Goal: Information Seeking & Learning: Learn about a topic

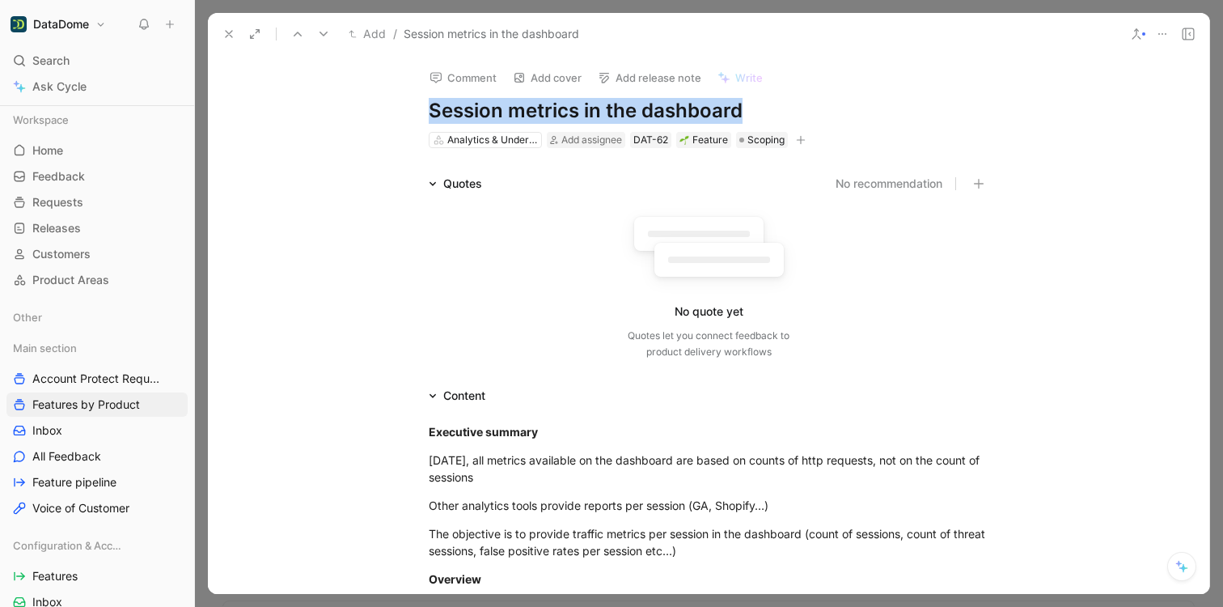
scroll to position [505, 0]
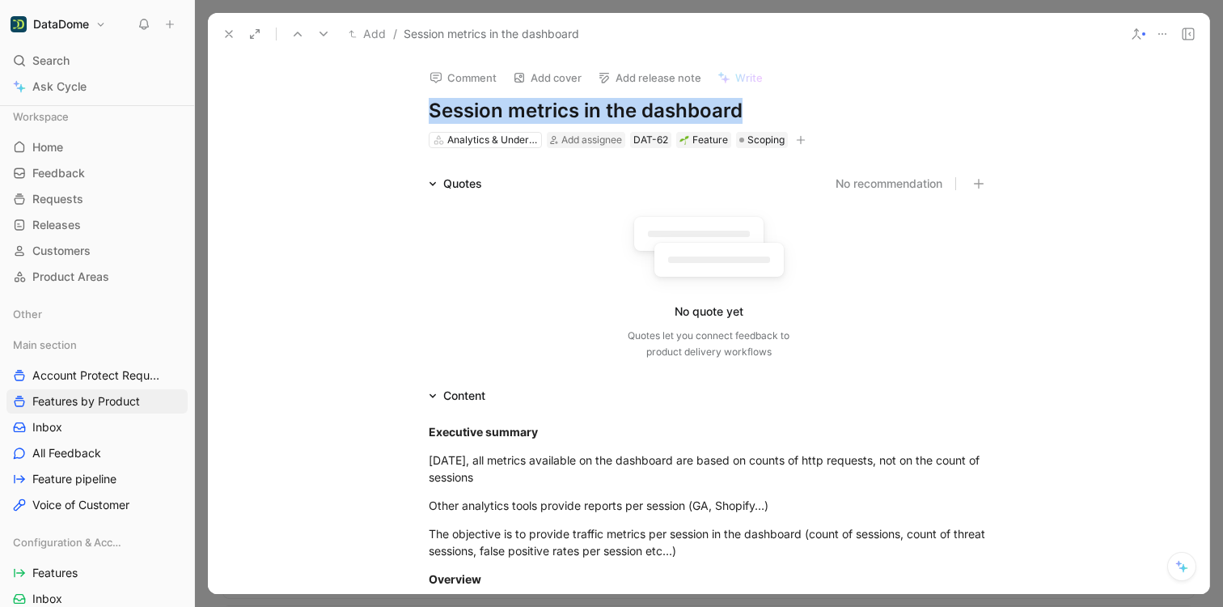
click at [231, 31] on use at bounding box center [229, 34] width 6 height 6
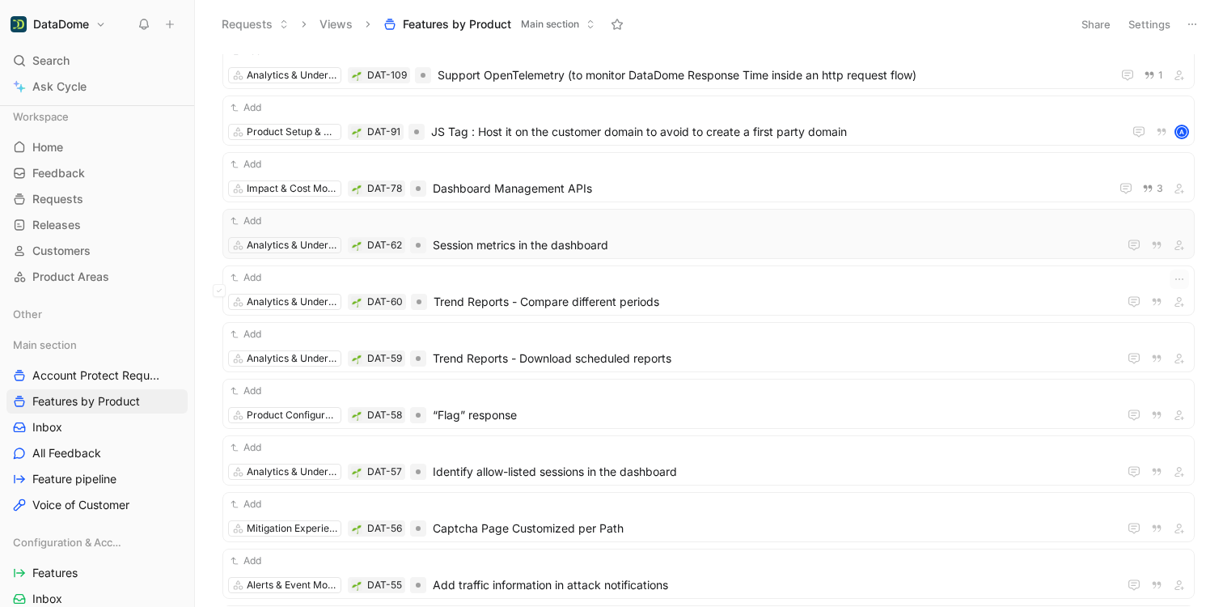
click at [504, 246] on span "Session metrics in the dashboard" at bounding box center [772, 244] width 679 height 19
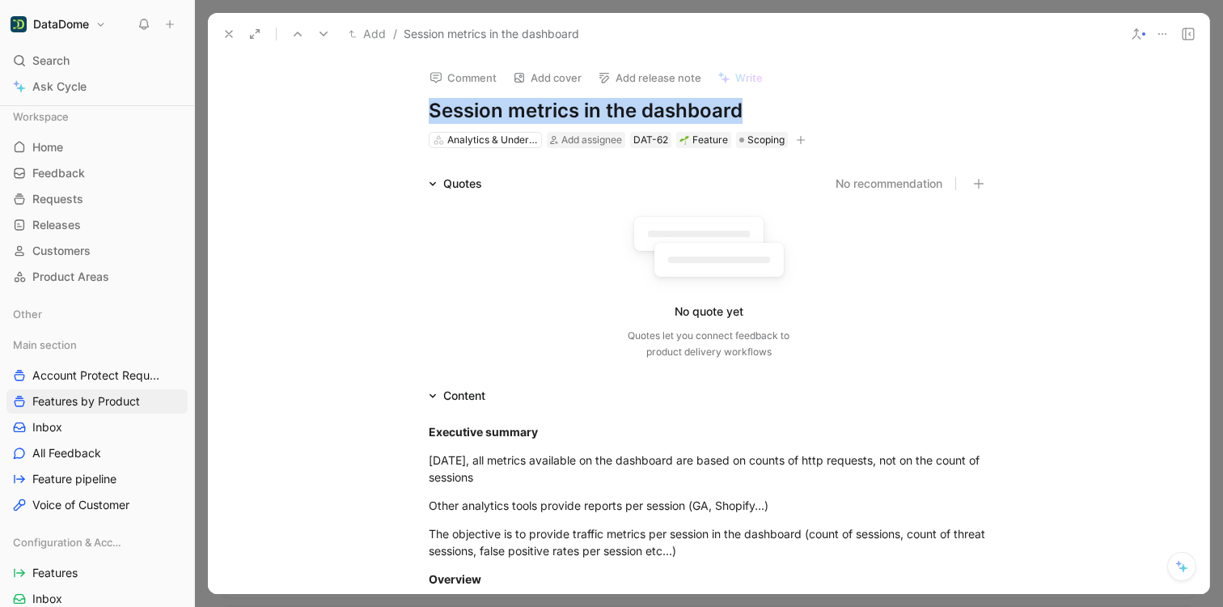
drag, startPoint x: 765, startPoint y: 104, endPoint x: 428, endPoint y: 105, distance: 337.3
click at [429, 105] on h1 "Session metrics in the dashboard" at bounding box center [709, 111] width 560 height 26
copy h1 "Session metrics in the dashboard"
click at [801, 137] on icon "button" at bounding box center [801, 140] width 10 height 10
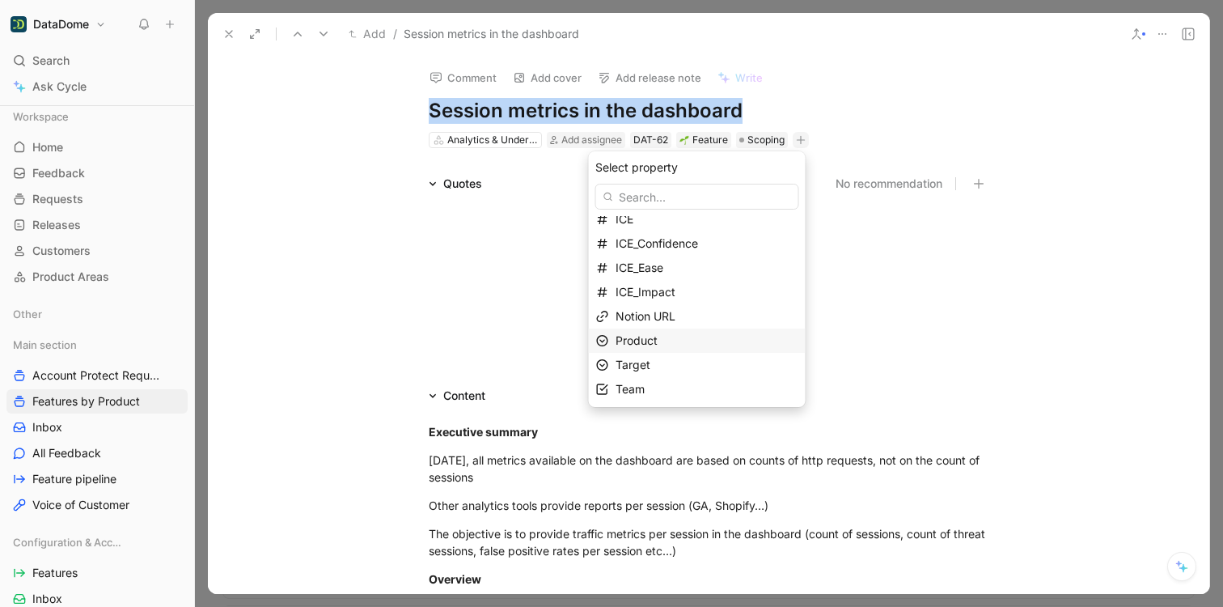
scroll to position [10, 0]
click at [658, 346] on span "Product" at bounding box center [637, 339] width 42 height 14
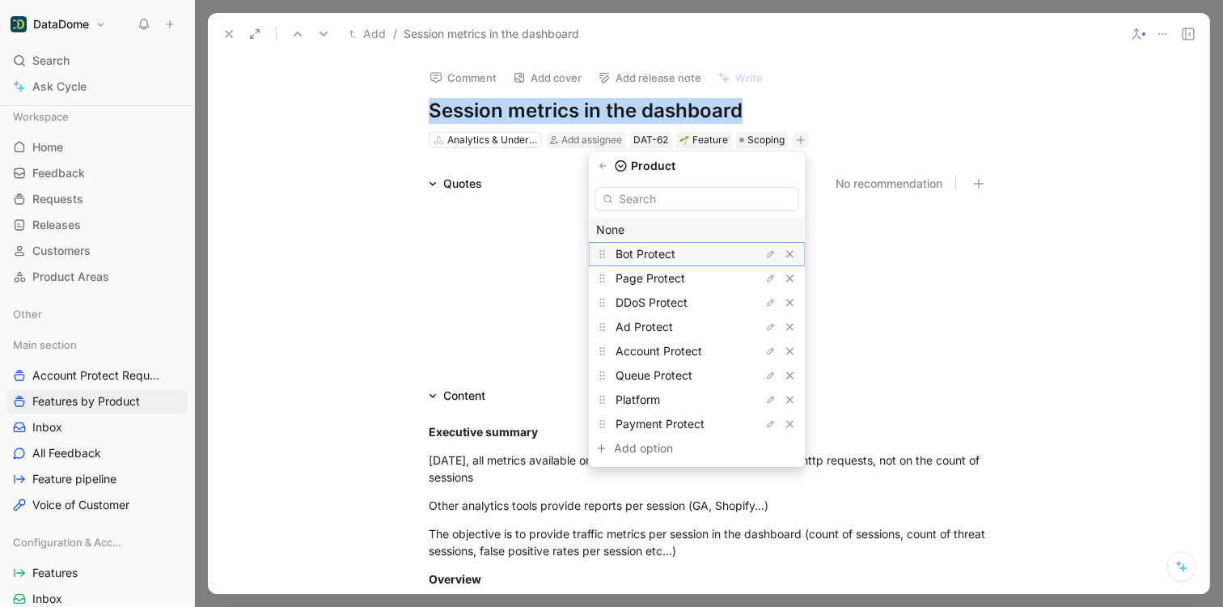
click at [660, 254] on span "Bot Protect" at bounding box center [646, 254] width 60 height 14
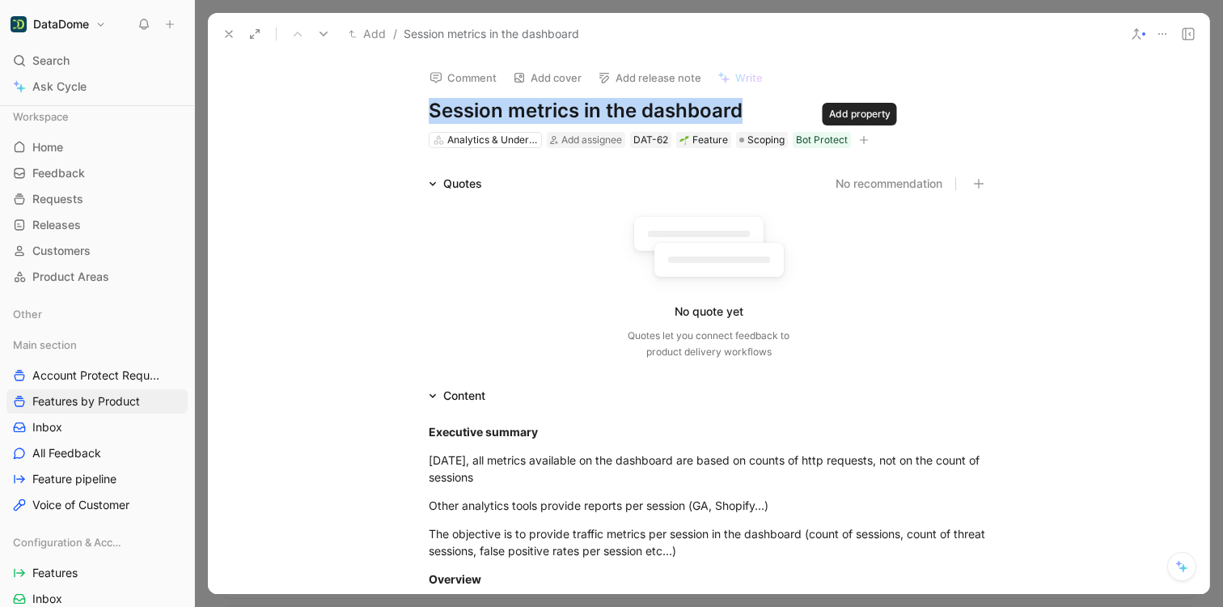
click at [861, 142] on icon "button" at bounding box center [864, 140] width 10 height 10
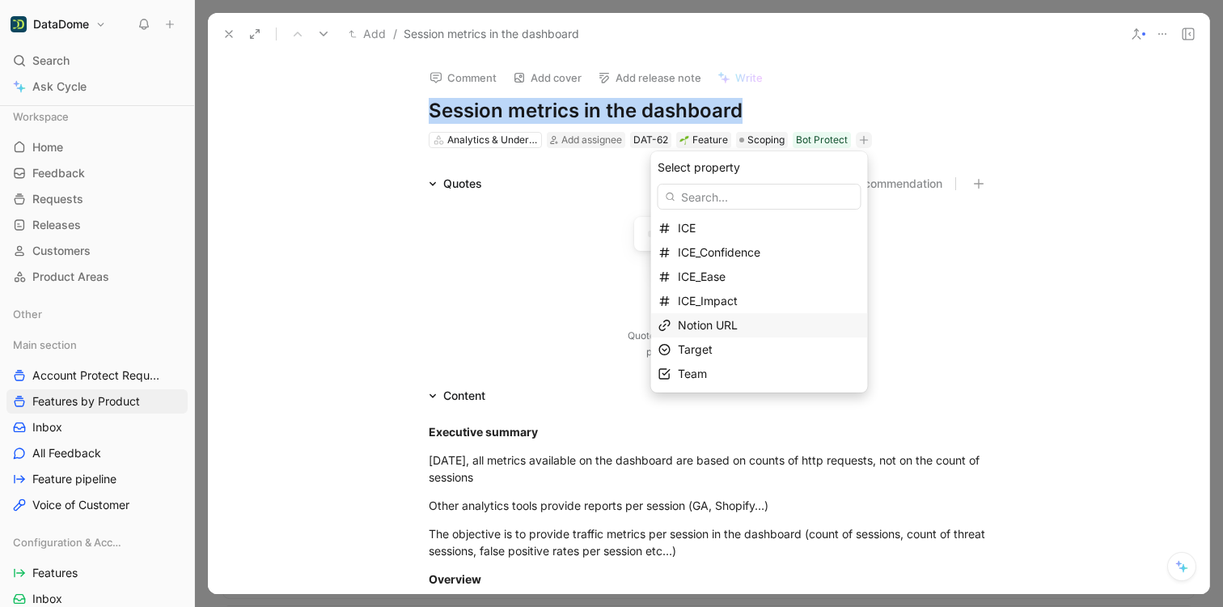
click at [707, 324] on span "Notion URL" at bounding box center [708, 325] width 60 height 14
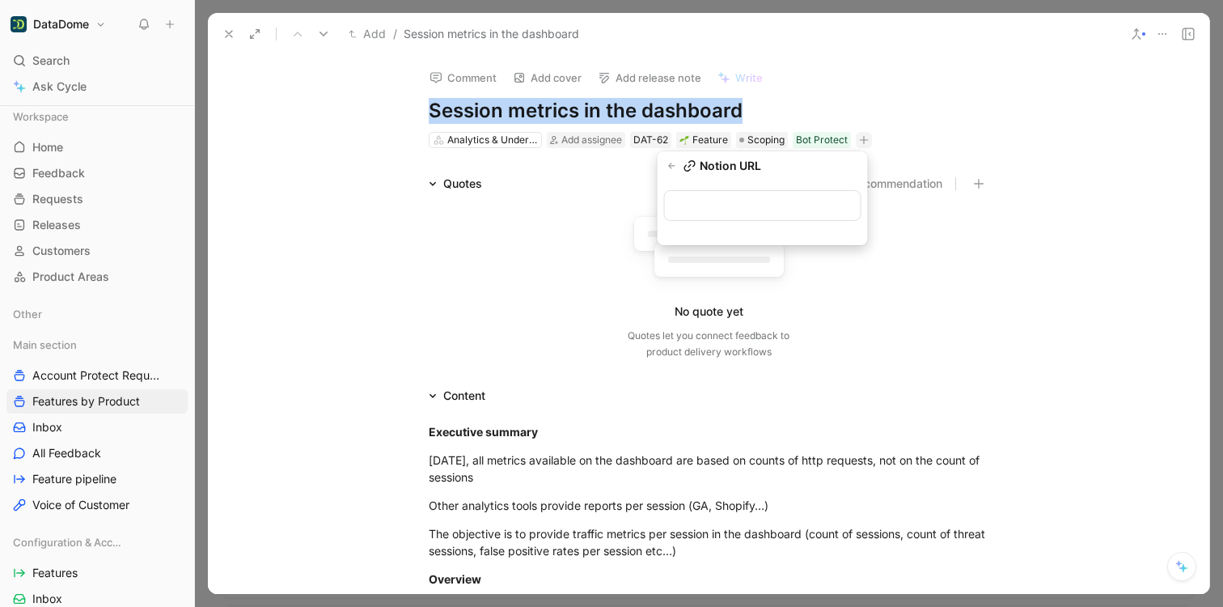
type input "[URL][DOMAIN_NAME]"
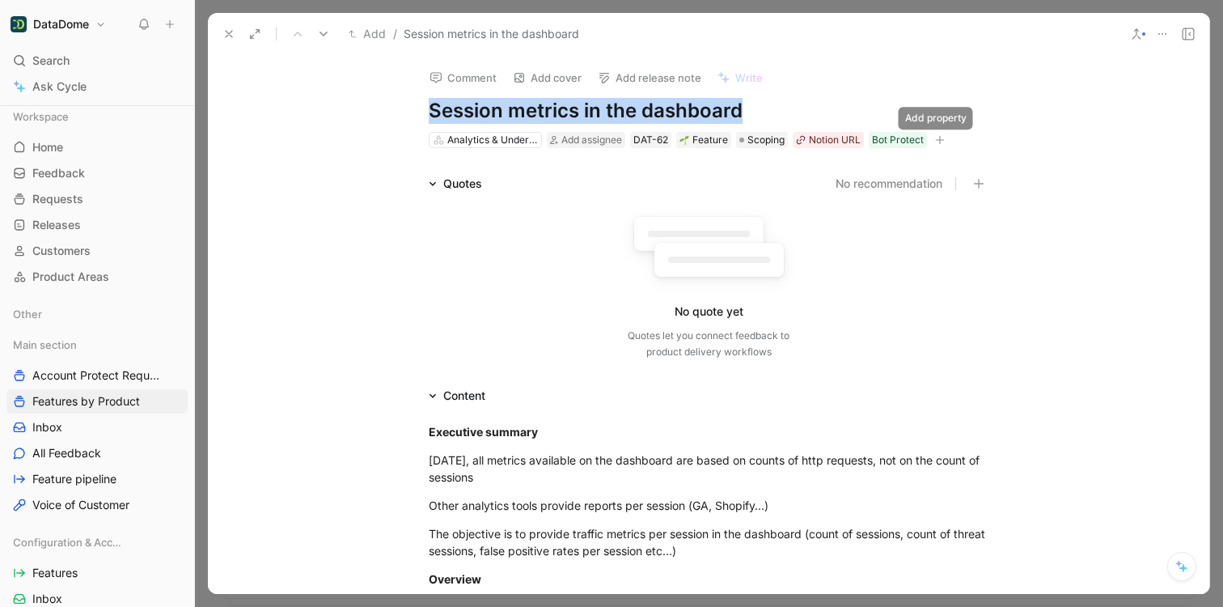
click at [939, 138] on icon "button" at bounding box center [939, 140] width 1 height 9
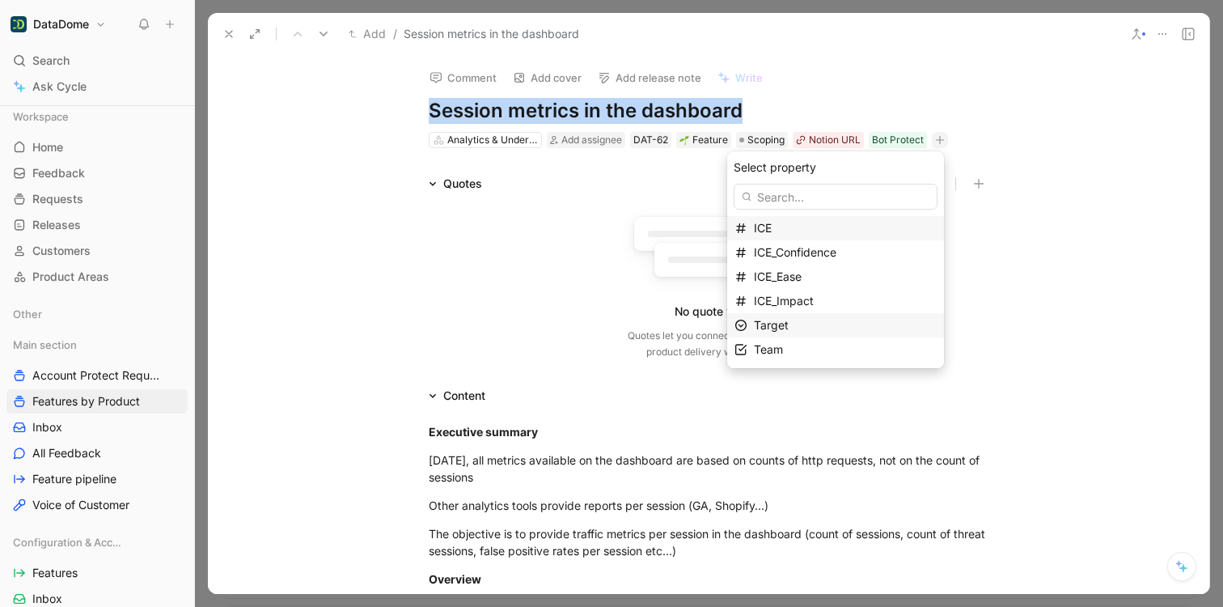
click at [789, 323] on span "Target" at bounding box center [771, 325] width 35 height 14
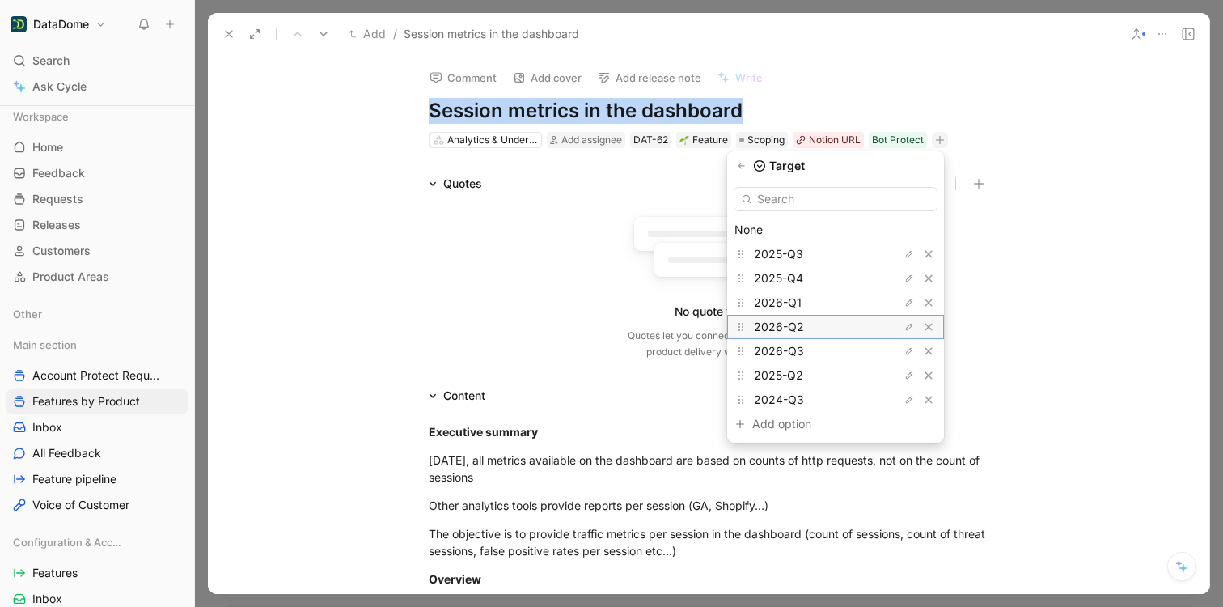
click at [829, 323] on div "2026-Q2" at bounding box center [814, 326] width 121 height 19
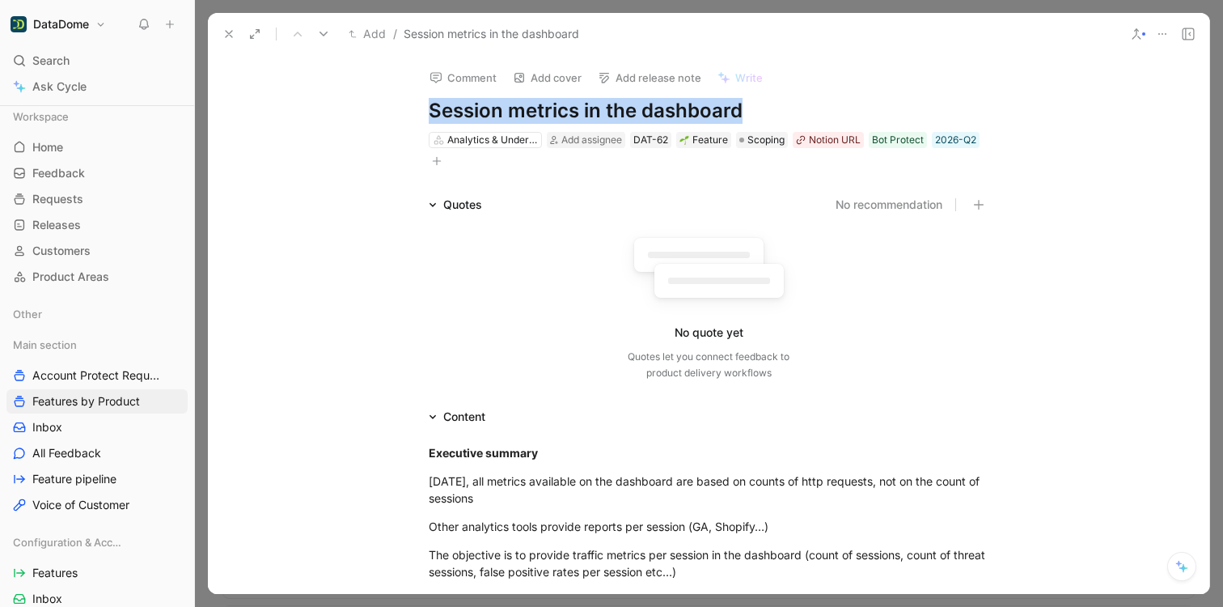
click at [229, 33] on use at bounding box center [229, 34] width 6 height 6
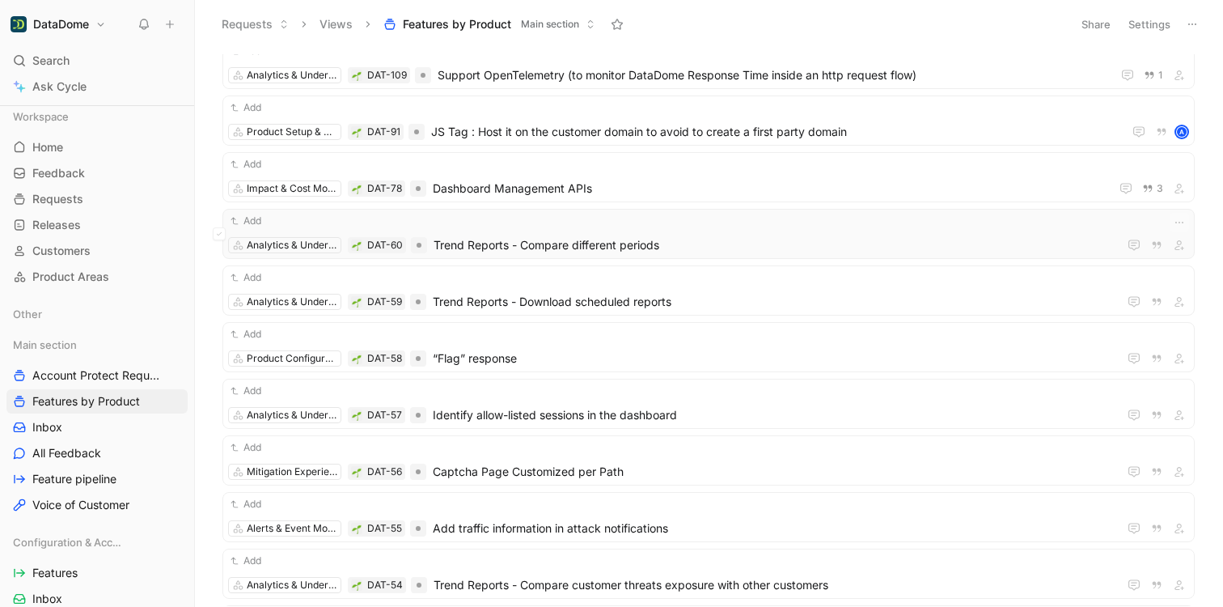
click at [500, 252] on span "Trend Reports - Compare different periods" at bounding box center [773, 244] width 678 height 19
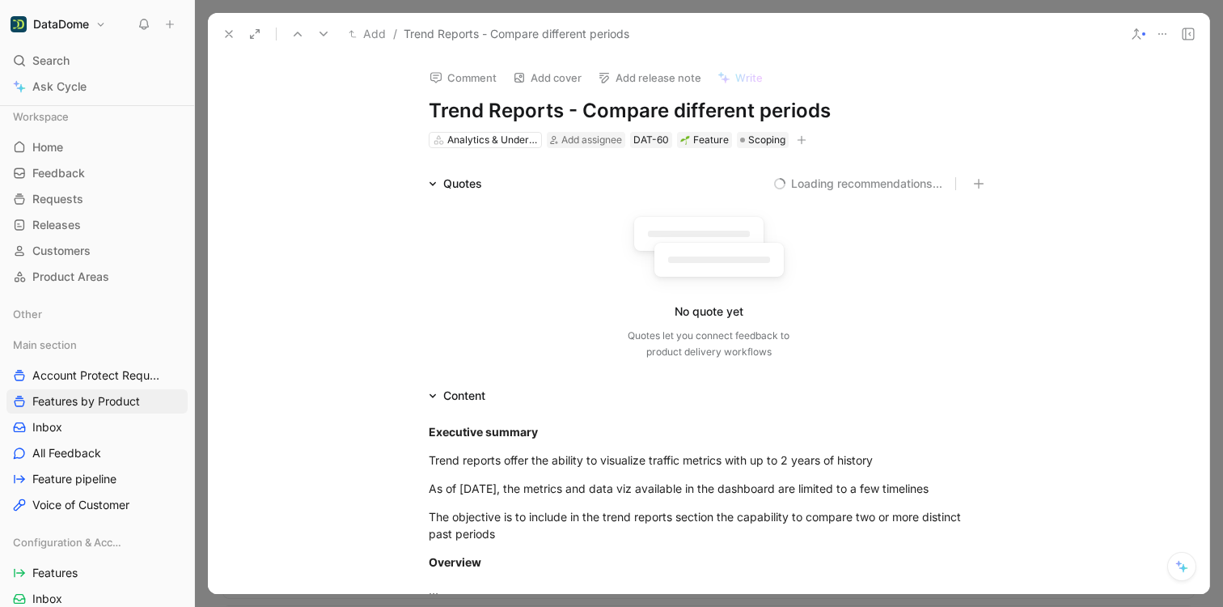
drag, startPoint x: 844, startPoint y: 111, endPoint x: 419, endPoint y: 112, distance: 425.5
click at [419, 112] on div "Comment Add cover Add release note Write Trend Reports - Compare different peri…" at bounding box center [708, 102] width 621 height 95
copy h1 "Trend Reports - Compare different periods"
click at [801, 140] on icon "button" at bounding box center [802, 140] width 10 height 10
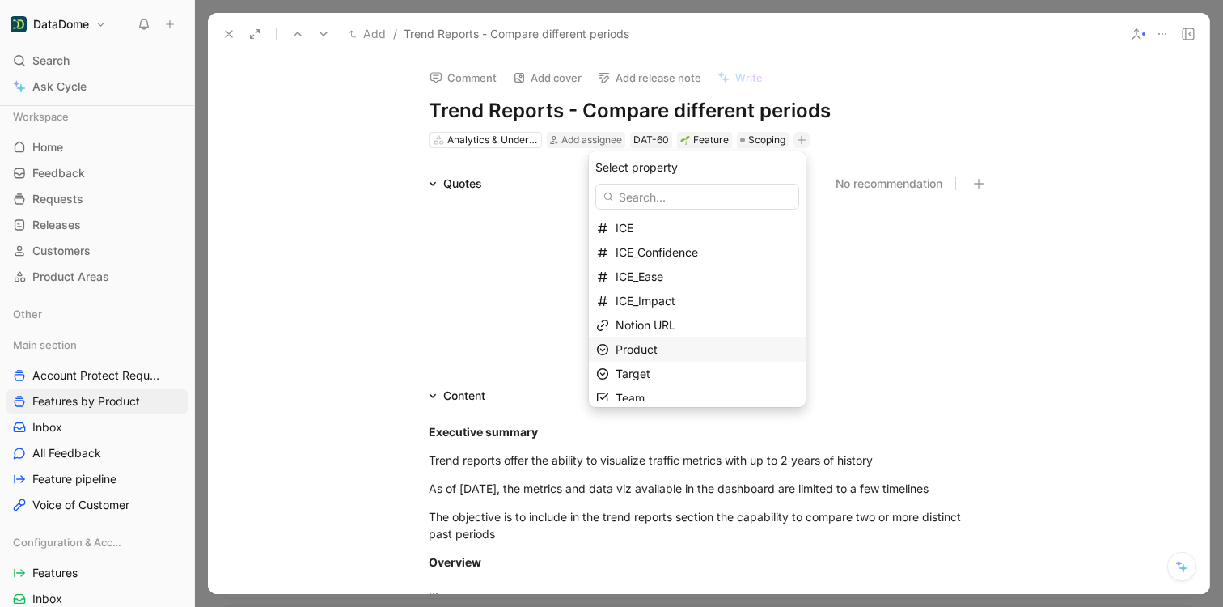
click at [658, 351] on span "Product" at bounding box center [637, 349] width 42 height 14
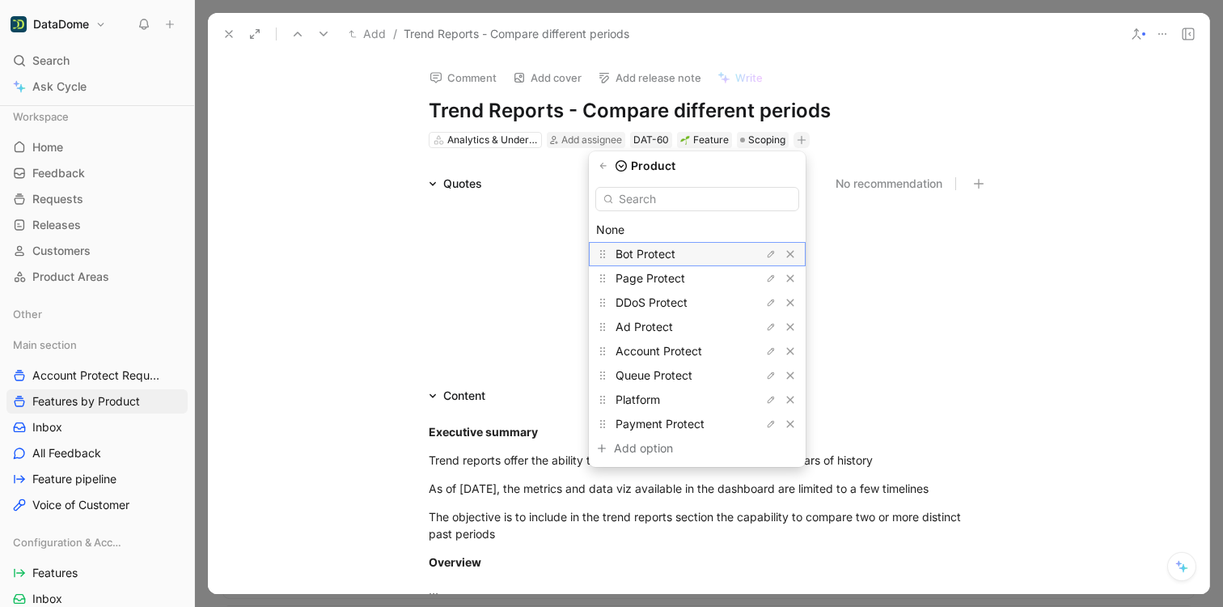
click at [667, 256] on span "Bot Protect" at bounding box center [646, 254] width 60 height 14
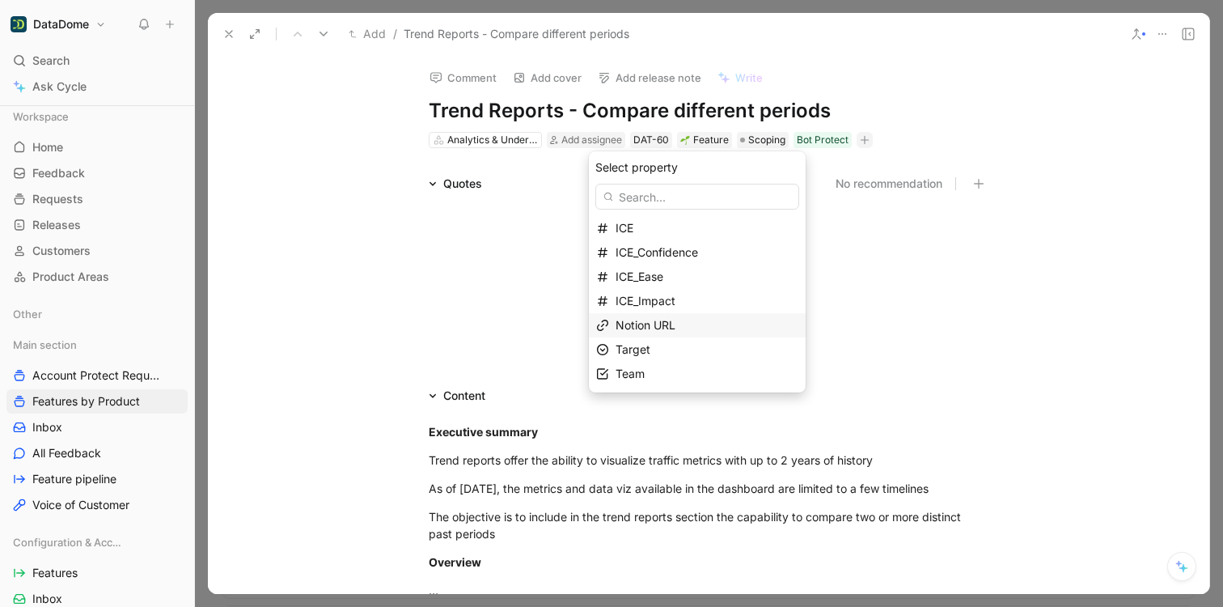
click at [660, 327] on span "Notion URL" at bounding box center [646, 325] width 60 height 14
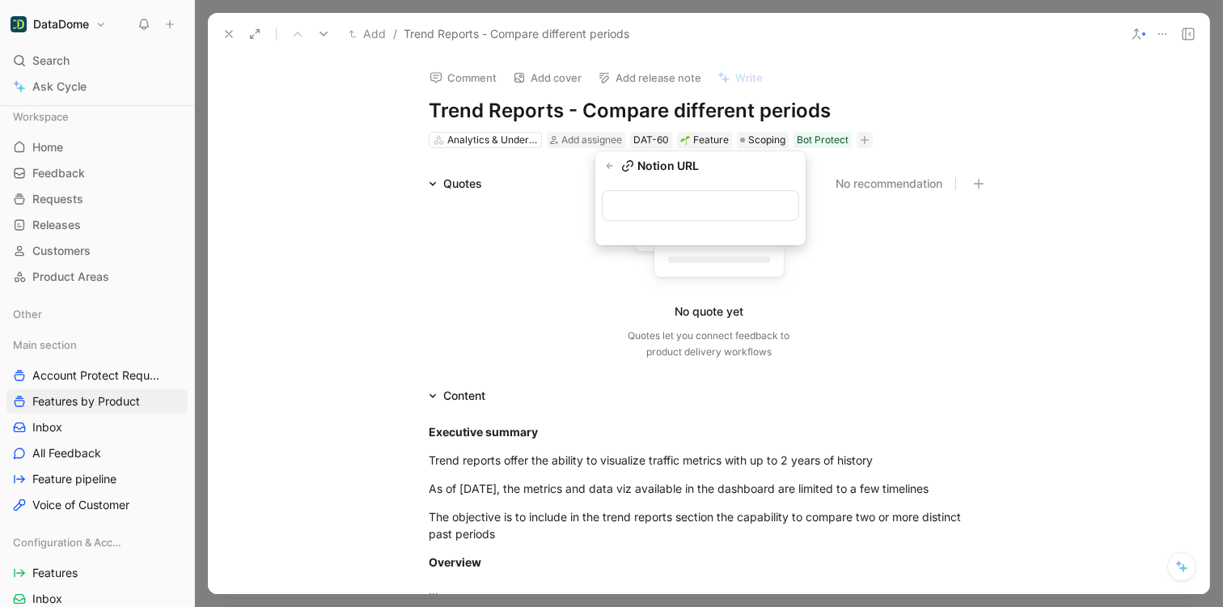
type input "[URL][DOMAIN_NAME]"
click at [226, 31] on use at bounding box center [229, 34] width 6 height 6
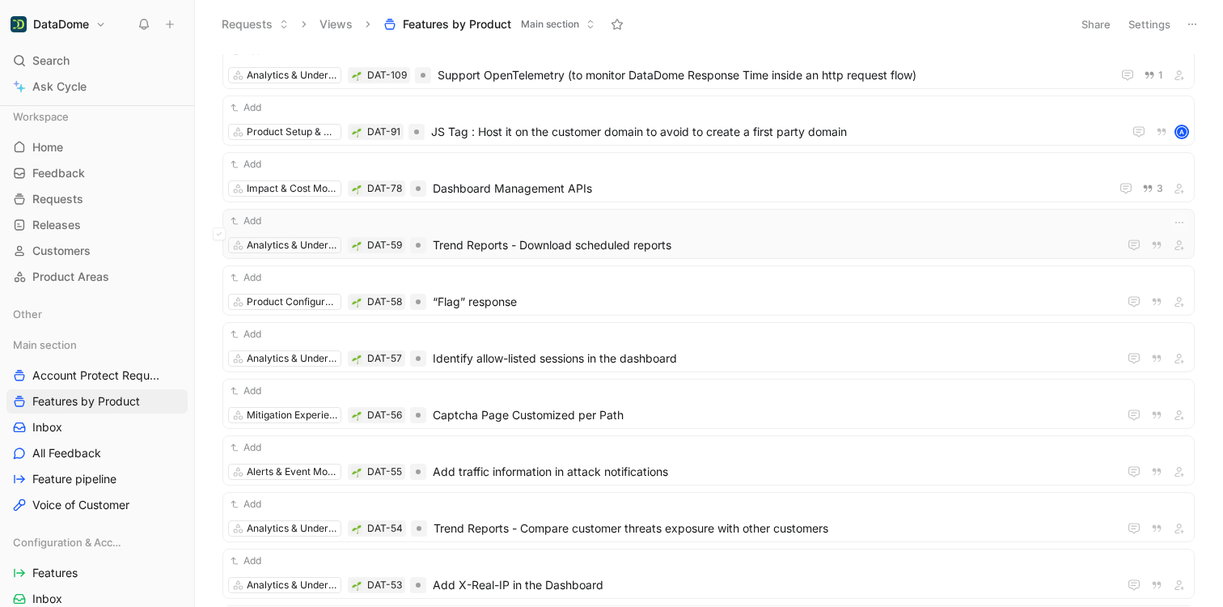
click at [570, 239] on span "Trend Reports - Download scheduled reports" at bounding box center [772, 244] width 679 height 19
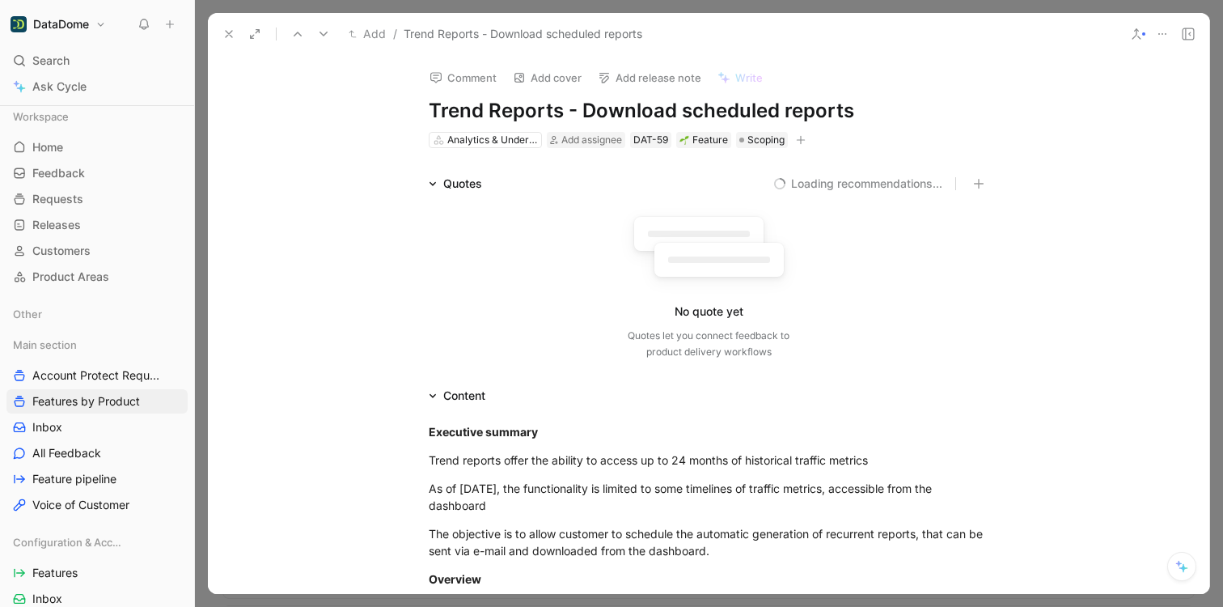
drag, startPoint x: 860, startPoint y: 115, endPoint x: 427, endPoint y: 114, distance: 432.7
click at [429, 114] on h1 "Trend Reports - Download scheduled reports" at bounding box center [709, 111] width 560 height 26
copy h1 "Trend Reports - Download scheduled reports"
click at [797, 139] on icon "button" at bounding box center [801, 139] width 9 height 1
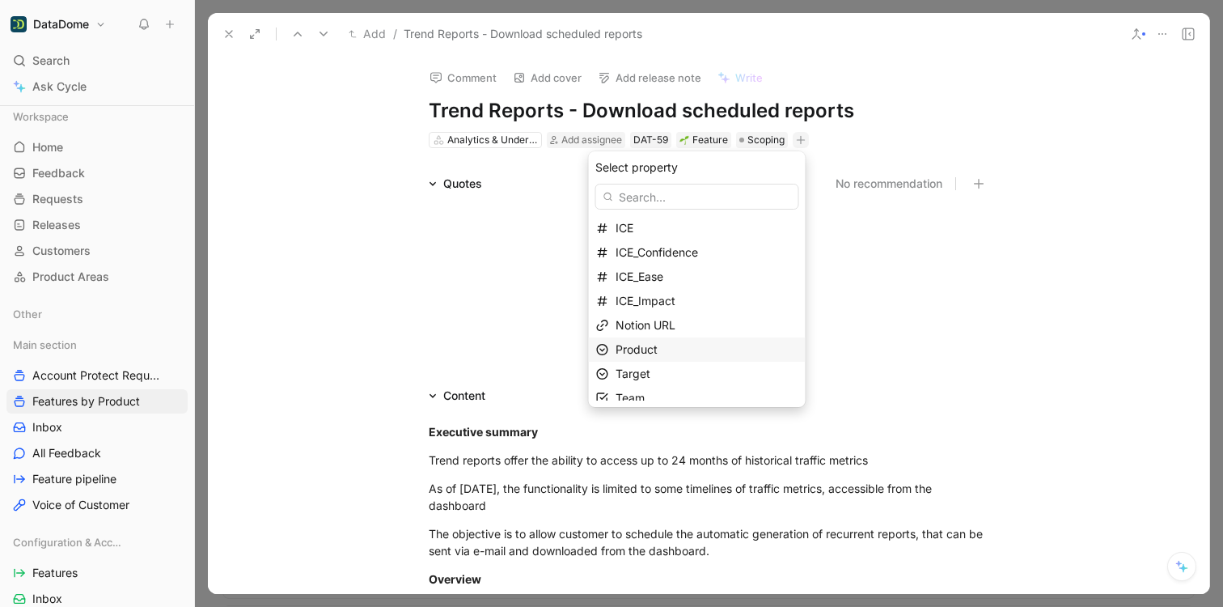
click at [667, 358] on div "Product" at bounding box center [707, 349] width 183 height 19
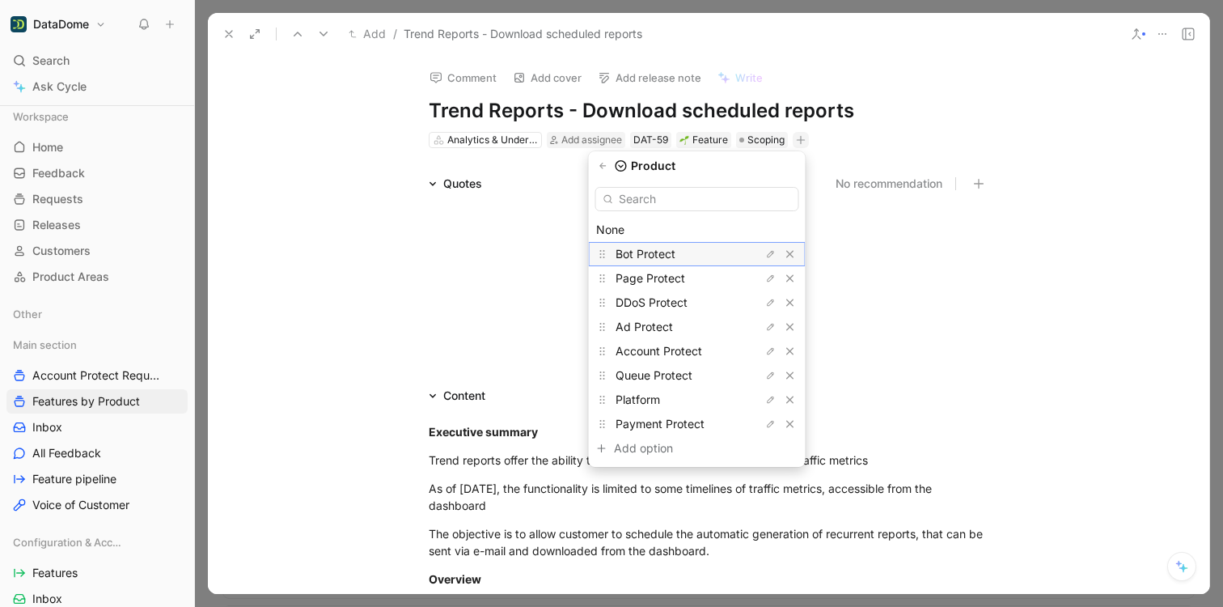
click at [647, 248] on span "Bot Protect" at bounding box center [646, 254] width 60 height 14
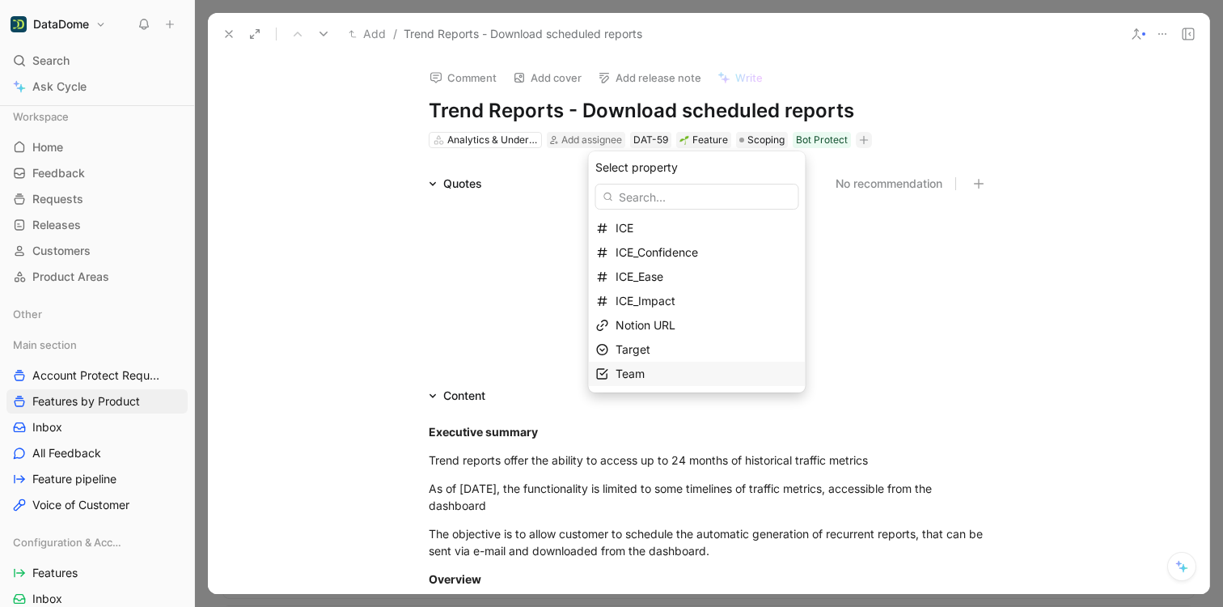
click at [645, 377] on span "Team" at bounding box center [630, 373] width 29 height 14
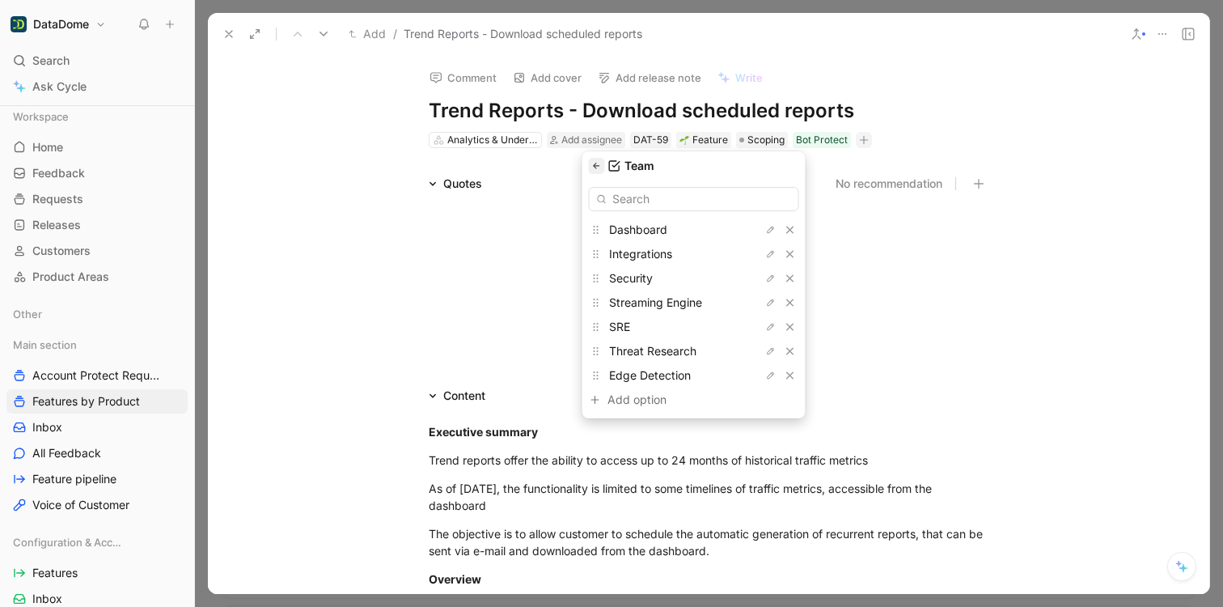
click at [599, 164] on icon "button" at bounding box center [597, 166] width 10 height 10
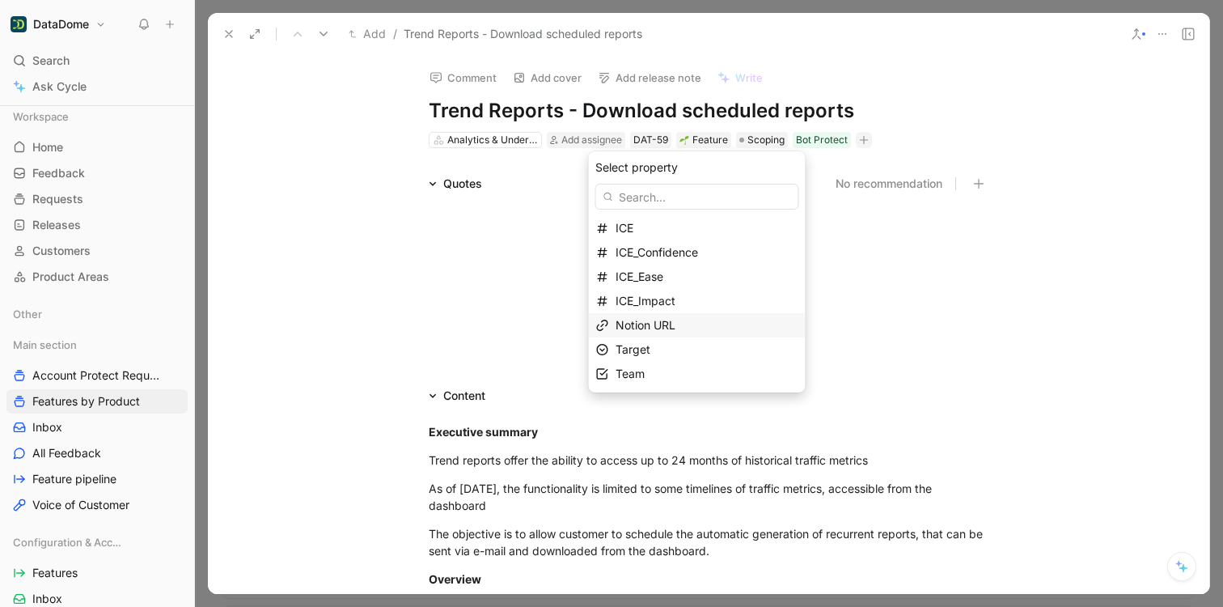
click at [665, 325] on span "Notion URL" at bounding box center [646, 325] width 60 height 14
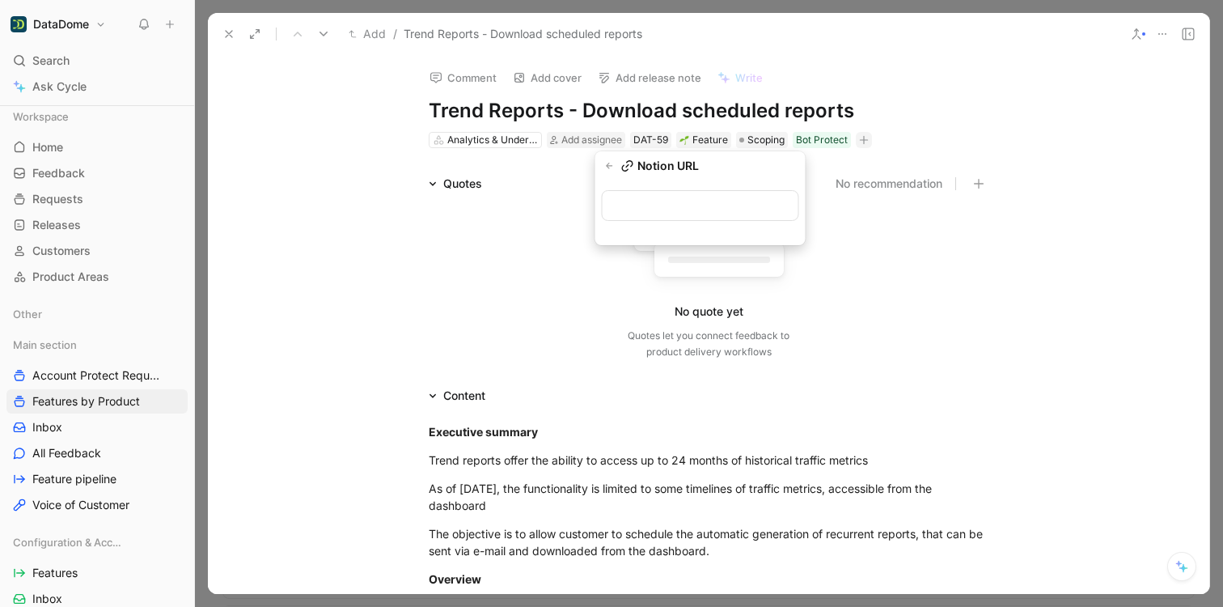
type input "[URL][DOMAIN_NAME]"
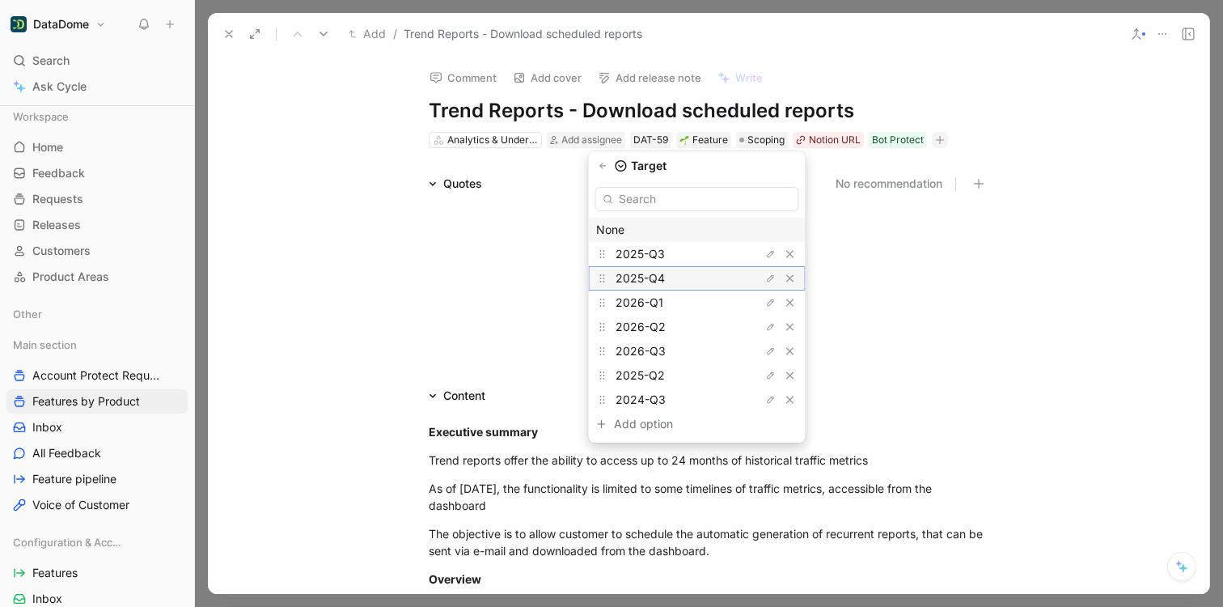
click at [658, 278] on span "2025-Q4" at bounding box center [640, 278] width 49 height 14
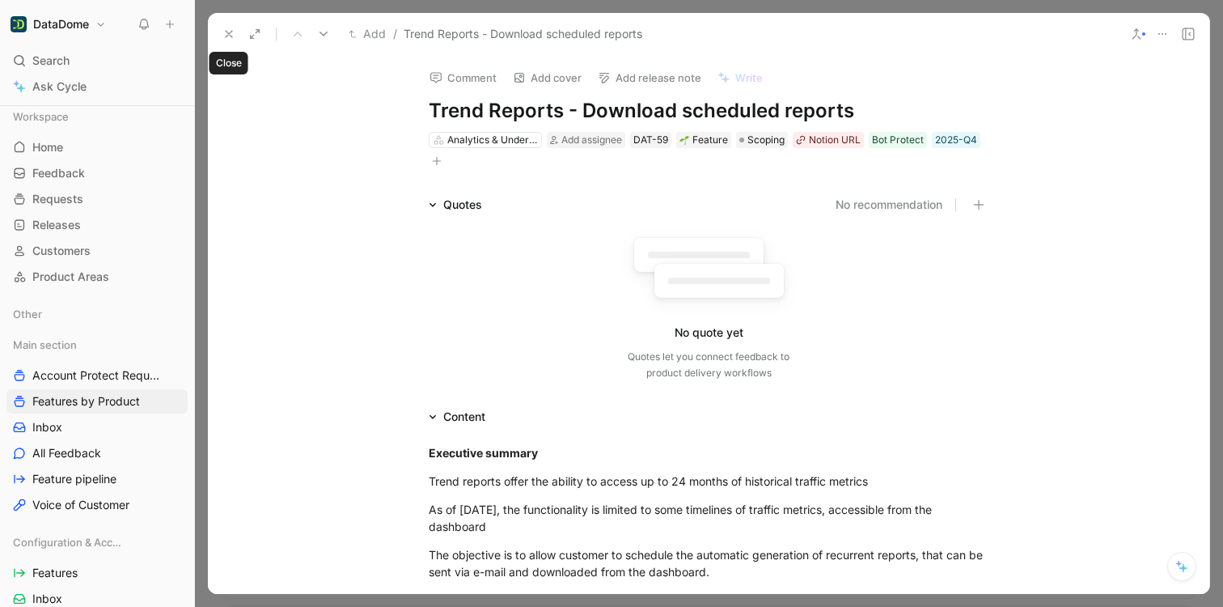
click at [224, 34] on icon at bounding box center [228, 34] width 13 height 13
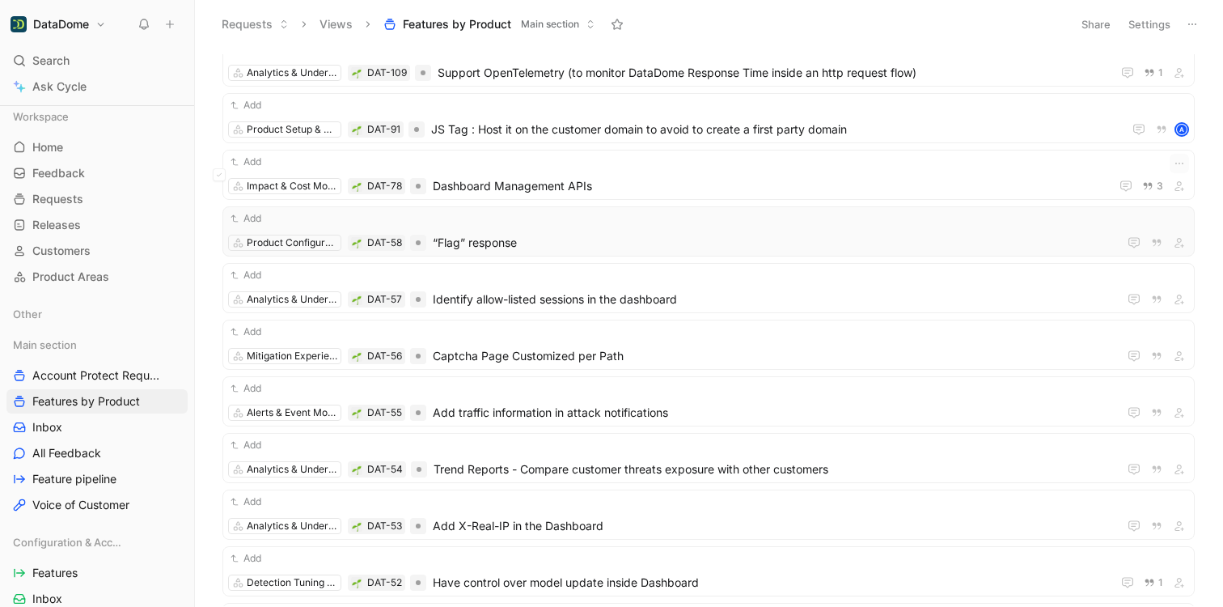
scroll to position [508, 0]
click at [563, 226] on div "Add Product Configuration DAT-58 “Flag” response" at bounding box center [708, 230] width 961 height 42
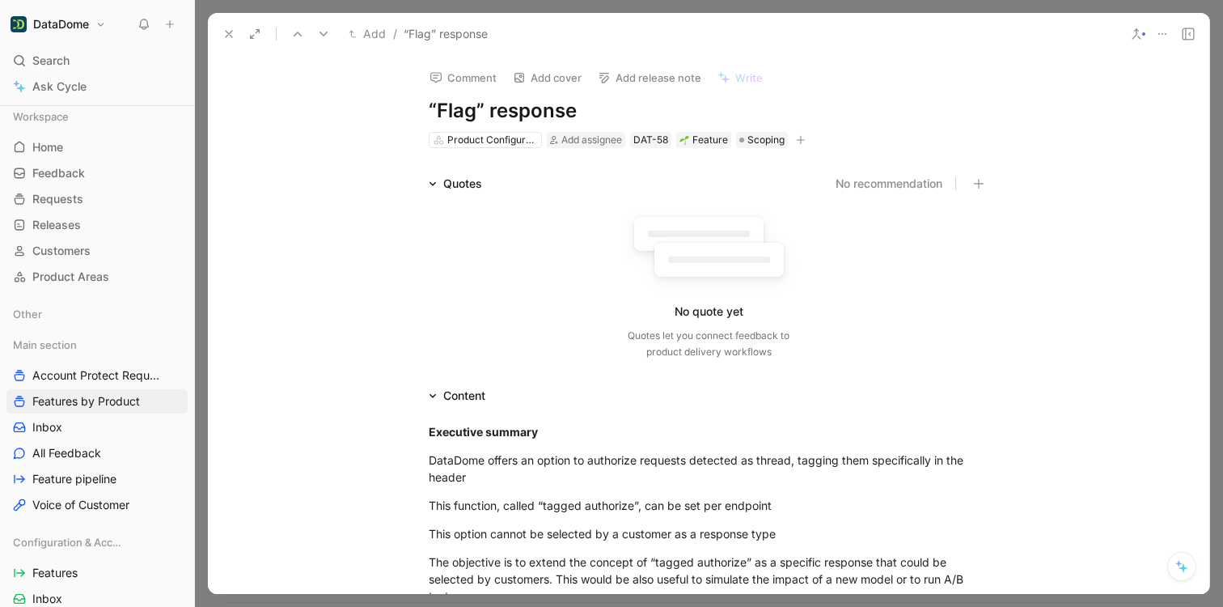
drag, startPoint x: 591, startPoint y: 115, endPoint x: 417, endPoint y: 115, distance: 173.9
click at [417, 115] on div "Comment Add cover Add release note Write “Flag” response Product Configuration …" at bounding box center [708, 102] width 621 height 95
copy h1 "“Flag” response"
click at [800, 142] on icon "button" at bounding box center [800, 140] width 1 height 9
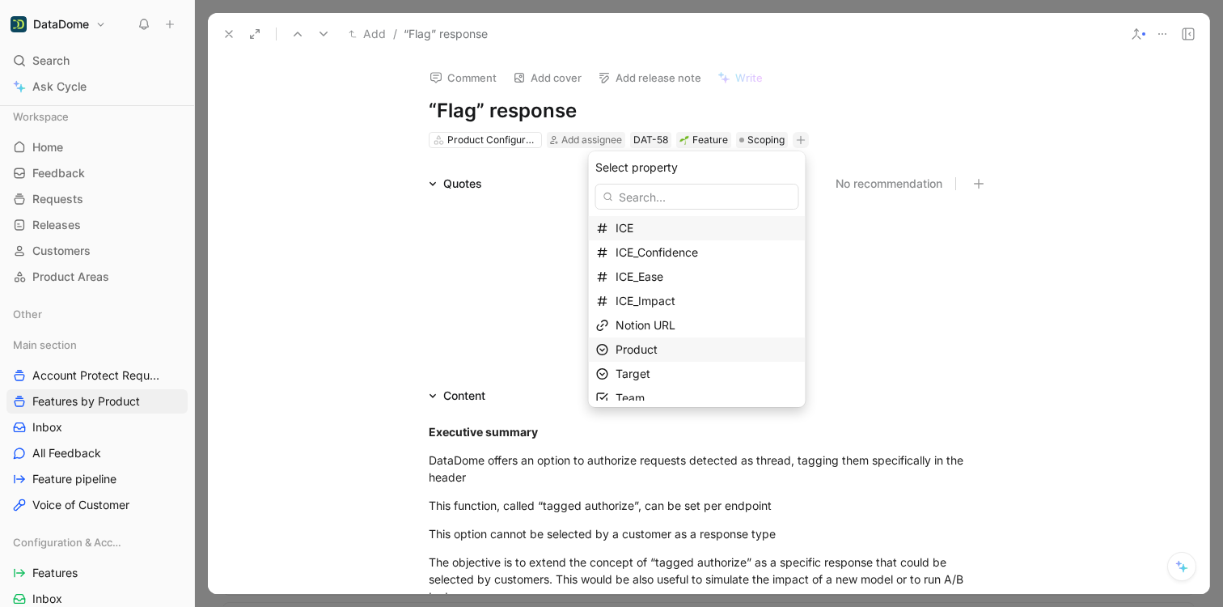
click at [671, 355] on div "Product" at bounding box center [707, 349] width 183 height 19
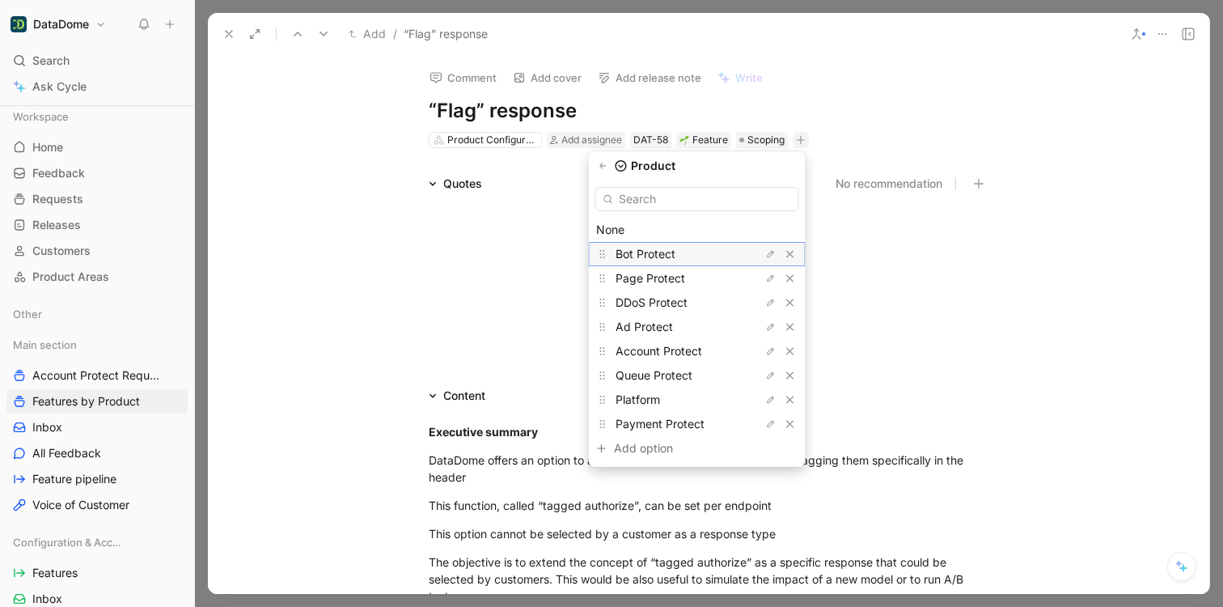
click at [652, 253] on span "Bot Protect" at bounding box center [646, 254] width 60 height 14
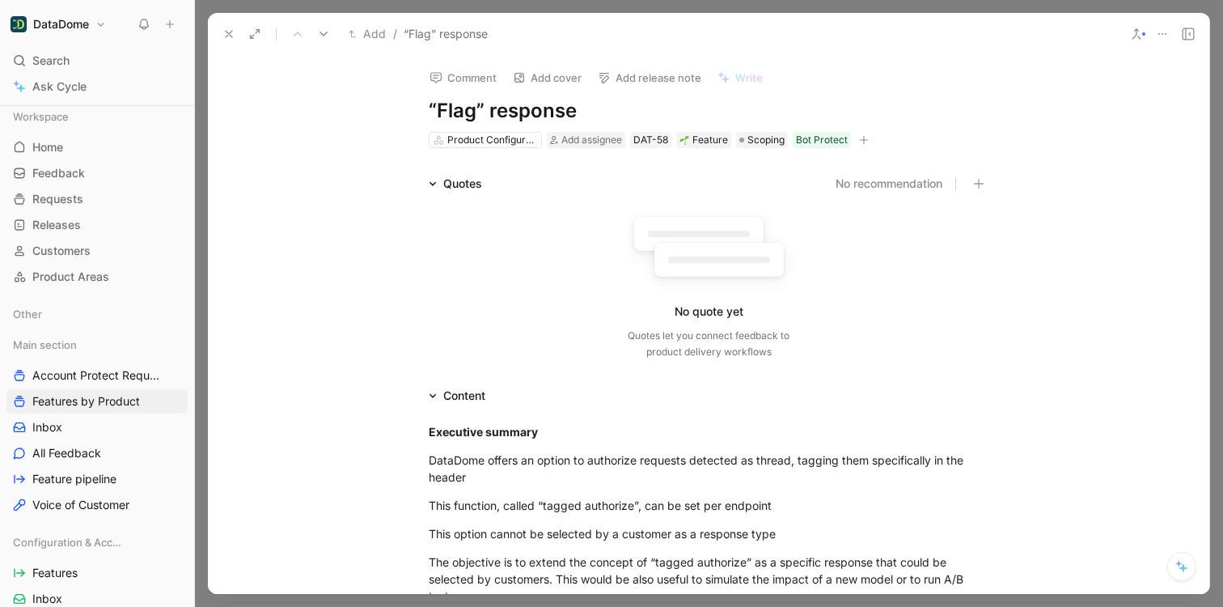
click at [861, 135] on icon "button" at bounding box center [864, 140] width 10 height 10
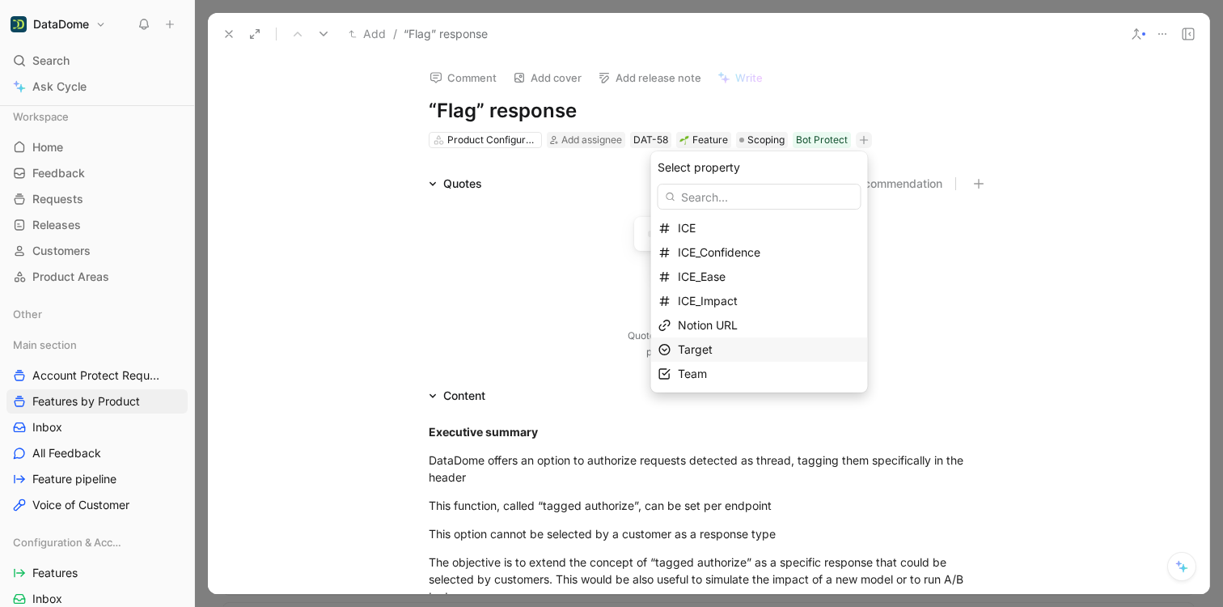
click at [719, 352] on div "Target" at bounding box center [769, 349] width 183 height 19
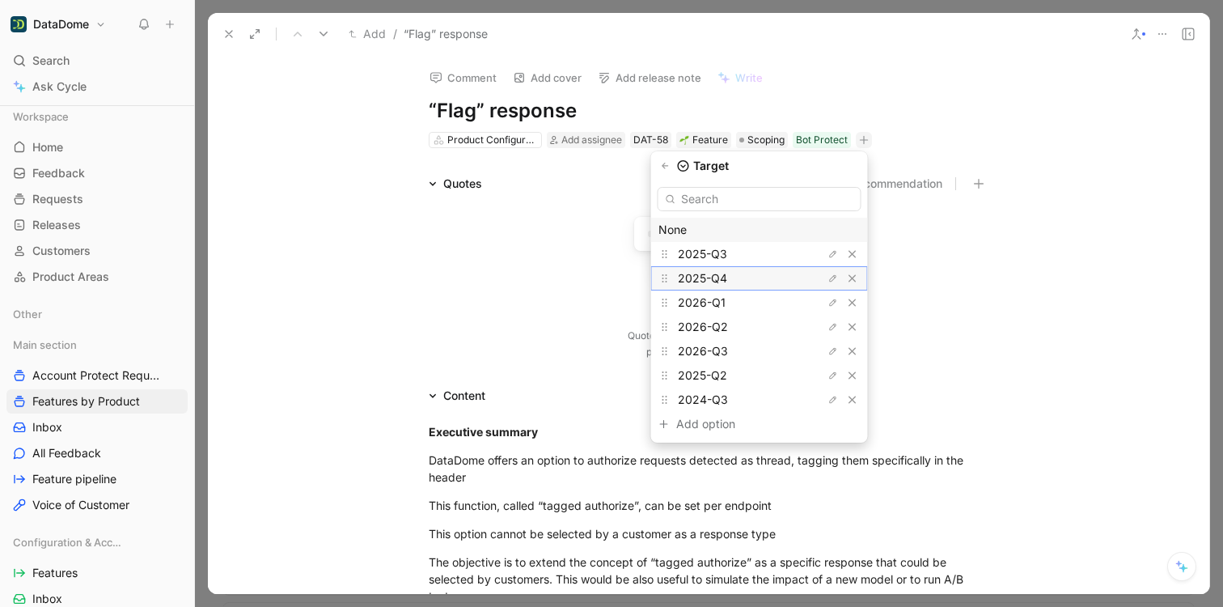
click at [725, 277] on span "2025-Q4" at bounding box center [702, 278] width 49 height 14
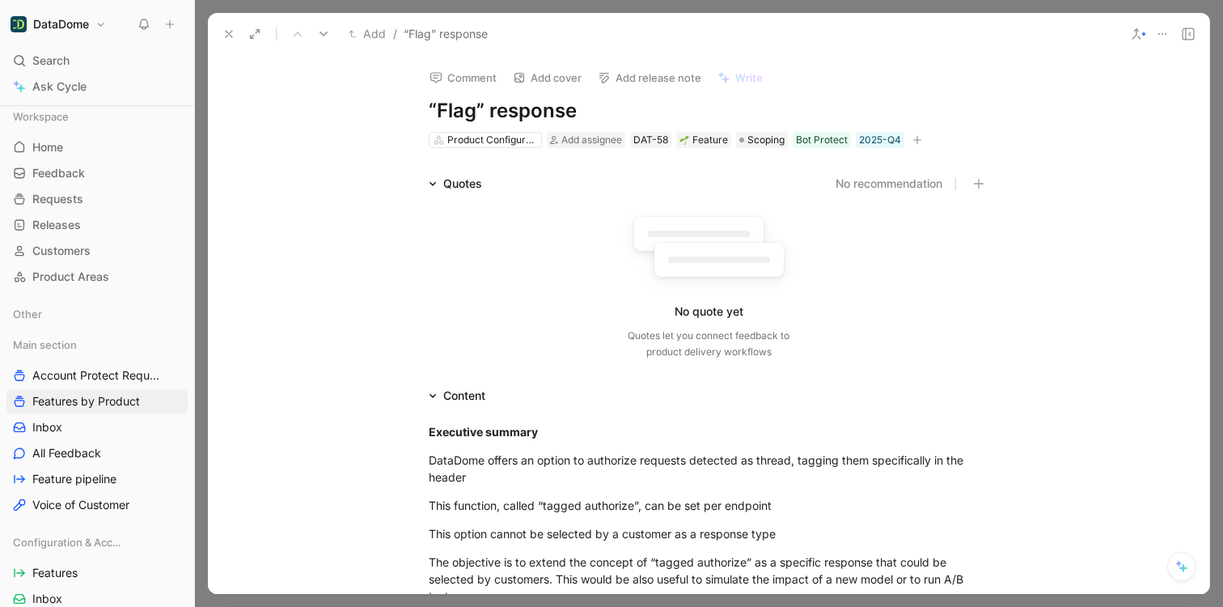
click at [328, 231] on div "Quotes No recommendation No quote yet Quotes let you connect feedback to produc…" at bounding box center [708, 270] width 1001 height 193
click at [909, 136] on button "button" at bounding box center [917, 140] width 16 height 16
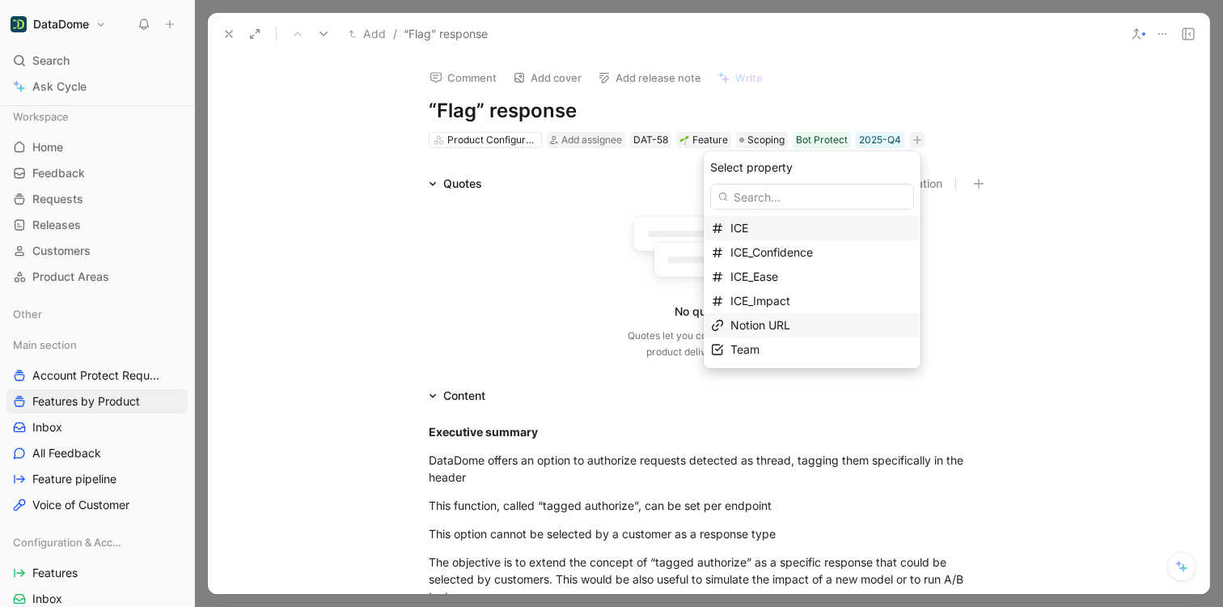
click at [784, 331] on span "Notion URL" at bounding box center [760, 325] width 60 height 14
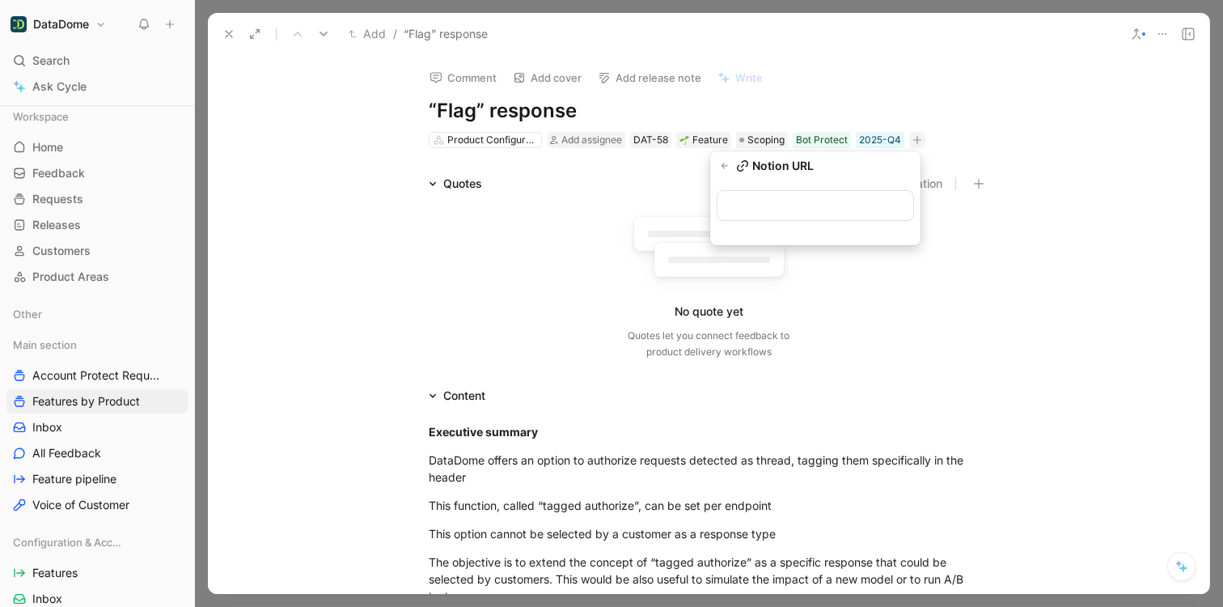
type input "[URL][DOMAIN_NAME]"
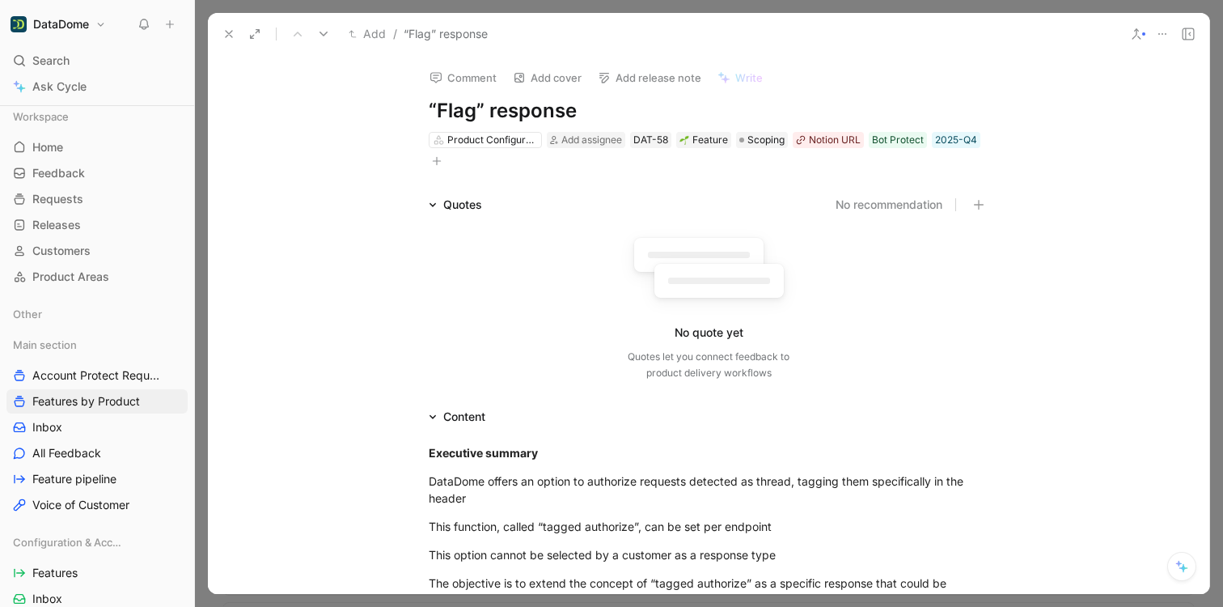
click at [221, 36] on button at bounding box center [229, 34] width 23 height 23
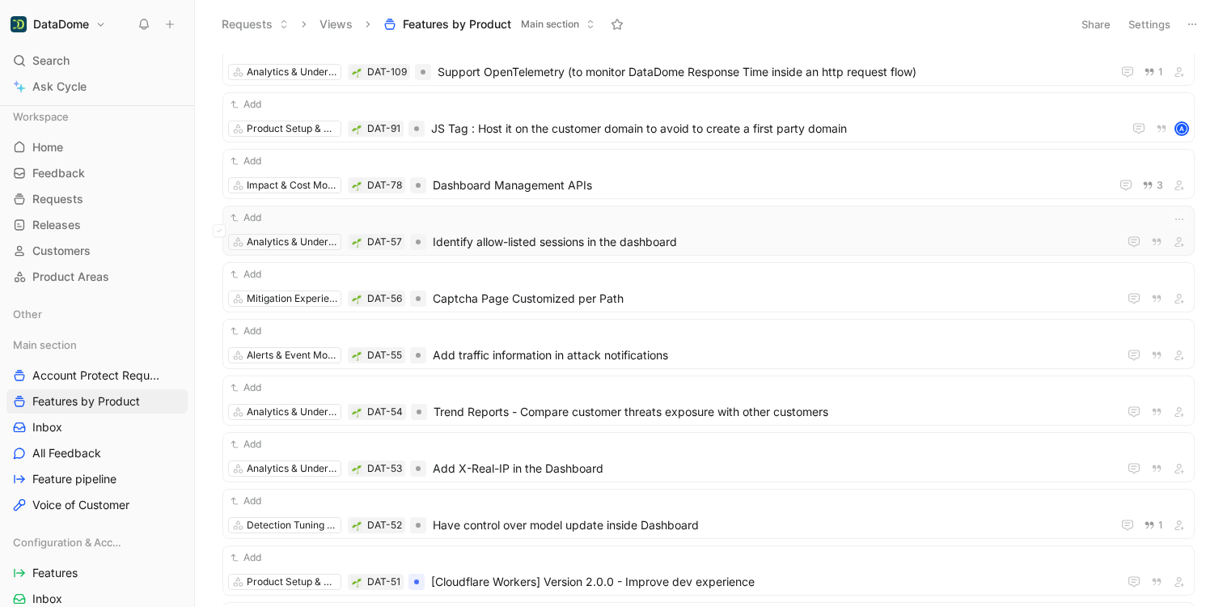
click at [637, 237] on span "Identify allow-listed sessions in the dashboard" at bounding box center [772, 241] width 679 height 19
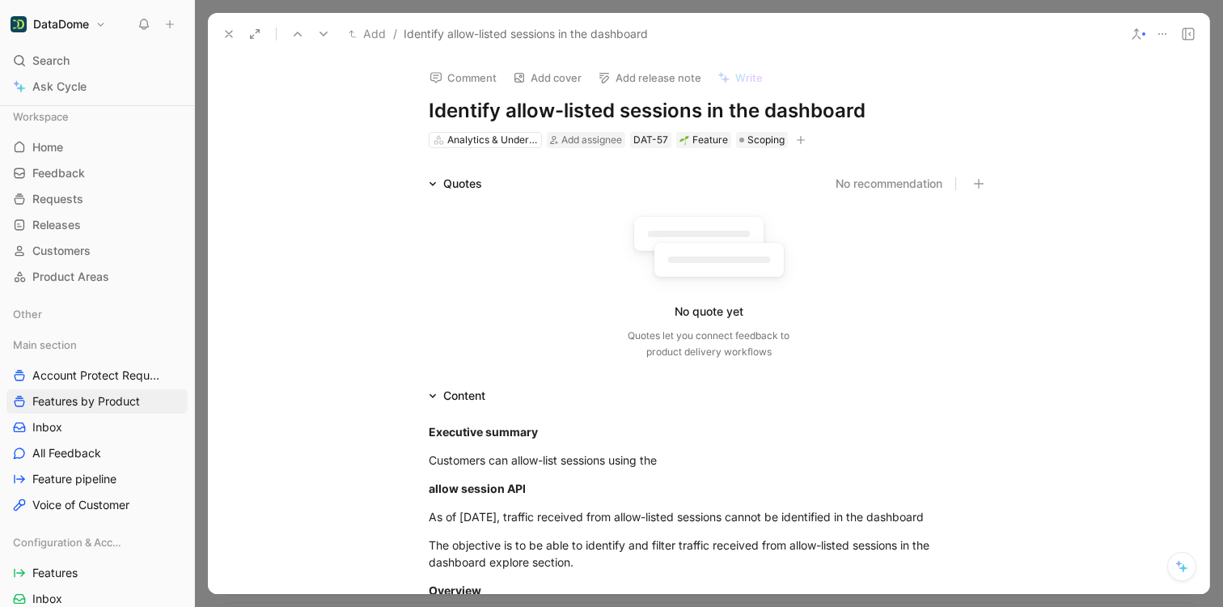
drag, startPoint x: 876, startPoint y: 116, endPoint x: 424, endPoint y: 108, distance: 452.2
click at [429, 108] on h1 "Identify allow-listed sessions in the dashboard" at bounding box center [709, 111] width 560 height 26
copy h1 "Identify allow-listed sessions in the dashboard"
click at [800, 137] on icon "button" at bounding box center [801, 140] width 10 height 10
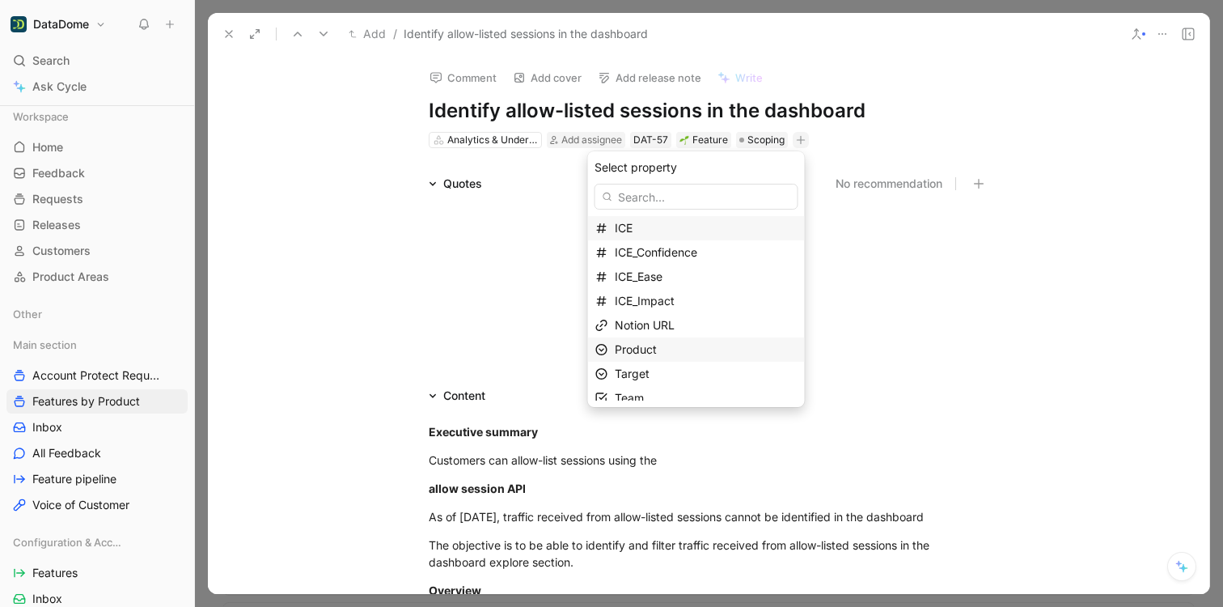
click at [669, 345] on div "Product" at bounding box center [706, 349] width 183 height 19
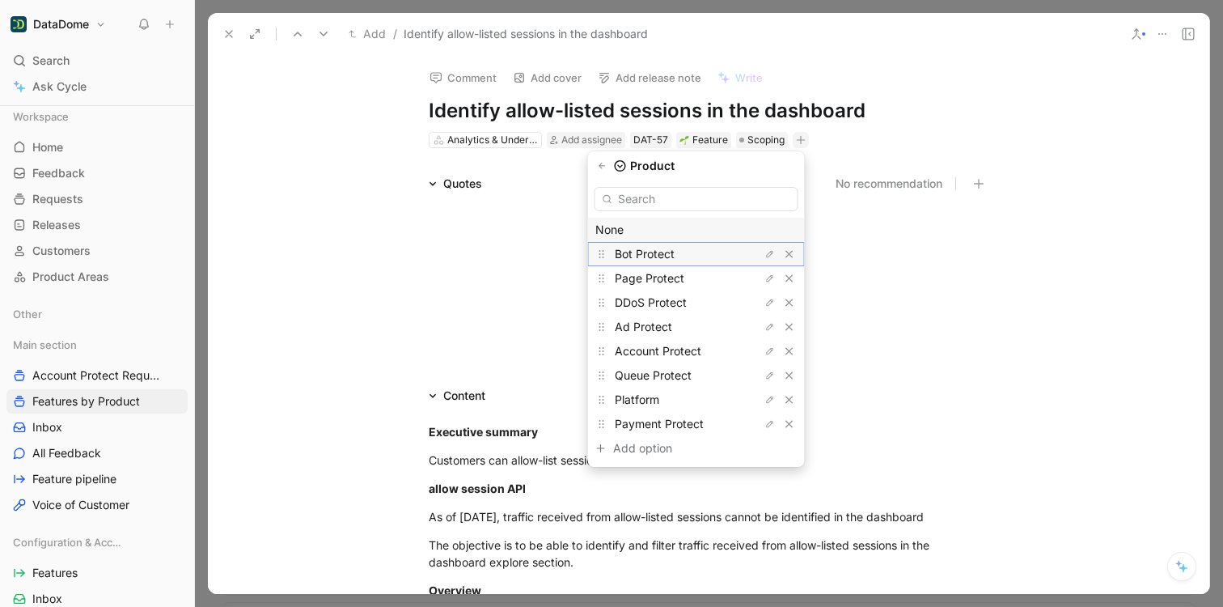
click at [656, 250] on span "Bot Protect" at bounding box center [645, 254] width 60 height 14
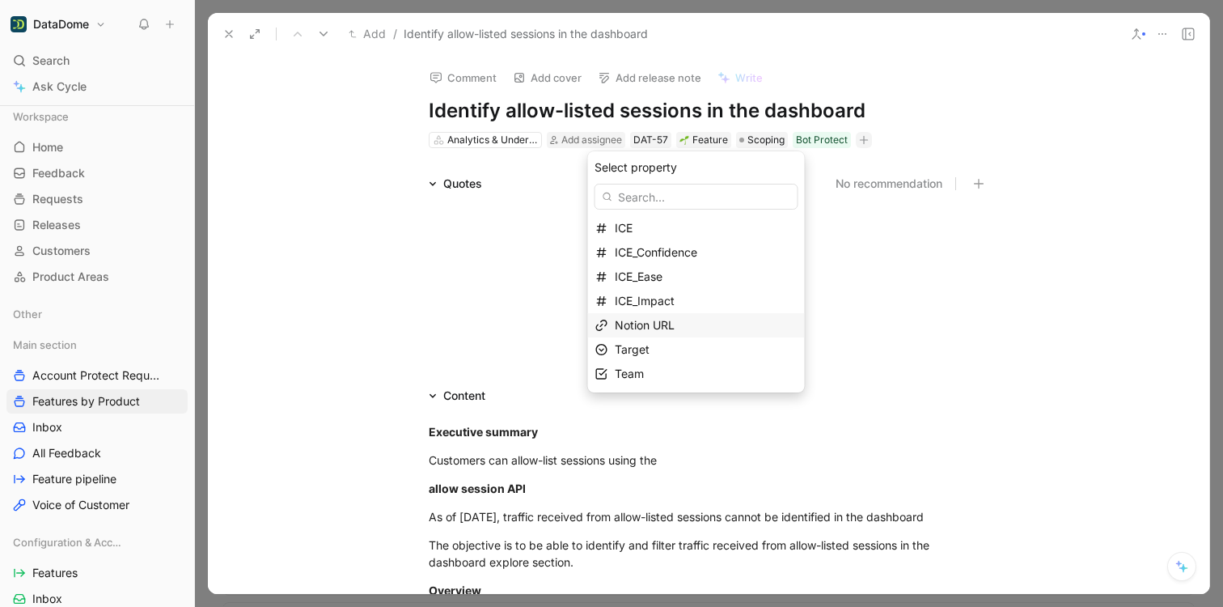
click at [658, 328] on span "Notion URL" at bounding box center [645, 325] width 60 height 14
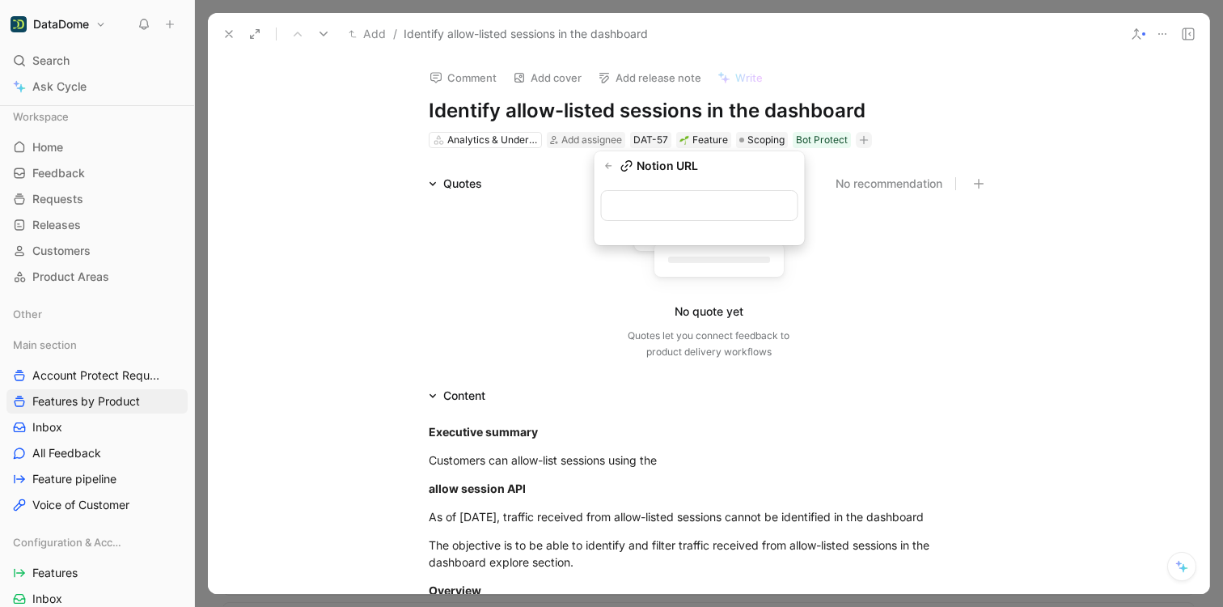
type input "[URL][DOMAIN_NAME]"
click at [227, 39] on icon at bounding box center [228, 34] width 13 height 13
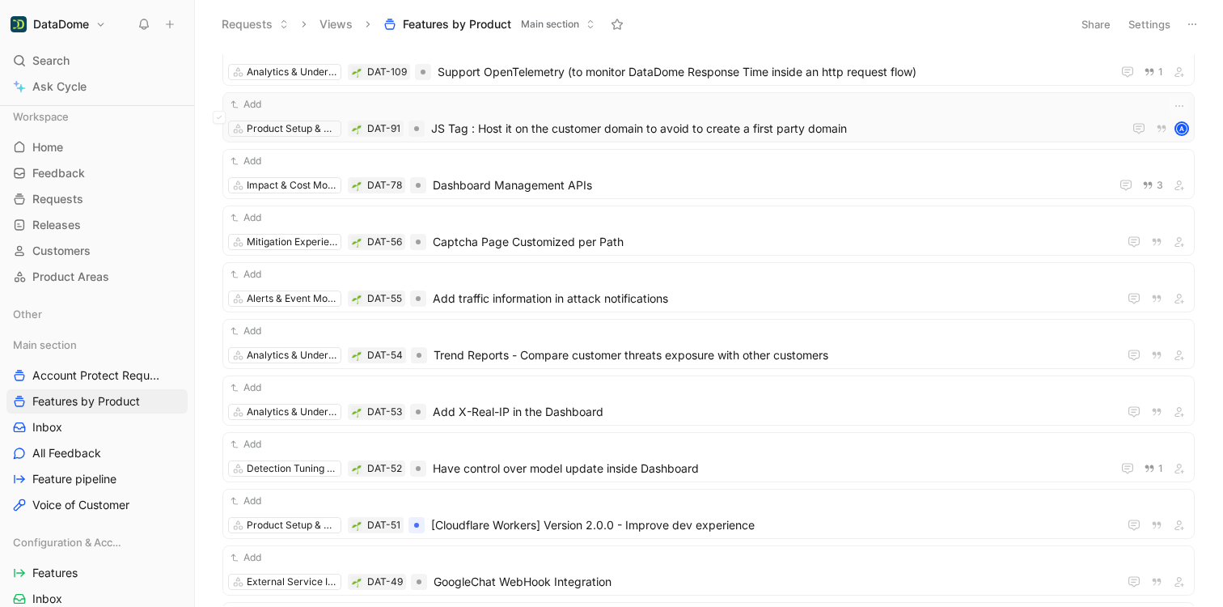
click at [579, 111] on div "Add" at bounding box center [708, 104] width 961 height 16
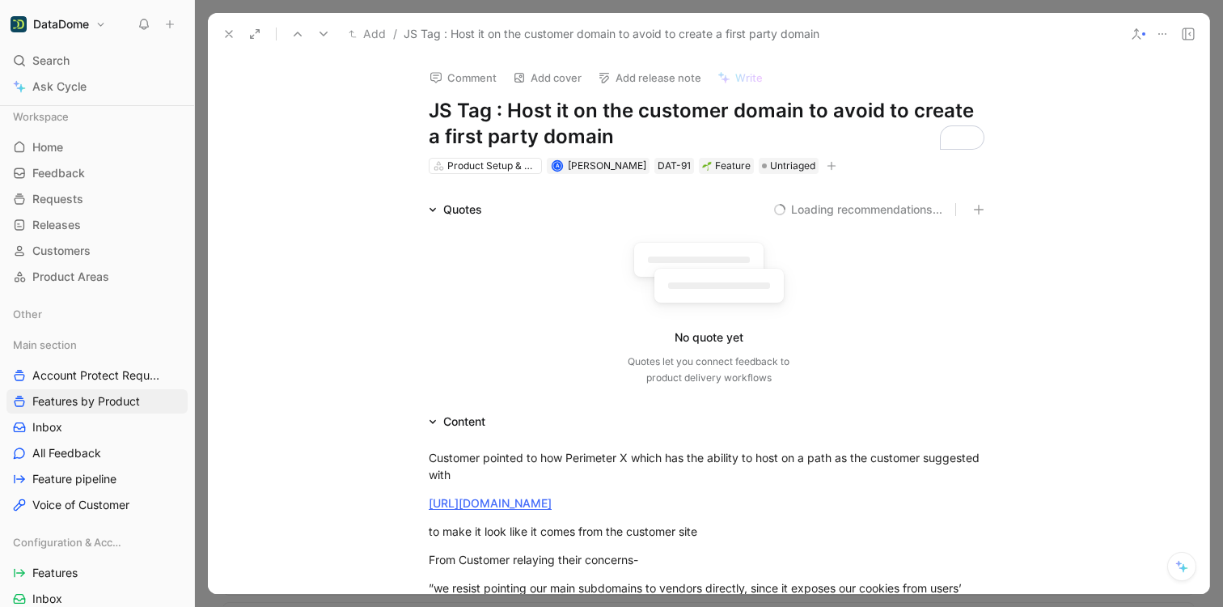
drag, startPoint x: 616, startPoint y: 134, endPoint x: 426, endPoint y: 116, distance: 190.2
click at [429, 116] on h1 "JS Tag : Host it on the customer domain to avoid to create a first party domain" at bounding box center [709, 124] width 560 height 52
click at [235, 37] on icon at bounding box center [228, 34] width 13 height 13
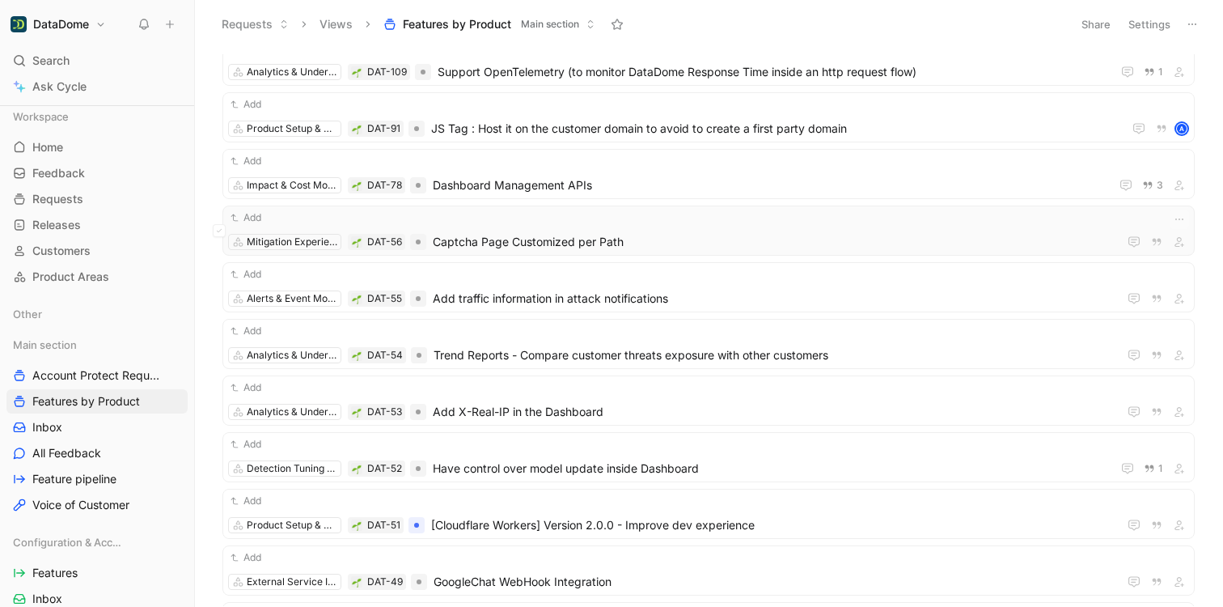
click at [643, 240] on span "Captcha Page Customized per Path" at bounding box center [772, 241] width 679 height 19
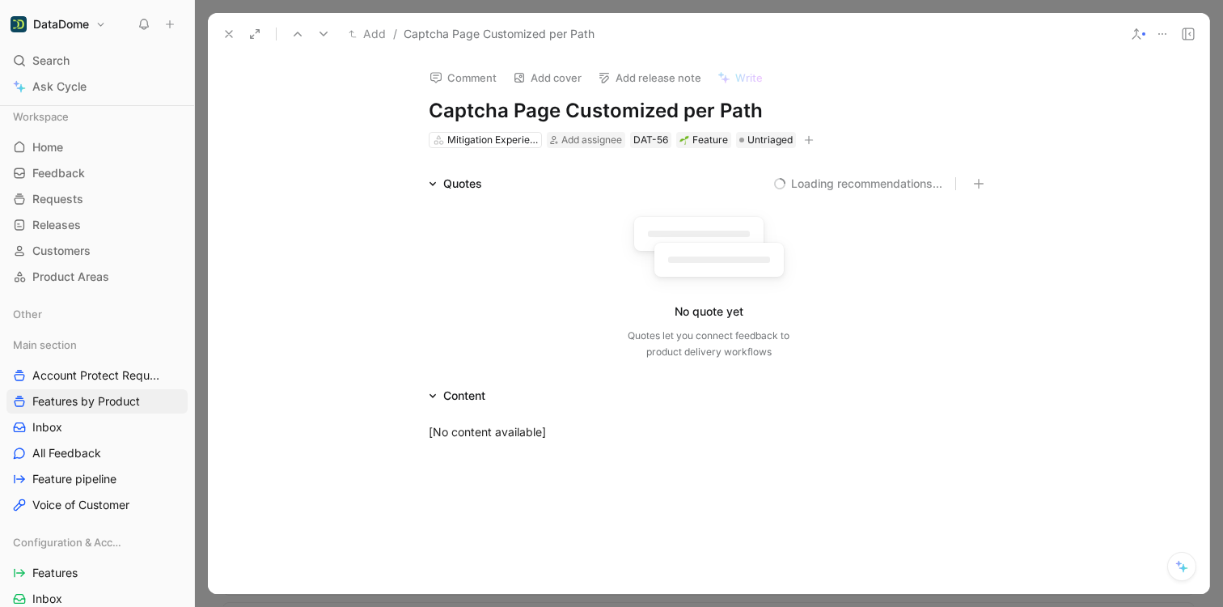
drag, startPoint x: 765, startPoint y: 112, endPoint x: 428, endPoint y: 110, distance: 337.3
click at [429, 110] on h1 "Captcha Page Customized per Path" at bounding box center [709, 111] width 560 height 26
copy h1 "Captcha Page Customized per Path"
click at [801, 142] on button "button" at bounding box center [809, 140] width 16 height 16
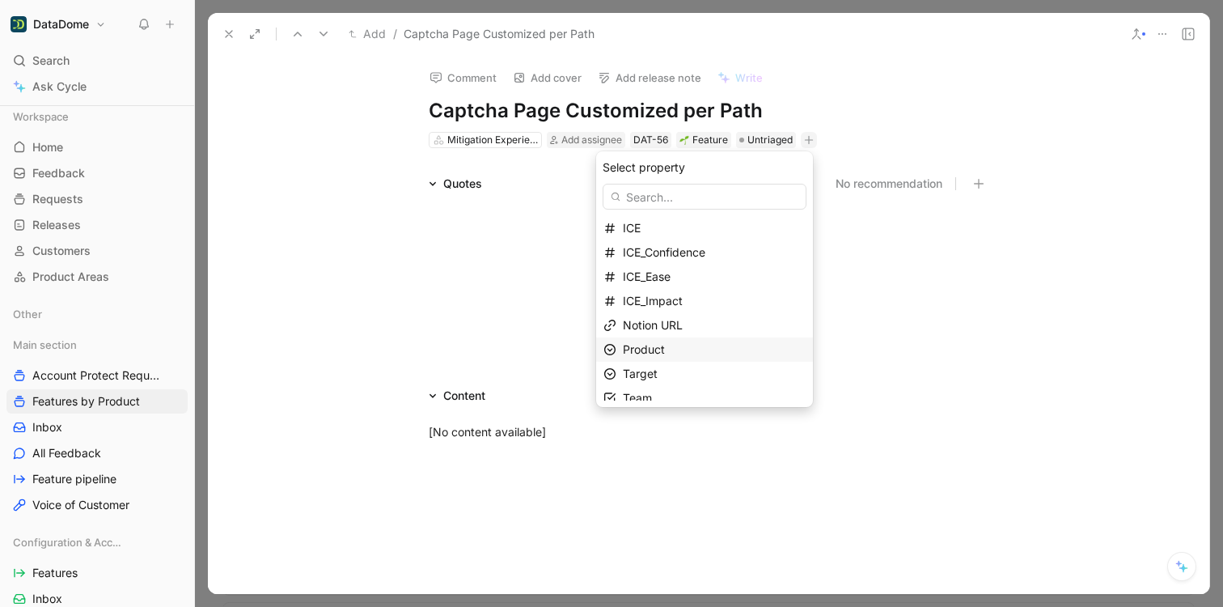
click at [654, 348] on span "Product" at bounding box center [644, 349] width 42 height 14
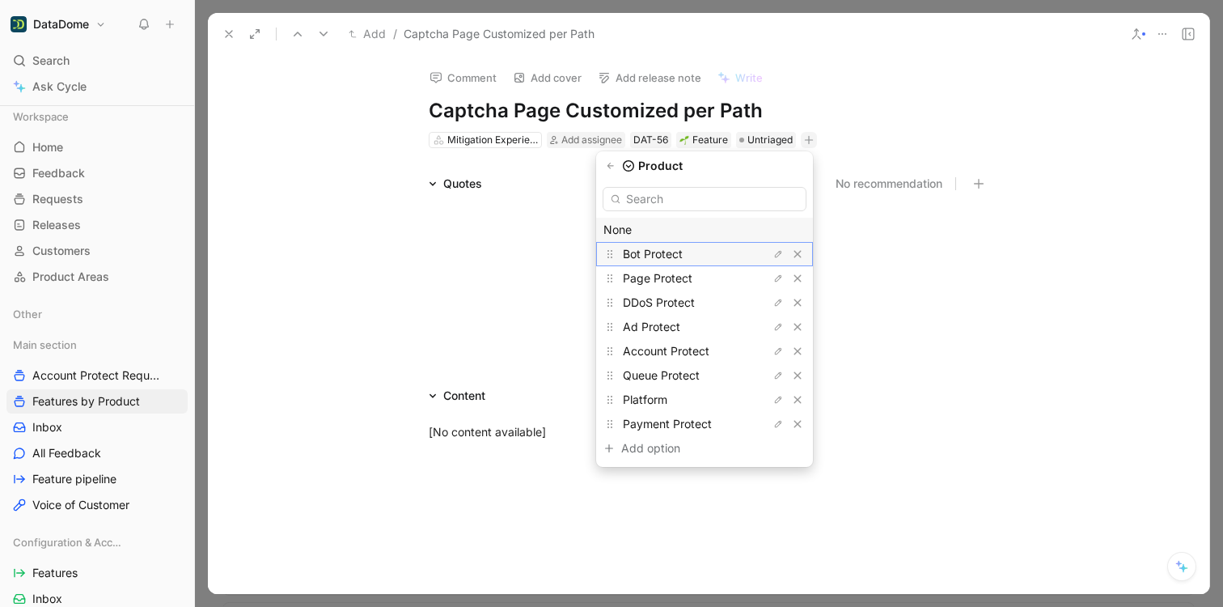
click at [660, 252] on span "Bot Protect" at bounding box center [653, 254] width 60 height 14
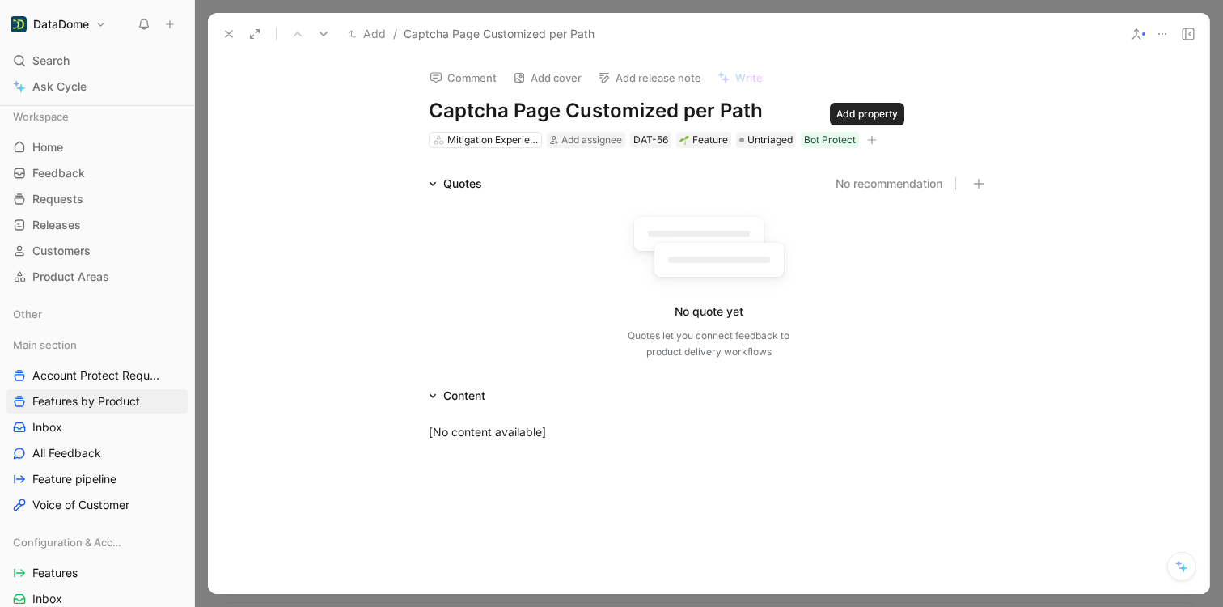
click at [867, 141] on icon "button" at bounding box center [872, 140] width 10 height 10
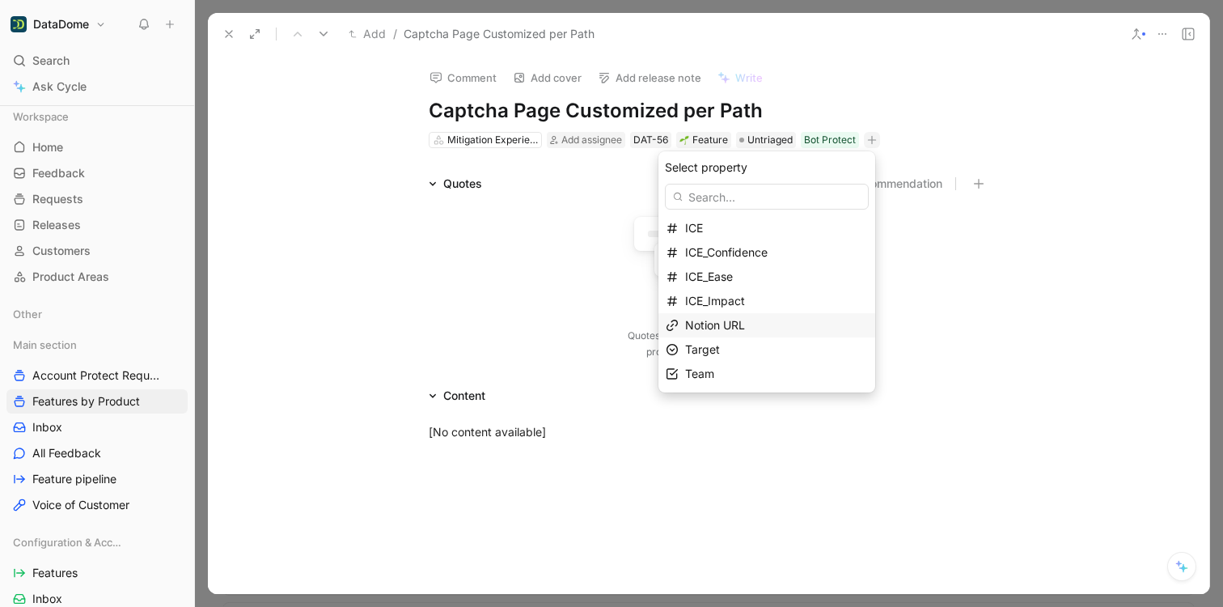
click at [738, 327] on span "Notion URL" at bounding box center [715, 325] width 60 height 14
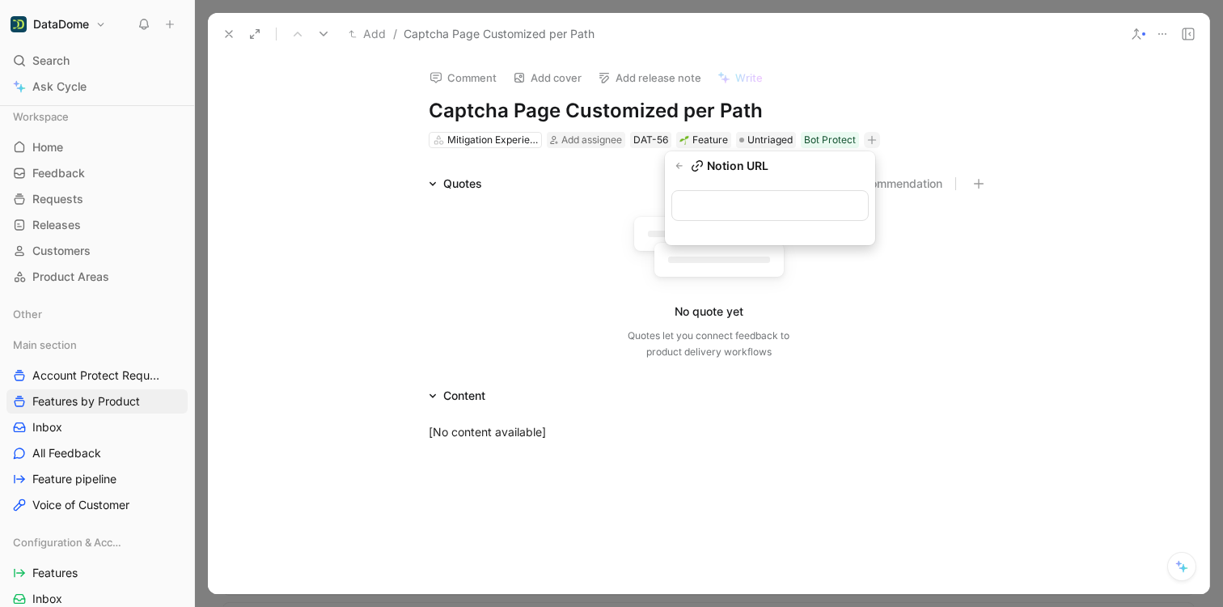
type input "[URL][DOMAIN_NAME]"
click at [233, 27] on button at bounding box center [229, 34] width 23 height 23
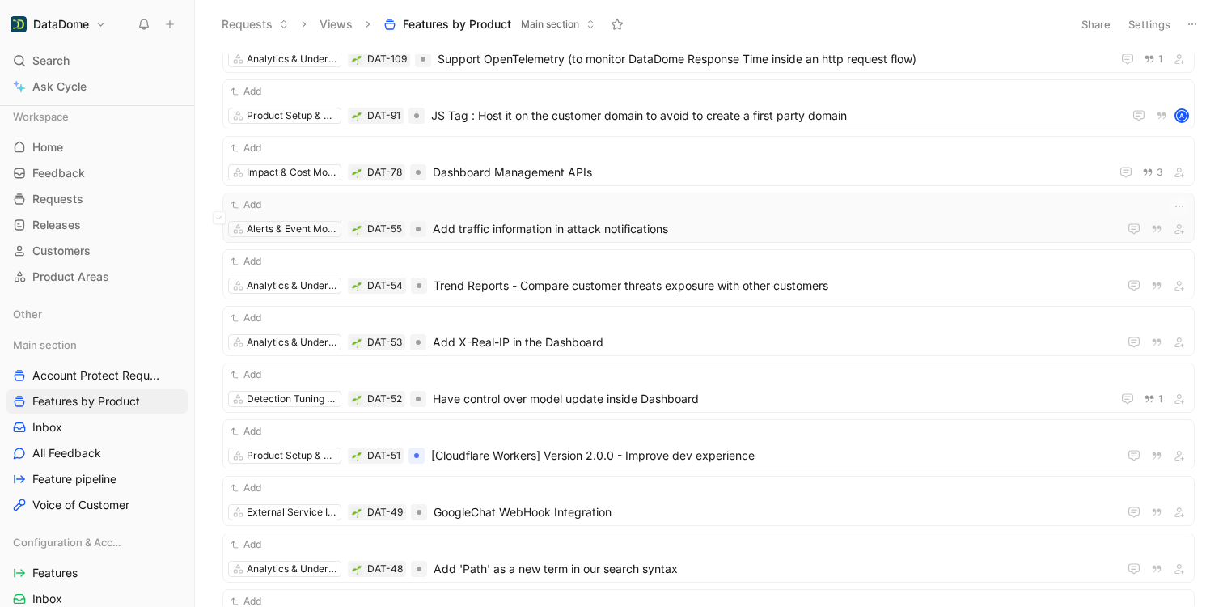
scroll to position [560, 0]
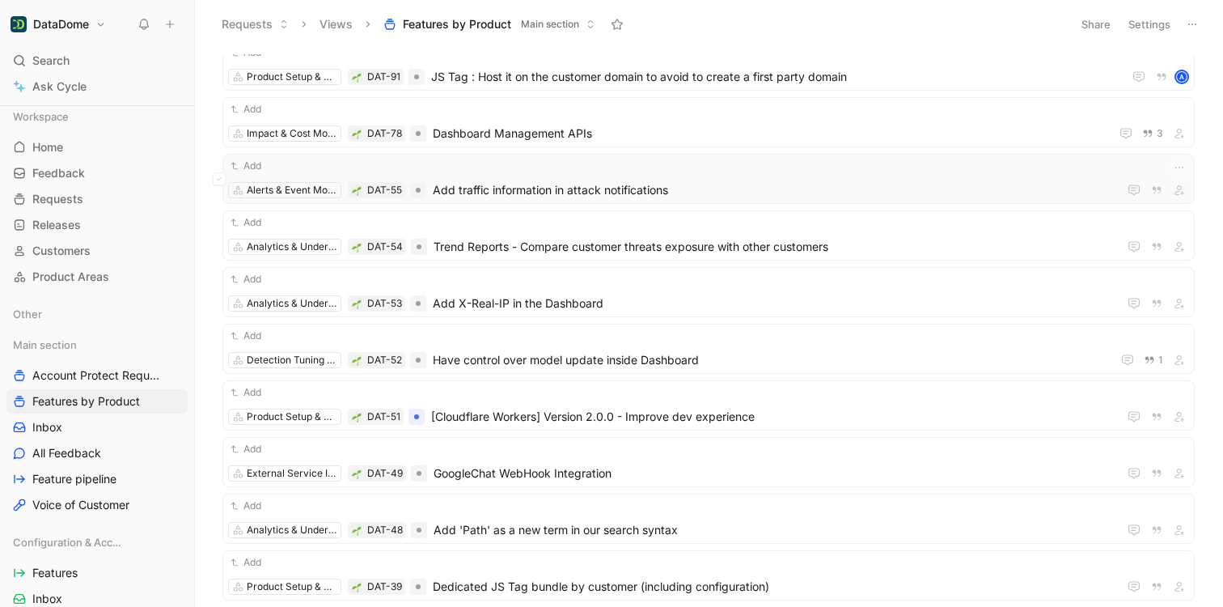
click at [540, 195] on span "Add traffic information in attack notifications" at bounding box center [772, 189] width 679 height 19
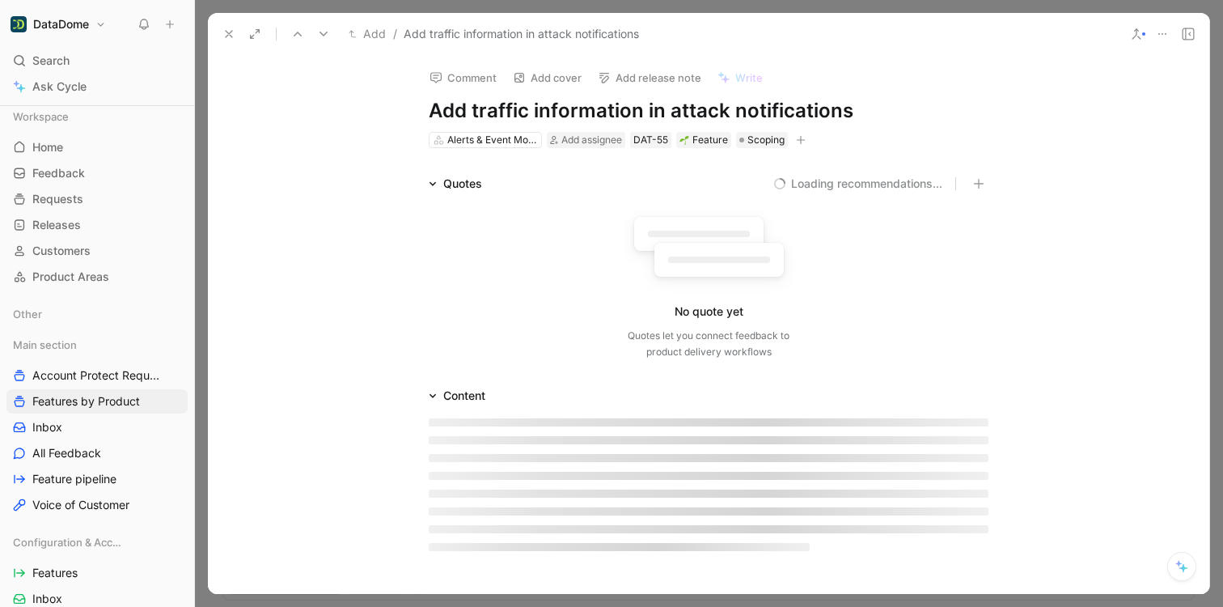
drag, startPoint x: 857, startPoint y: 111, endPoint x: 393, endPoint y: 104, distance: 464.3
click at [398, 104] on div "Comment Add cover Add release note Write Add traffic information in attack noti…" at bounding box center [708, 102] width 621 height 95
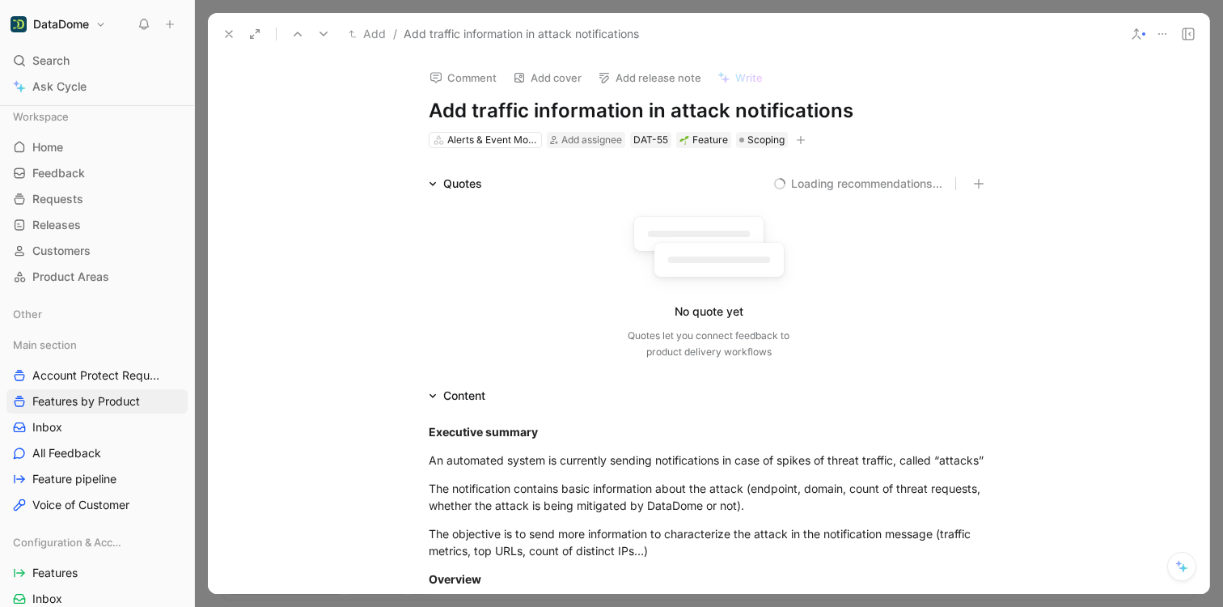
copy h1 "Add traffic information in attack notifications"
click at [797, 142] on icon "button" at bounding box center [801, 140] width 10 height 10
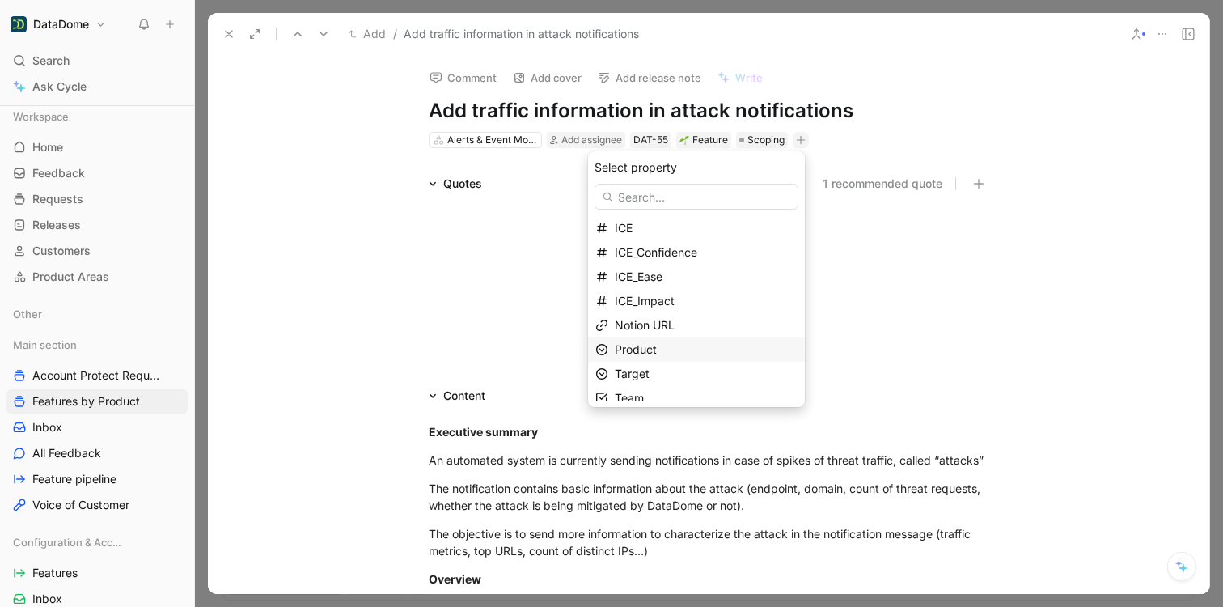
click at [670, 349] on div "Product" at bounding box center [706, 349] width 183 height 19
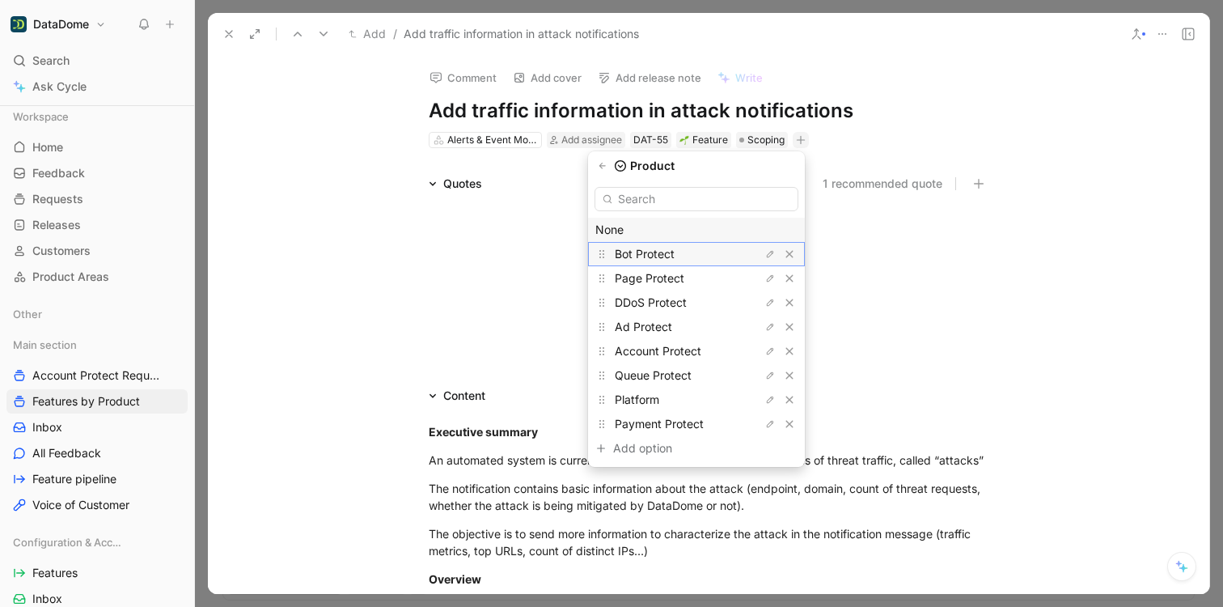
click at [660, 244] on div "Bot Protect" at bounding box center [675, 253] width 121 height 19
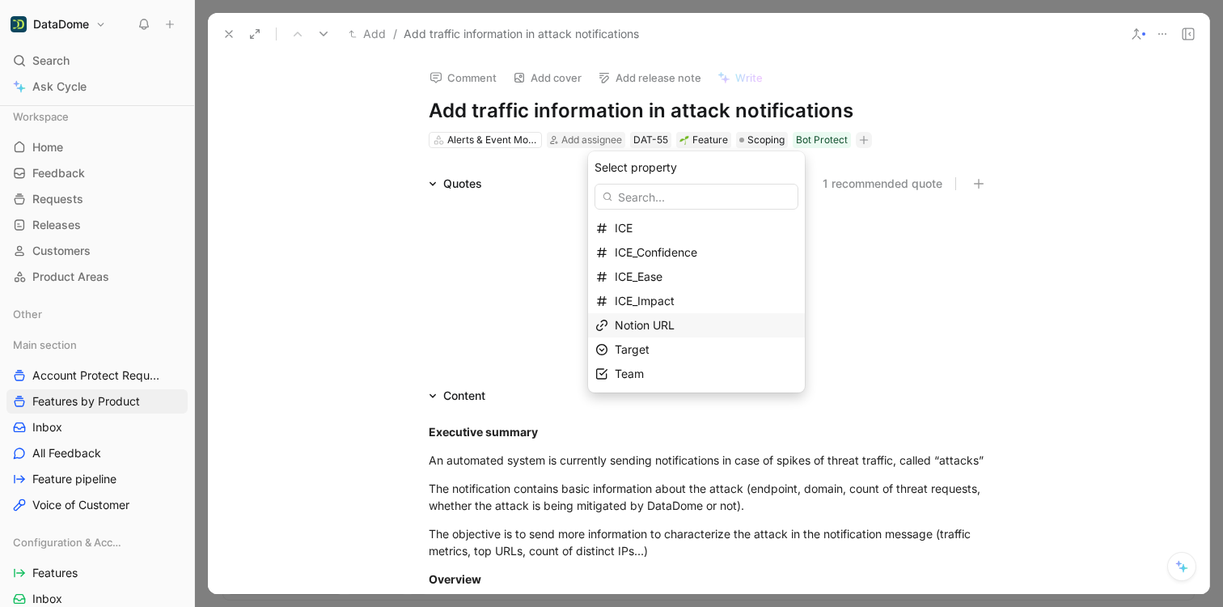
click at [670, 322] on span "Notion URL" at bounding box center [645, 325] width 60 height 14
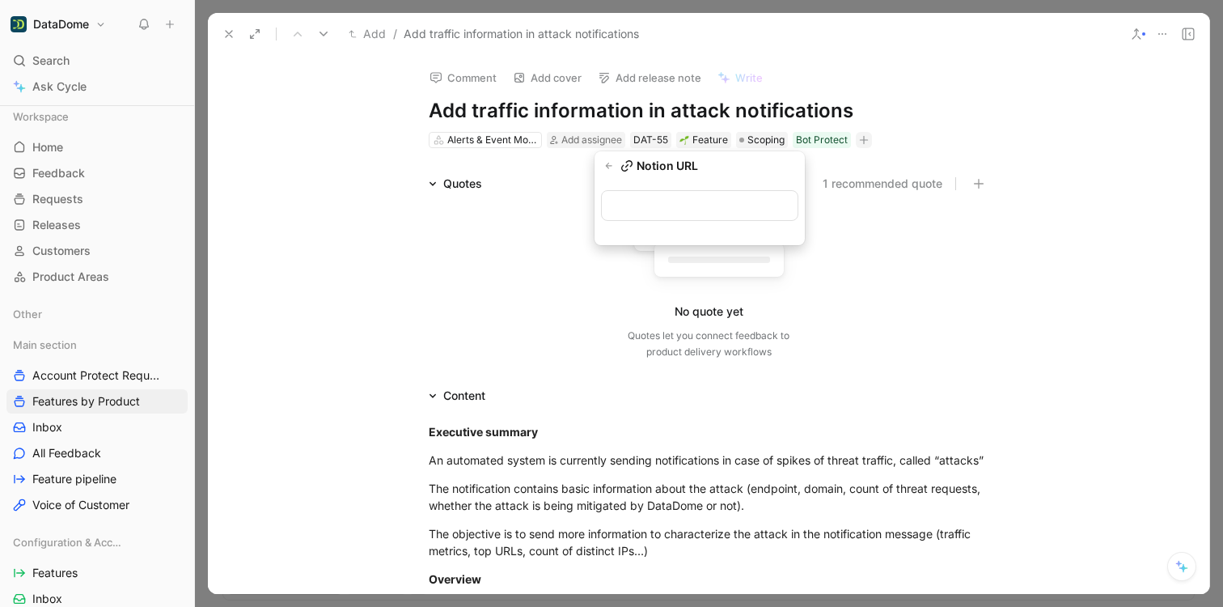
type input "[URL][DOMAIN_NAME]"
click at [226, 35] on icon at bounding box center [228, 34] width 13 height 13
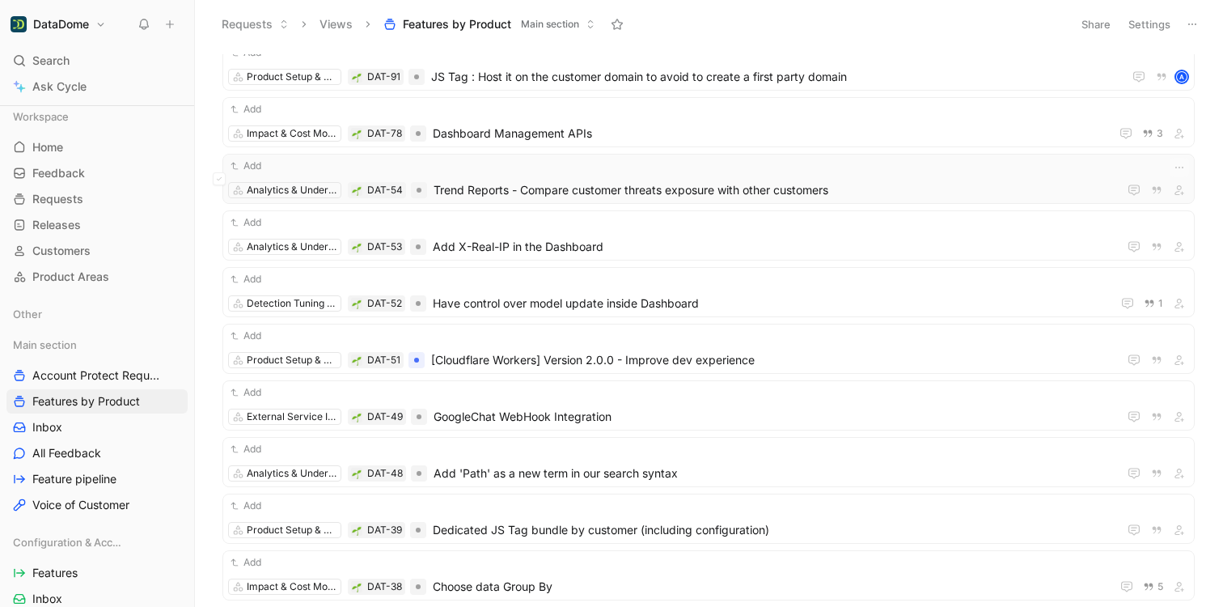
click at [733, 187] on span "Trend Reports - Compare customer threats exposure with other customers" at bounding box center [773, 189] width 678 height 19
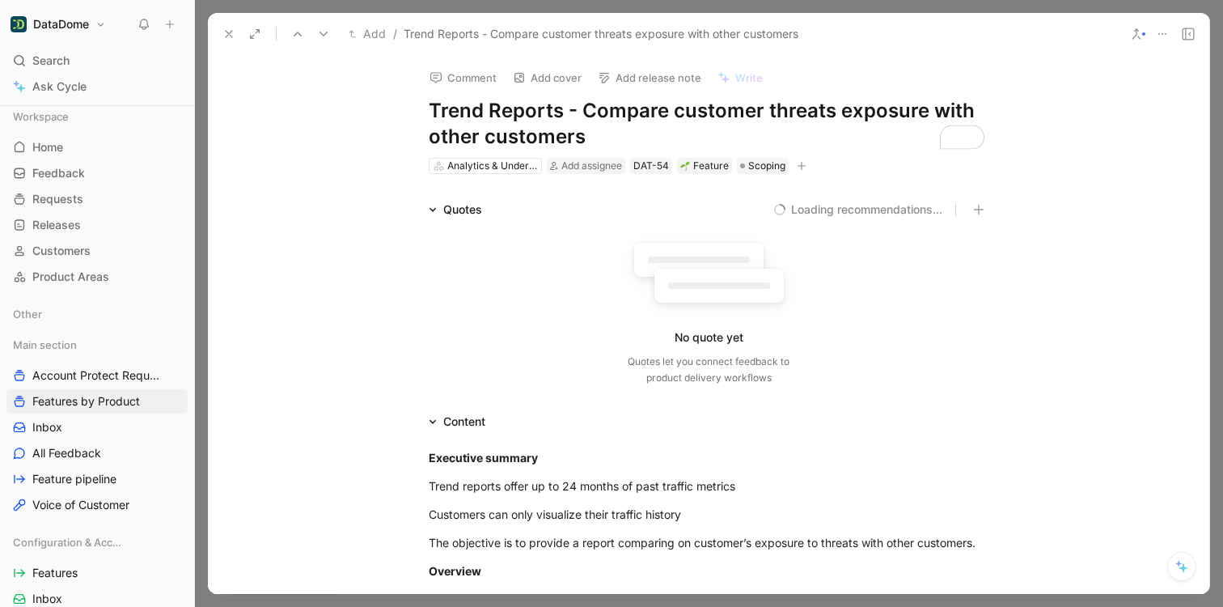
drag, startPoint x: 539, startPoint y: 133, endPoint x: 430, endPoint y: 113, distance: 111.1
click at [430, 113] on h1 "Trend Reports - Compare customer threats exposure with other customers" at bounding box center [709, 124] width 560 height 52
click at [797, 167] on icon "button" at bounding box center [802, 166] width 10 height 10
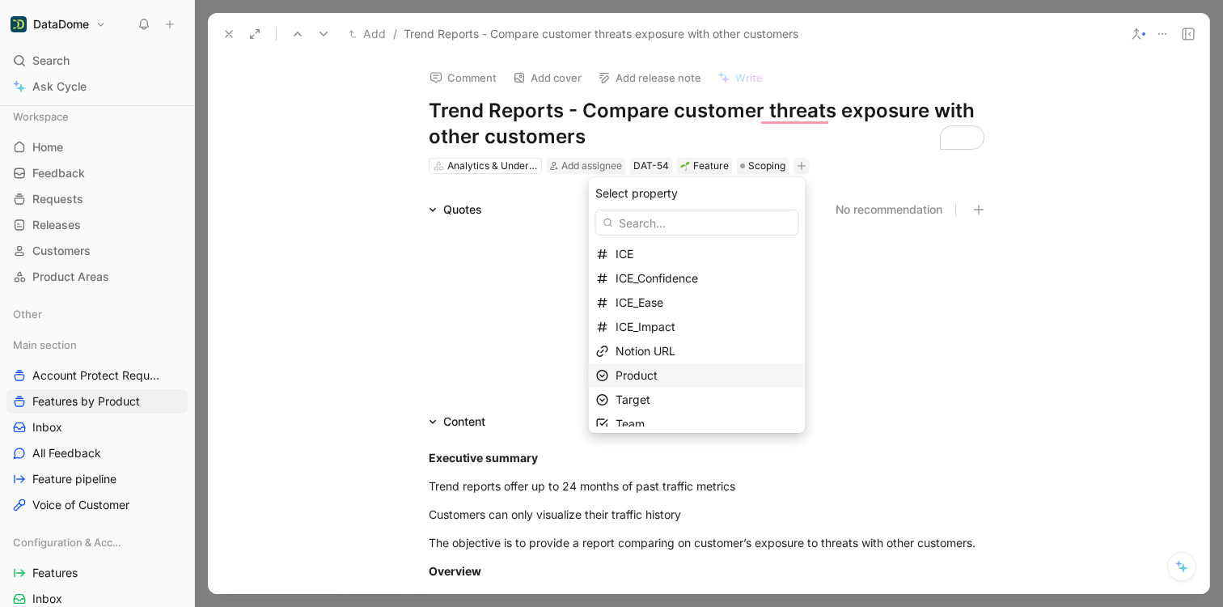
click at [658, 374] on span "Product" at bounding box center [637, 375] width 42 height 14
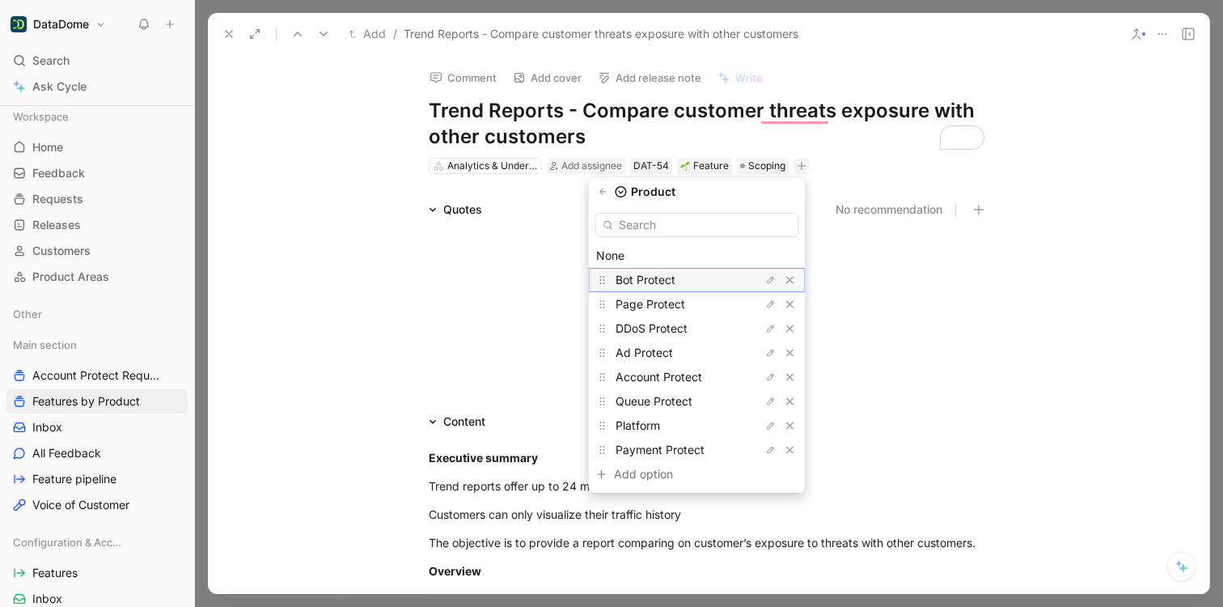
click at [667, 272] on div "Bot Protect" at bounding box center [676, 279] width 121 height 19
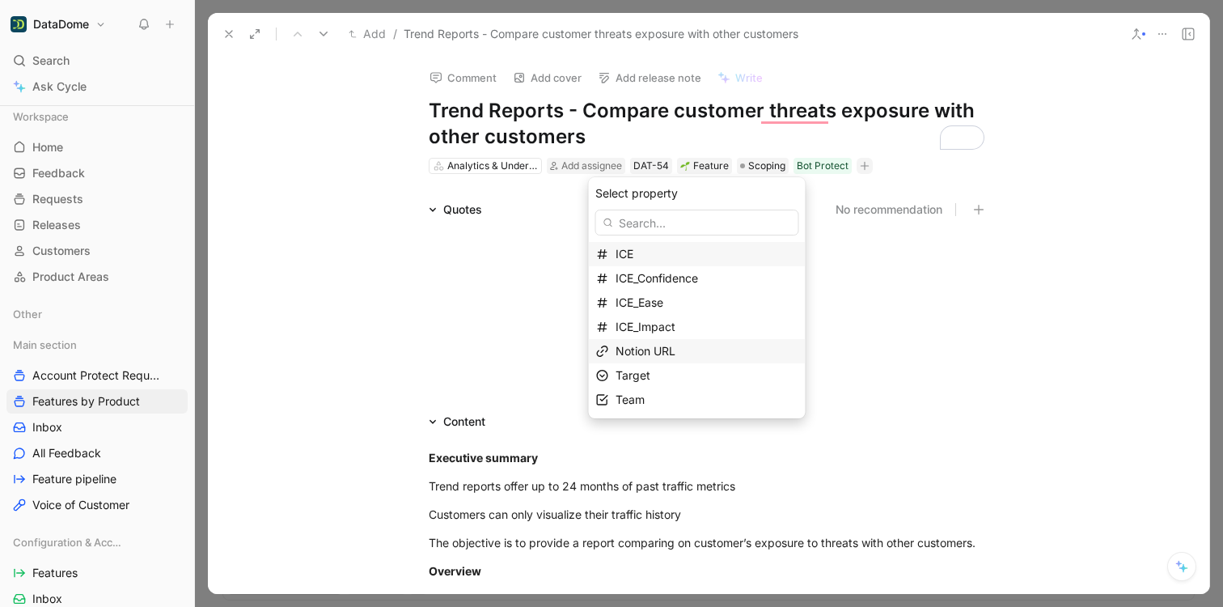
click at [696, 346] on div "Notion URL" at bounding box center [707, 350] width 183 height 19
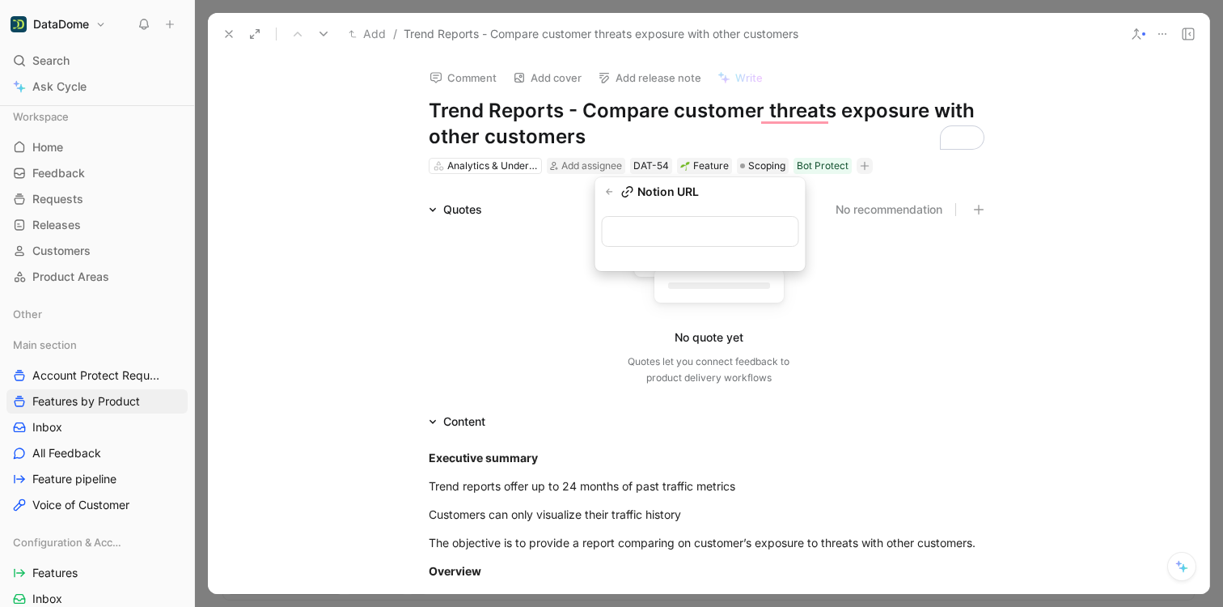
type input "[URL][DOMAIN_NAME]"
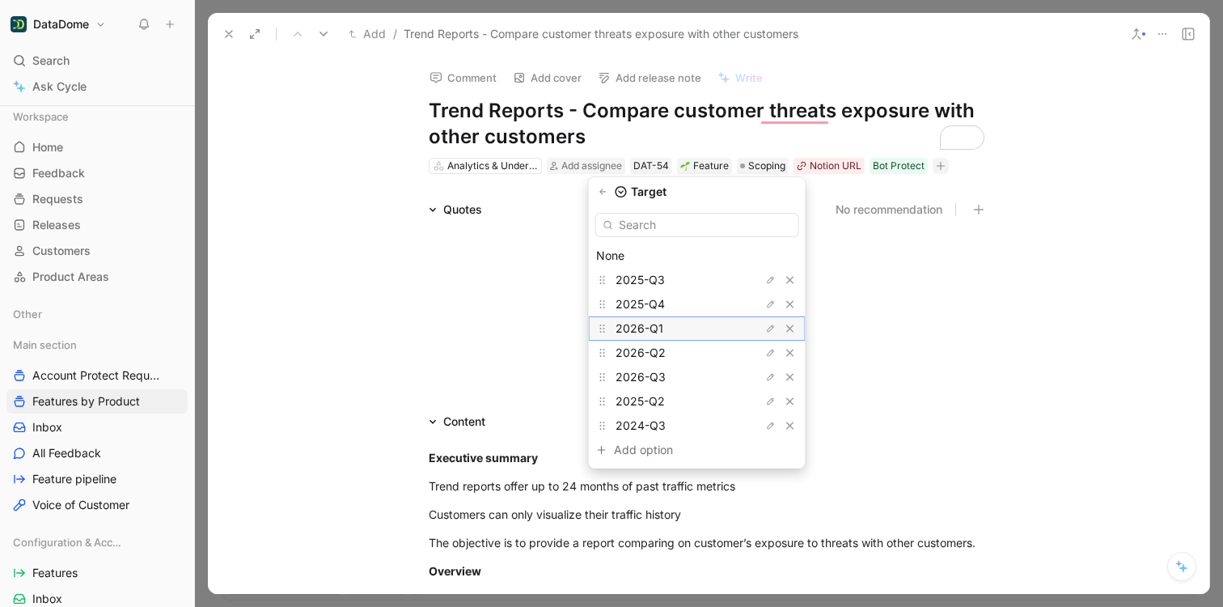
click at [680, 328] on div "2026-Q1" at bounding box center [676, 328] width 121 height 19
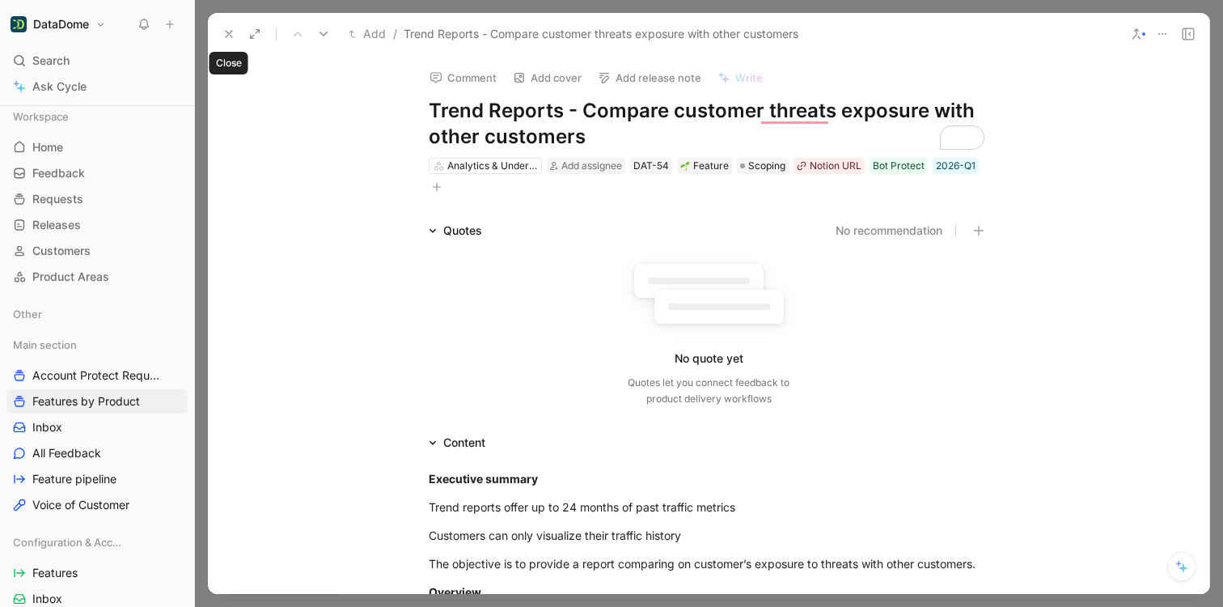
click at [231, 36] on use at bounding box center [229, 34] width 6 height 6
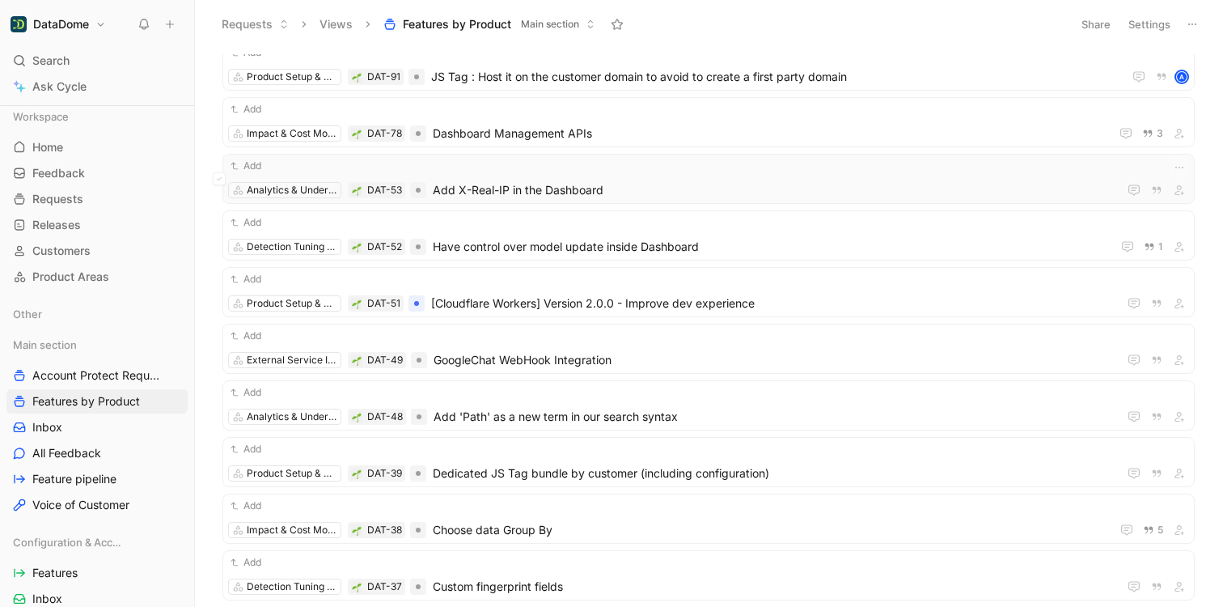
click at [580, 182] on span "Add X-Real-IP in the Dashboard" at bounding box center [772, 189] width 679 height 19
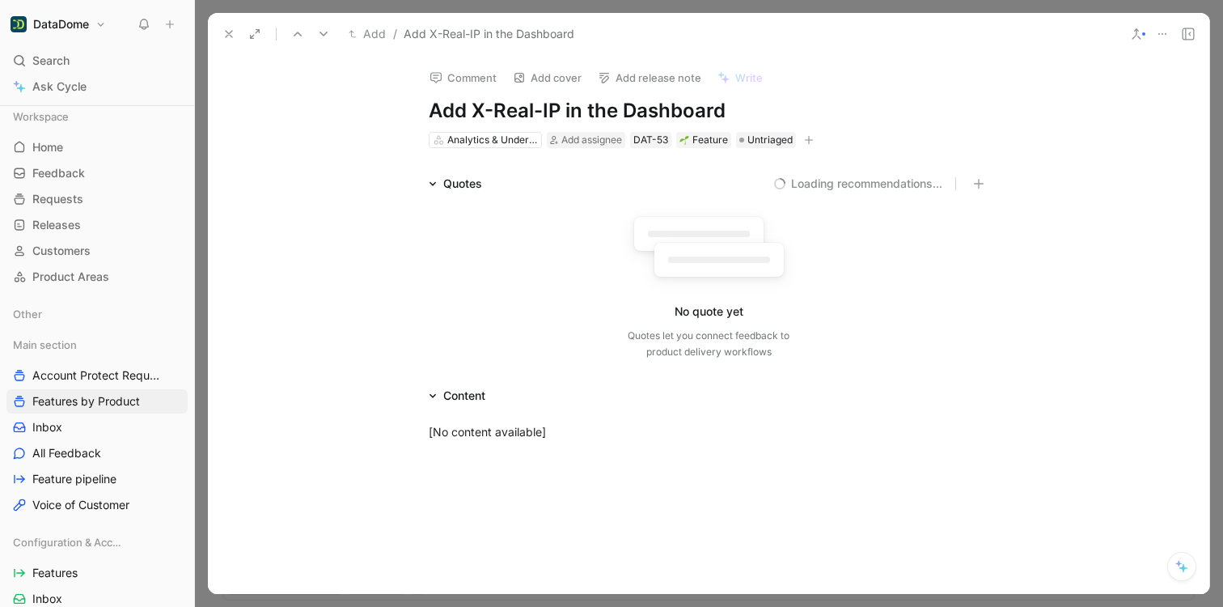
drag, startPoint x: 734, startPoint y: 111, endPoint x: 430, endPoint y: 104, distance: 304.2
click at [430, 104] on h1 "Add X-Real-IP in the Dashboard" at bounding box center [709, 111] width 560 height 26
copy h1 "Add X-Real-IP in the Dashboard"
click at [804, 138] on icon "button" at bounding box center [809, 140] width 10 height 10
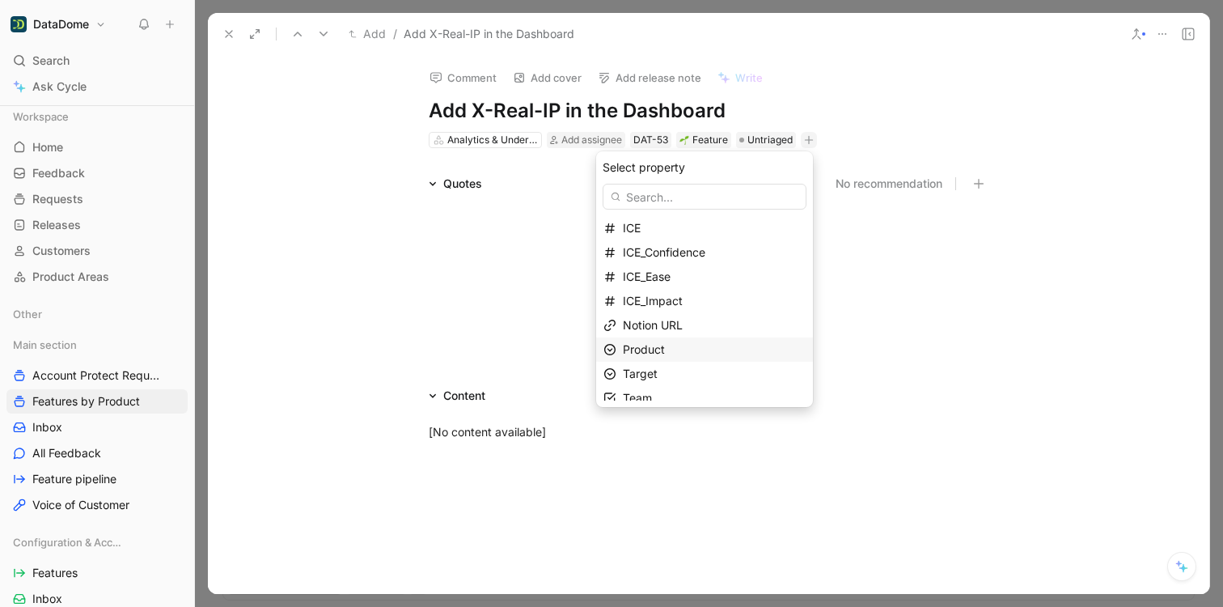
click at [657, 352] on span "Product" at bounding box center [644, 349] width 42 height 14
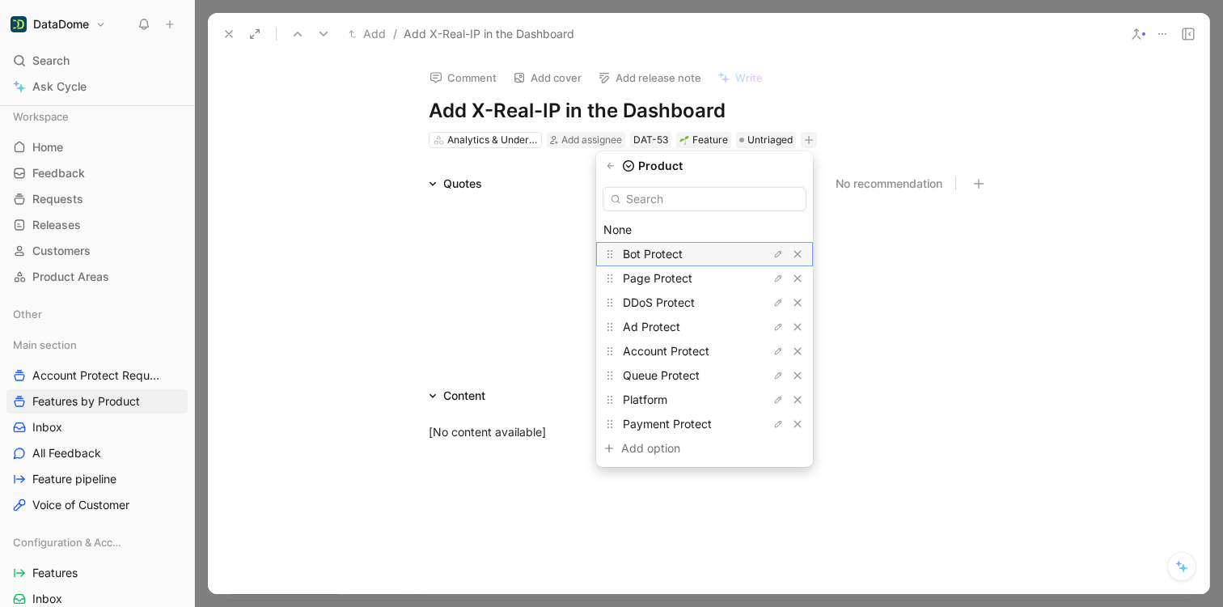
click at [670, 260] on span "Bot Protect" at bounding box center [653, 254] width 60 height 14
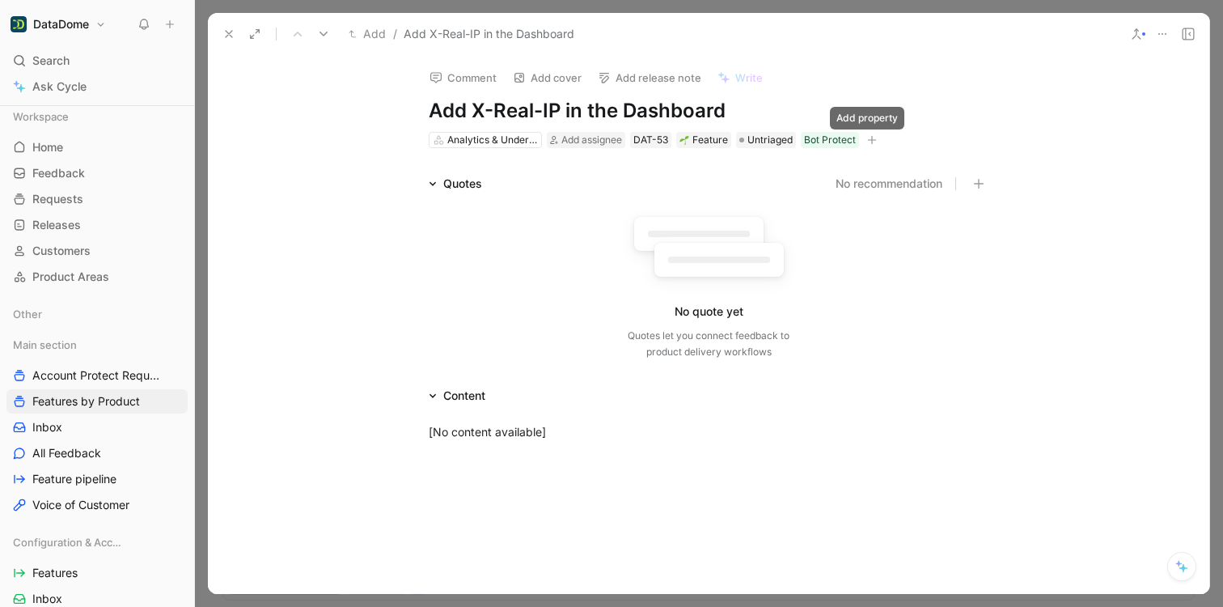
click at [869, 138] on icon "button" at bounding box center [872, 140] width 10 height 10
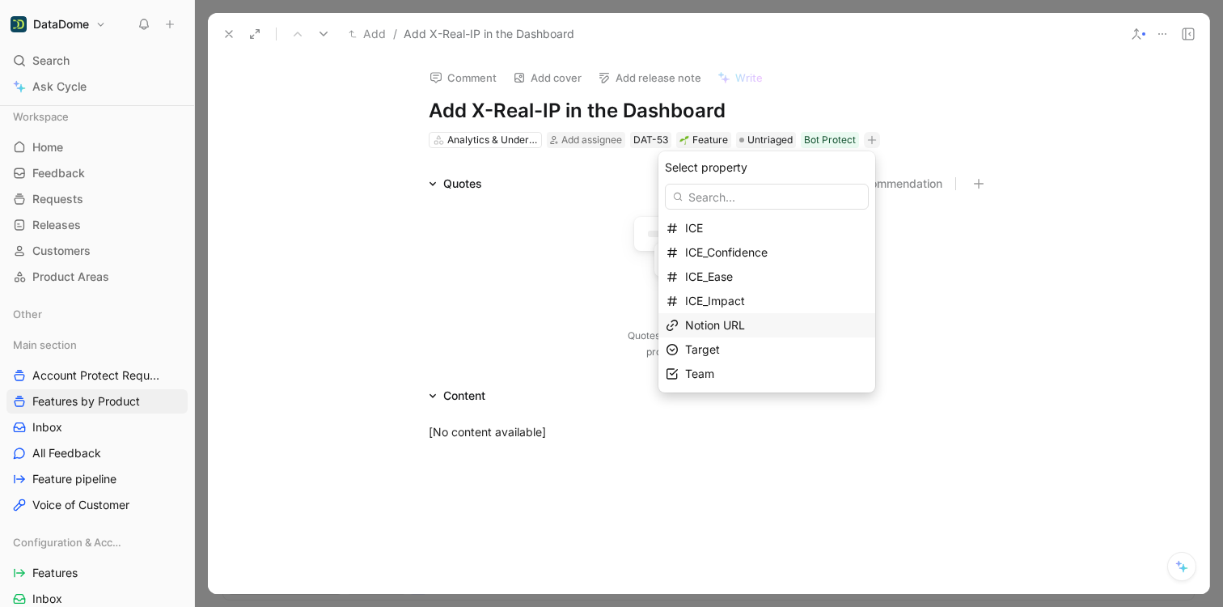
click at [762, 326] on div "Notion URL" at bounding box center [776, 324] width 183 height 19
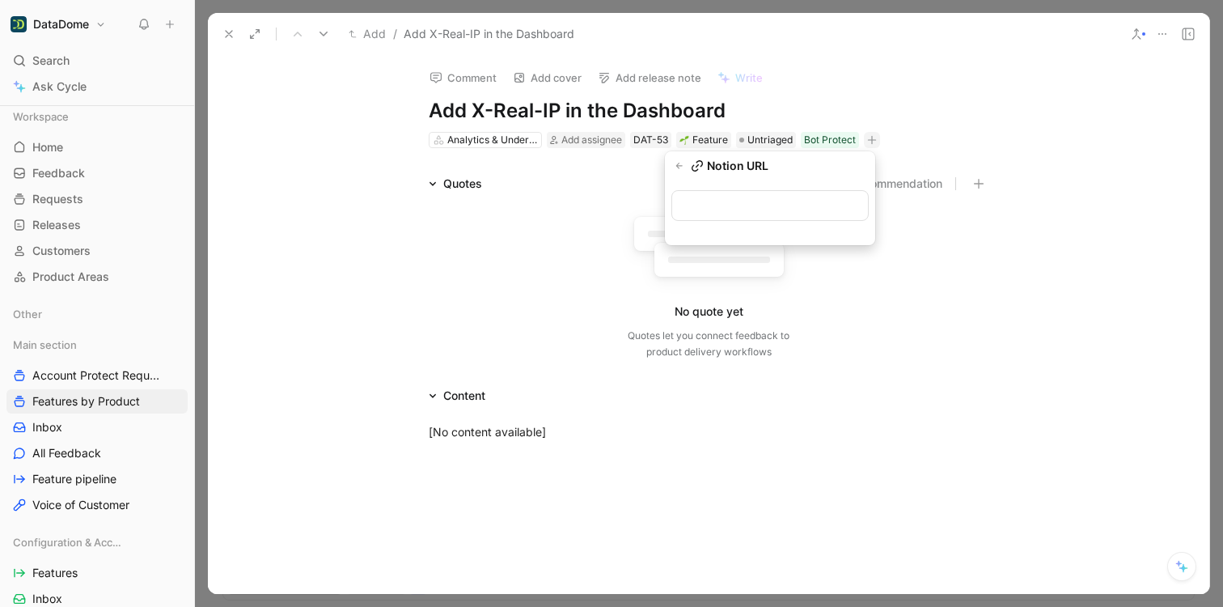
type input "[URL][DOMAIN_NAME]"
click at [227, 28] on icon at bounding box center [228, 34] width 13 height 13
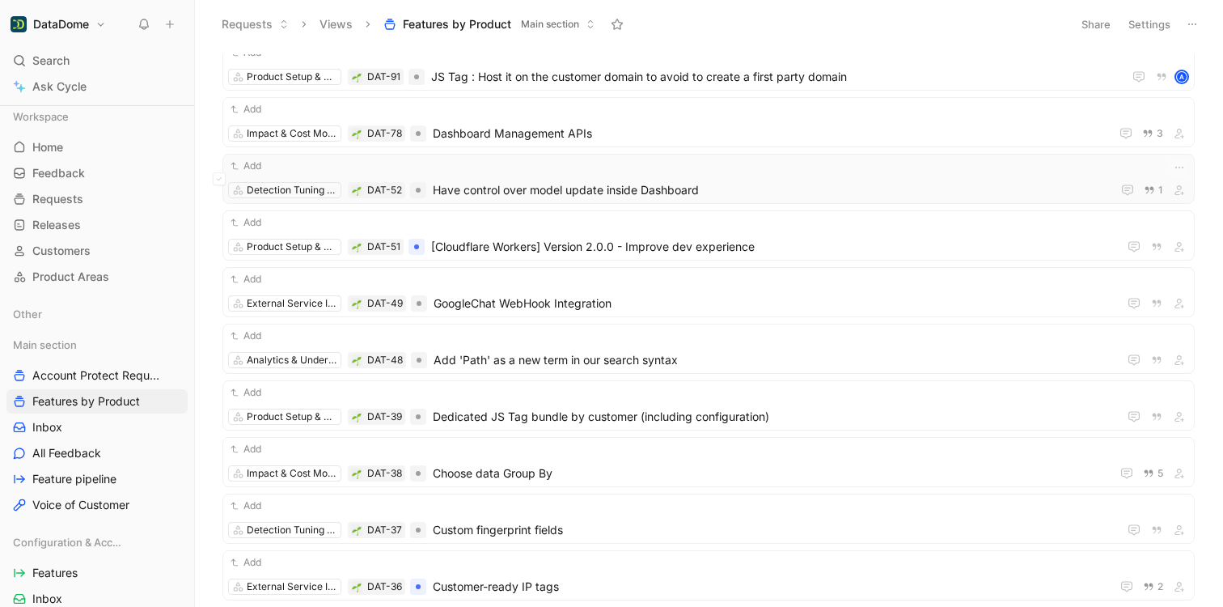
click at [542, 163] on div "Add" at bounding box center [708, 166] width 961 height 16
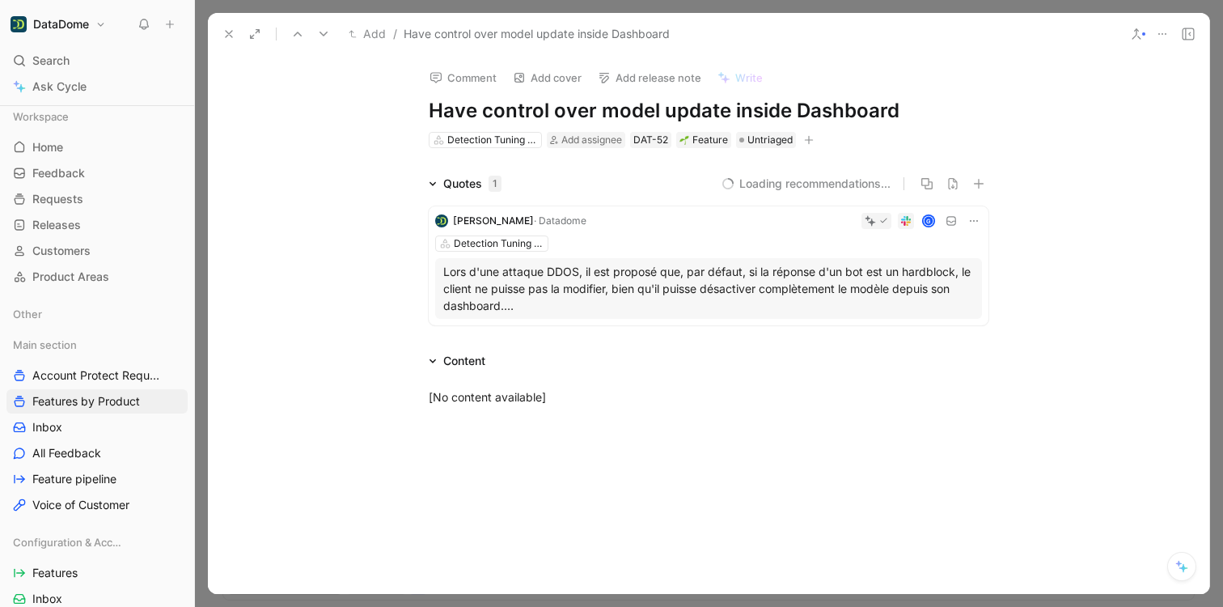
drag, startPoint x: 902, startPoint y: 105, endPoint x: 424, endPoint y: 104, distance: 478.0
click at [429, 104] on h1 "Have control over model update inside Dashboard" at bounding box center [709, 111] width 560 height 26
copy h1 "Have control over model update inside Dashboard"
click at [804, 139] on icon "button" at bounding box center [809, 140] width 10 height 10
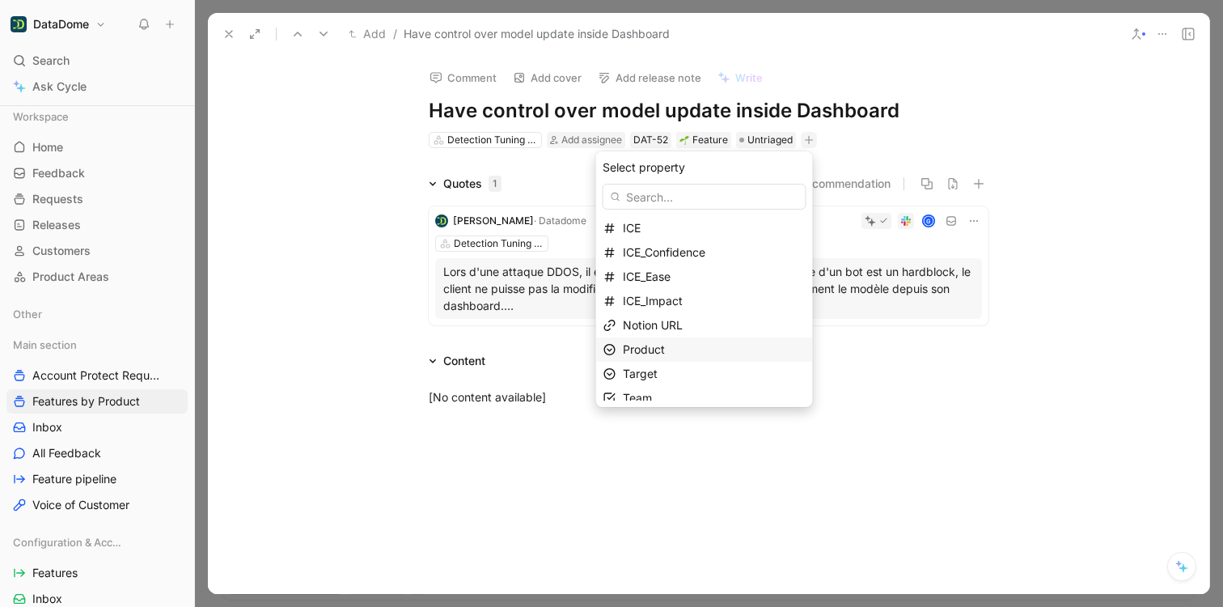
click at [665, 346] on span "Product" at bounding box center [644, 349] width 42 height 14
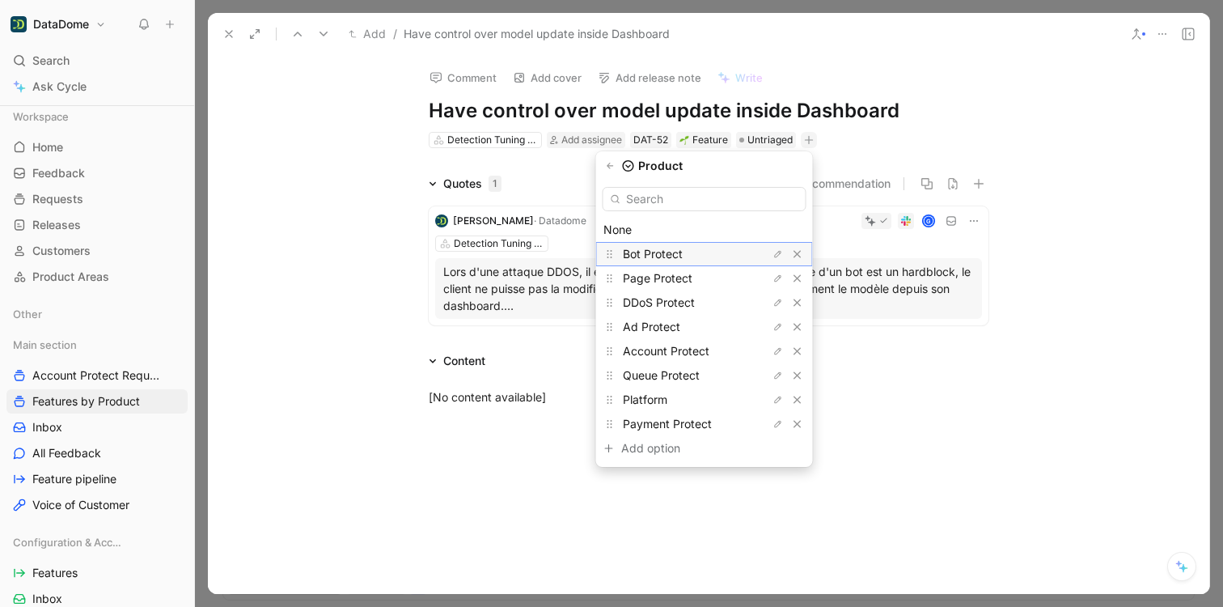
click at [675, 260] on div "Bot Protect" at bounding box center [683, 253] width 121 height 19
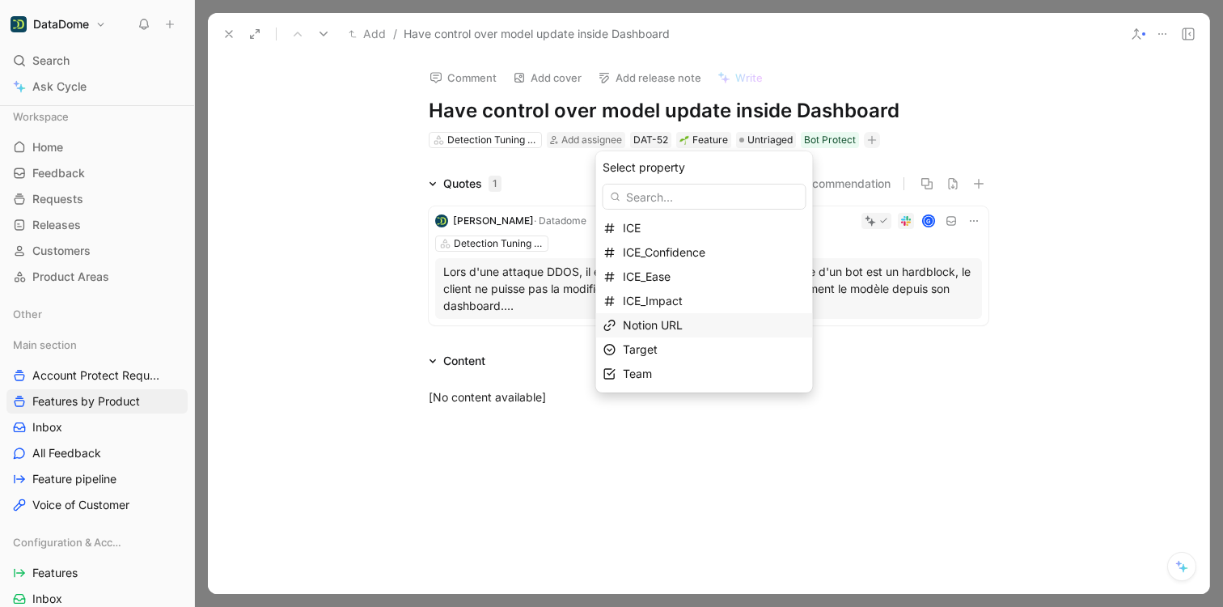
click at [706, 332] on div "Notion URL" at bounding box center [714, 324] width 183 height 19
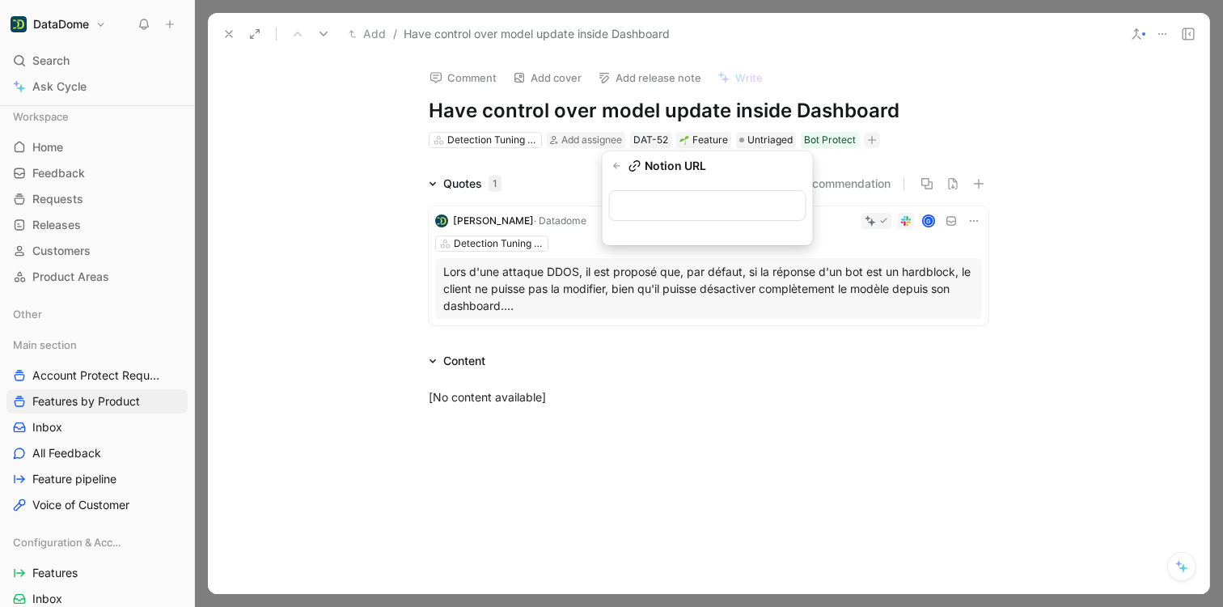
type input "[URL][DOMAIN_NAME]"
click at [221, 32] on button at bounding box center [229, 34] width 23 height 23
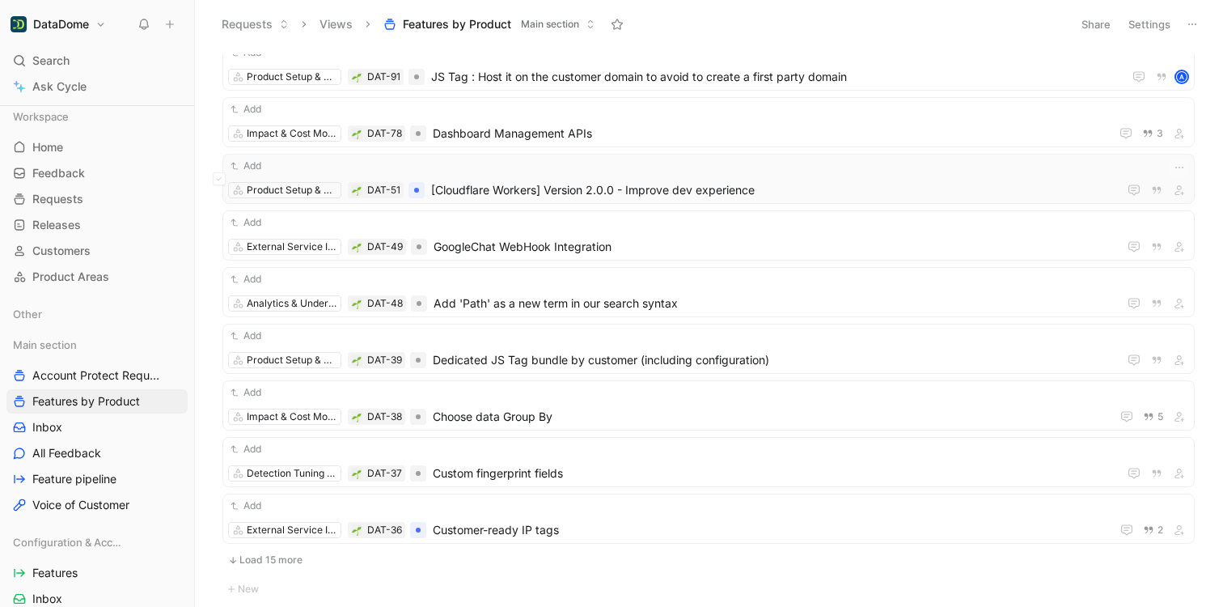
click at [641, 182] on span "[Cloudflare Workers] Version 2.0.0 - Improve dev experience" at bounding box center [771, 189] width 680 height 19
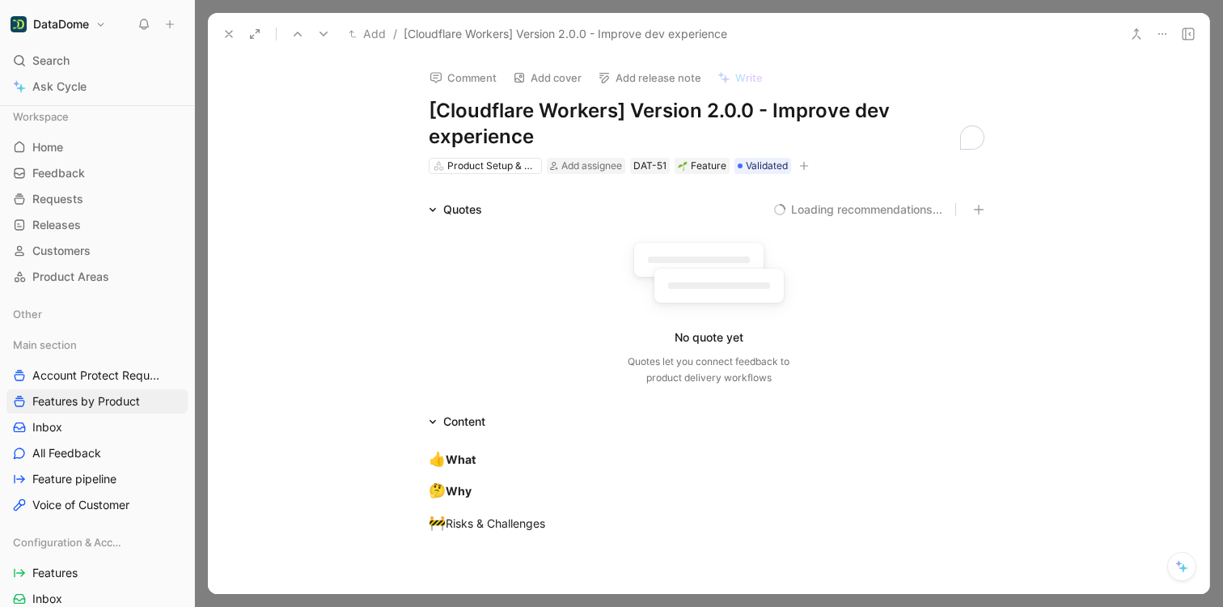
drag, startPoint x: 540, startPoint y: 133, endPoint x: 423, endPoint y: 116, distance: 118.6
click at [423, 116] on div "Comment Add cover Add release note Write [Cloudflare Workers] Version 2.0.0 - I…" at bounding box center [708, 115] width 621 height 121
click at [799, 168] on icon "button" at bounding box center [804, 166] width 10 height 10
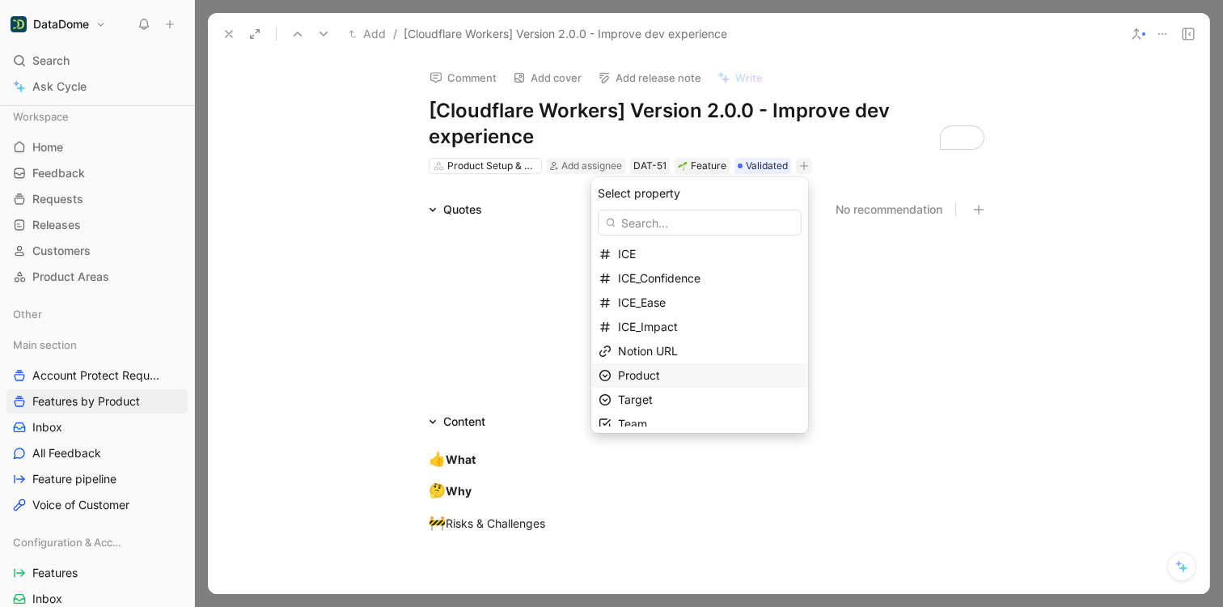
click at [660, 366] on div "Product" at bounding box center [709, 375] width 183 height 19
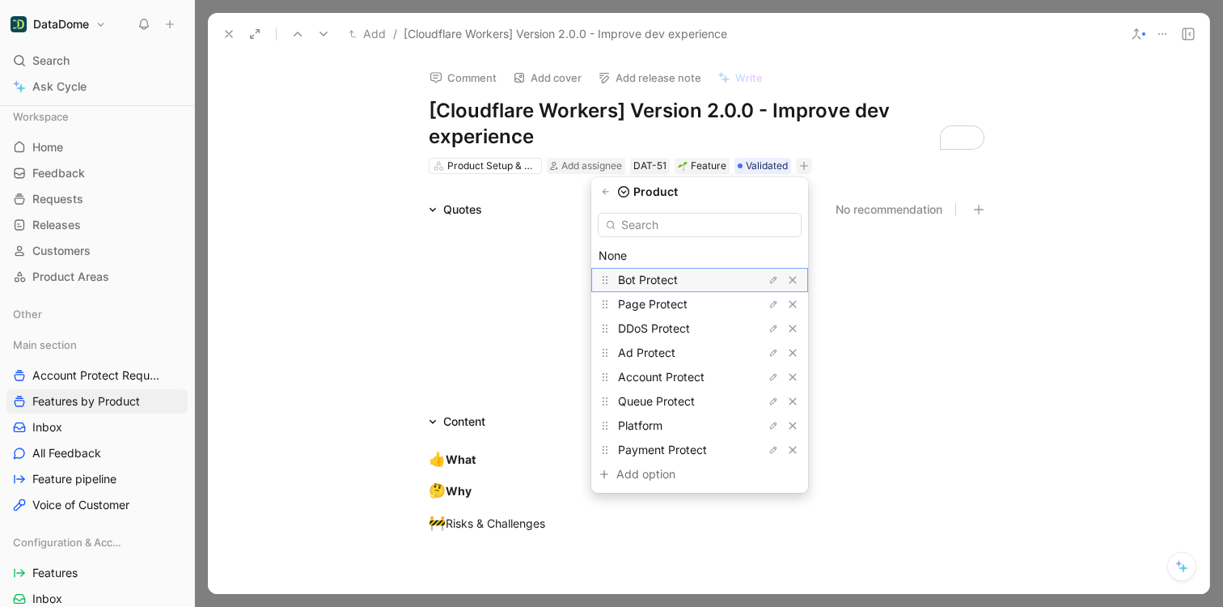
click at [653, 277] on span "Bot Protect" at bounding box center [648, 280] width 60 height 14
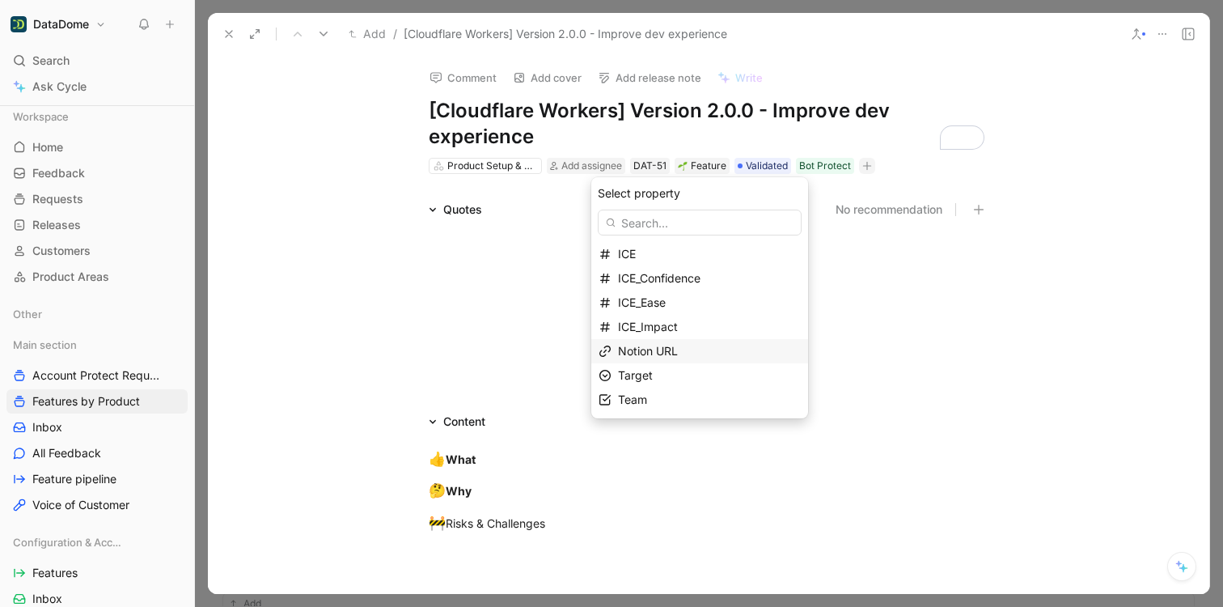
click at [693, 354] on div "Notion URL" at bounding box center [709, 350] width 183 height 19
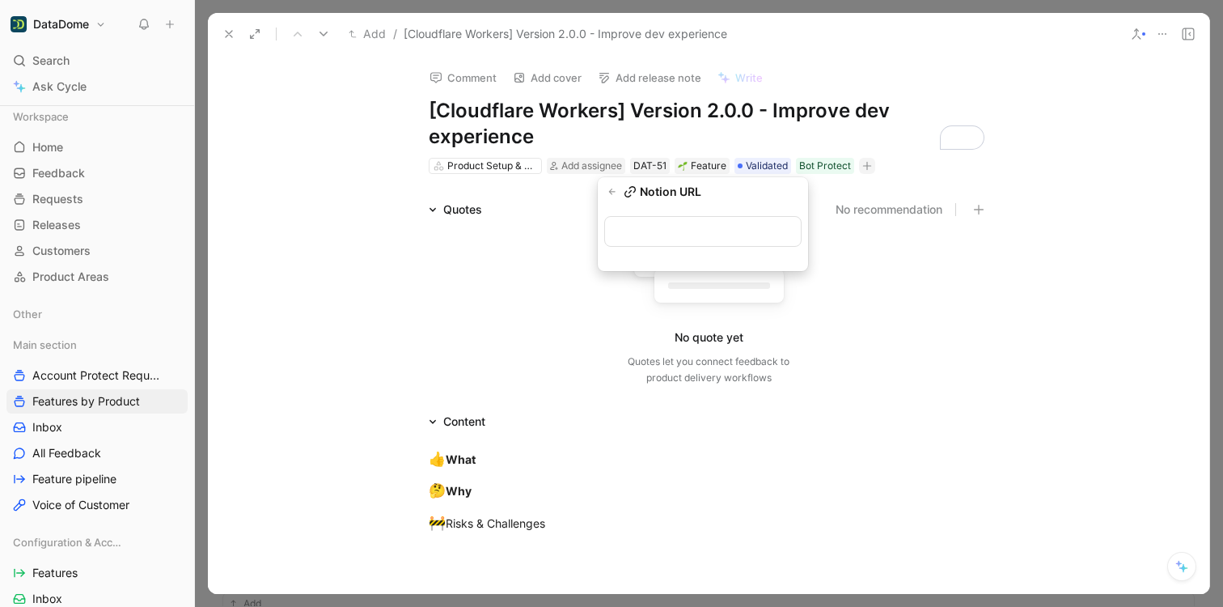
type input "[URL][DOMAIN_NAME]"
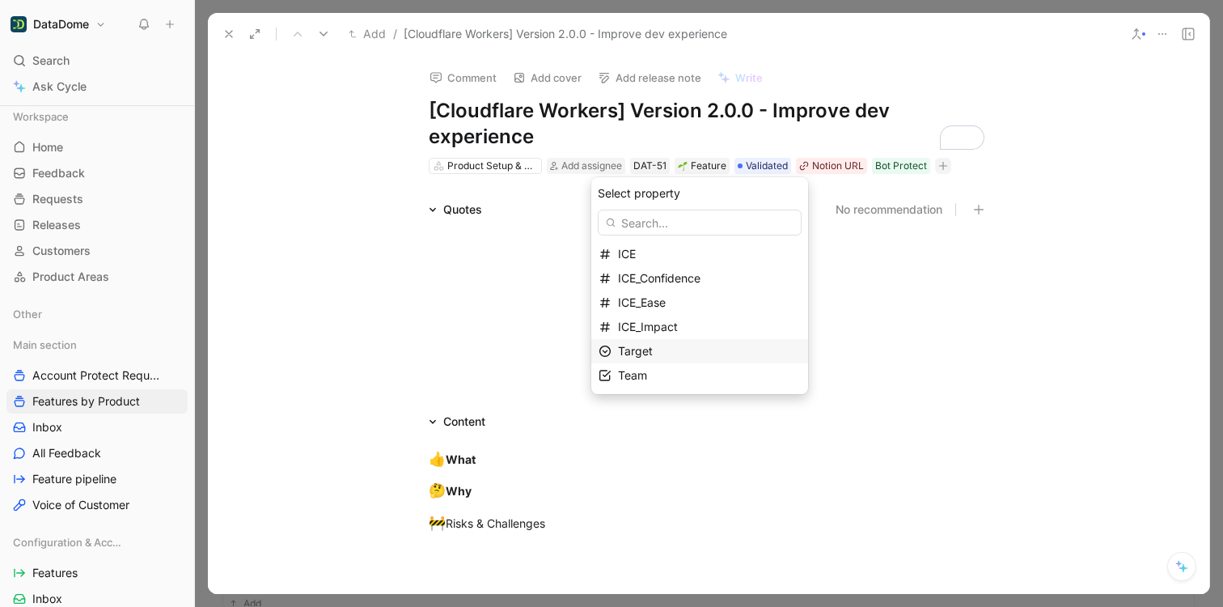
click at [682, 353] on div "Target" at bounding box center [709, 350] width 183 height 19
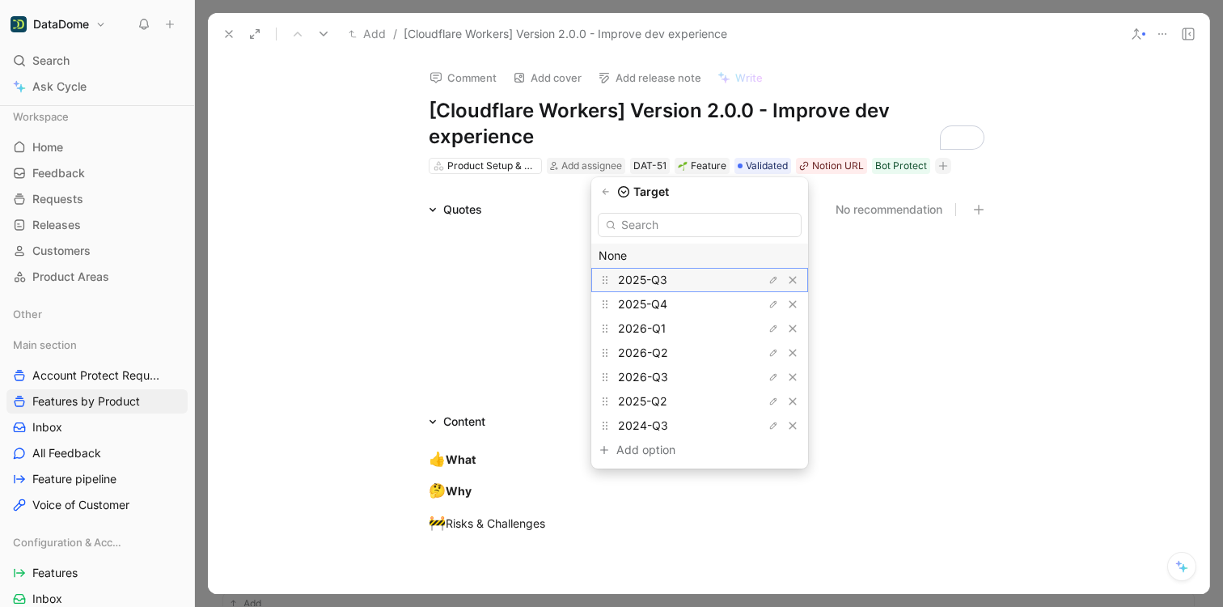
click at [667, 280] on span "2025-Q3" at bounding box center [642, 280] width 49 height 14
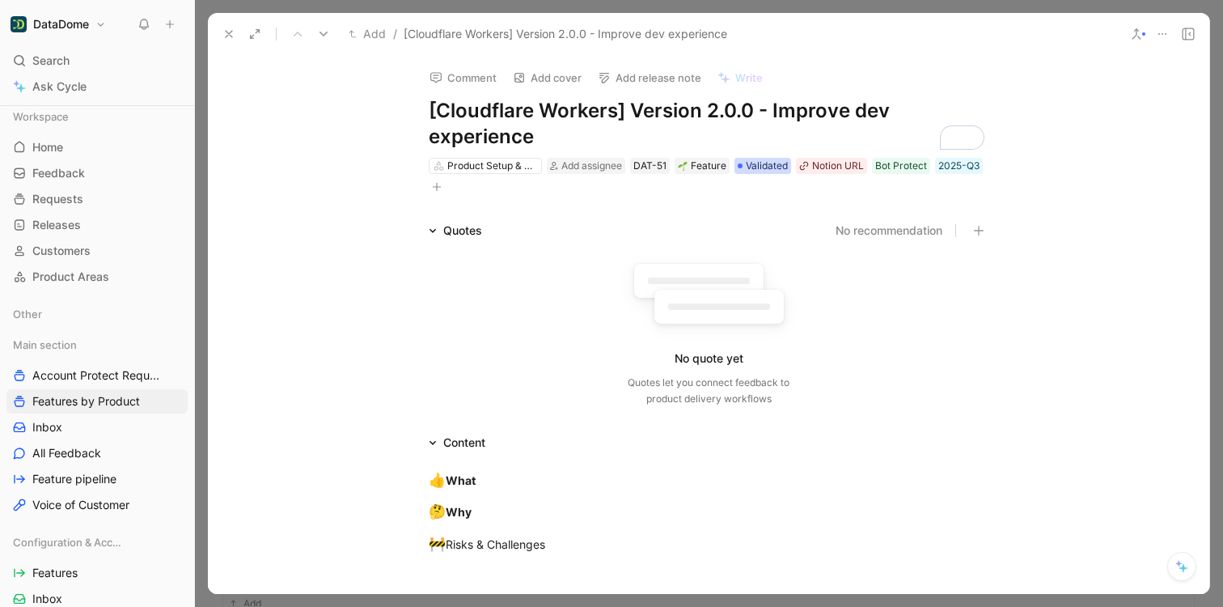
click at [757, 163] on span "Validated" at bounding box center [767, 166] width 42 height 16
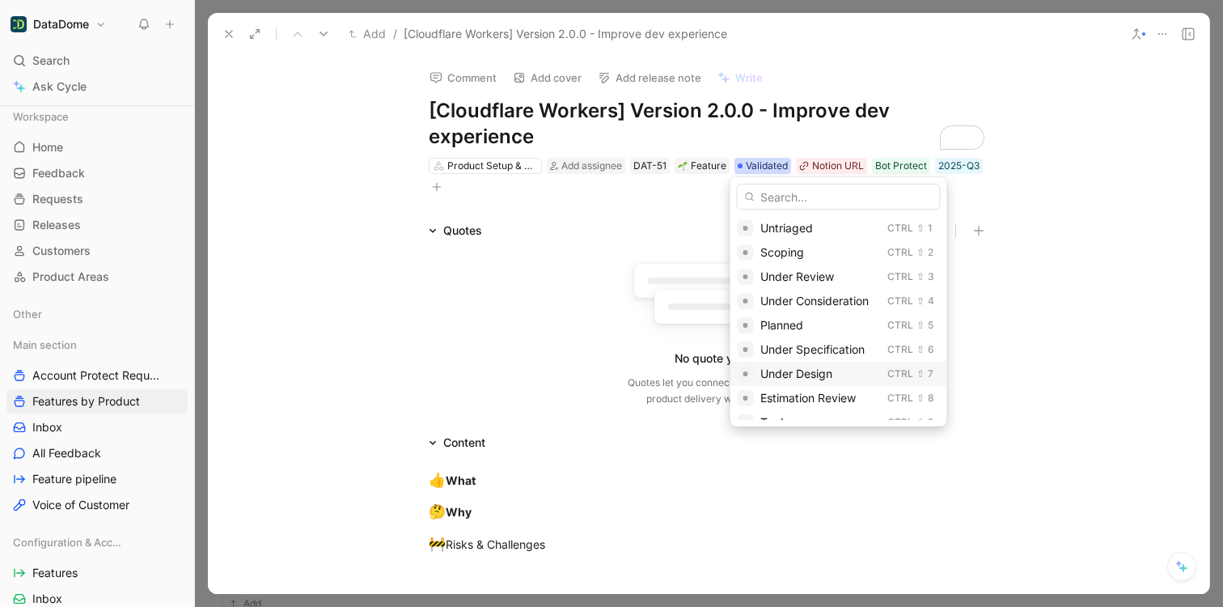
scroll to position [209, 0]
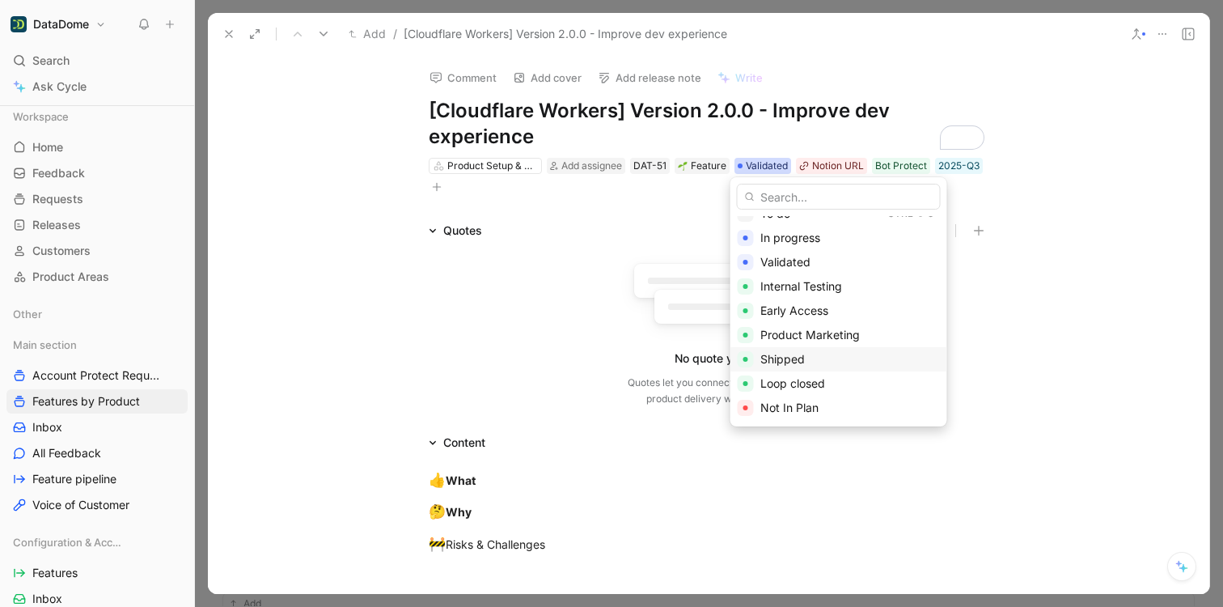
click at [810, 355] on div "Shipped" at bounding box center [850, 358] width 180 height 19
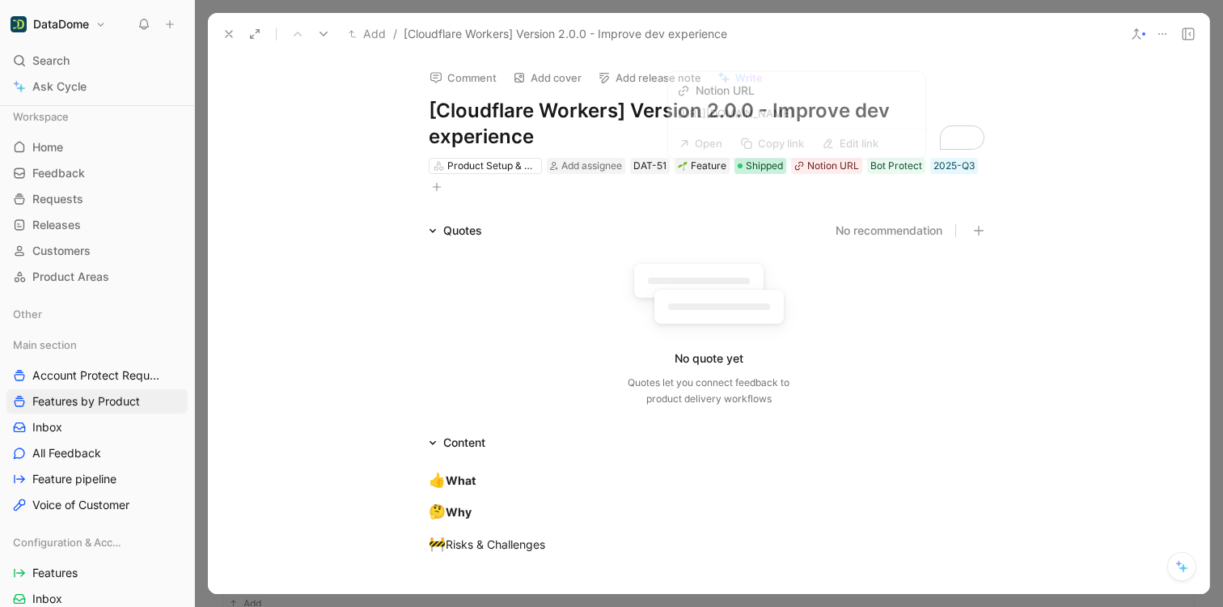
click at [746, 166] on span "Shipped" at bounding box center [764, 166] width 37 height 16
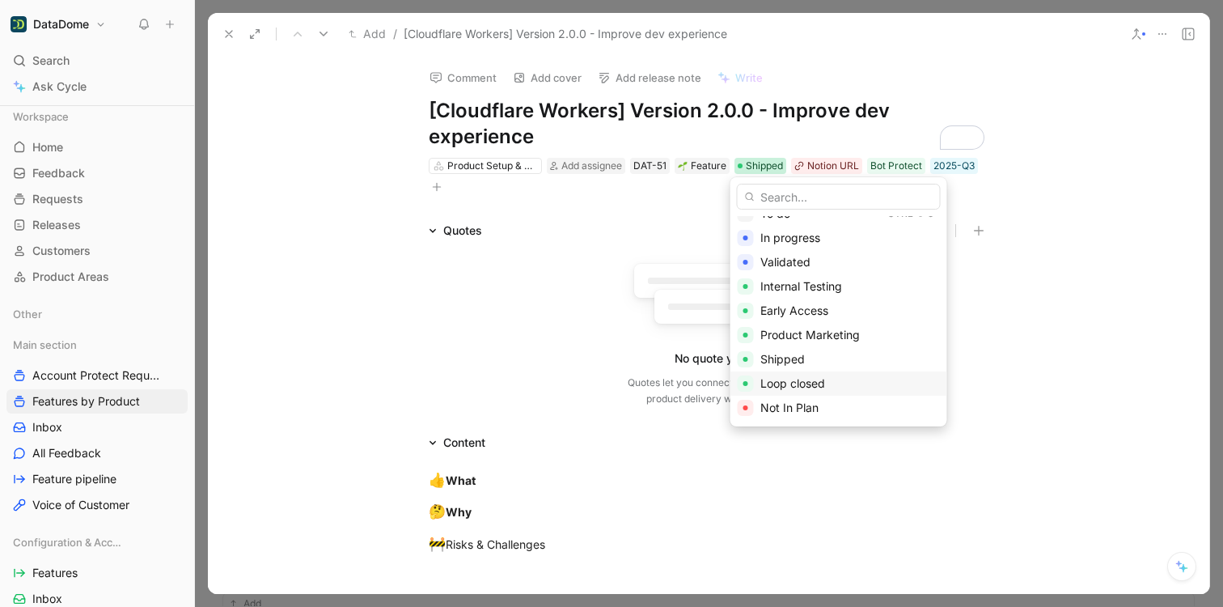
click at [793, 379] on span "Loop closed" at bounding box center [792, 383] width 65 height 14
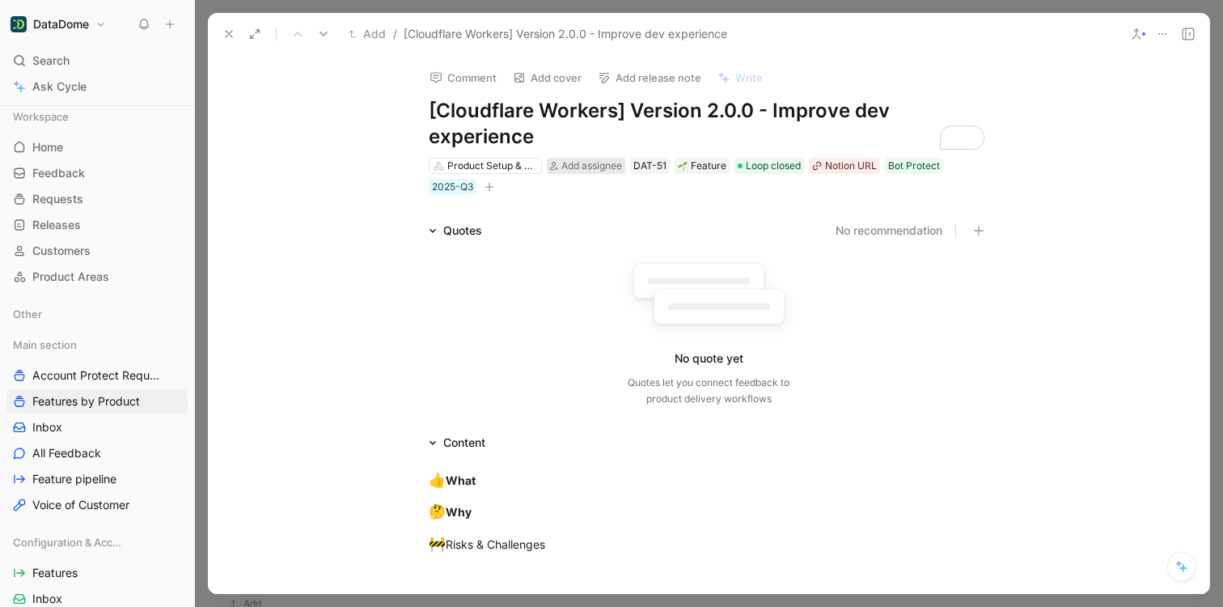
click at [585, 167] on span "Add assignee" at bounding box center [591, 165] width 61 height 12
type input "marlot"
click at [580, 231] on span "[PERSON_NAME]" at bounding box center [622, 228] width 93 height 14
click at [215, 33] on div "Add / [Cloudflare Workers] Version 2.0.0 - Improve dev experience" at bounding box center [708, 34] width 1001 height 42
click at [227, 33] on use at bounding box center [229, 34] width 6 height 6
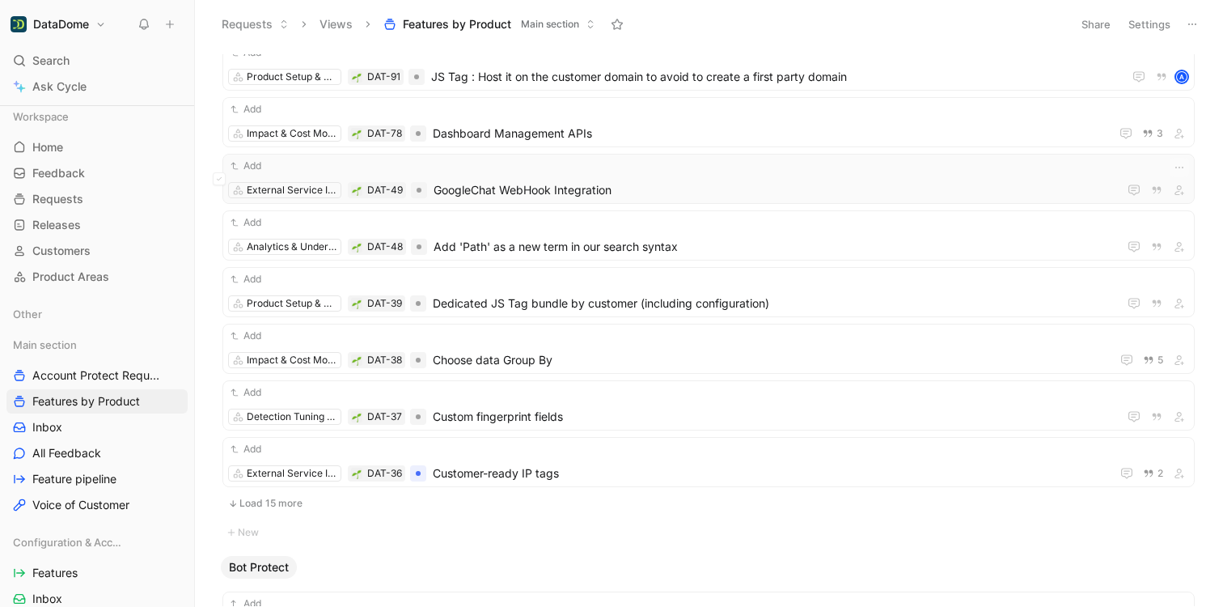
click at [518, 190] on span "GoogleChat WebHook Integration" at bounding box center [773, 189] width 678 height 19
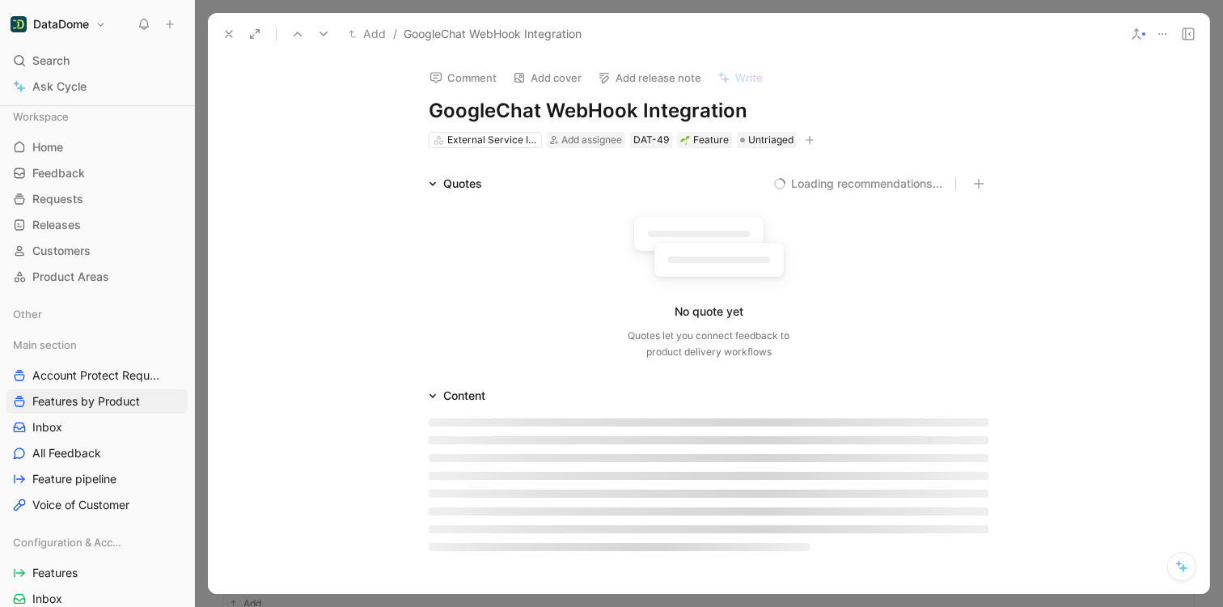
drag, startPoint x: 765, startPoint y: 108, endPoint x: 427, endPoint y: 109, distance: 338.1
click at [429, 109] on h1 "GoogleChat WebHook Integration" at bounding box center [709, 111] width 560 height 26
copy h1 "GoogleChat WebHook Integration"
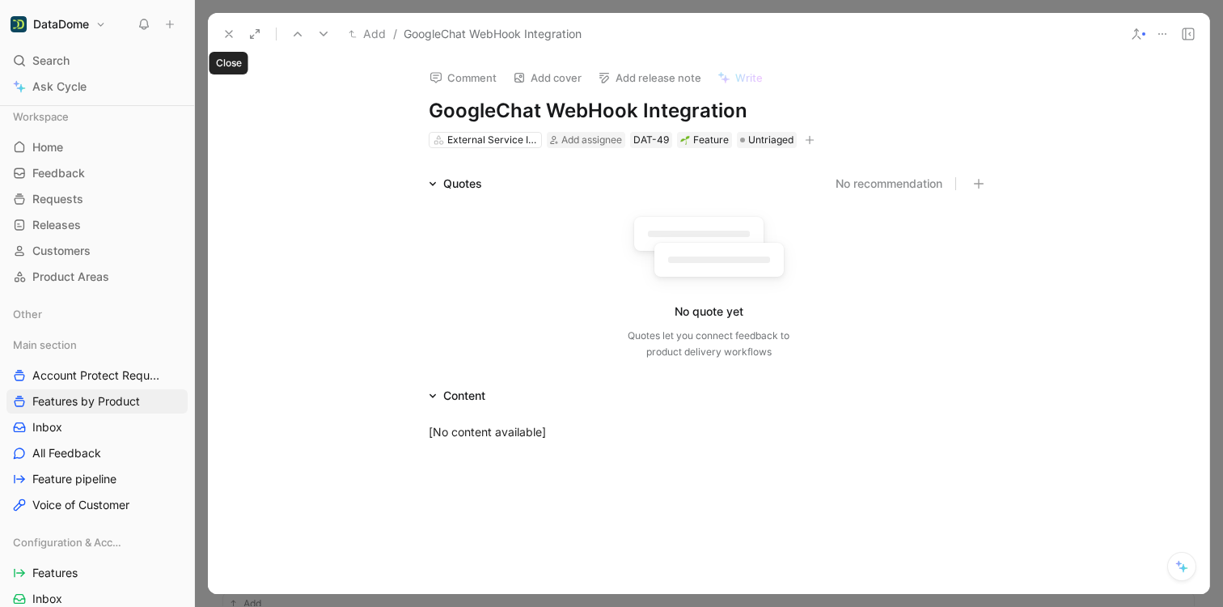
click at [229, 33] on button at bounding box center [229, 34] width 23 height 23
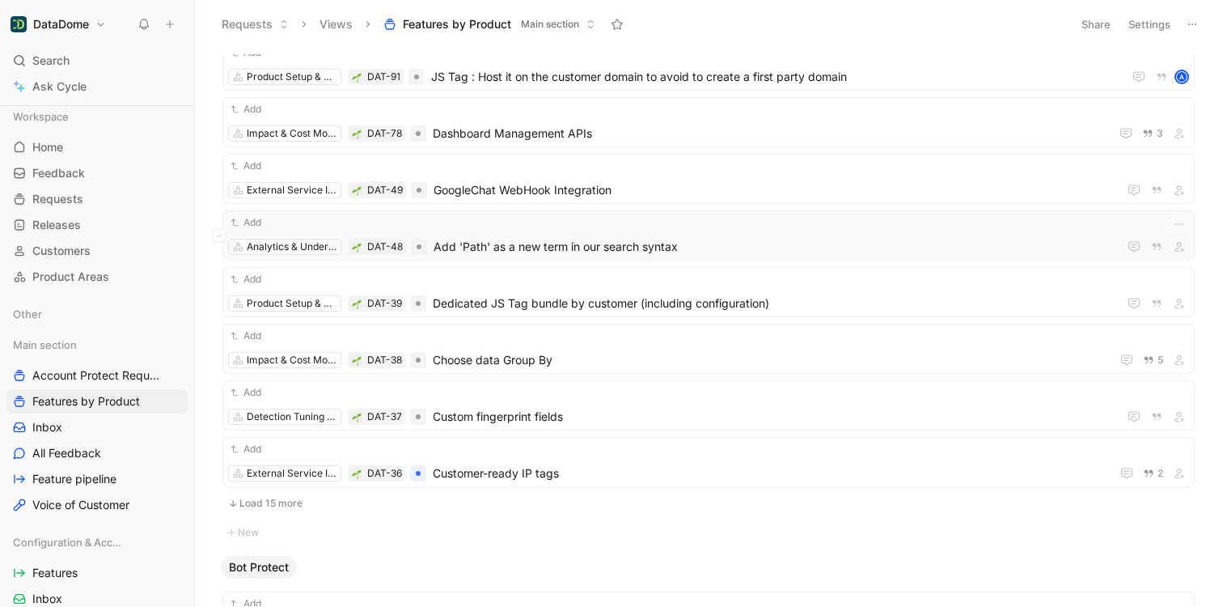
click at [519, 240] on span "Add 'Path' as a new term in our search syntax" at bounding box center [773, 246] width 678 height 19
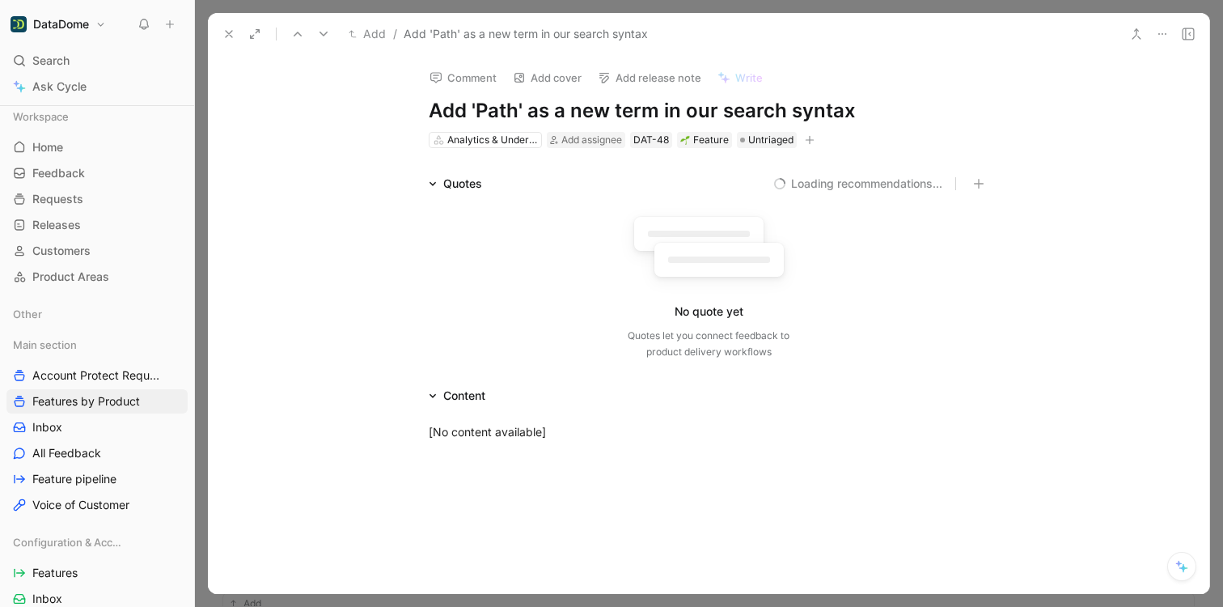
drag, startPoint x: 852, startPoint y: 116, endPoint x: 429, endPoint y: 115, distance: 423.0
click at [429, 115] on h1 "Add 'Path' as a new term in our search syntax" at bounding box center [709, 111] width 560 height 26
click at [806, 139] on icon "button" at bounding box center [810, 140] width 10 height 10
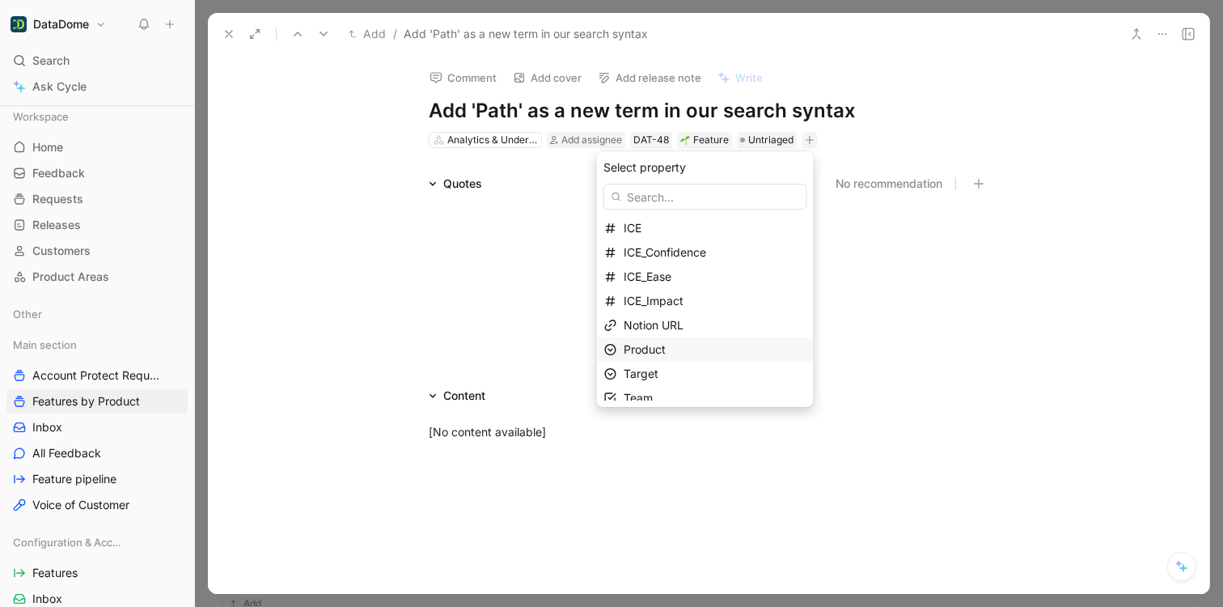
click at [678, 349] on div "Product" at bounding box center [715, 349] width 183 height 19
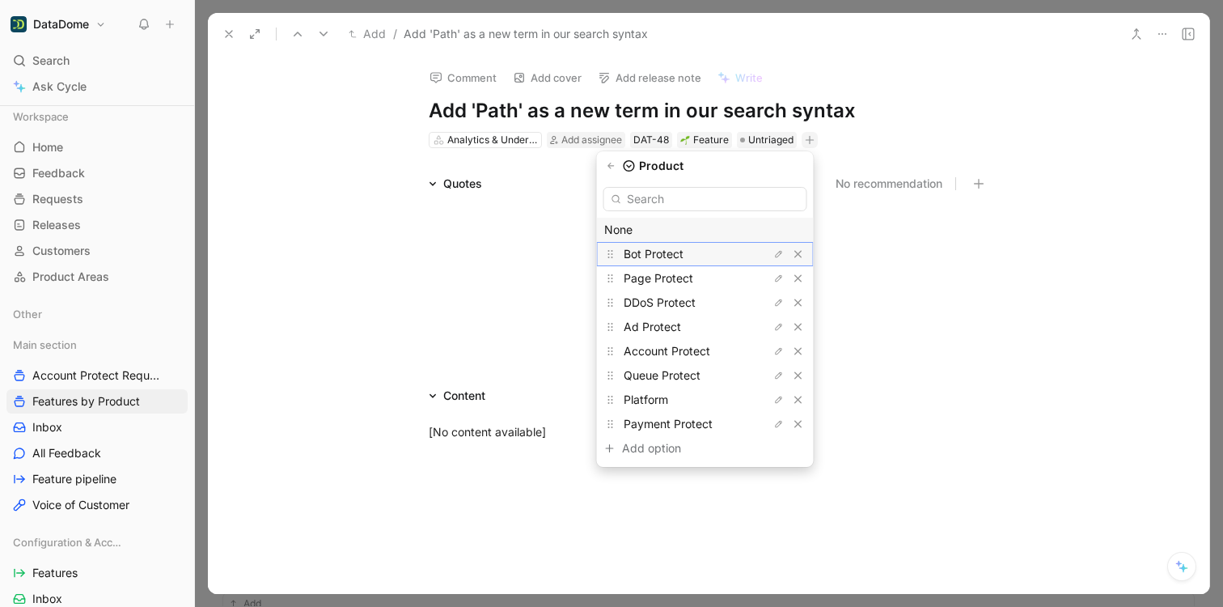
click at [671, 254] on span "Bot Protect" at bounding box center [654, 254] width 60 height 14
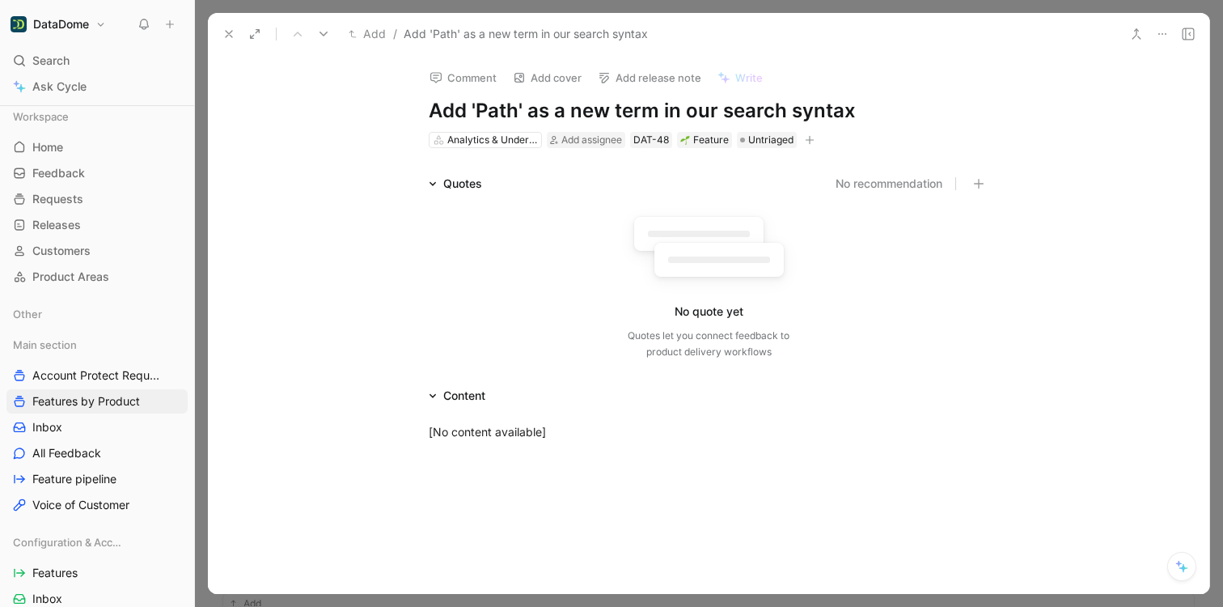
click at [808, 142] on icon "button" at bounding box center [810, 140] width 10 height 10
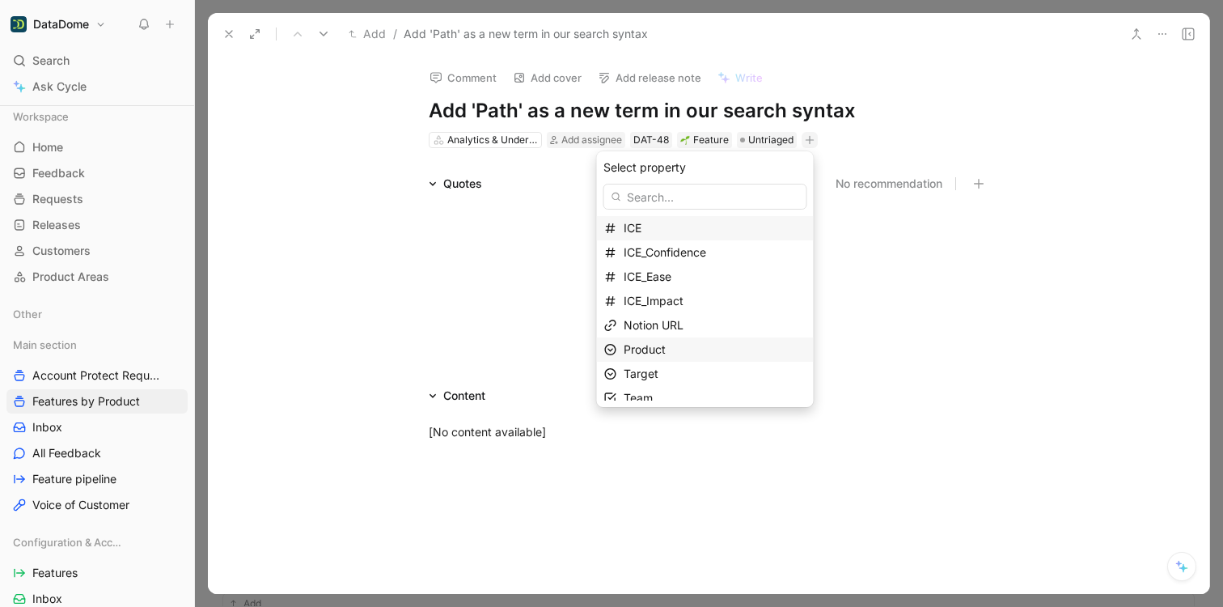
click at [663, 351] on span "Product" at bounding box center [645, 349] width 42 height 14
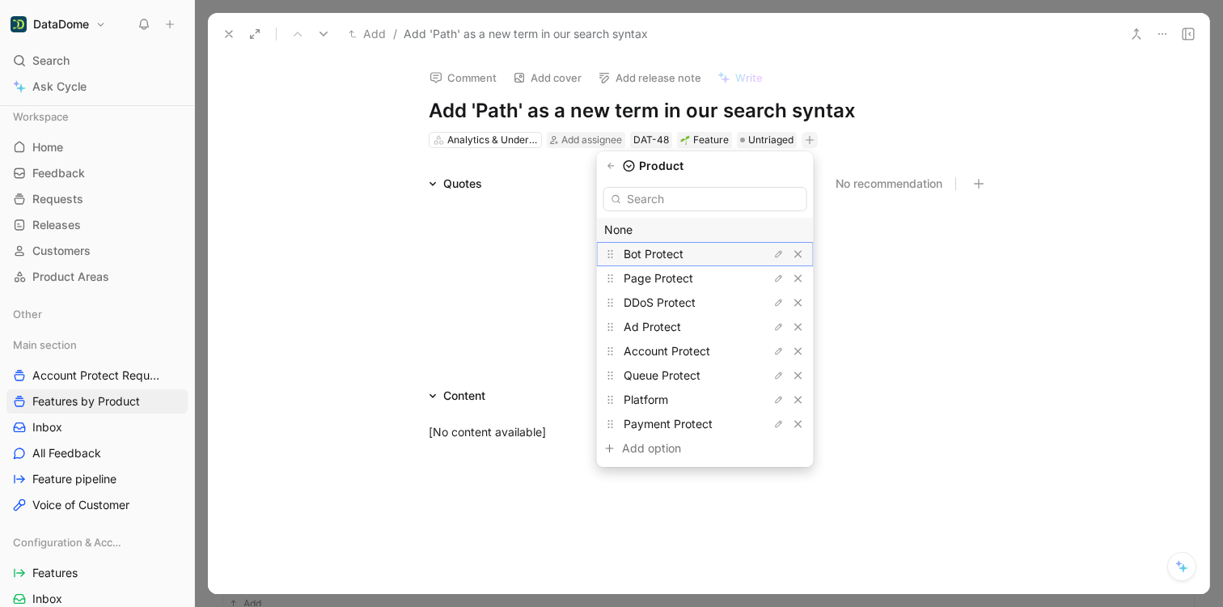
click at [665, 253] on span "Bot Protect" at bounding box center [654, 254] width 60 height 14
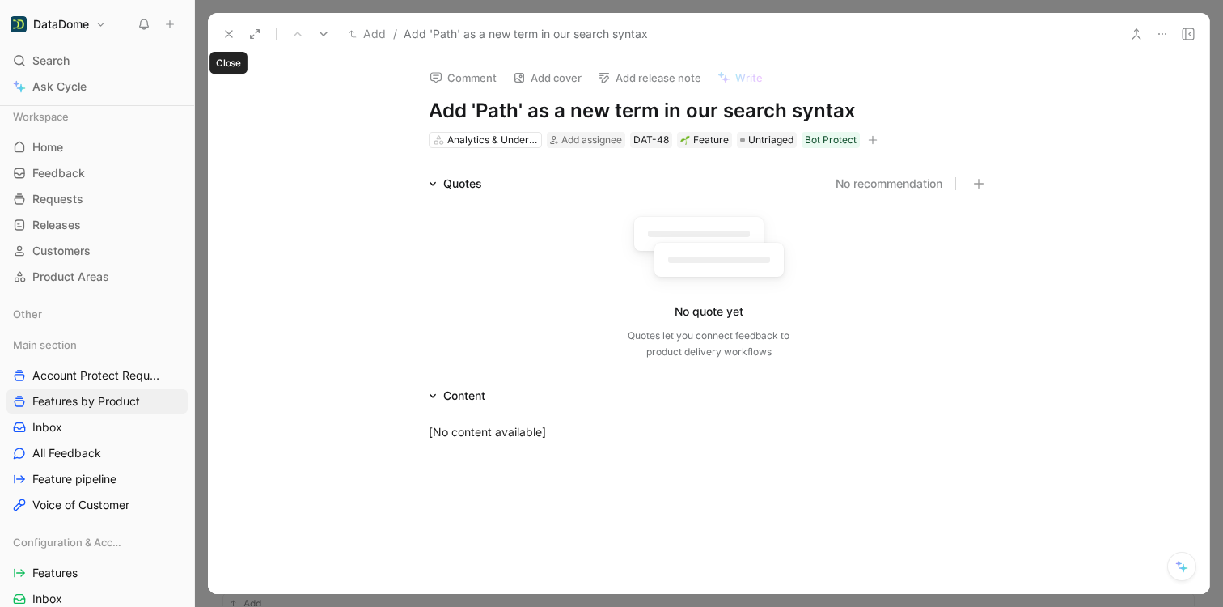
click at [226, 34] on icon at bounding box center [228, 34] width 13 height 13
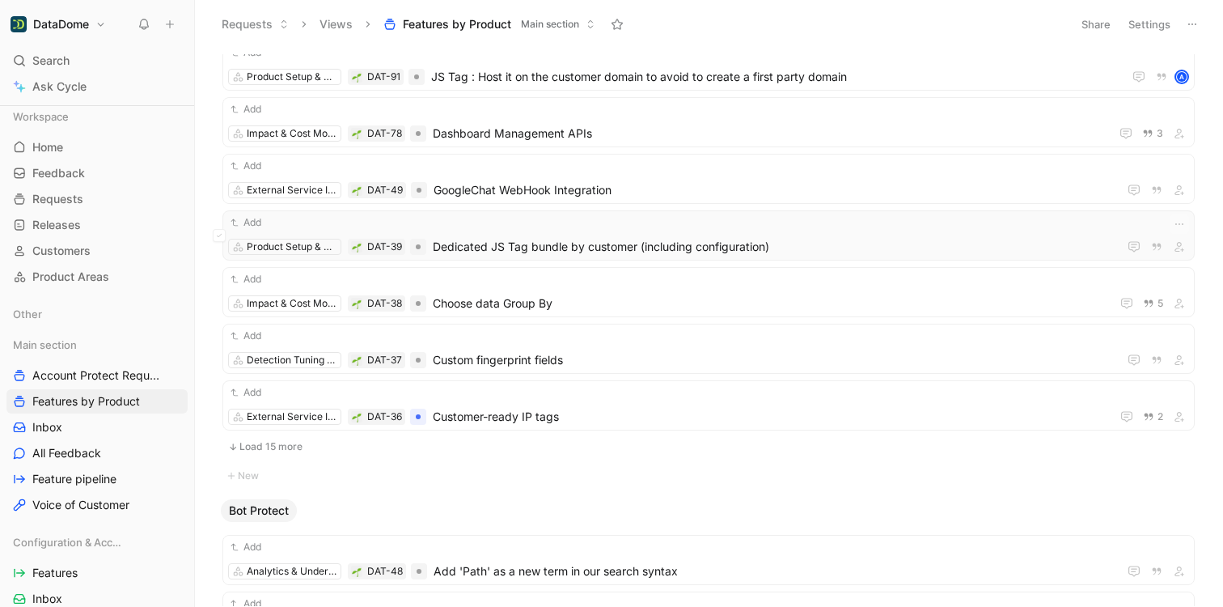
click at [600, 244] on span "Dedicated JS Tag bundle by customer (including configuration)" at bounding box center [772, 246] width 679 height 19
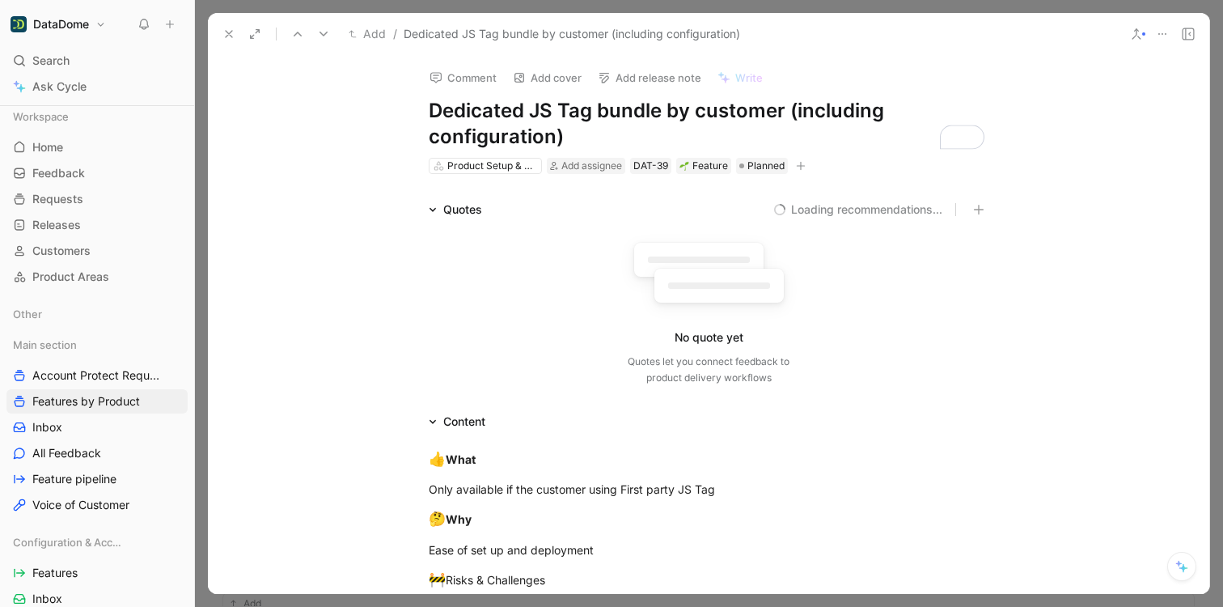
drag, startPoint x: 574, startPoint y: 136, endPoint x: 429, endPoint y: 114, distance: 147.2
click at [429, 114] on h1 "Dedicated JS Tag bundle by customer (including configuration)" at bounding box center [709, 124] width 560 height 52
click at [593, 163] on span "Add assignee" at bounding box center [591, 165] width 61 height 12
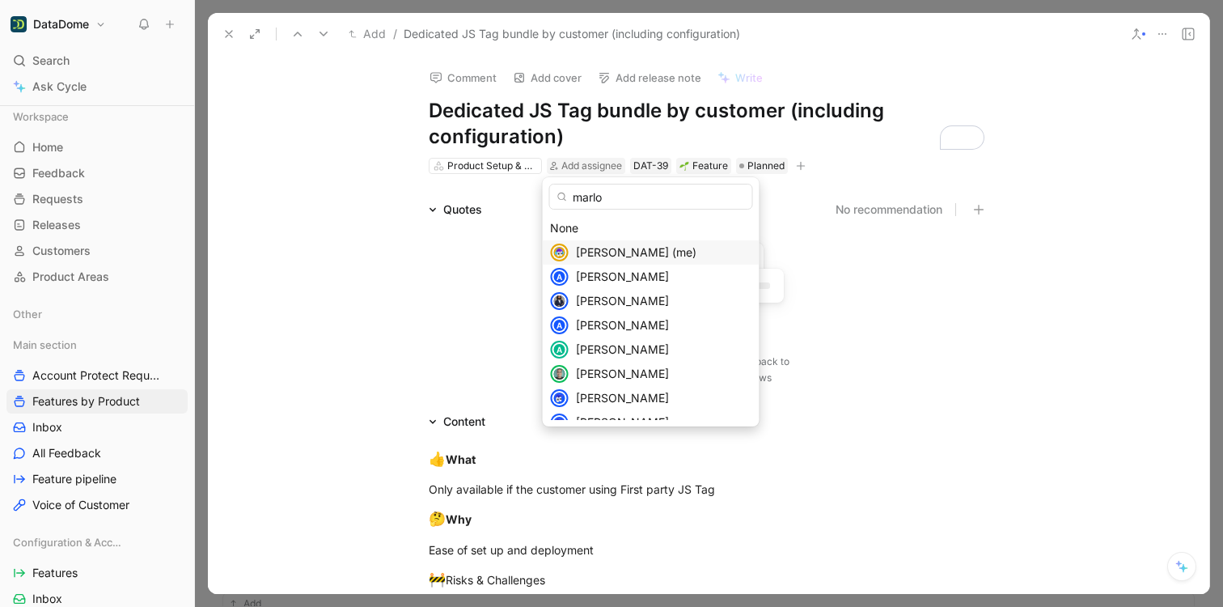
type input "marlot"
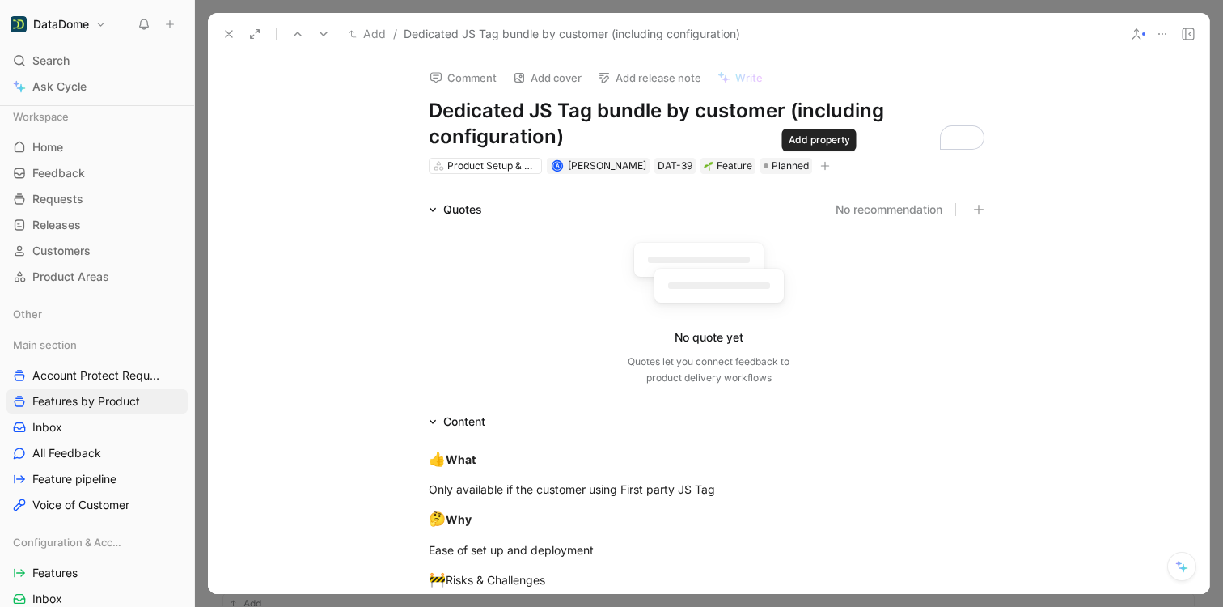
click at [823, 169] on icon "button" at bounding box center [825, 166] width 10 height 10
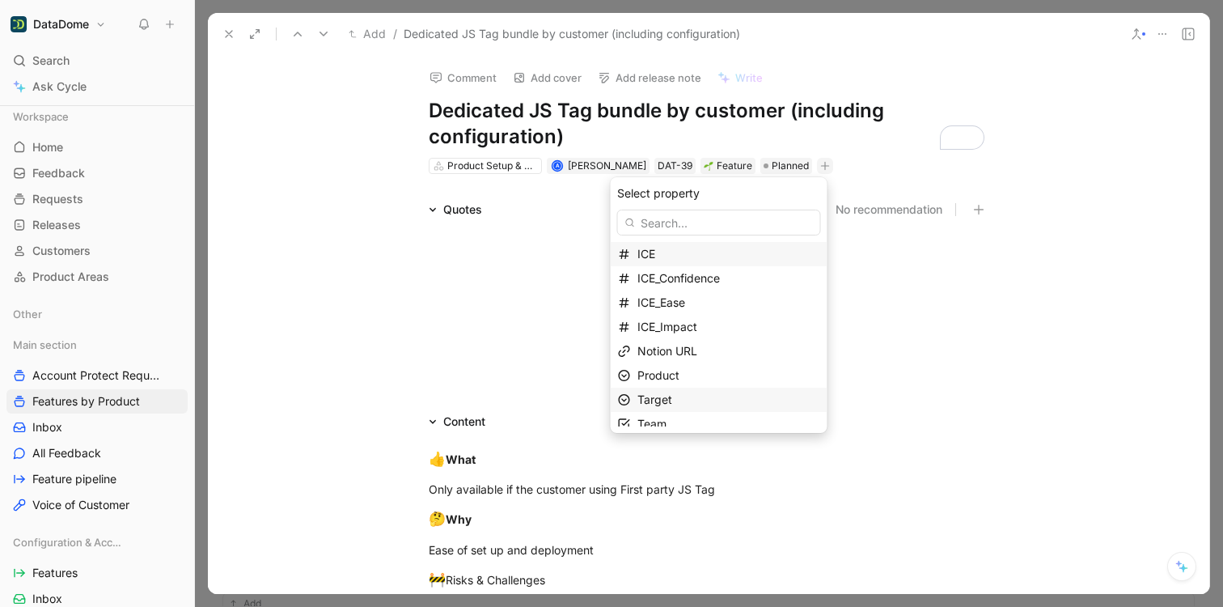
click at [678, 400] on div "Target" at bounding box center [728, 399] width 183 height 19
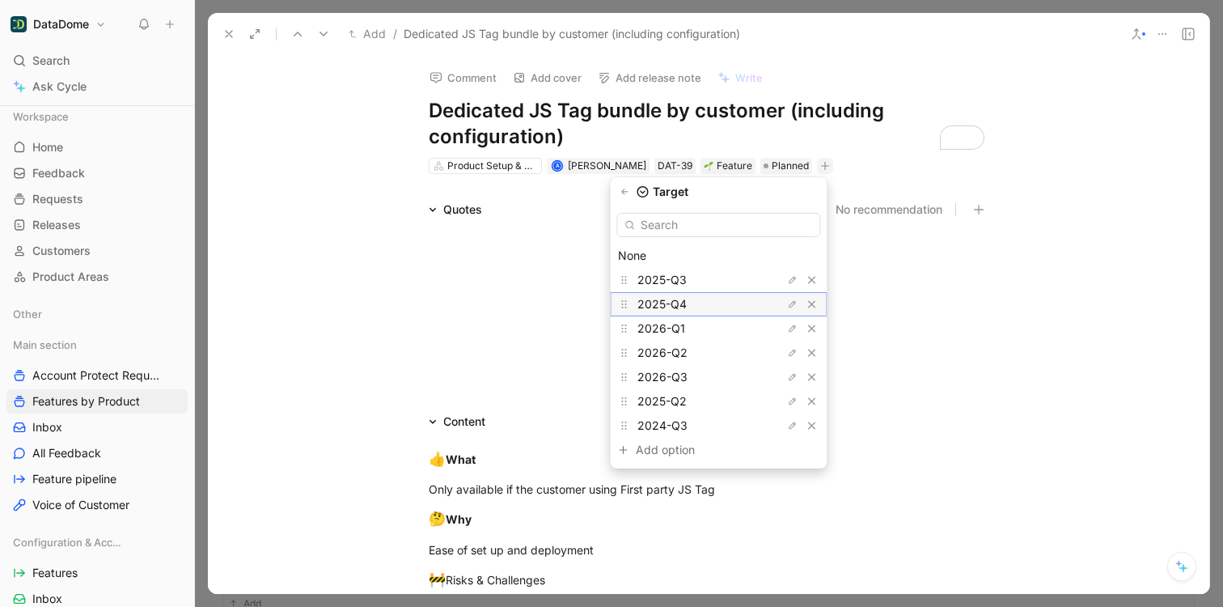
click at [679, 300] on span "2025-Q4" at bounding box center [661, 304] width 49 height 14
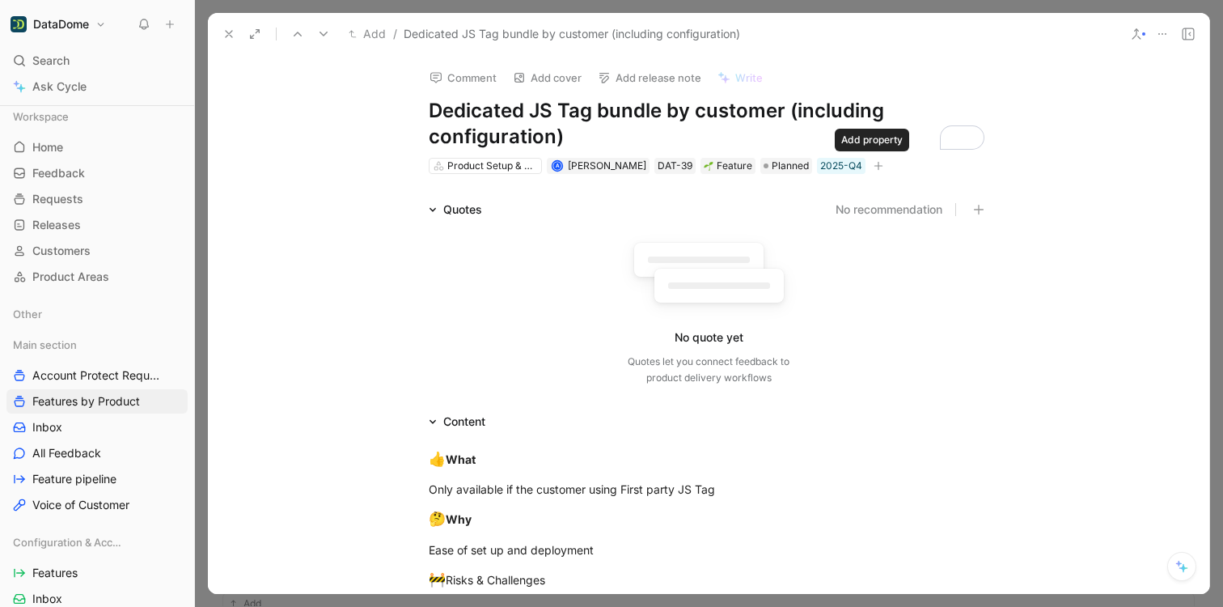
click at [874, 163] on icon "button" at bounding box center [879, 166] width 10 height 10
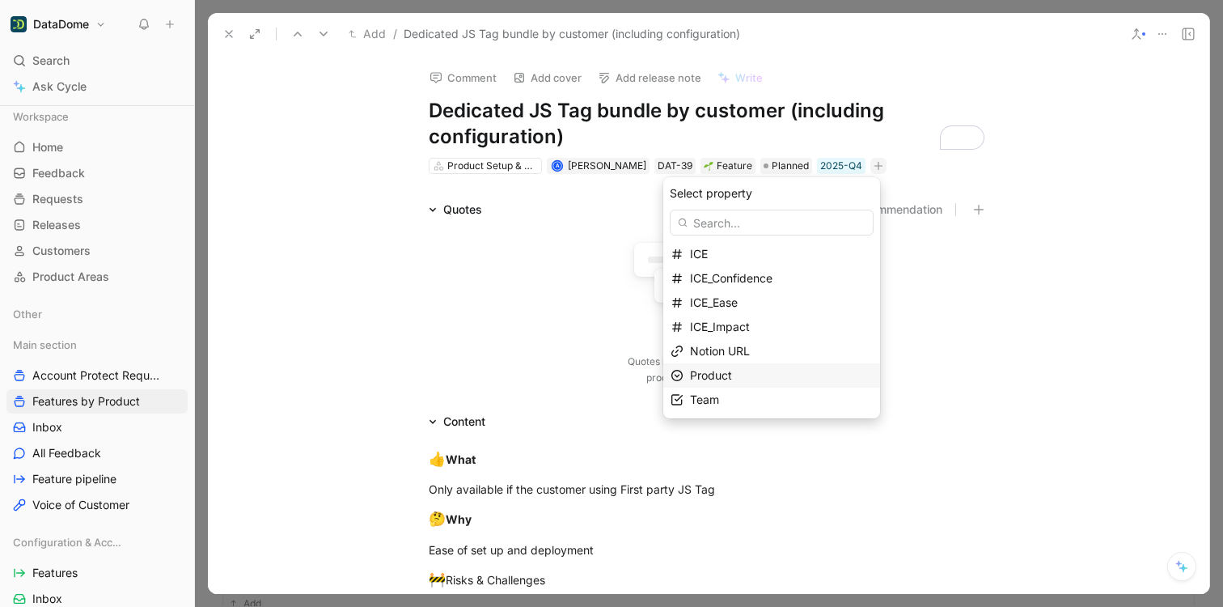
click at [744, 370] on div "Product" at bounding box center [781, 375] width 183 height 19
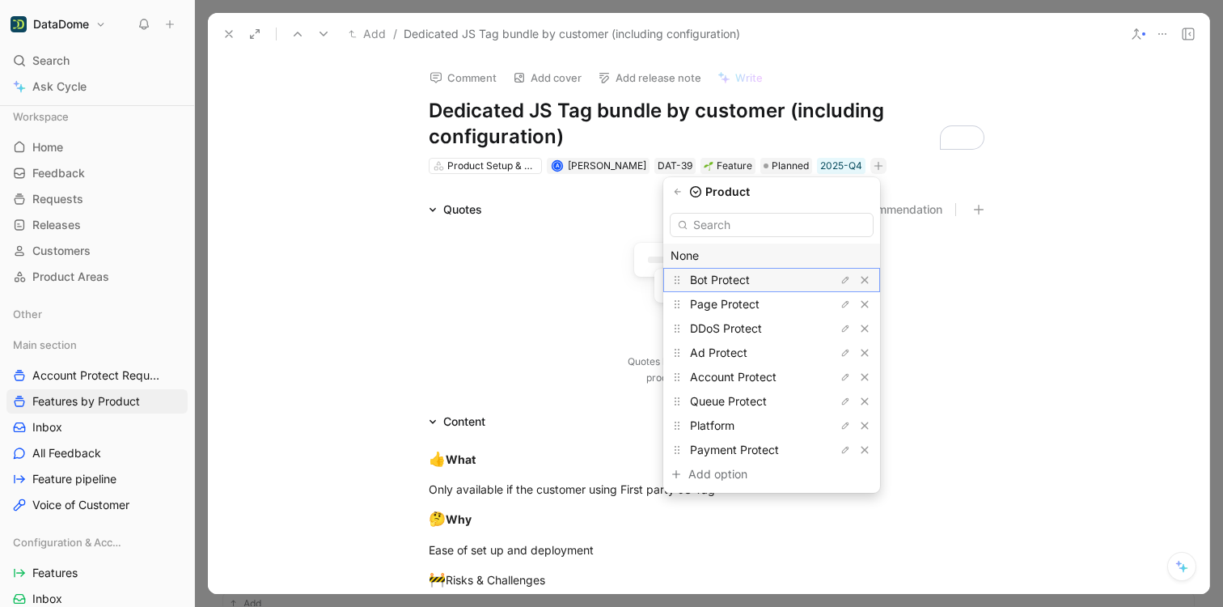
click at [734, 274] on span "Bot Protect" at bounding box center [720, 280] width 60 height 14
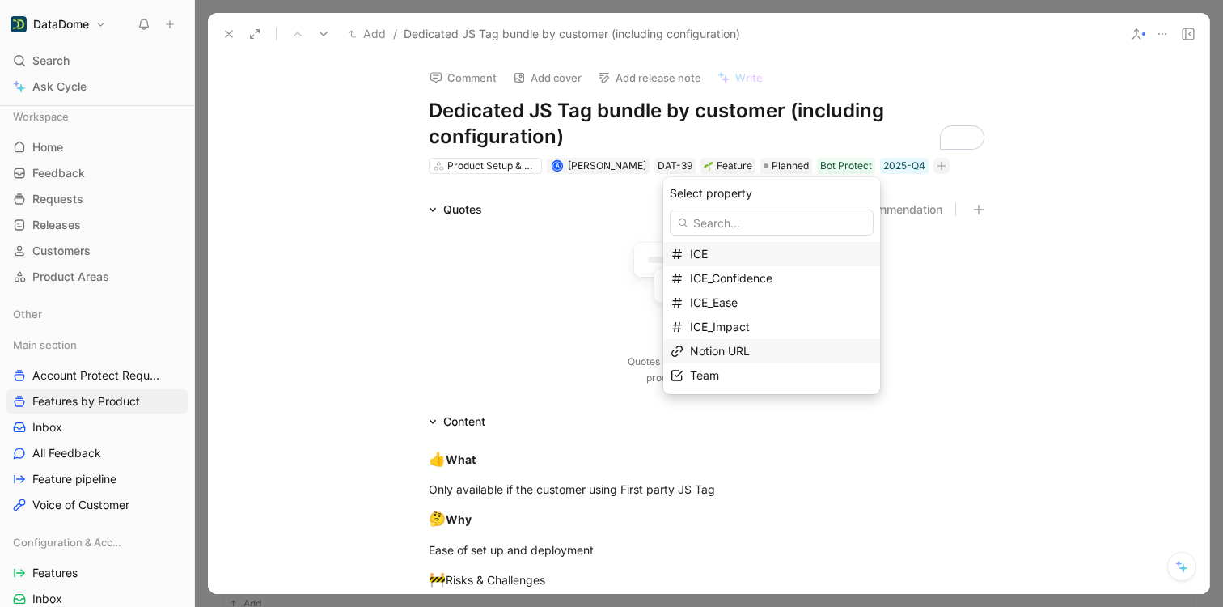
click at [750, 349] on span "Notion URL" at bounding box center [720, 351] width 60 height 14
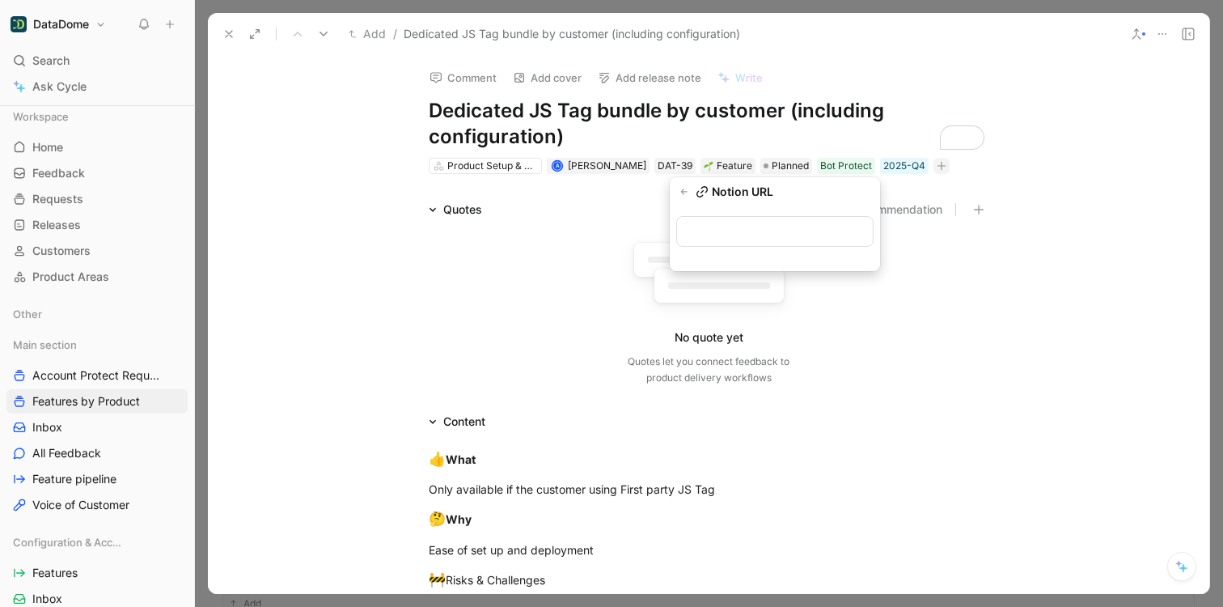
type input "[URL][DOMAIN_NAME]"
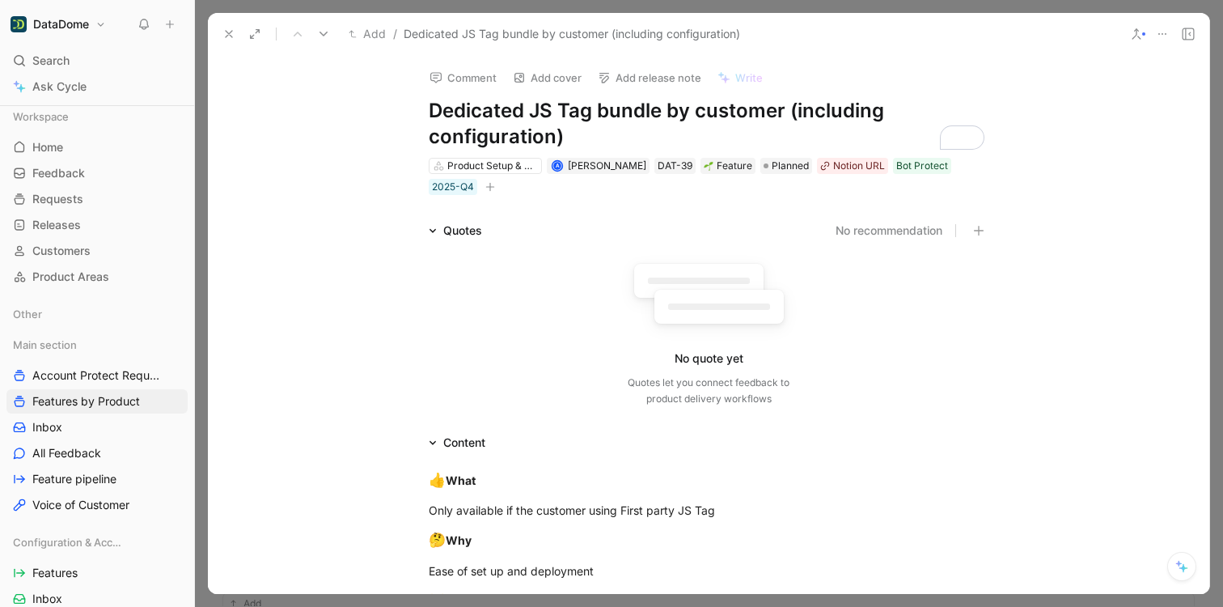
click at [226, 37] on icon at bounding box center [228, 34] width 13 height 13
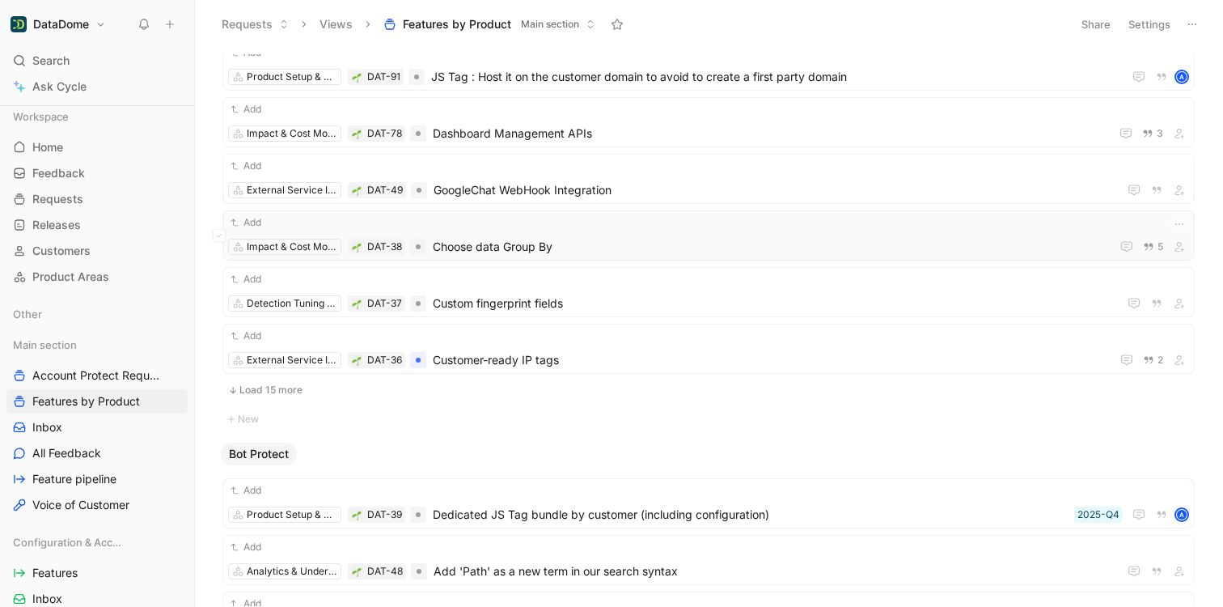
click at [598, 237] on span "Choose data Group By" at bounding box center [768, 246] width 671 height 19
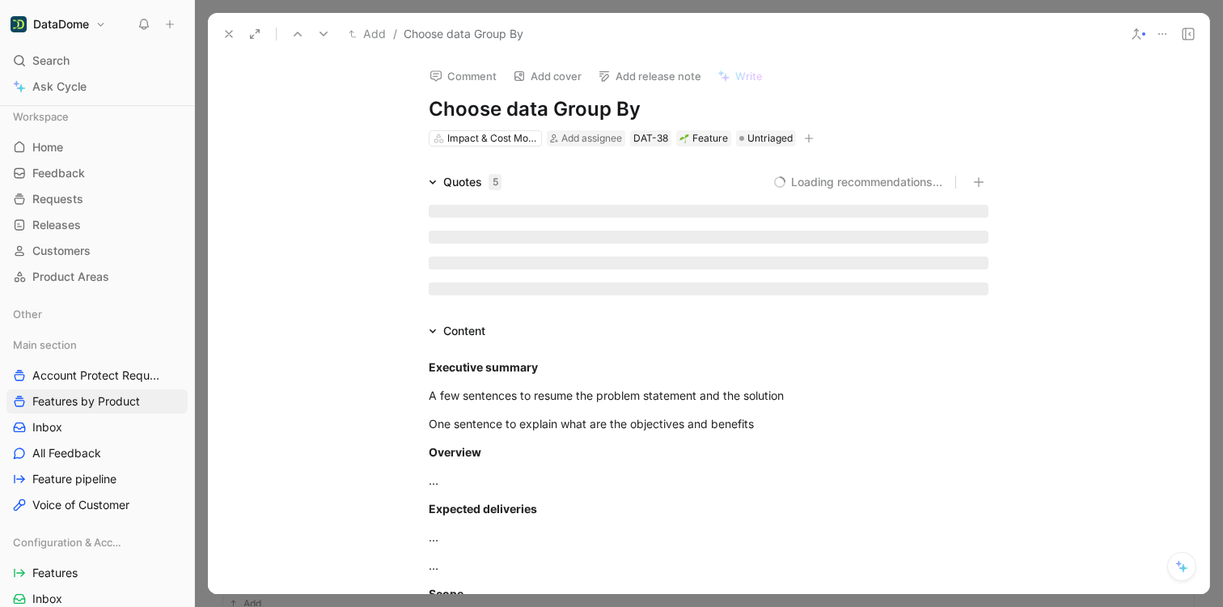
scroll to position [3, 0]
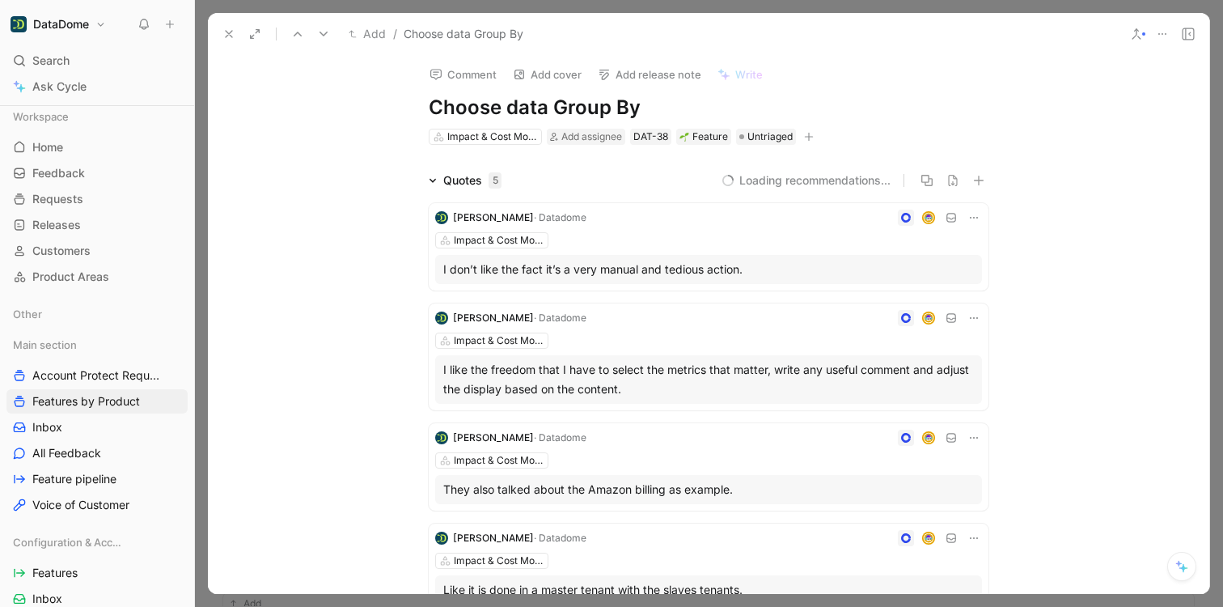
drag, startPoint x: 647, startPoint y: 108, endPoint x: 430, endPoint y: 108, distance: 216.8
click at [430, 108] on h1 "Choose data Group By" at bounding box center [709, 108] width 560 height 26
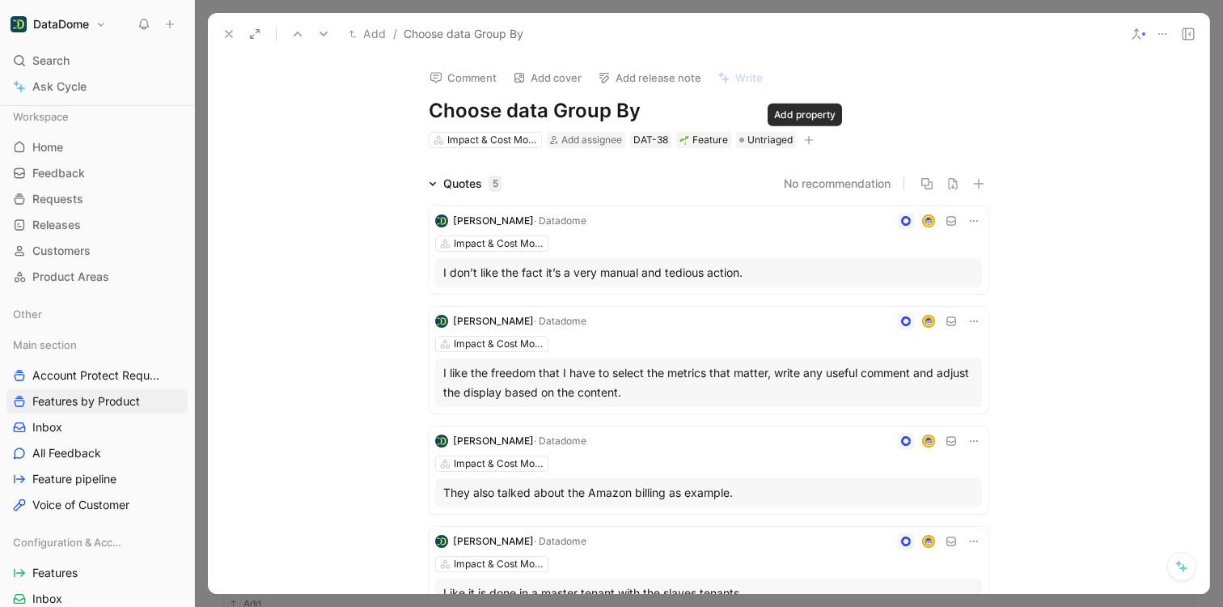
click at [802, 134] on button "button" at bounding box center [809, 140] width 16 height 16
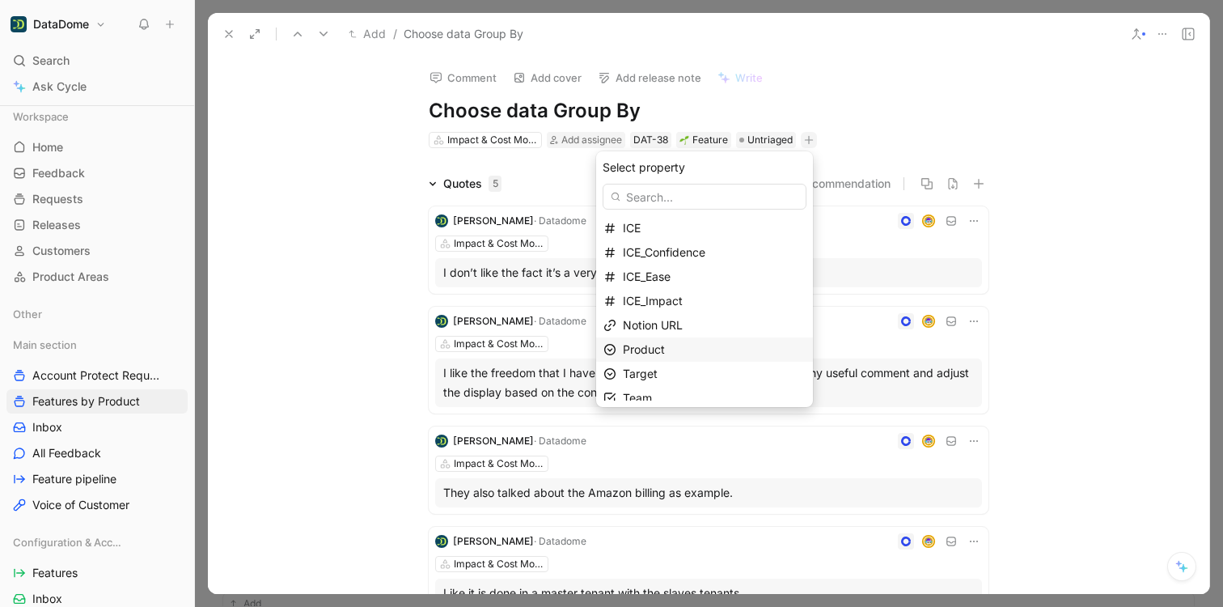
click at [674, 342] on div "Product" at bounding box center [714, 349] width 183 height 19
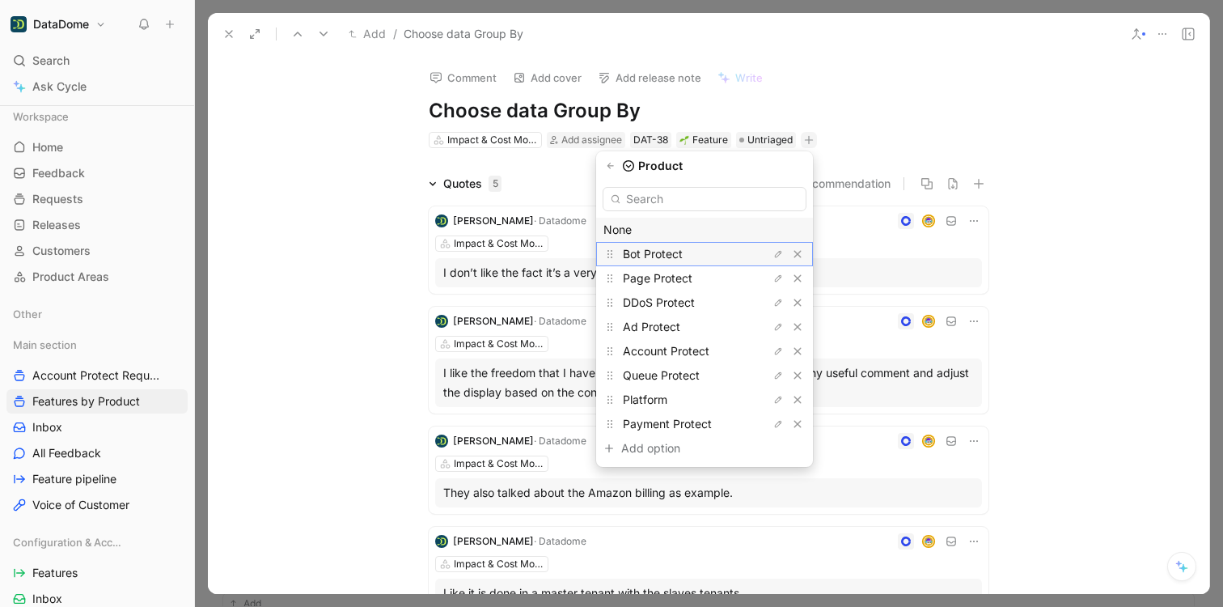
click at [670, 254] on span "Bot Protect" at bounding box center [653, 254] width 60 height 14
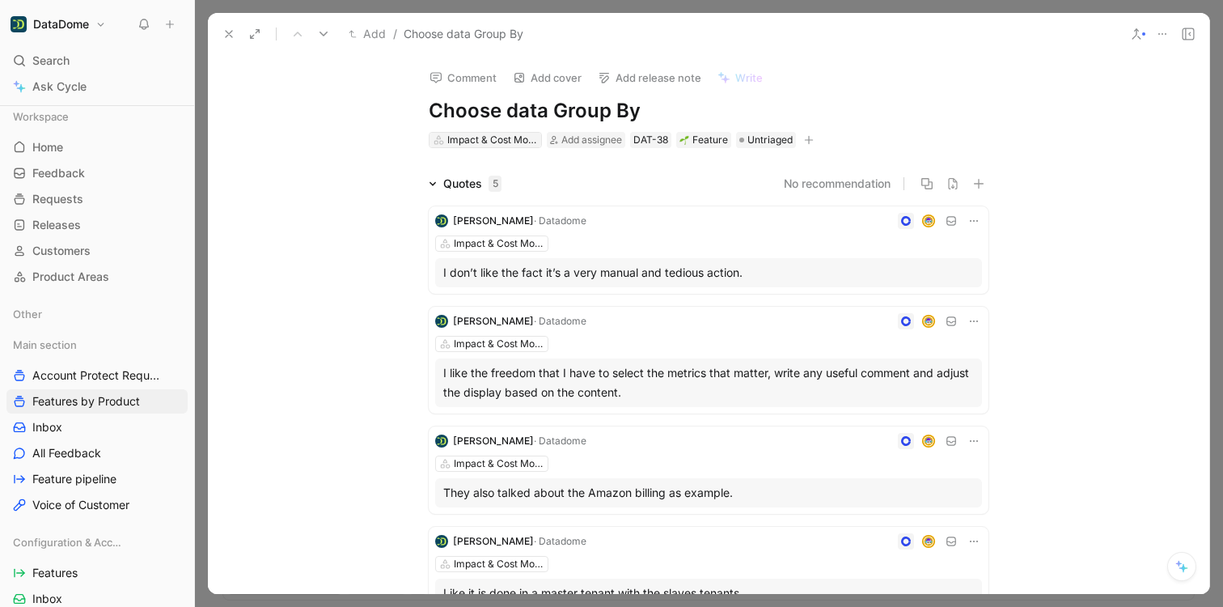
click at [458, 139] on div "Impact & Cost Monitoring" at bounding box center [492, 140] width 91 height 16
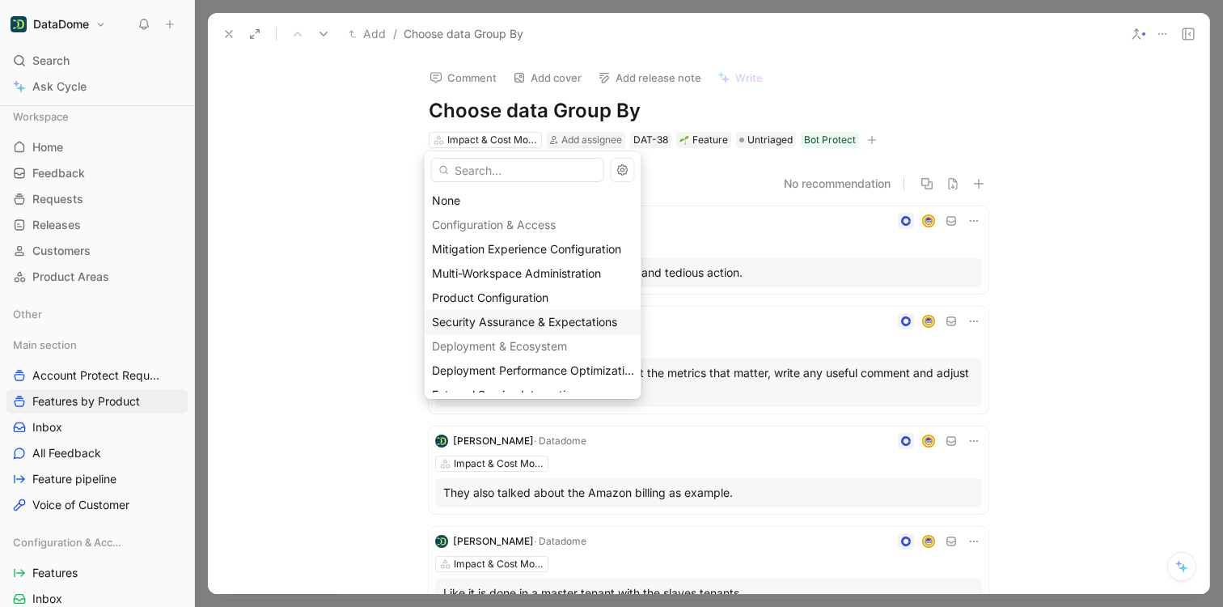
scroll to position [257, 0]
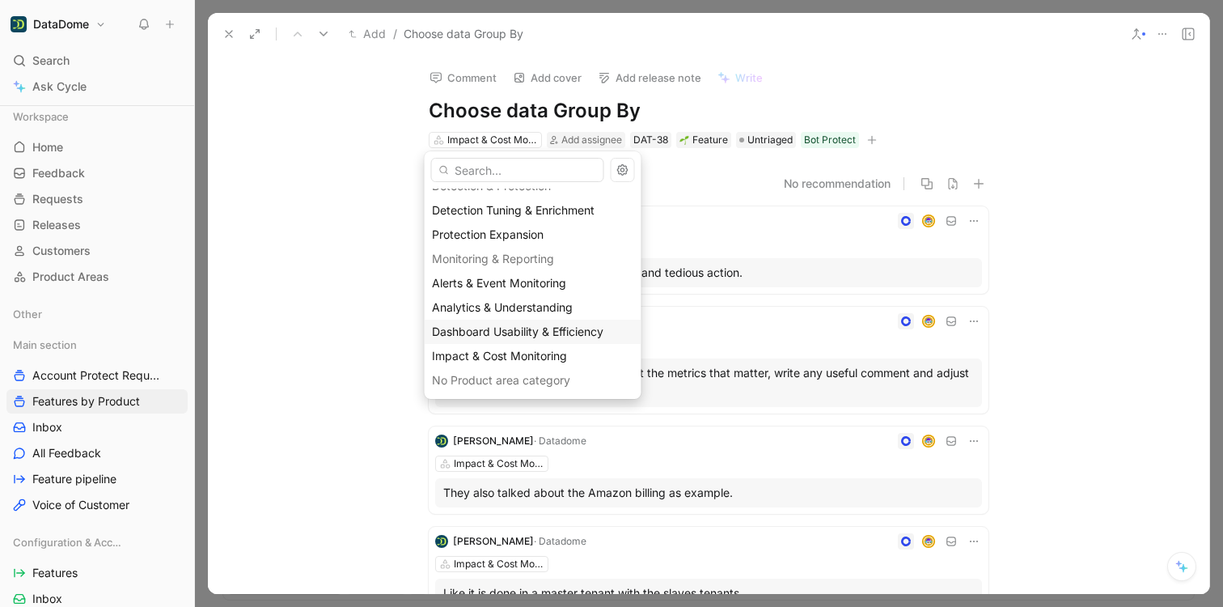
click at [519, 335] on span "Dashboard Usability & Efficiency" at bounding box center [517, 331] width 171 height 14
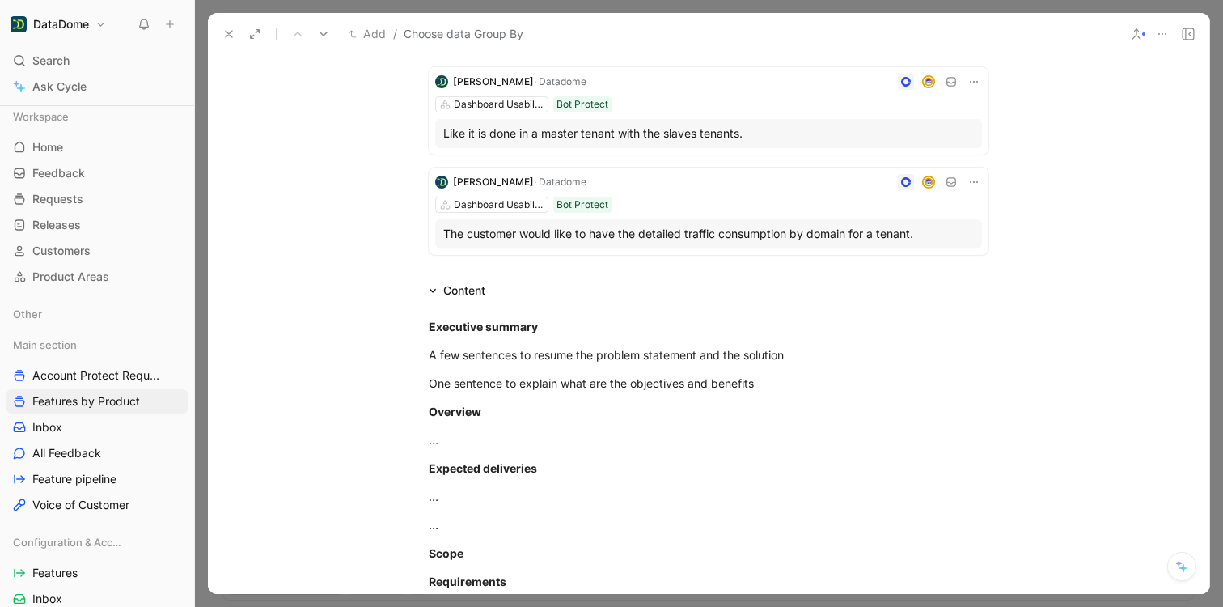
scroll to position [0, 0]
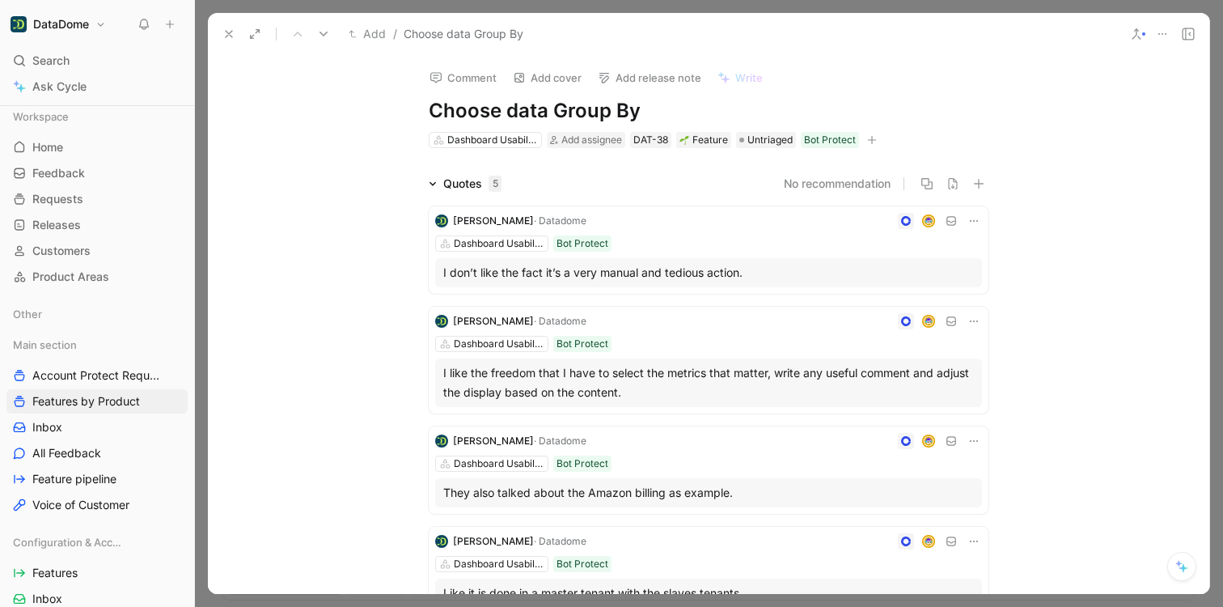
click at [867, 137] on icon "button" at bounding box center [872, 140] width 10 height 10
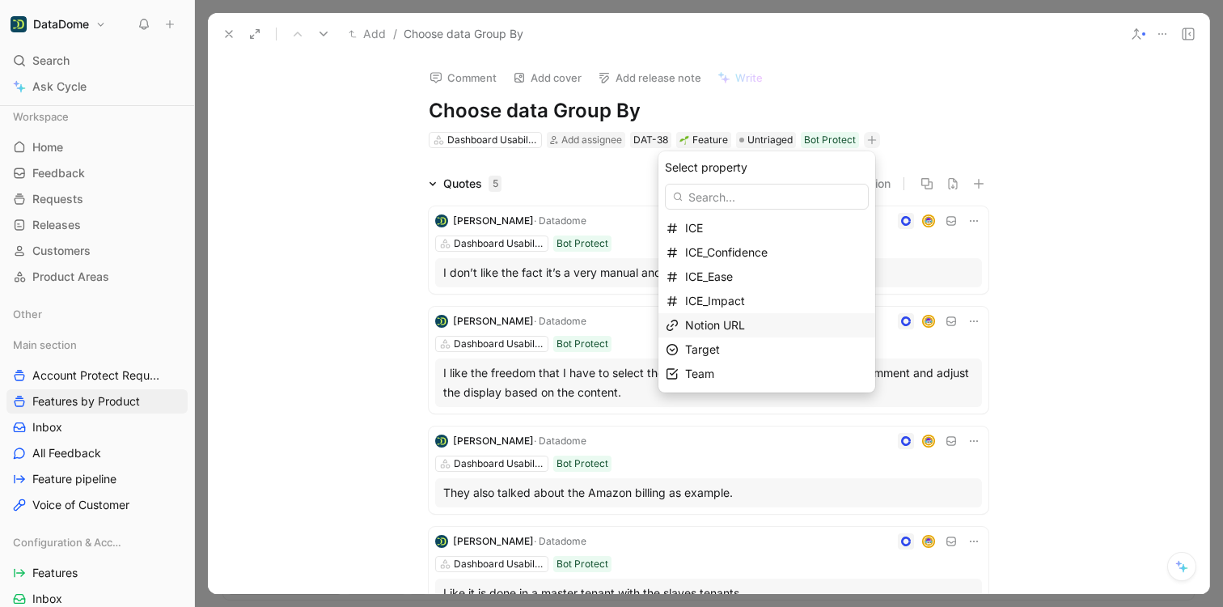
click at [745, 324] on span "Notion URL" at bounding box center [715, 325] width 60 height 14
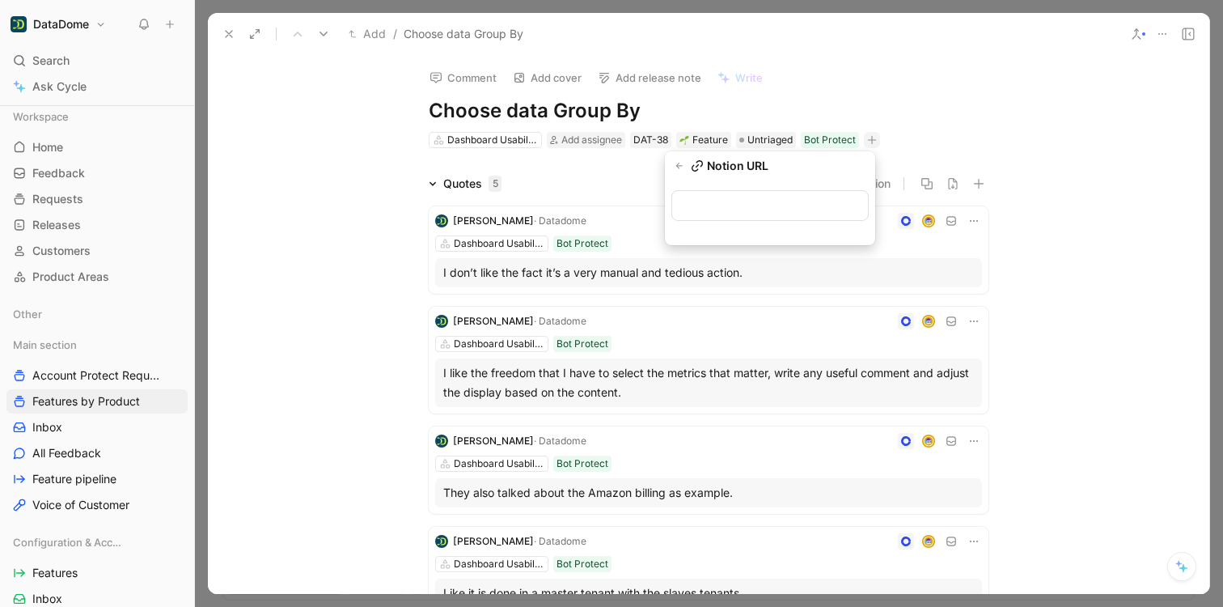
type input "[URL][DOMAIN_NAME]"
click at [328, 157] on div "Comment Add cover Add release note Write Choose data Group By Dashboard Usabili…" at bounding box center [708, 324] width 1001 height 539
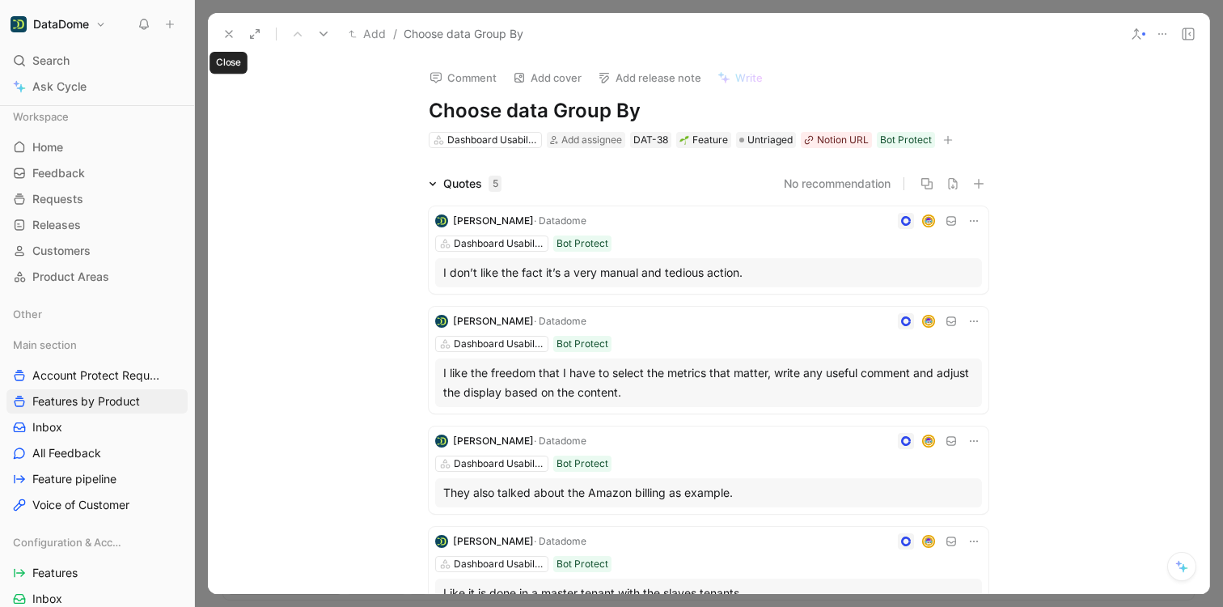
click at [224, 40] on icon at bounding box center [228, 34] width 13 height 13
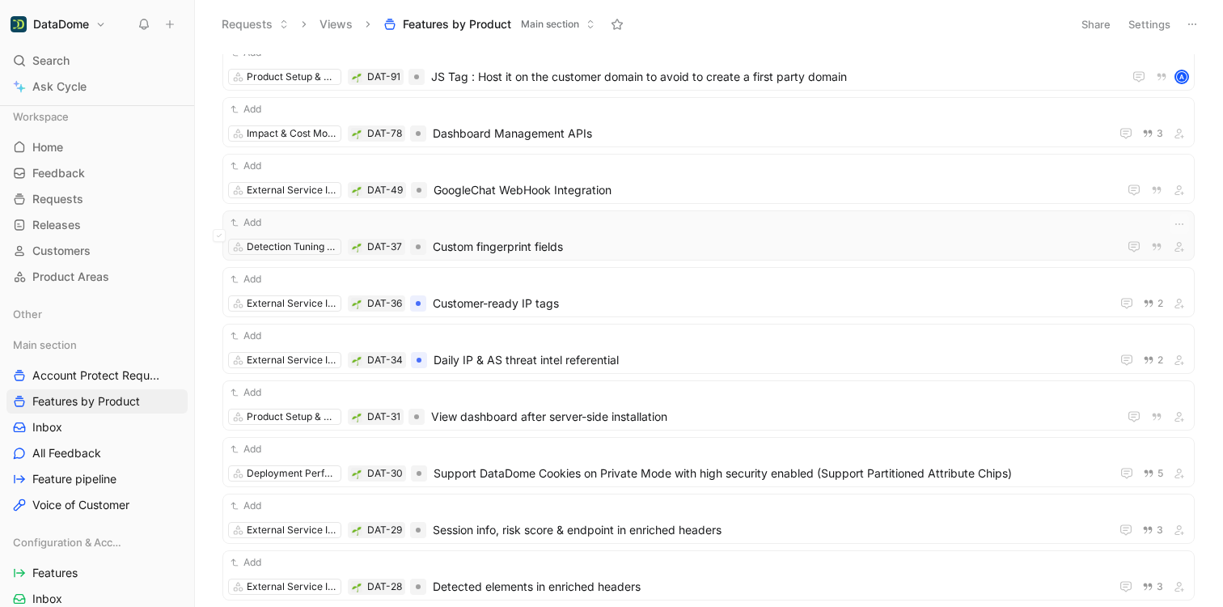
click at [675, 222] on div "Add" at bounding box center [708, 222] width 961 height 16
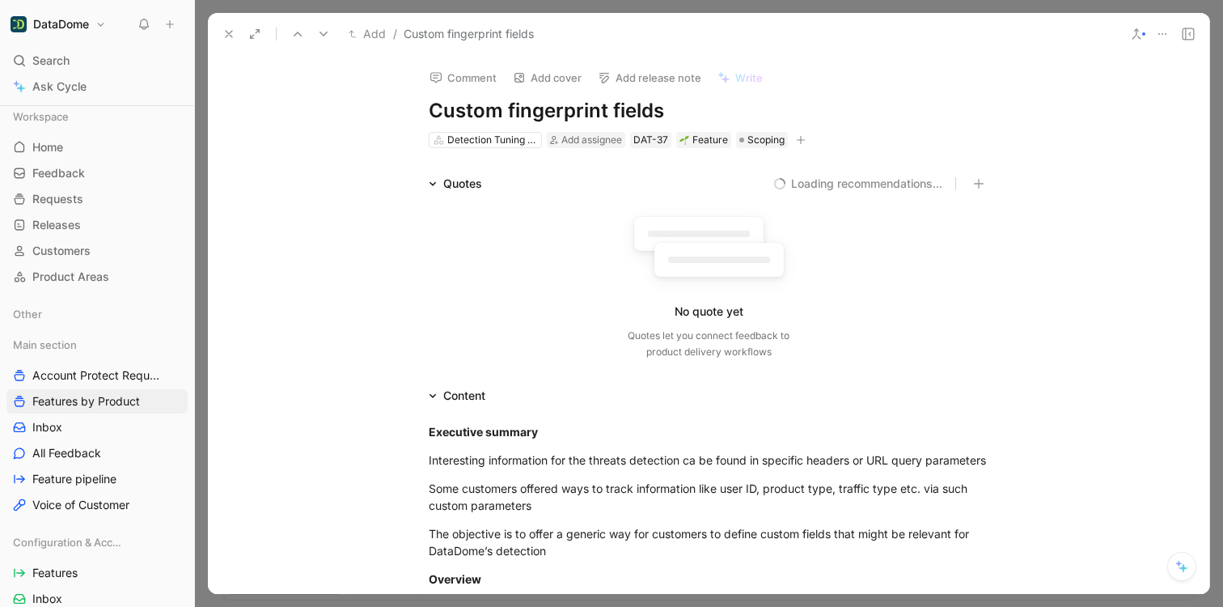
drag, startPoint x: 676, startPoint y: 108, endPoint x: 430, endPoint y: 107, distance: 245.9
click at [430, 107] on h1 "Custom fingerprint fields" at bounding box center [709, 111] width 560 height 26
click at [796, 138] on icon "button" at bounding box center [801, 140] width 10 height 10
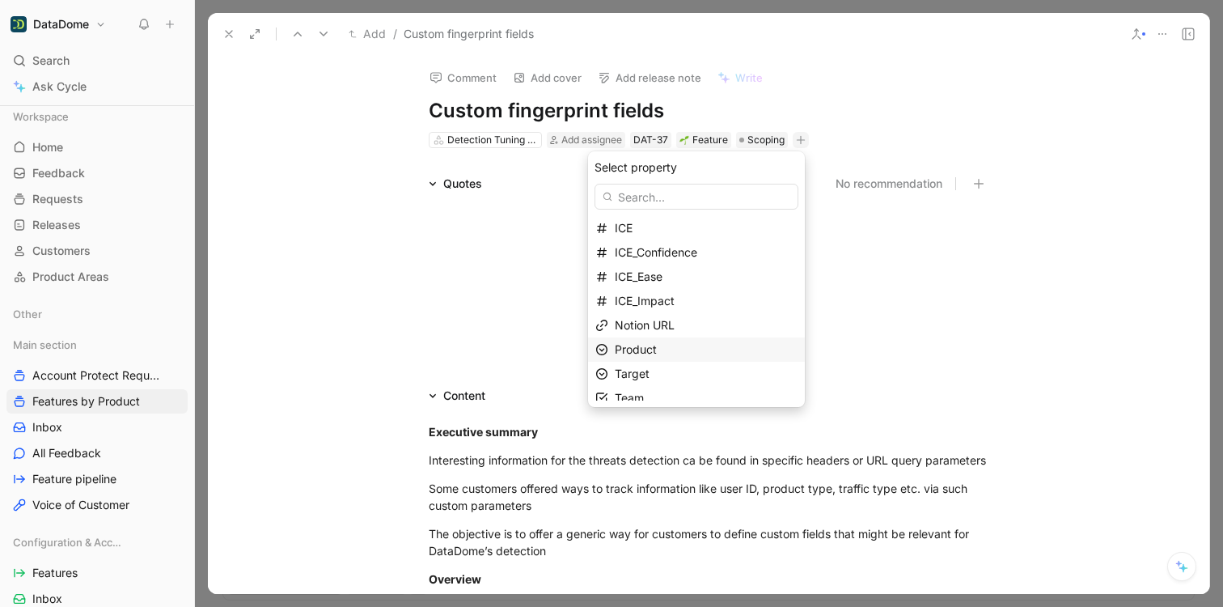
click at [657, 345] on span "Product" at bounding box center [636, 349] width 42 height 14
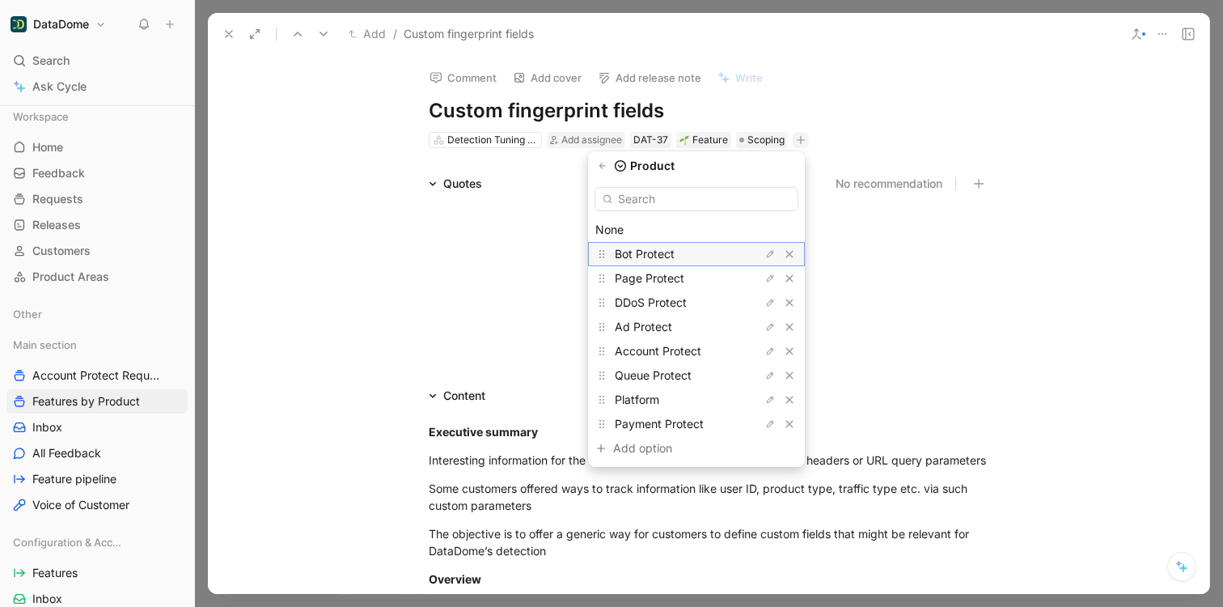
click at [648, 249] on span "Bot Protect" at bounding box center [645, 254] width 60 height 14
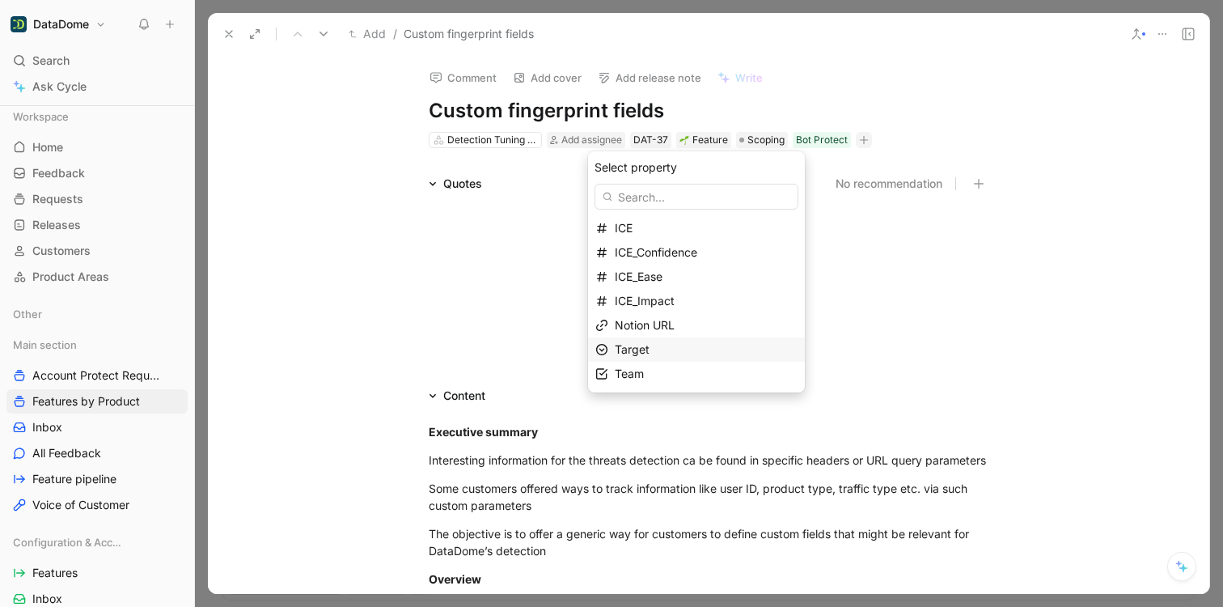
click at [670, 356] on div "Target" at bounding box center [706, 349] width 183 height 19
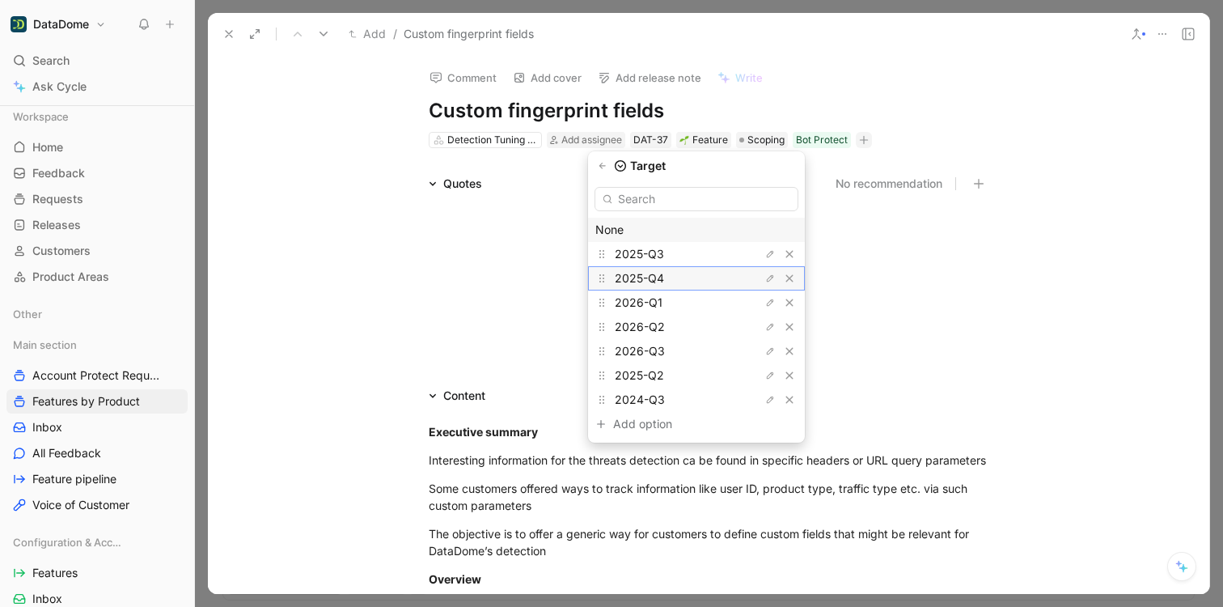
click at [664, 283] on span "2025-Q4" at bounding box center [639, 278] width 49 height 14
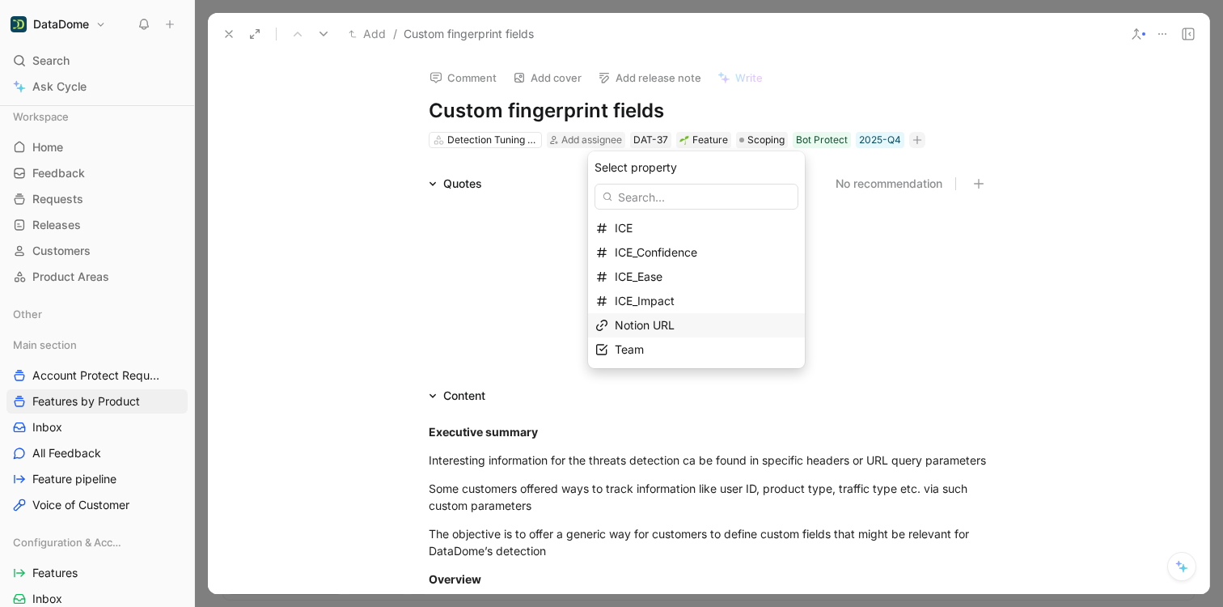
click at [664, 326] on span "Notion URL" at bounding box center [645, 325] width 60 height 14
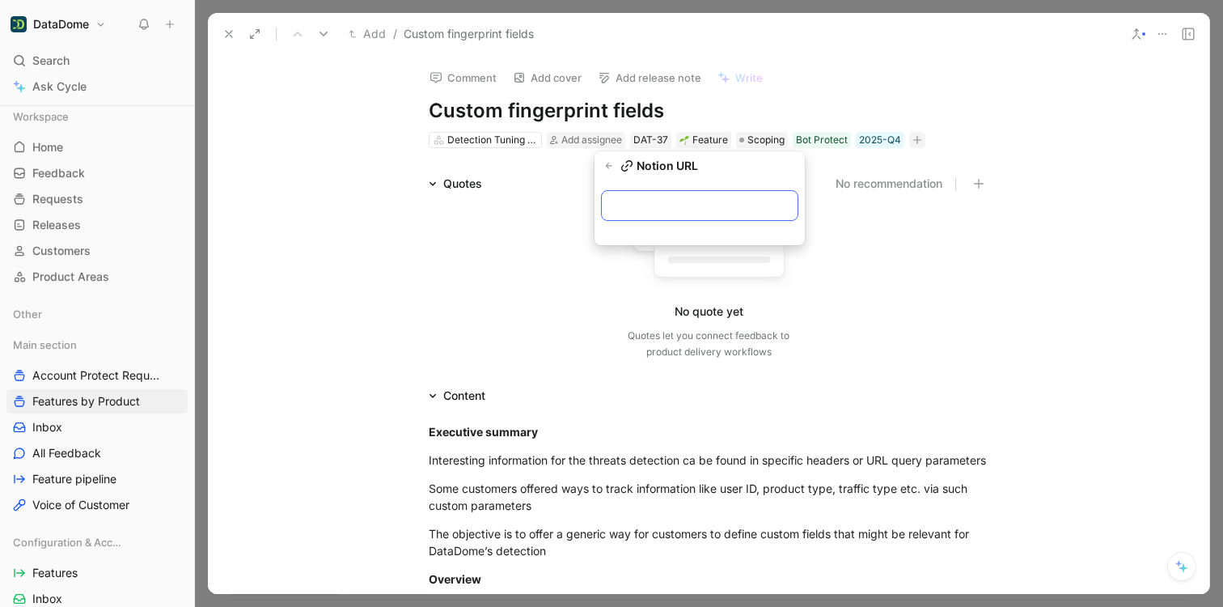
paste input "[URL][DOMAIN_NAME]"
type input "[URL][DOMAIN_NAME]"
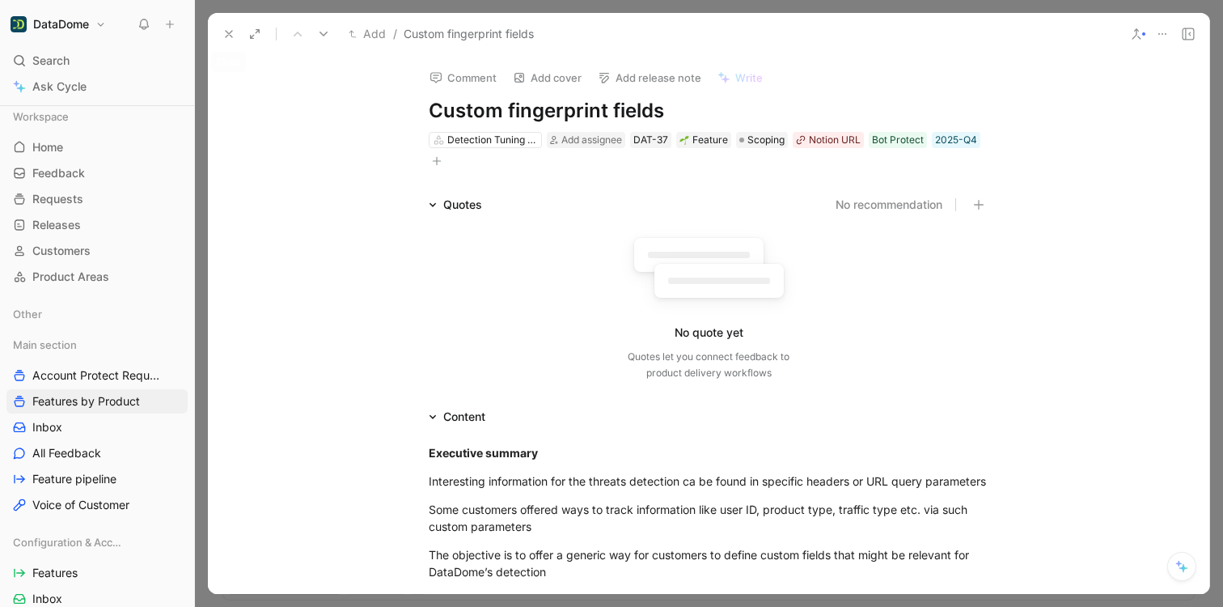
click at [222, 34] on icon at bounding box center [228, 34] width 13 height 13
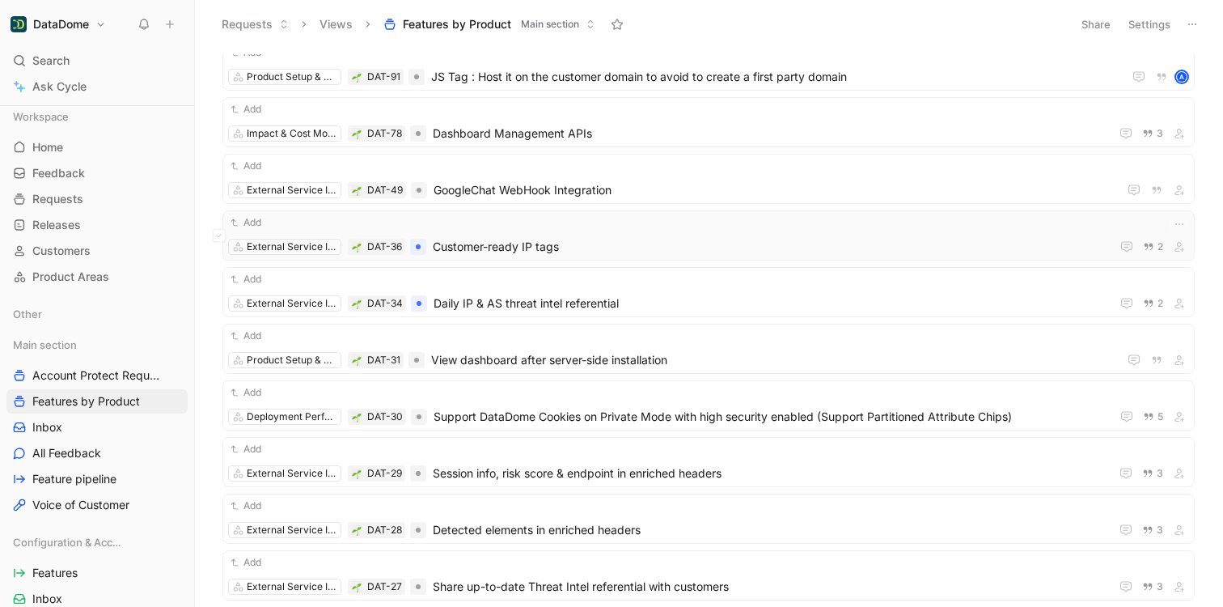
click at [627, 231] on div "Add External Service Integration DAT-36 Customer-ready IP tags 2" at bounding box center [708, 235] width 961 height 42
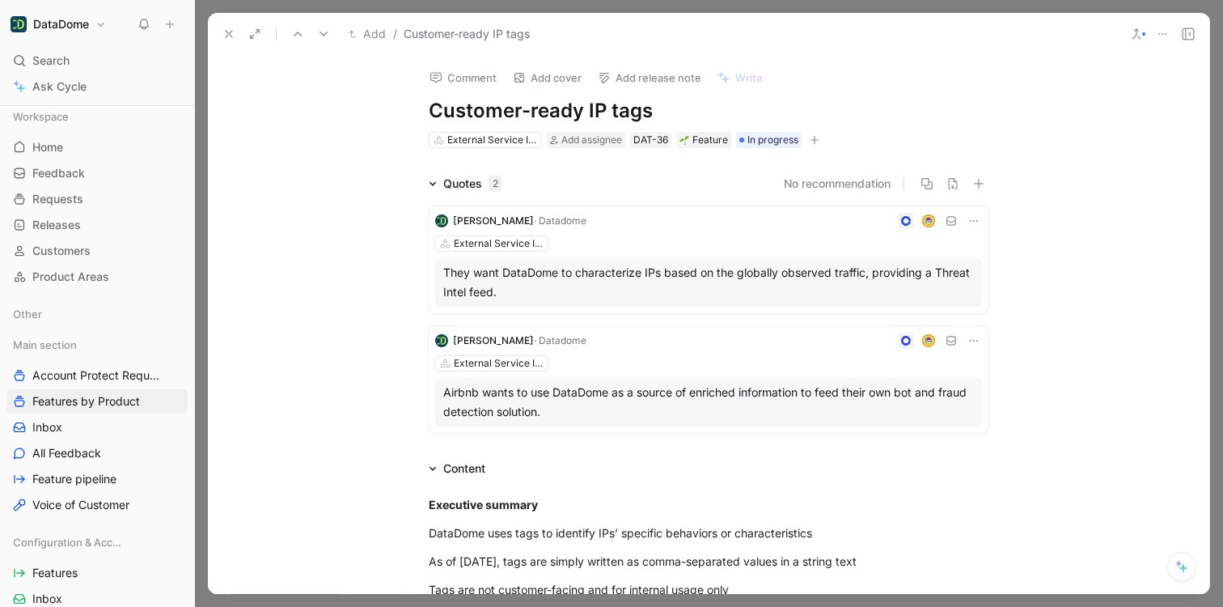
drag, startPoint x: 645, startPoint y: 112, endPoint x: 410, endPoint y: 108, distance: 235.4
click at [410, 108] on div "Comment Add cover Add release note Write Customer-ready IP tags External Servic…" at bounding box center [708, 102] width 621 height 95
click at [817, 135] on button "button" at bounding box center [814, 140] width 16 height 16
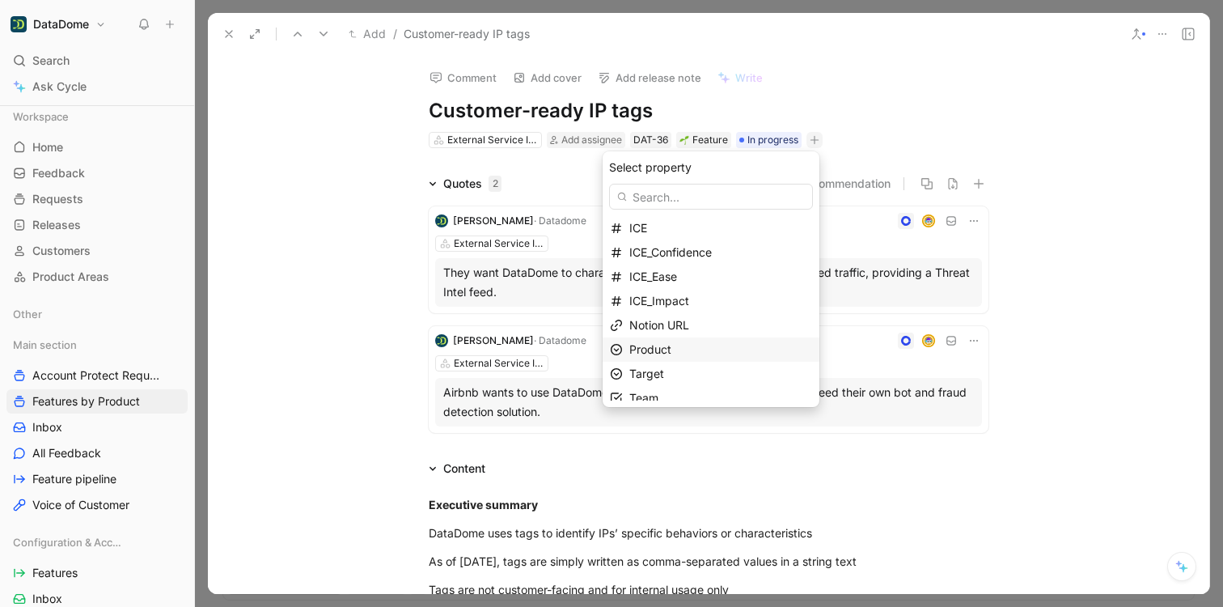
click at [690, 342] on div "Product" at bounding box center [720, 349] width 183 height 19
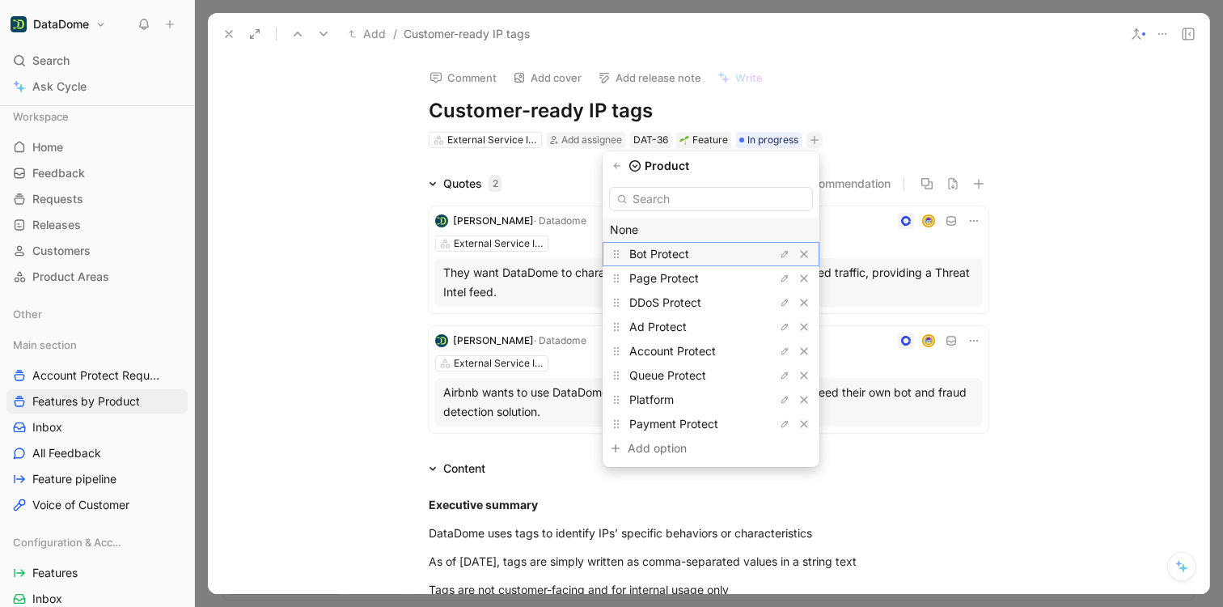
click at [669, 249] on span "Bot Protect" at bounding box center [659, 254] width 60 height 14
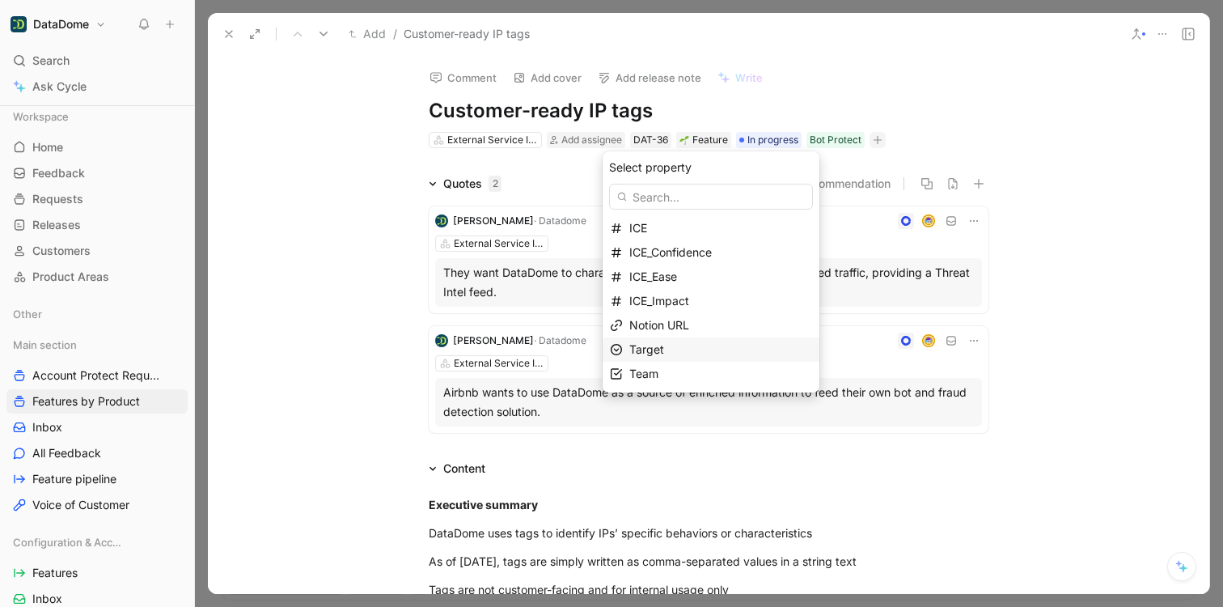
click at [692, 345] on div "Target" at bounding box center [720, 349] width 183 height 19
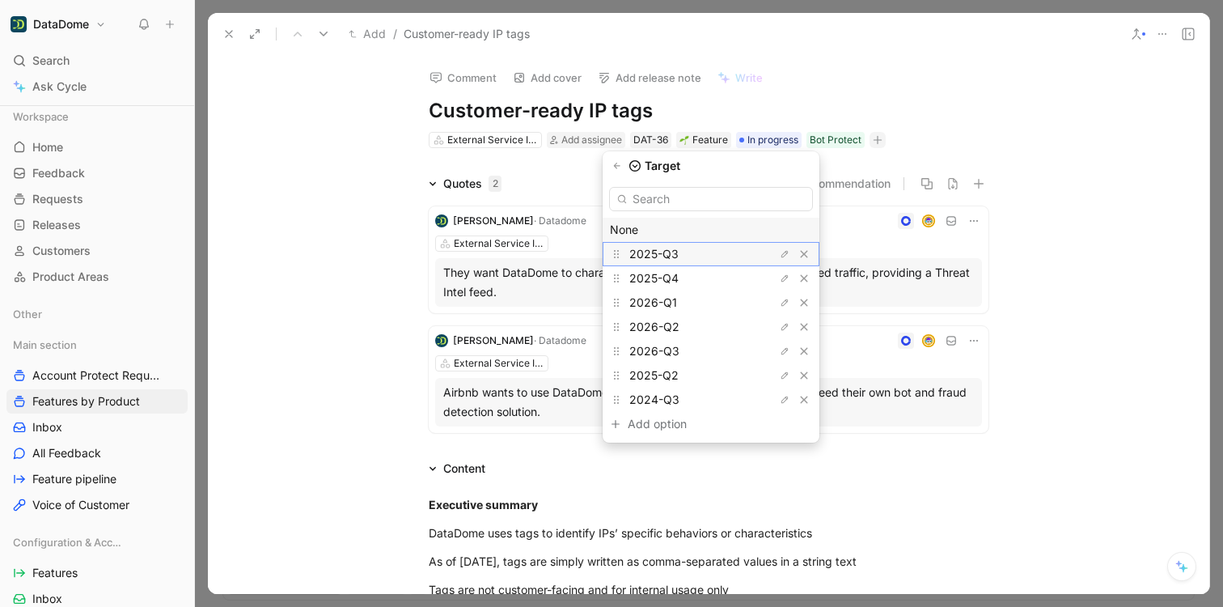
click at [679, 255] on span "2025-Q3" at bounding box center [653, 254] width 49 height 14
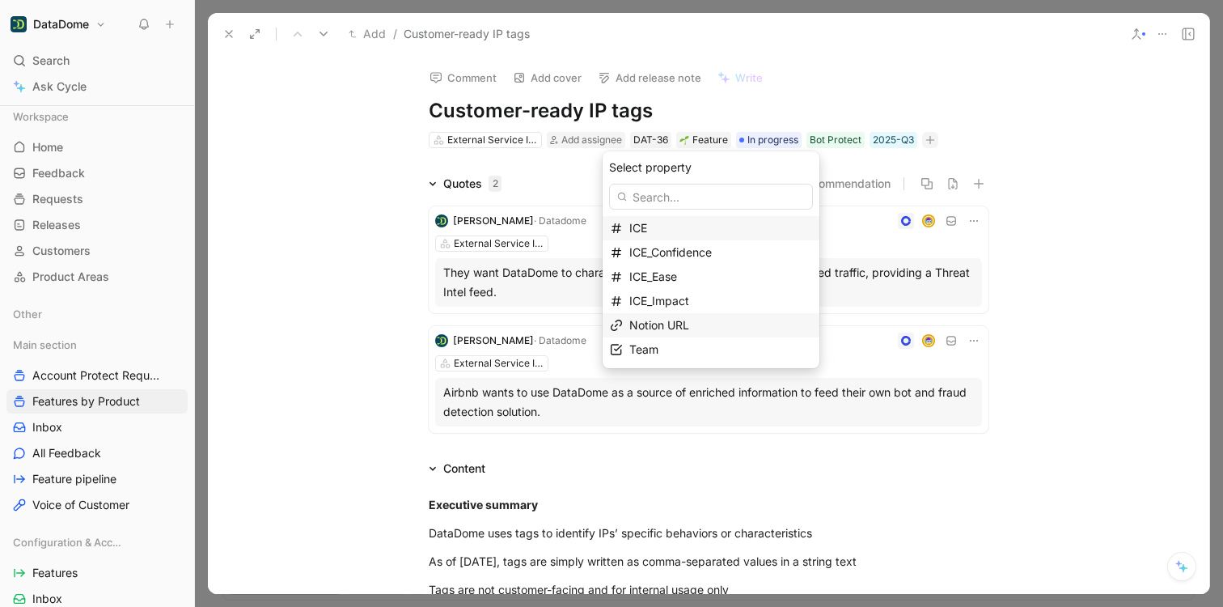
click at [658, 329] on span "Notion URL" at bounding box center [659, 325] width 60 height 14
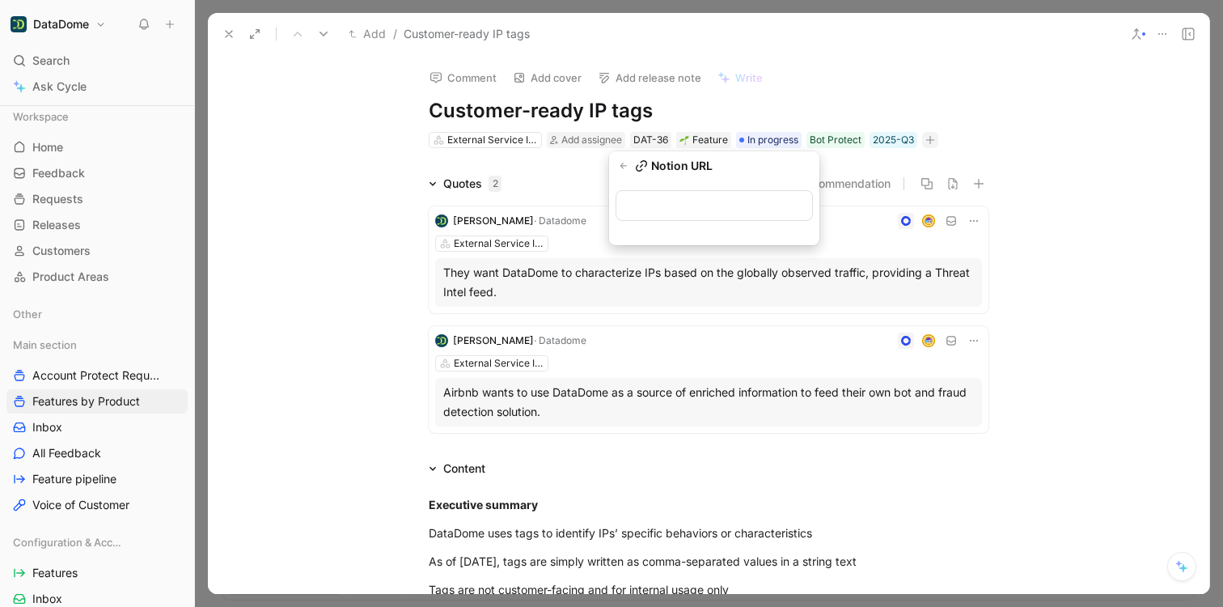
type input "[URL][DOMAIN_NAME]"
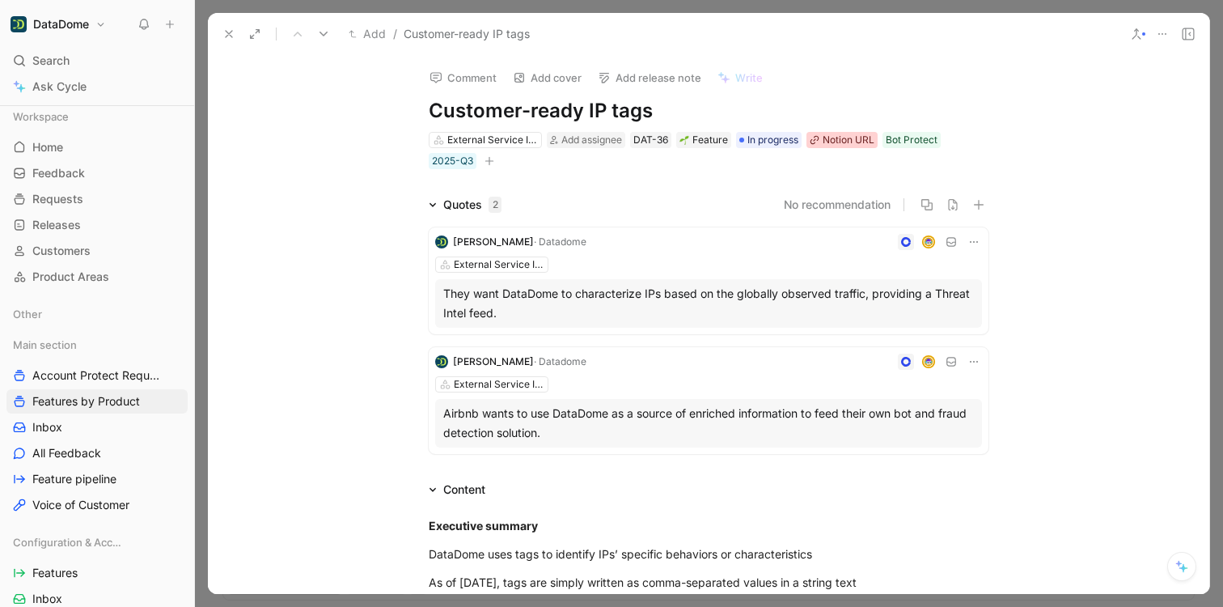
click at [851, 142] on div "Notion URL" at bounding box center [849, 140] width 52 height 16
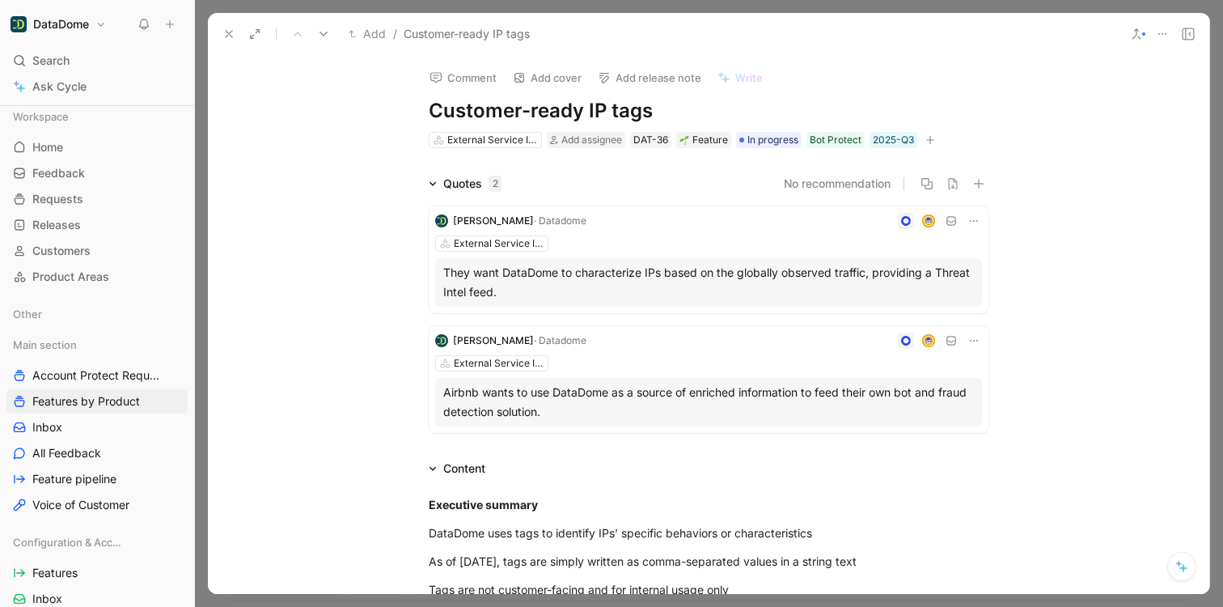
click at [930, 138] on icon "button" at bounding box center [930, 140] width 10 height 10
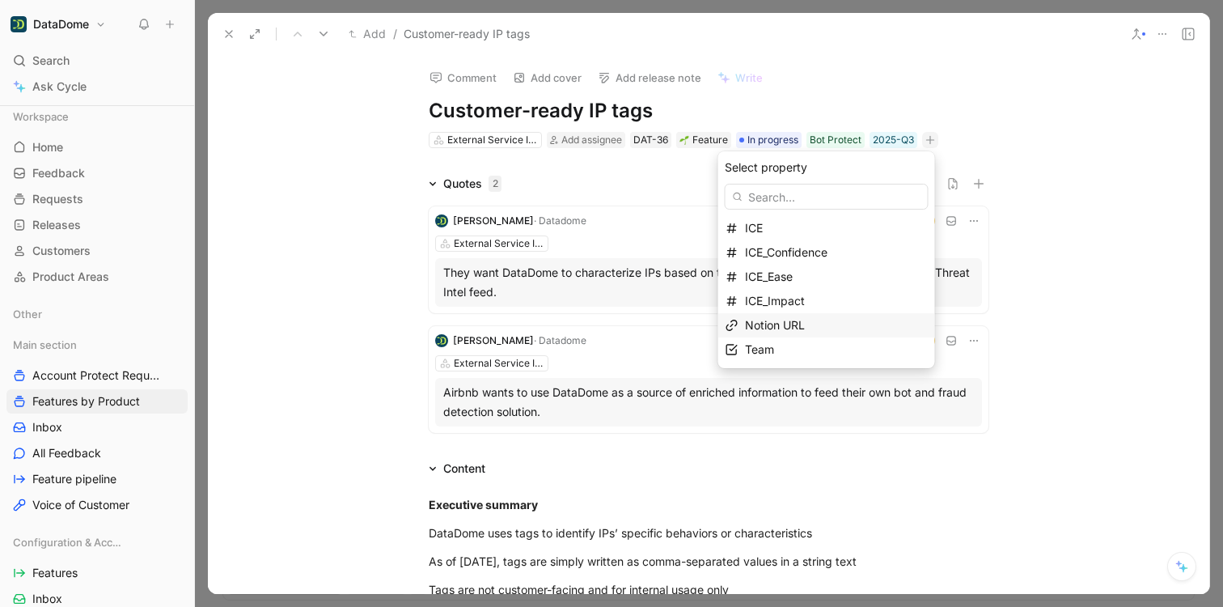
click at [795, 322] on span "Notion URL" at bounding box center [775, 325] width 60 height 14
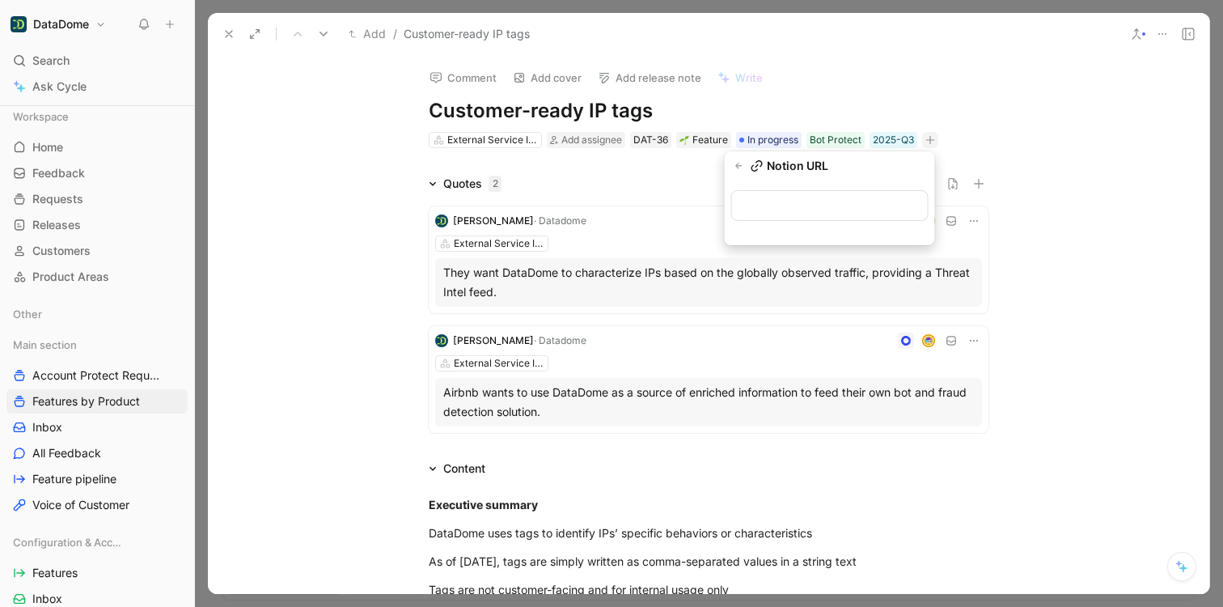
type input "[URL][DOMAIN_NAME]"
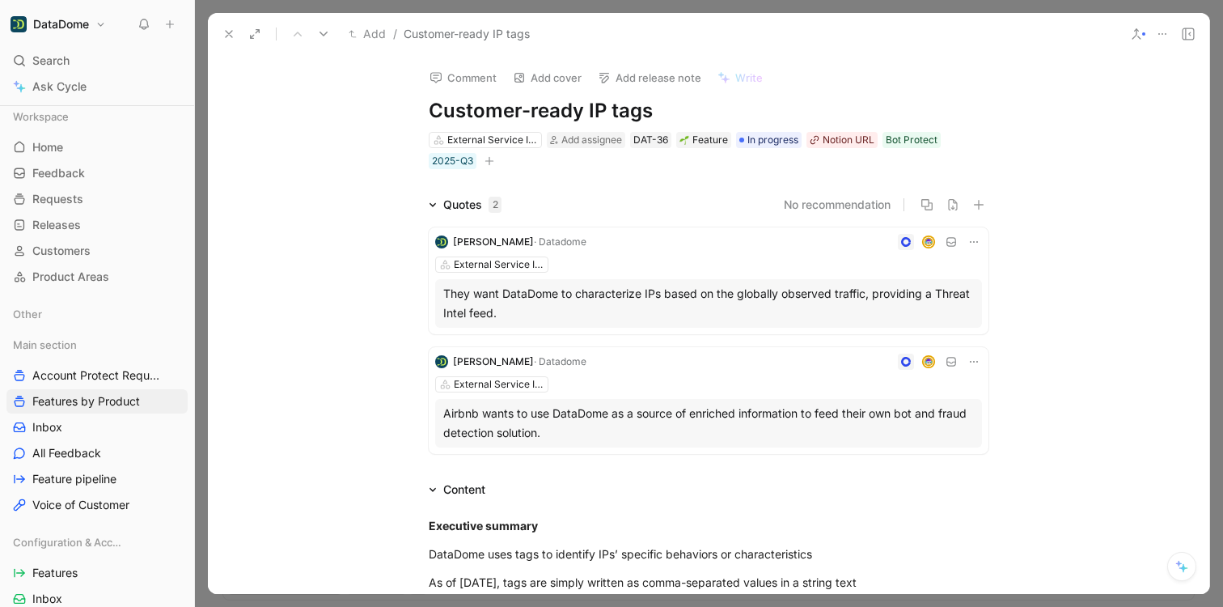
click at [227, 32] on icon at bounding box center [228, 34] width 13 height 13
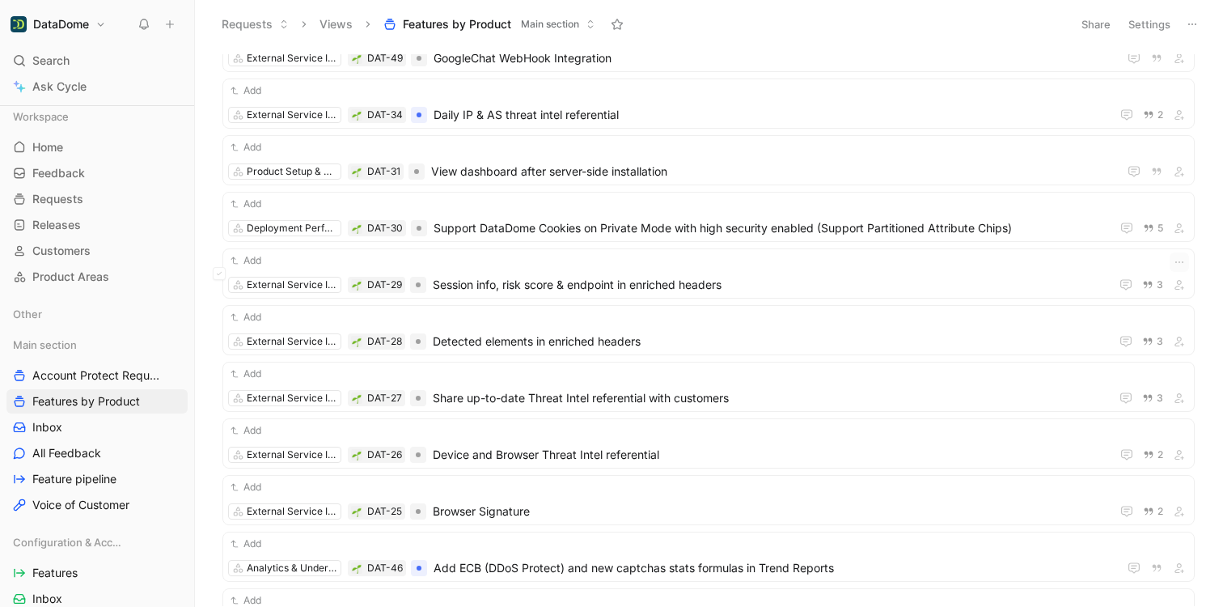
scroll to position [689, 0]
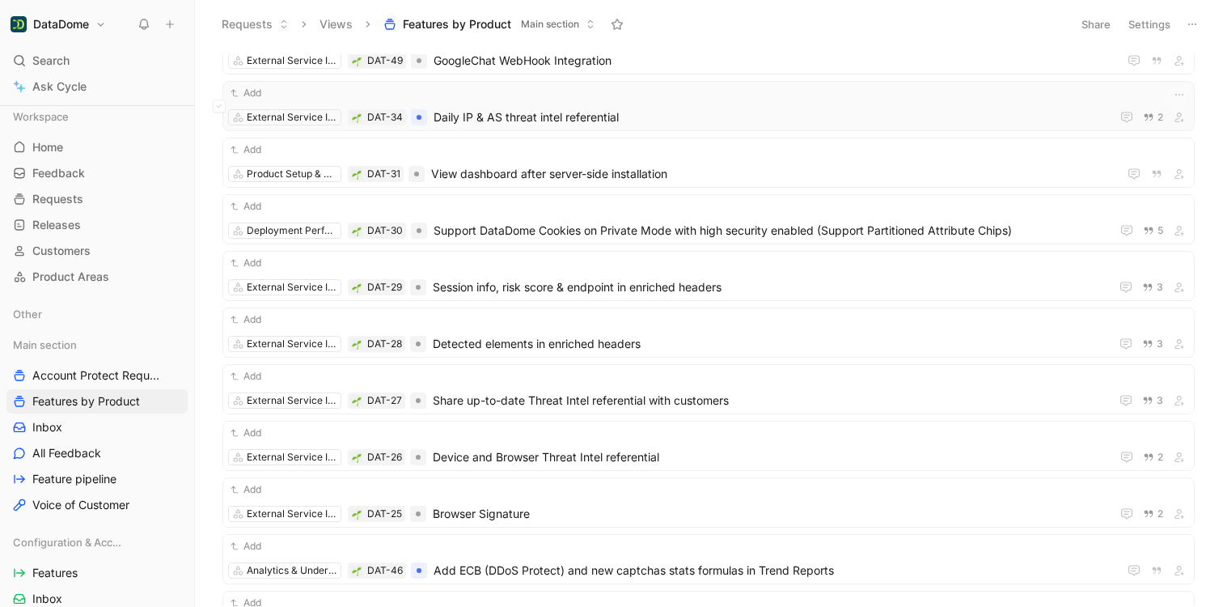
click at [630, 106] on div "Add External Service Integration DAT-34 Daily IP & AS threat intel referential 2" at bounding box center [708, 106] width 961 height 42
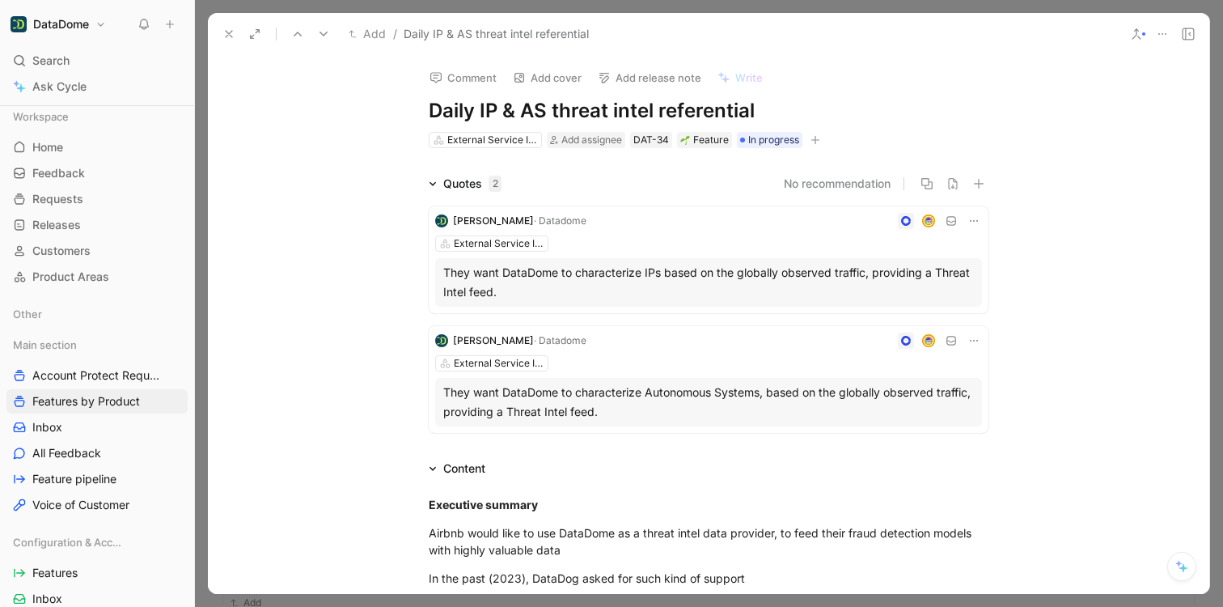
drag, startPoint x: 755, startPoint y: 110, endPoint x: 424, endPoint y: 110, distance: 331.6
click at [429, 110] on h1 "Daily IP & AS threat intel referential" at bounding box center [709, 111] width 560 height 26
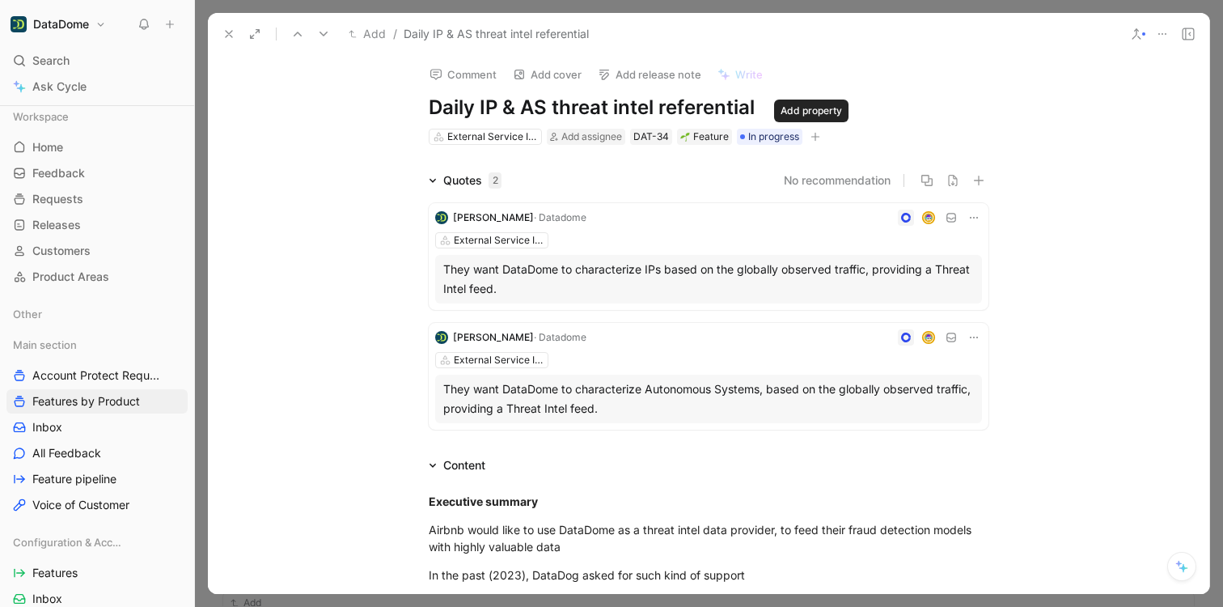
click at [813, 139] on icon "button" at bounding box center [815, 137] width 10 height 10
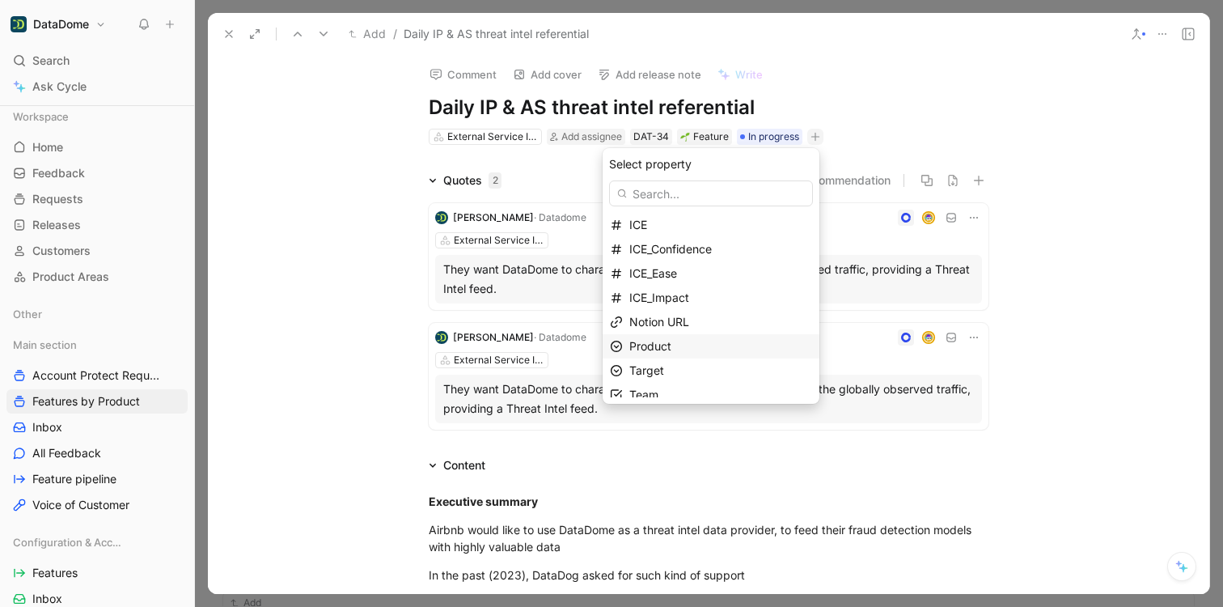
click at [667, 348] on span "Product" at bounding box center [650, 346] width 42 height 14
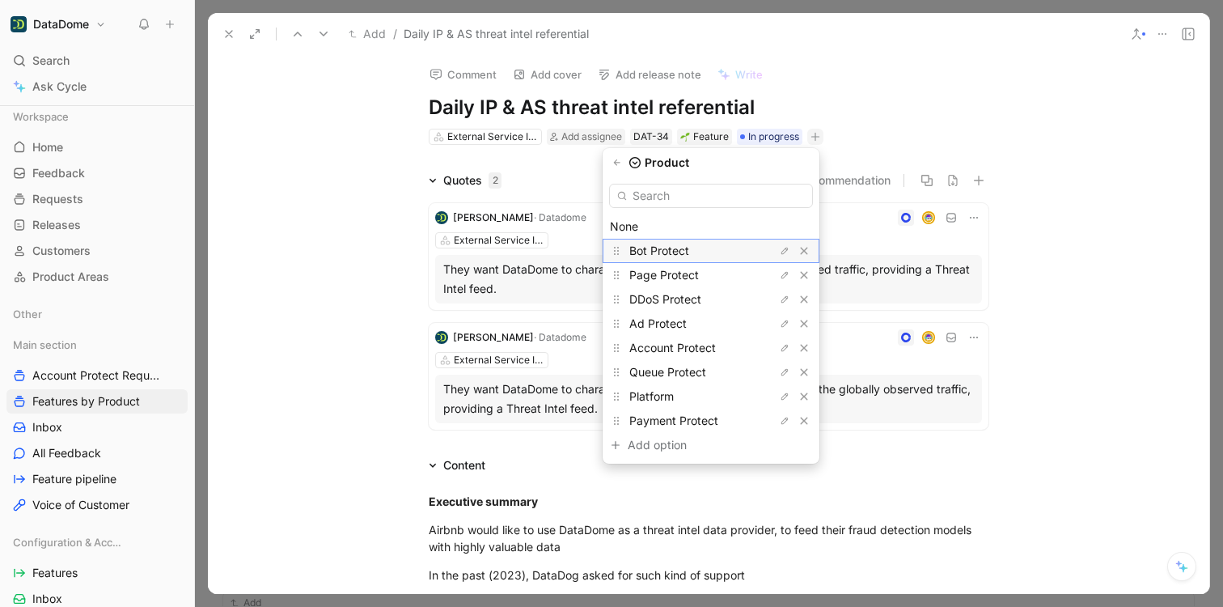
click at [655, 245] on span "Bot Protect" at bounding box center [659, 250] width 60 height 14
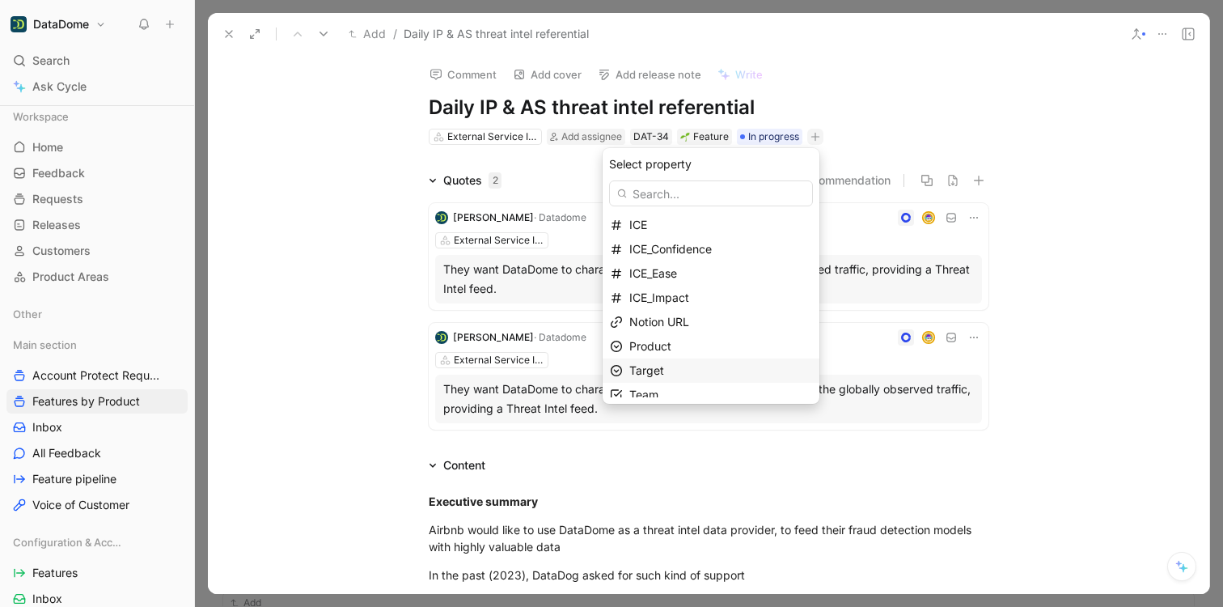
click at [658, 364] on span "Target" at bounding box center [646, 370] width 35 height 14
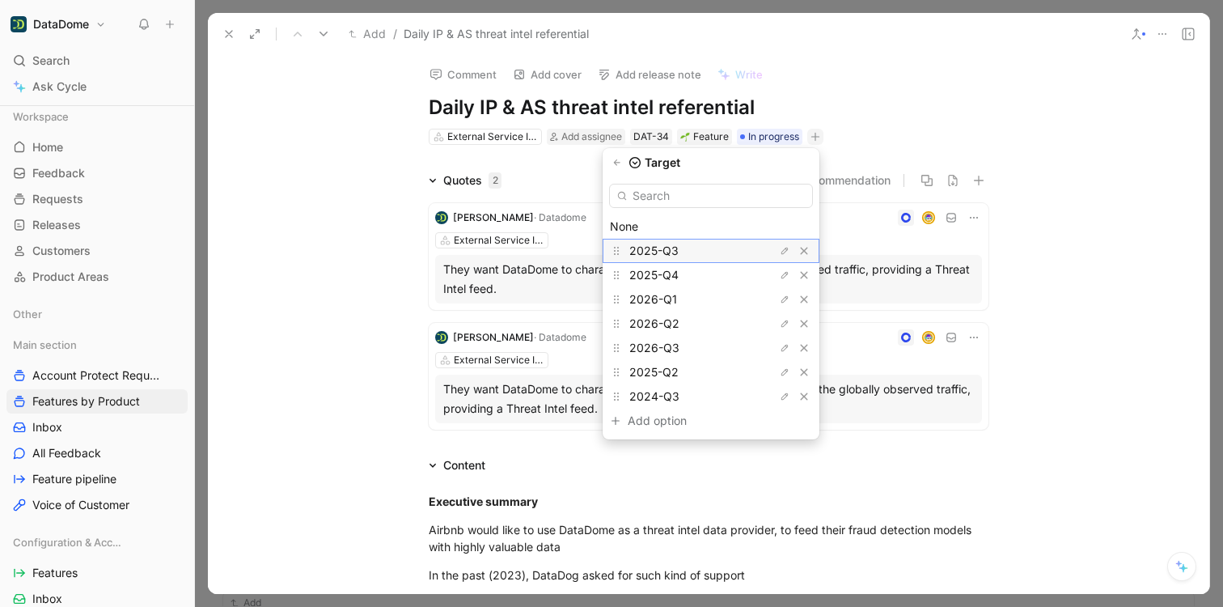
click at [674, 248] on span "2025-Q3" at bounding box center [653, 250] width 49 height 14
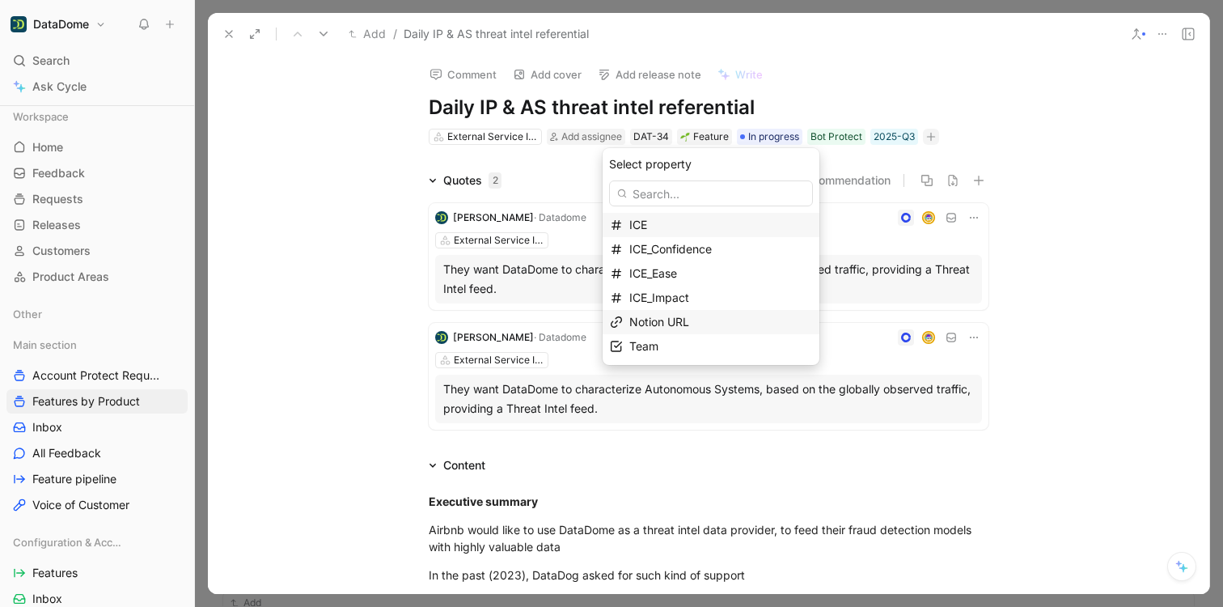
click at [673, 324] on span "Notion URL" at bounding box center [659, 322] width 60 height 14
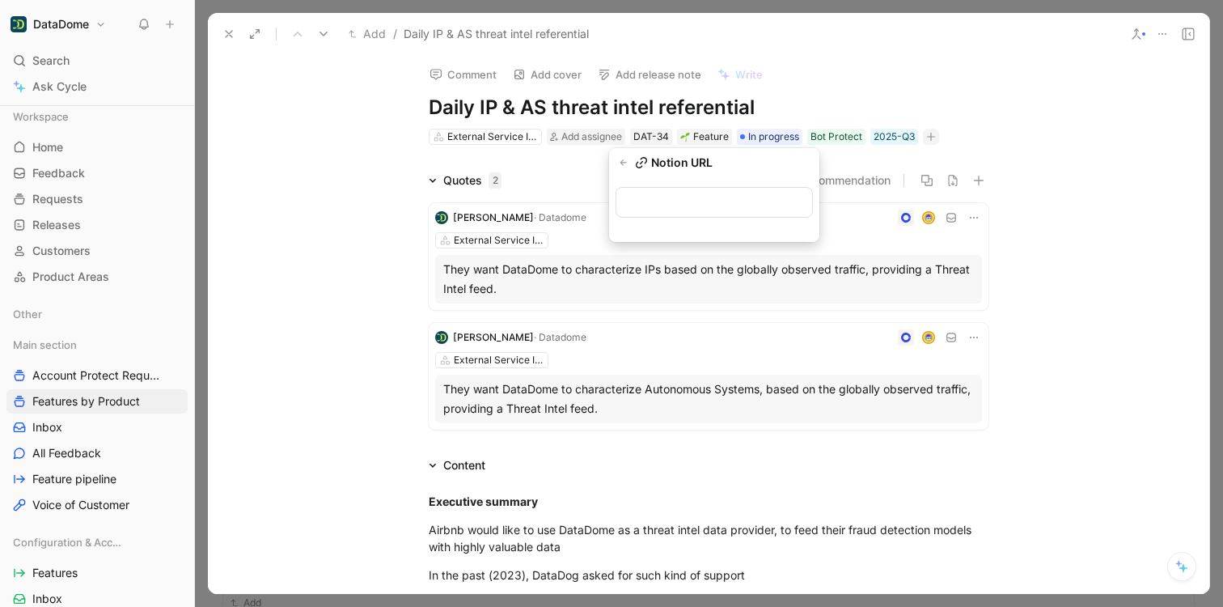
type input "[URL][DOMAIN_NAME]"
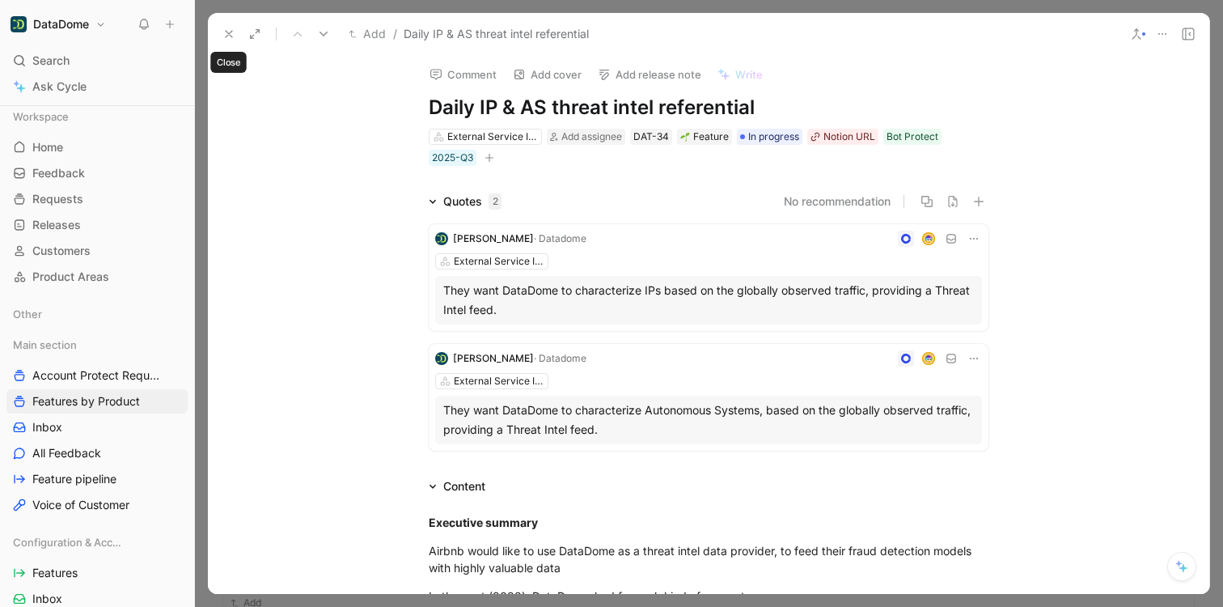
click at [225, 32] on icon at bounding box center [228, 34] width 13 height 13
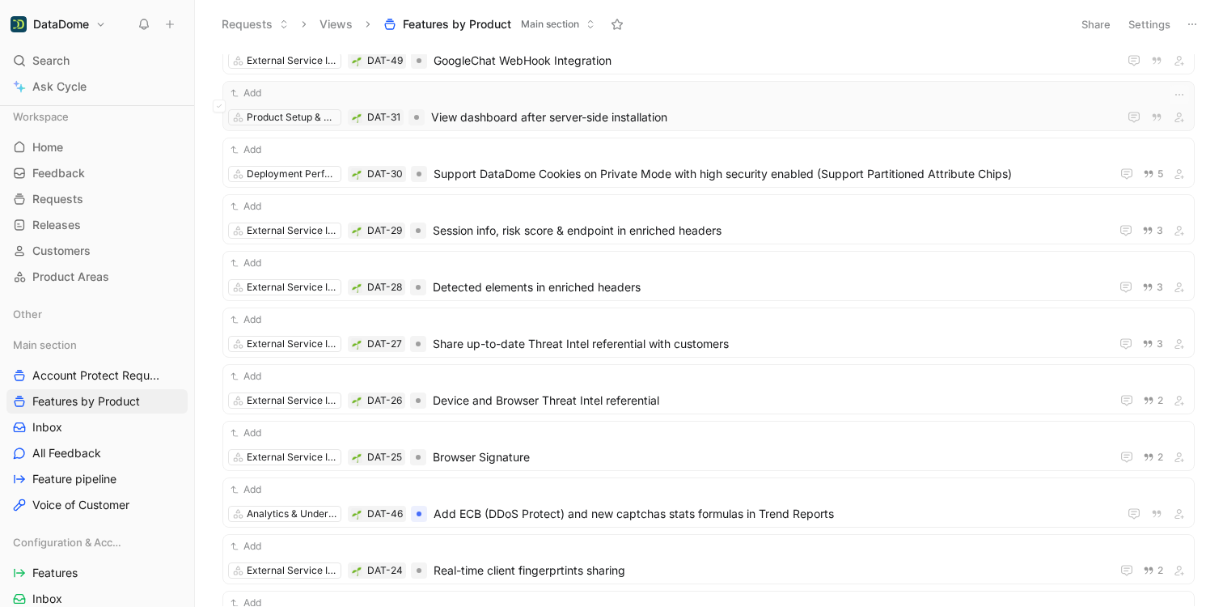
click at [540, 105] on div "Add Product Setup & Deployment DAT-31 View dashboard after server-side installa…" at bounding box center [708, 106] width 961 height 42
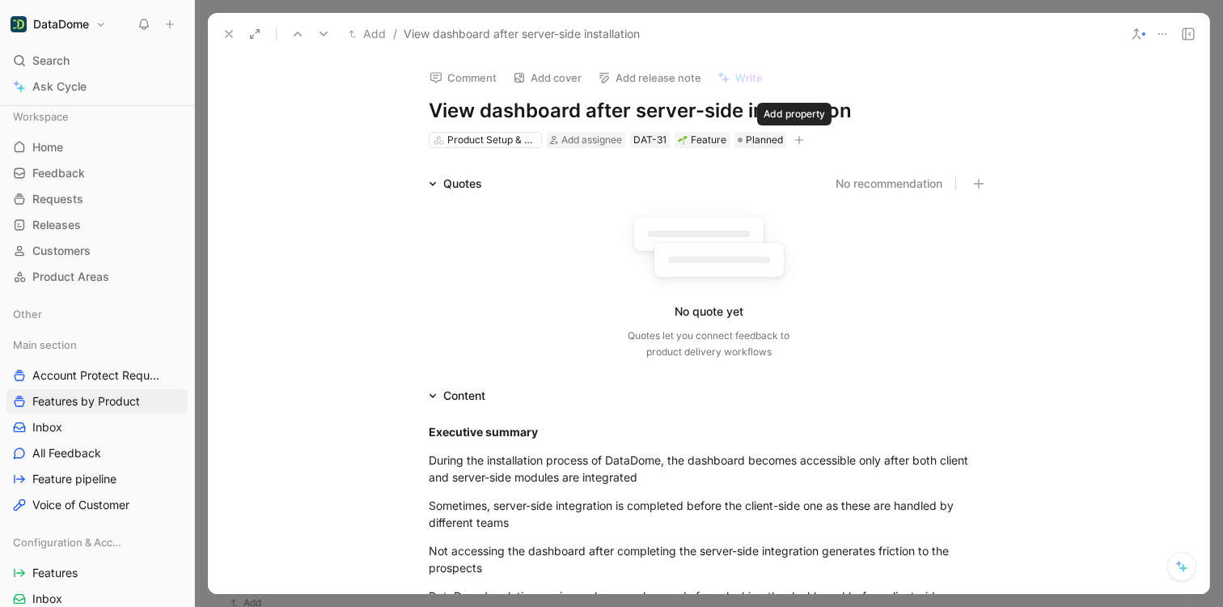
click at [799, 141] on button "button" at bounding box center [799, 140] width 16 height 16
drag, startPoint x: 862, startPoint y: 112, endPoint x: 429, endPoint y: 114, distance: 433.6
click at [429, 114] on h1 "View dashboard after server-side installation" at bounding box center [709, 111] width 560 height 26
click at [800, 139] on button "button" at bounding box center [799, 140] width 16 height 16
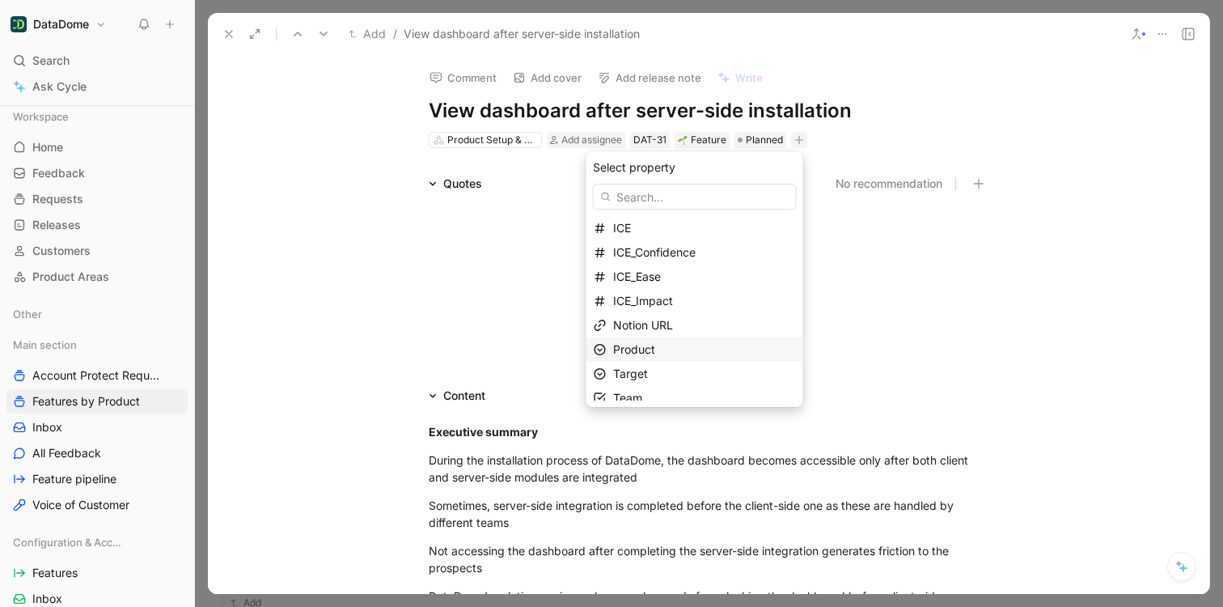
click at [685, 355] on div "Product" at bounding box center [704, 349] width 183 height 19
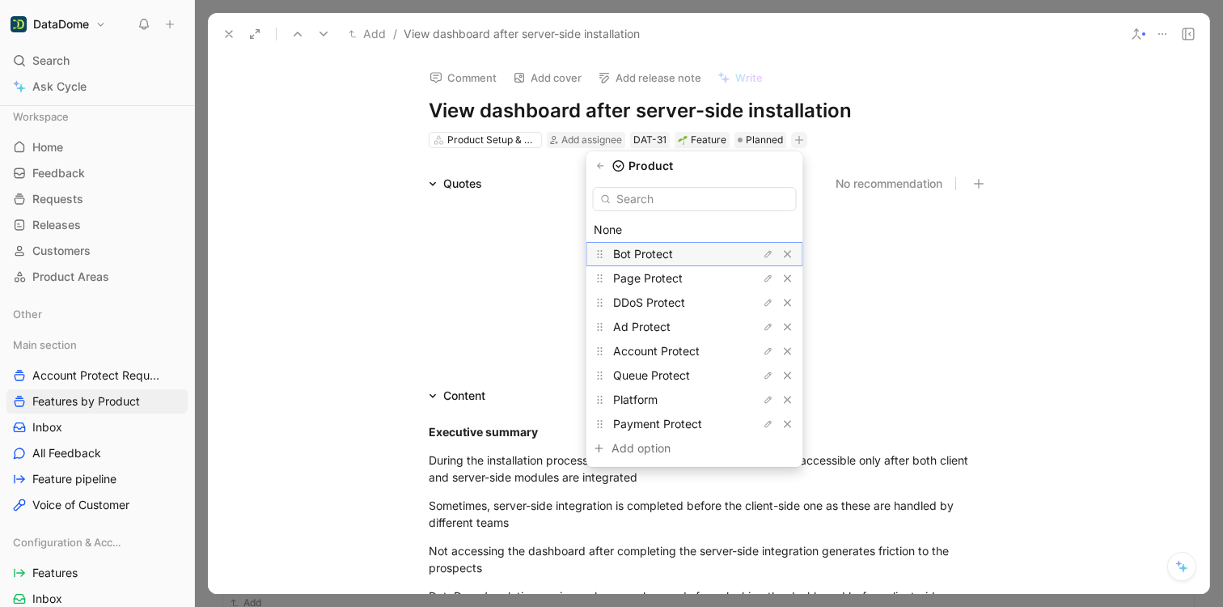
click at [646, 252] on span "Bot Protect" at bounding box center [643, 254] width 60 height 14
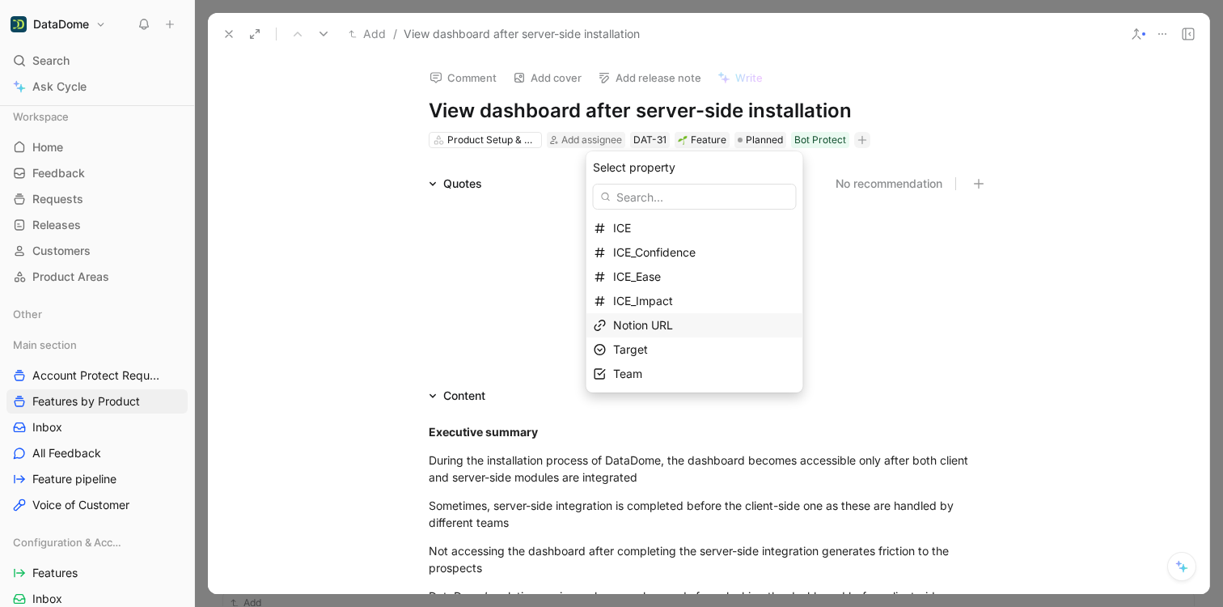
click at [661, 325] on span "Notion URL" at bounding box center [643, 325] width 60 height 14
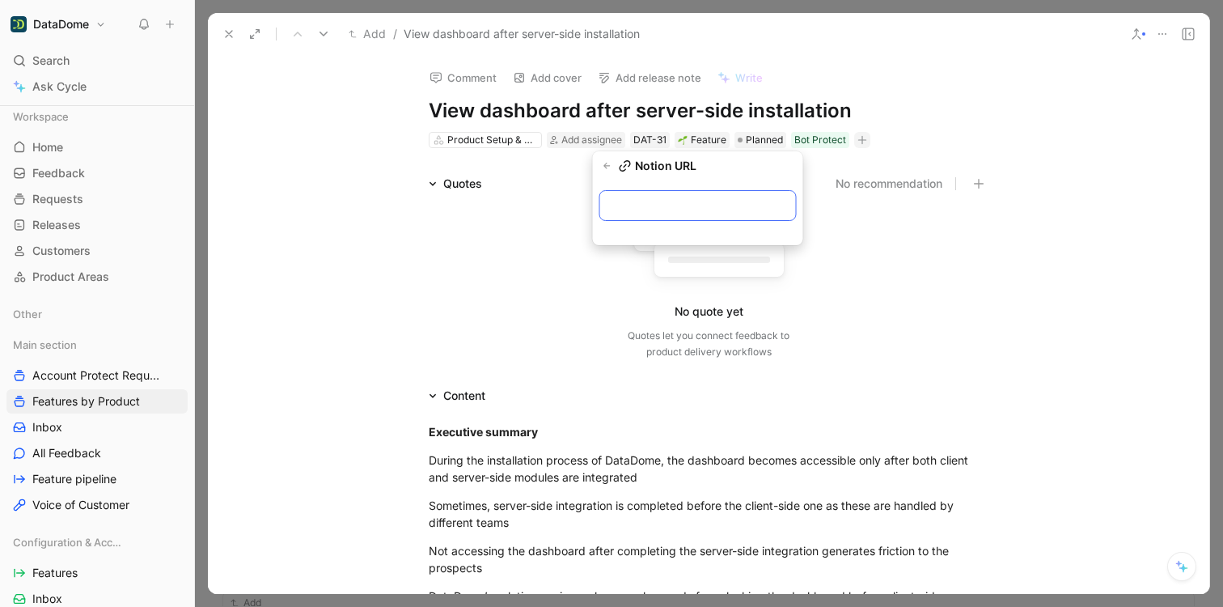
paste input "[URL][DOMAIN_NAME]"
type input "[URL][DOMAIN_NAME]"
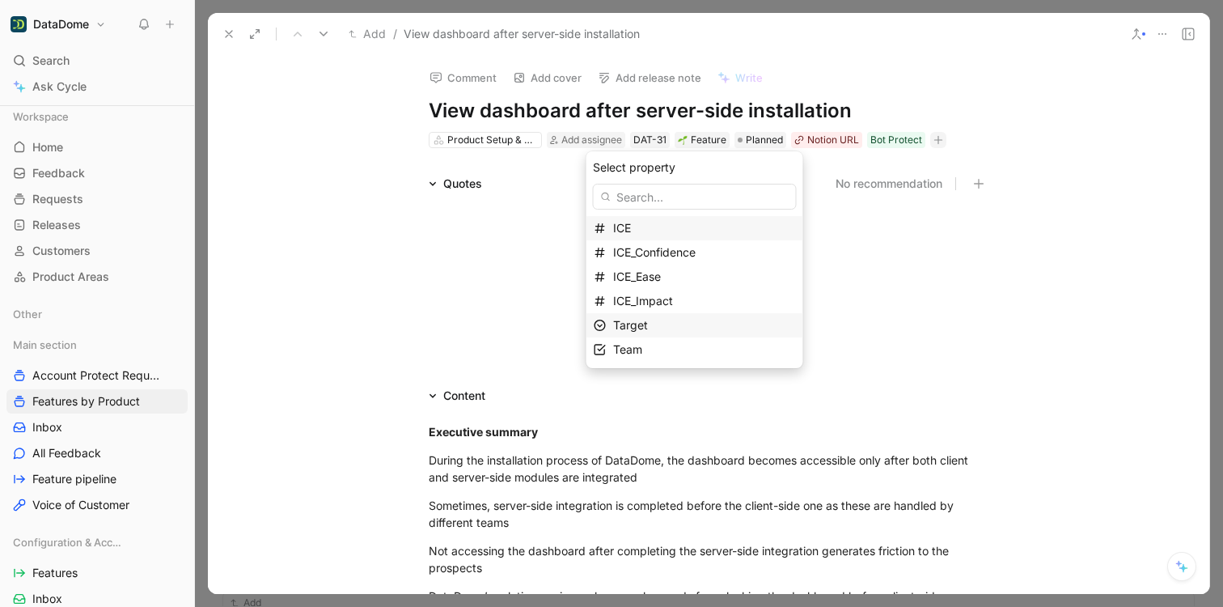
click at [662, 325] on div "Target" at bounding box center [704, 324] width 183 height 19
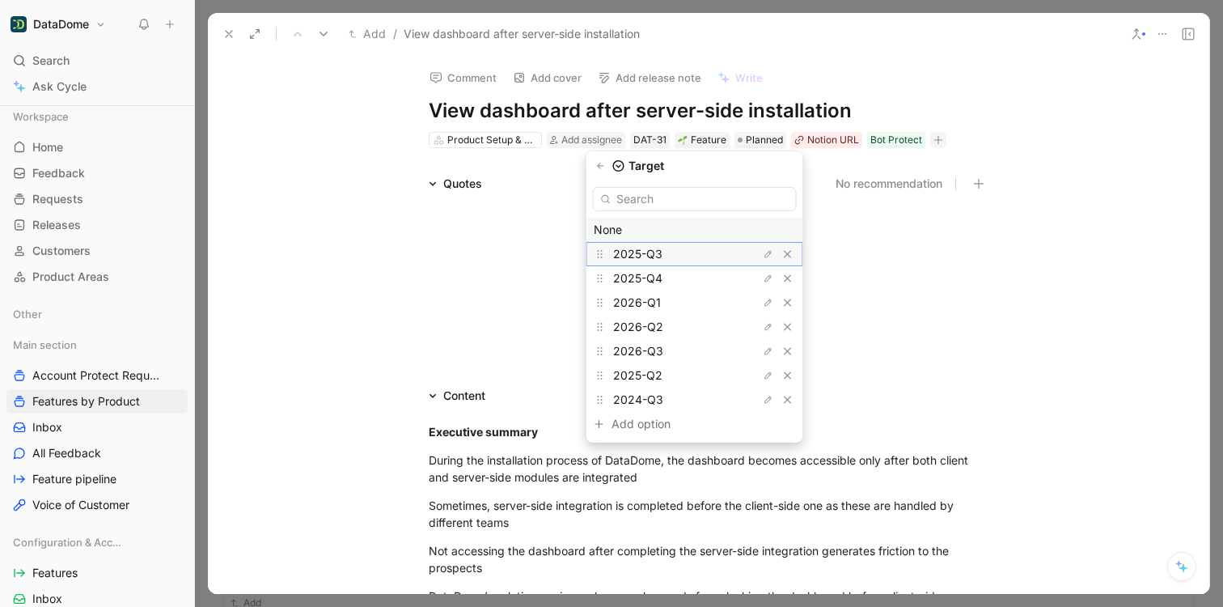
click at [662, 253] on span "2025-Q3" at bounding box center [637, 254] width 49 height 14
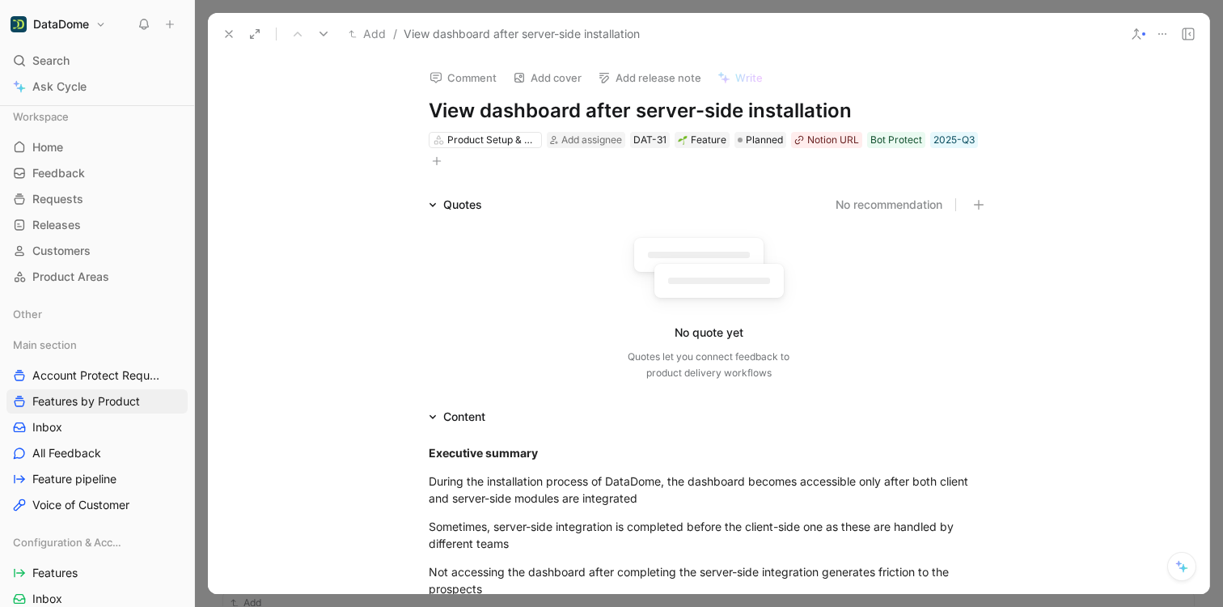
click at [230, 39] on icon at bounding box center [228, 34] width 13 height 13
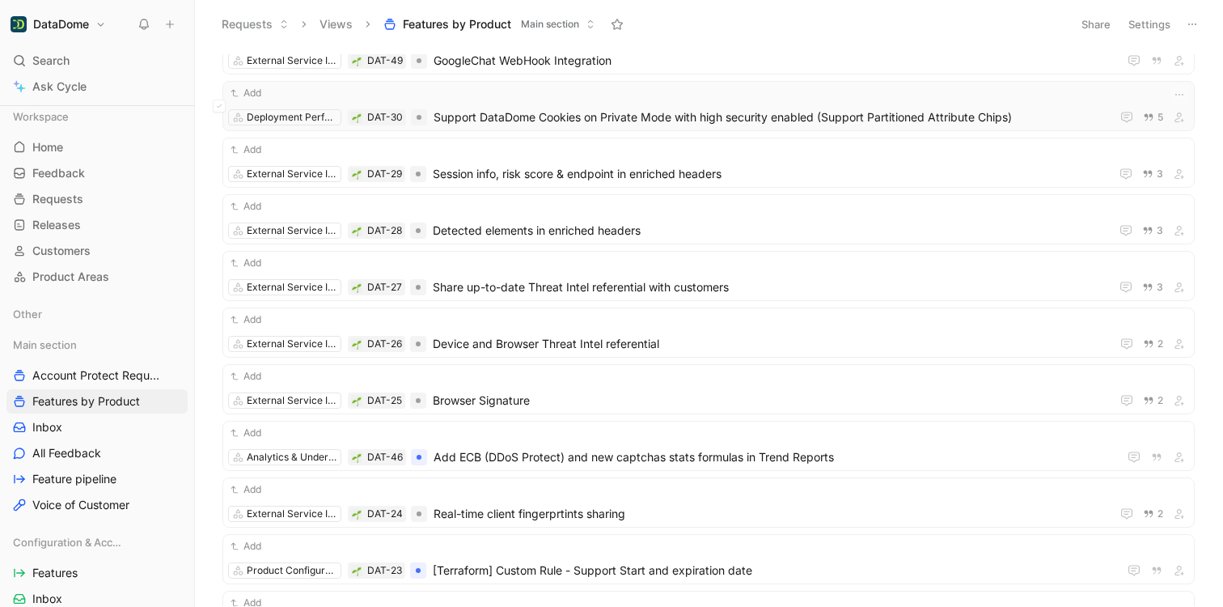
click at [480, 108] on span "Support DataDome Cookies on Private Mode with high security enabled (Support Pa…" at bounding box center [769, 117] width 671 height 19
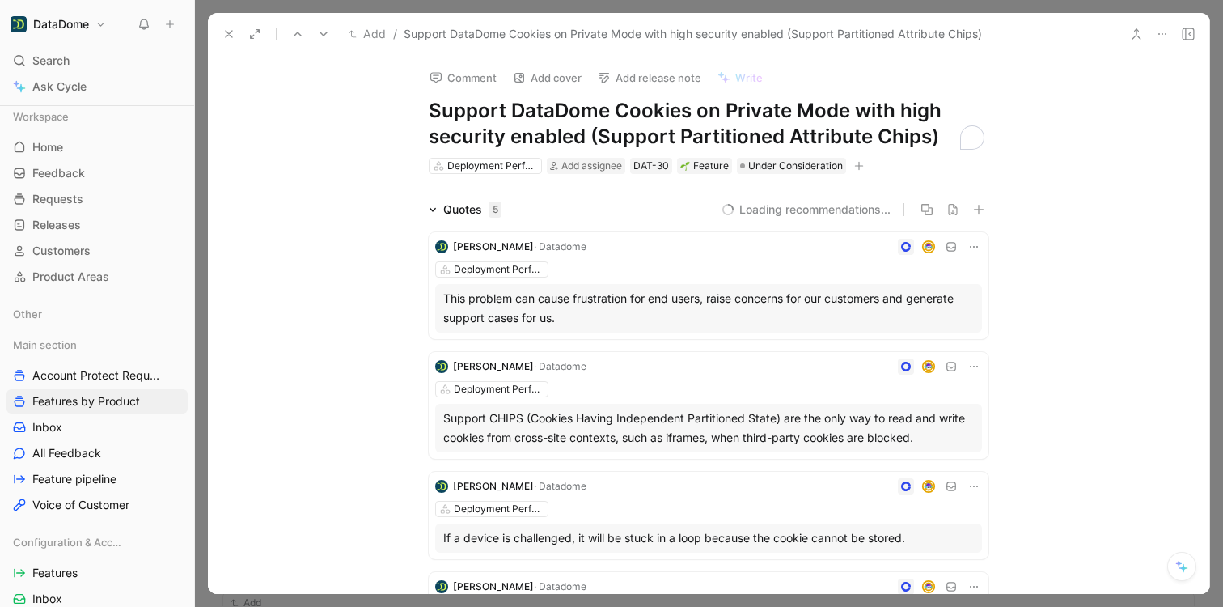
drag, startPoint x: 773, startPoint y: 132, endPoint x: 425, endPoint y: 109, distance: 348.5
click at [429, 109] on h1 "Support DataDome Cookies on Private Mode with high security enabled (Support Pa…" at bounding box center [709, 124] width 560 height 52
click at [857, 162] on icon "button" at bounding box center [859, 166] width 10 height 10
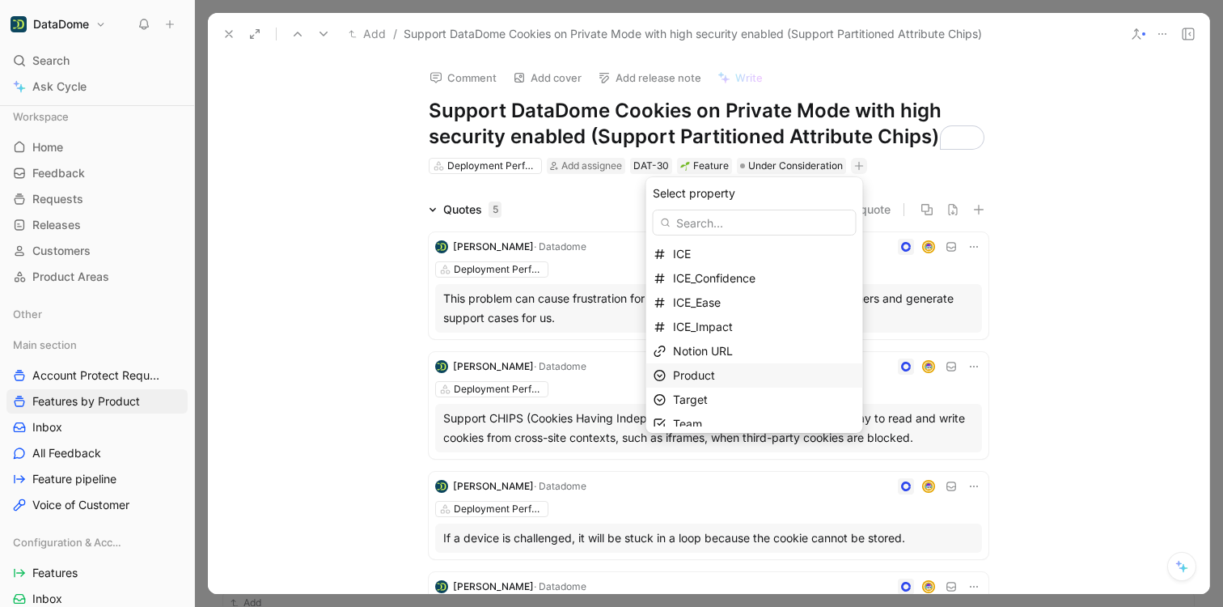
click at [721, 370] on div "Product" at bounding box center [764, 375] width 183 height 19
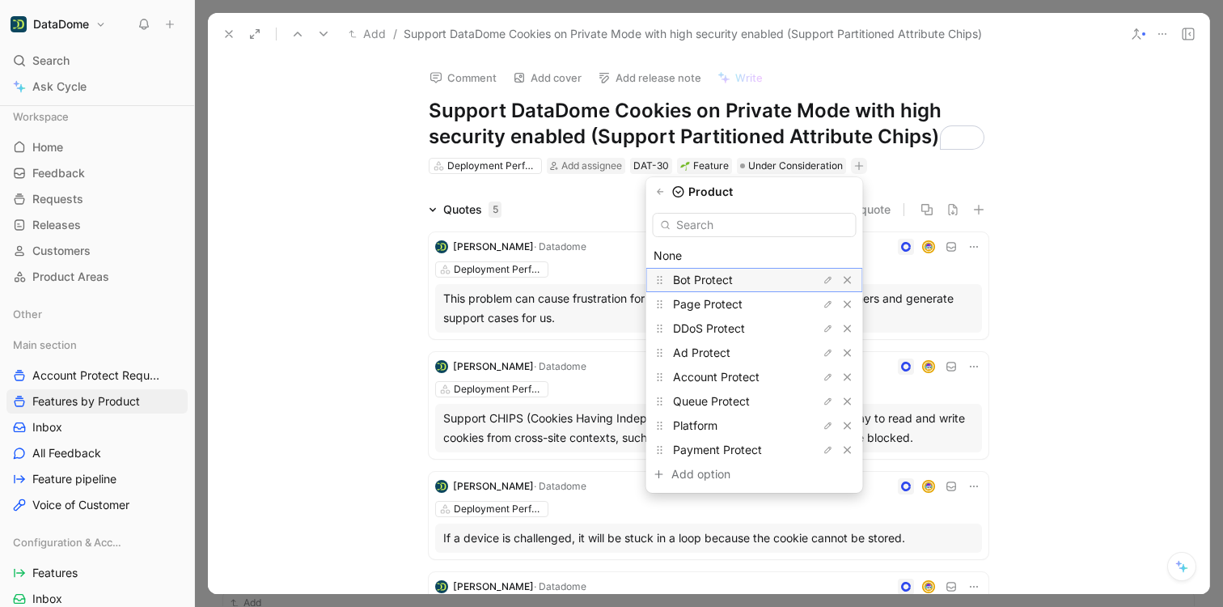
click at [710, 275] on span "Bot Protect" at bounding box center [703, 280] width 60 height 14
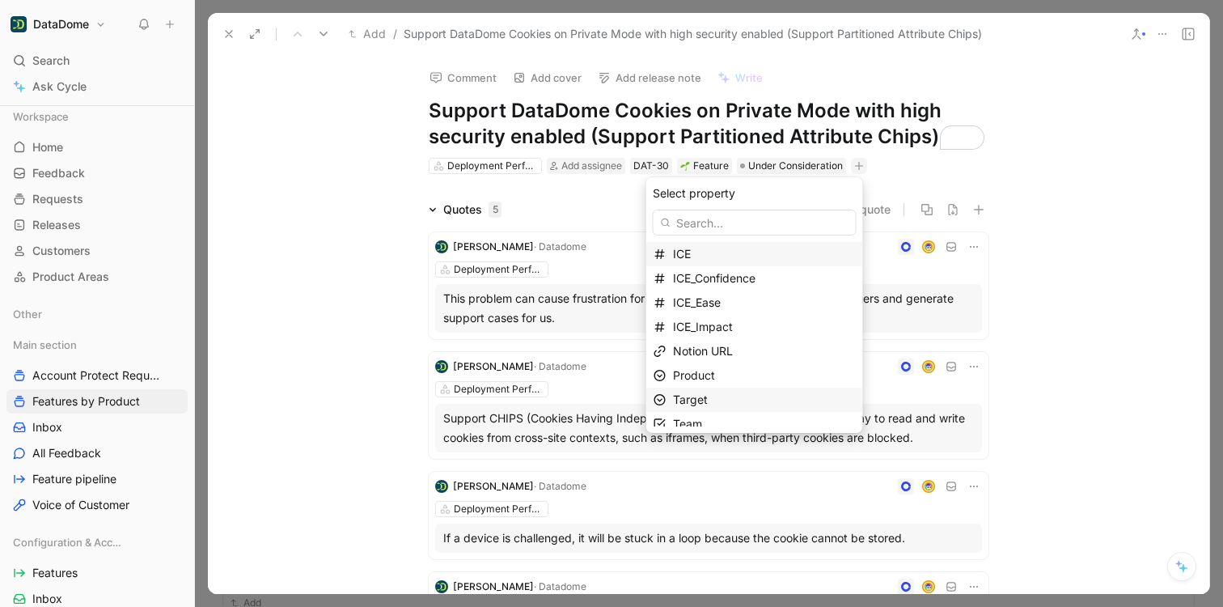
click at [716, 396] on div "Target" at bounding box center [764, 399] width 183 height 19
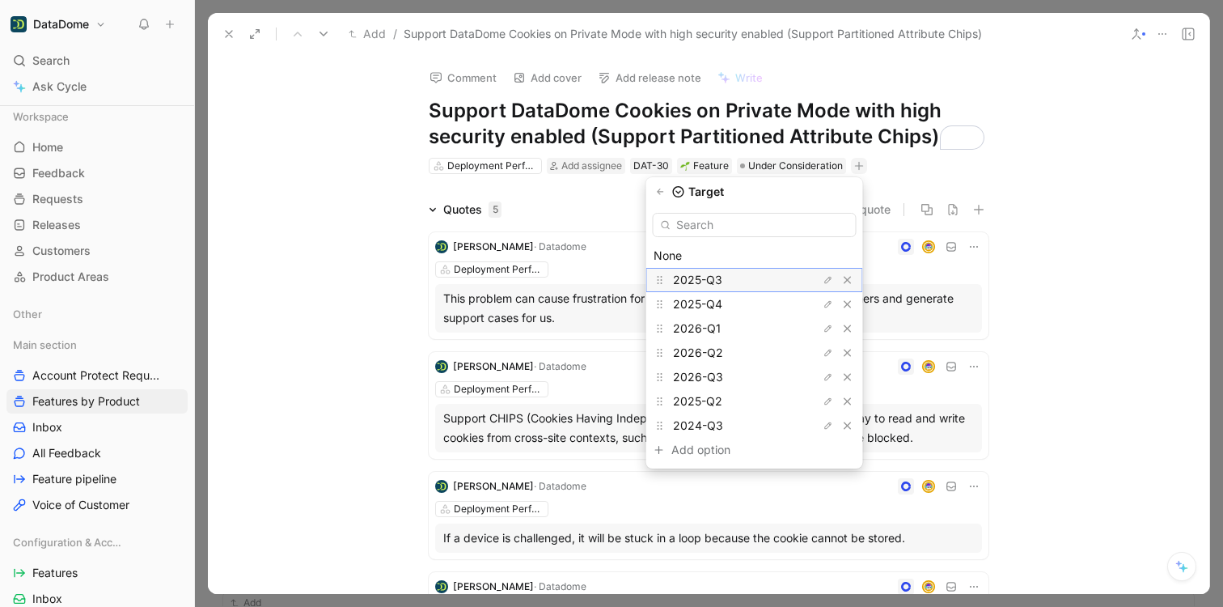
click at [718, 278] on span "2025-Q3" at bounding box center [697, 280] width 49 height 14
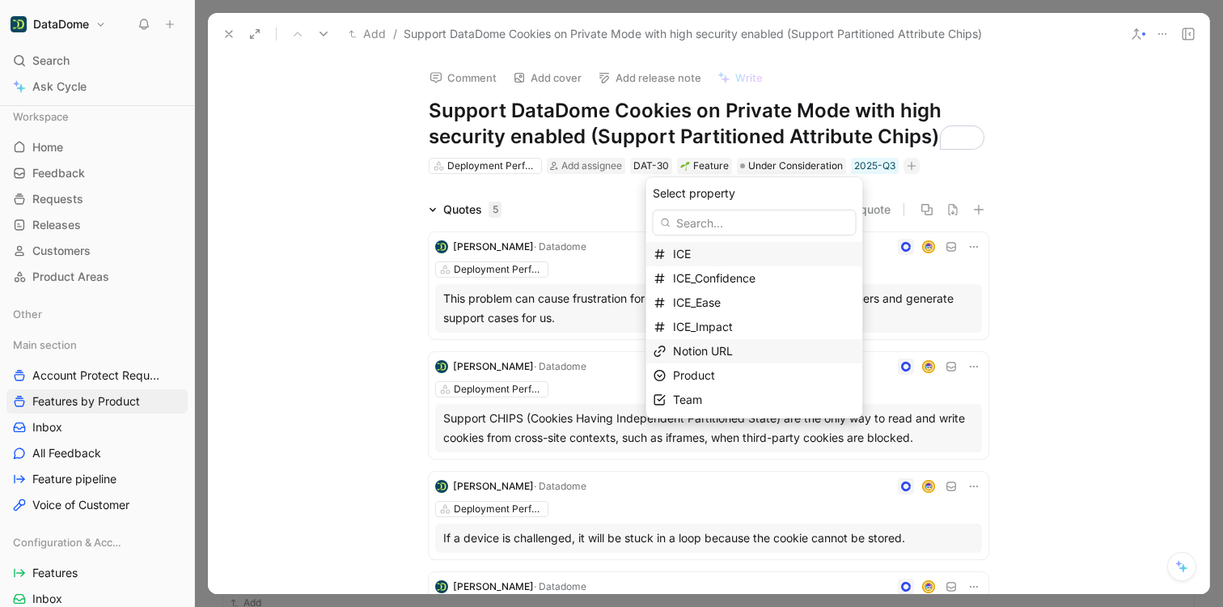
click at [717, 350] on span "Notion URL" at bounding box center [703, 351] width 60 height 14
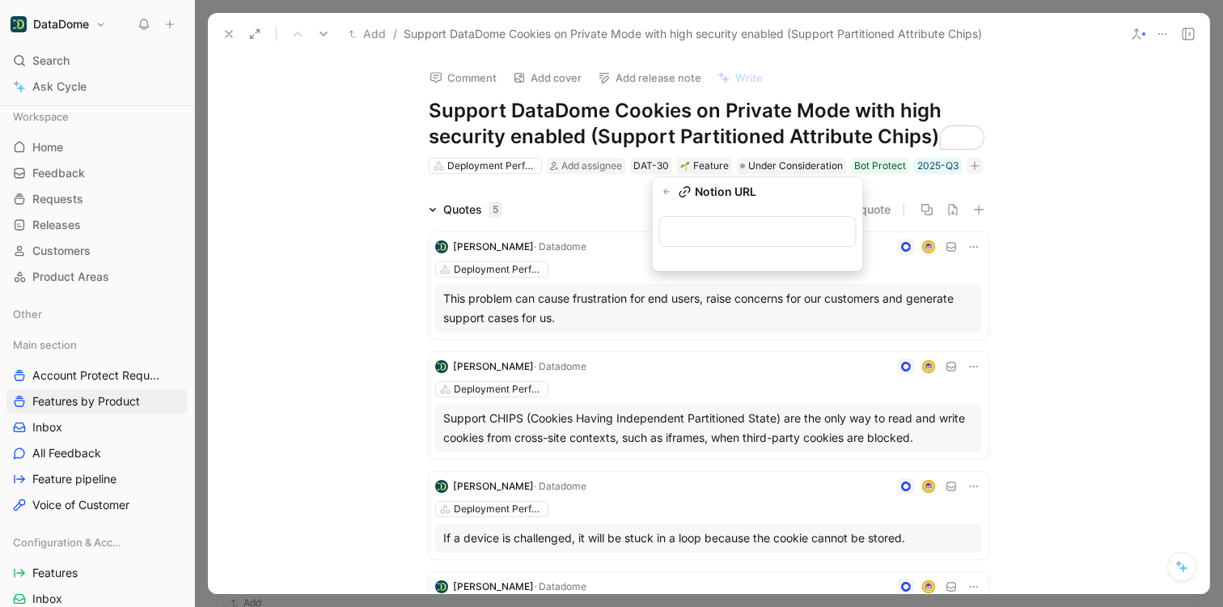
type input "[URL][DOMAIN_NAME]"
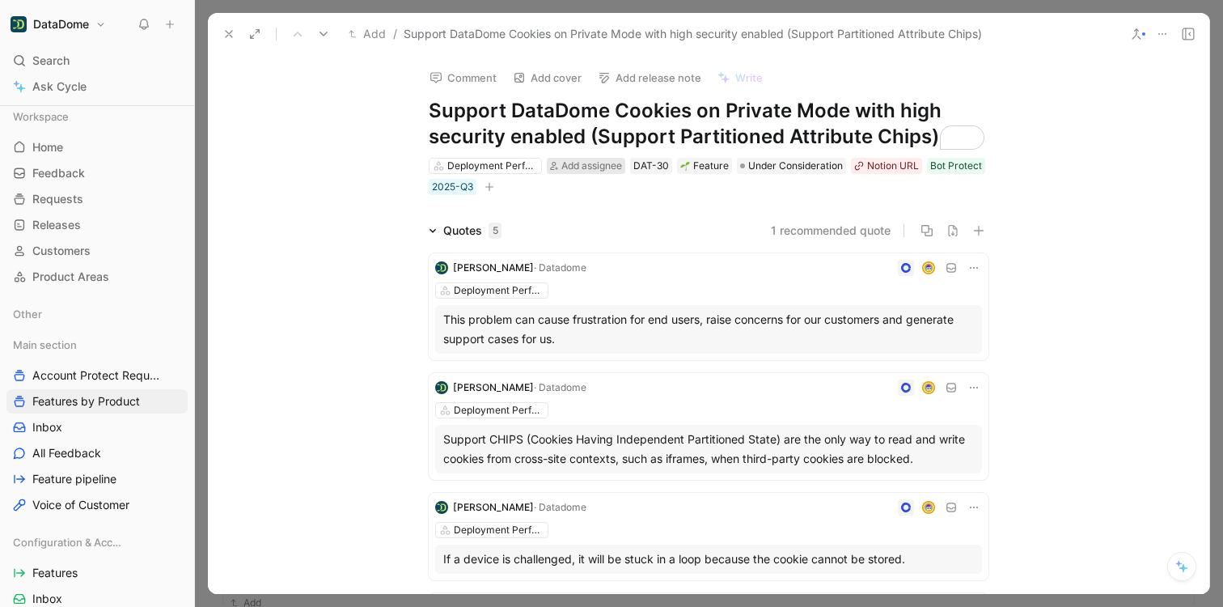
click at [566, 166] on span "Add assignee" at bounding box center [591, 165] width 61 height 12
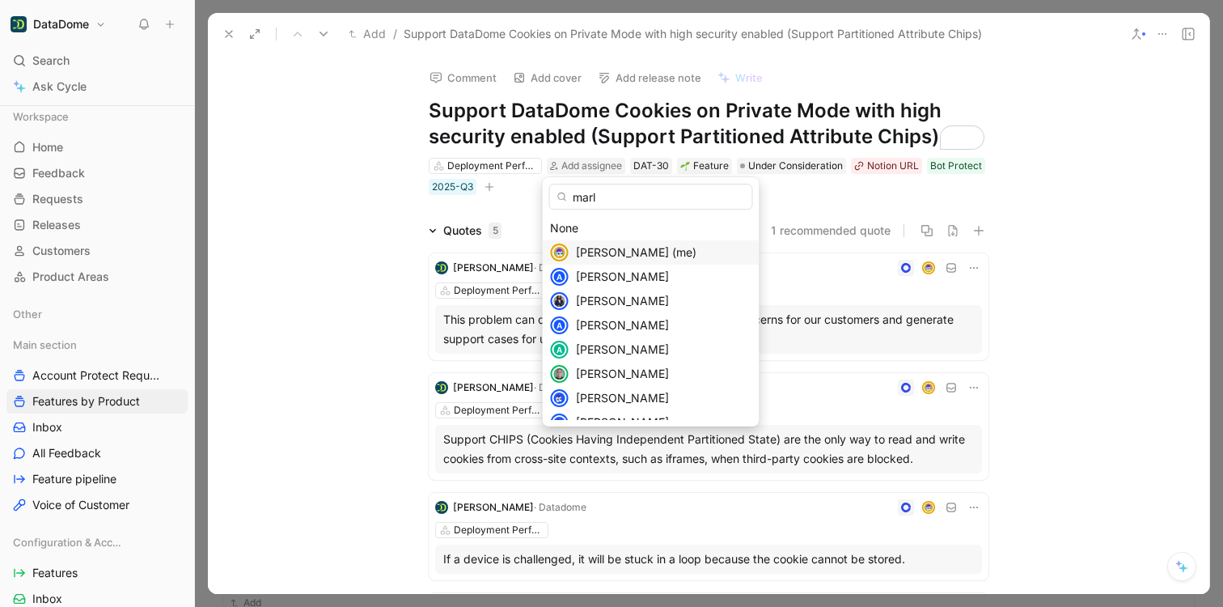
type input "marlo"
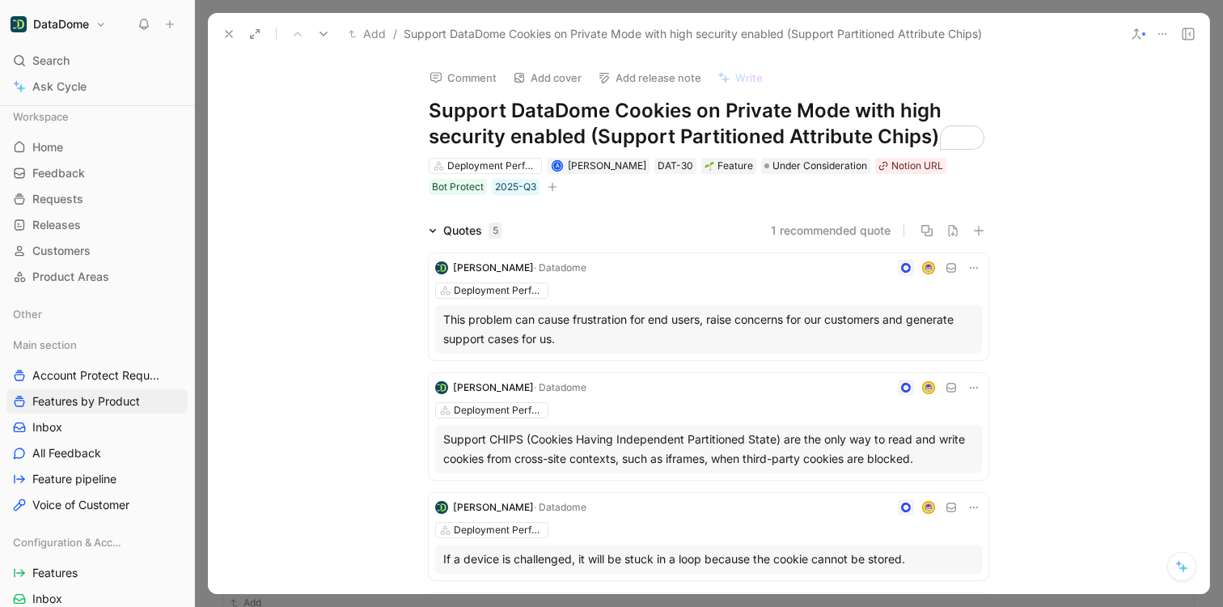
click at [264, 219] on div "Comment Add cover Add release note Write Support DataDome Cookies on Private Mo…" at bounding box center [708, 324] width 1001 height 539
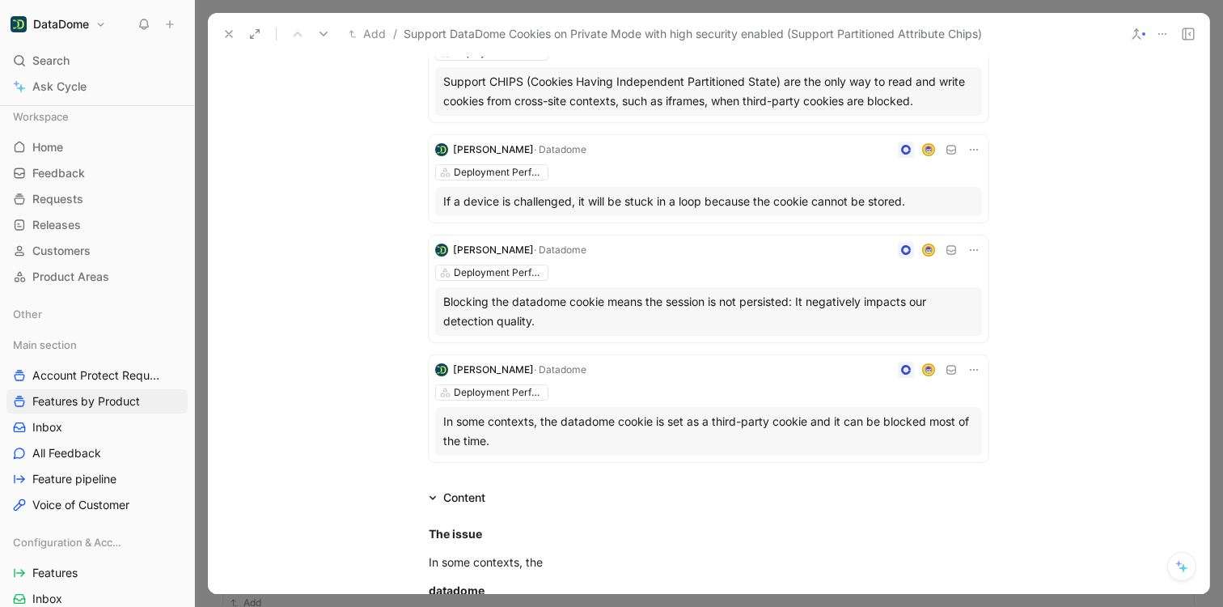
scroll to position [395, 0]
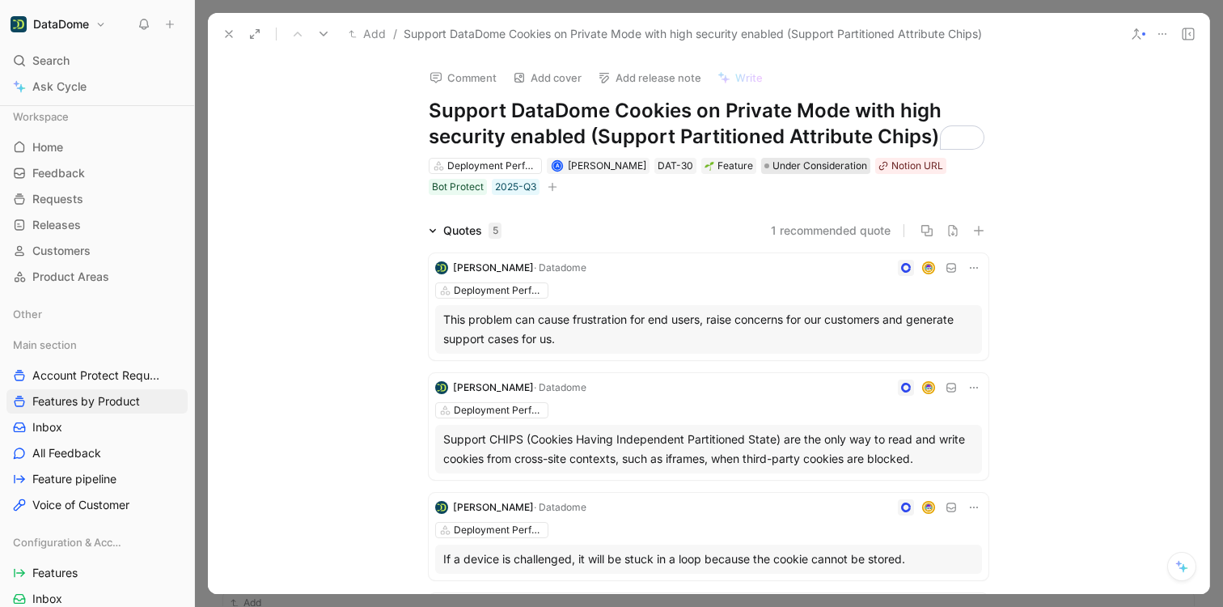
click at [798, 163] on span "Under Consideration" at bounding box center [819, 166] width 95 height 16
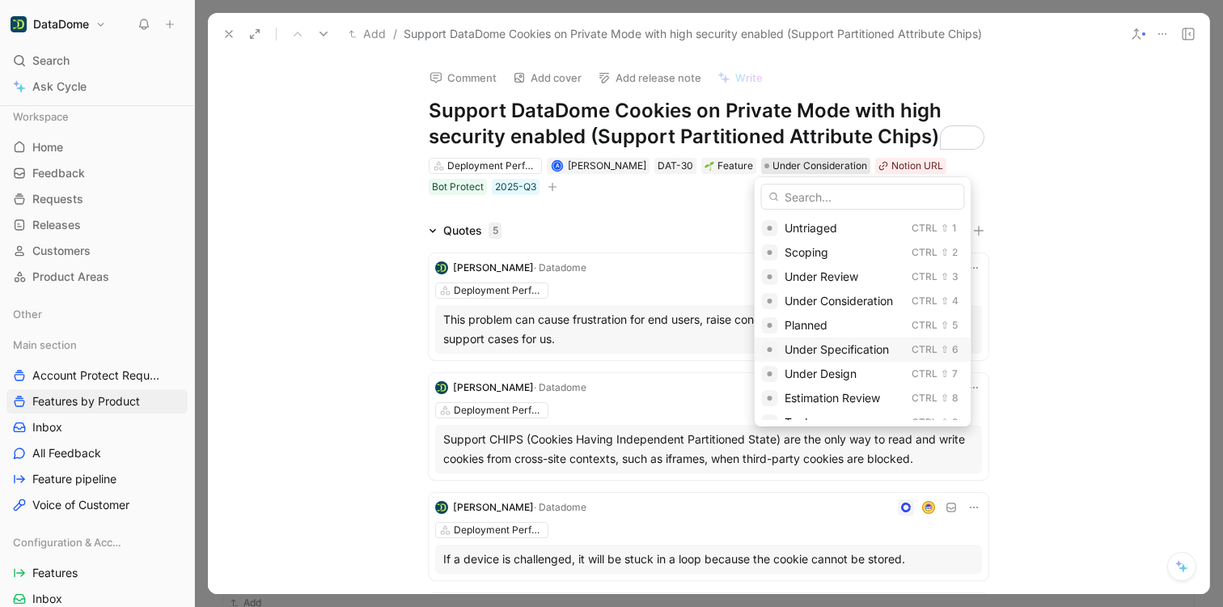
click at [832, 342] on span "Under Specification" at bounding box center [837, 349] width 104 height 14
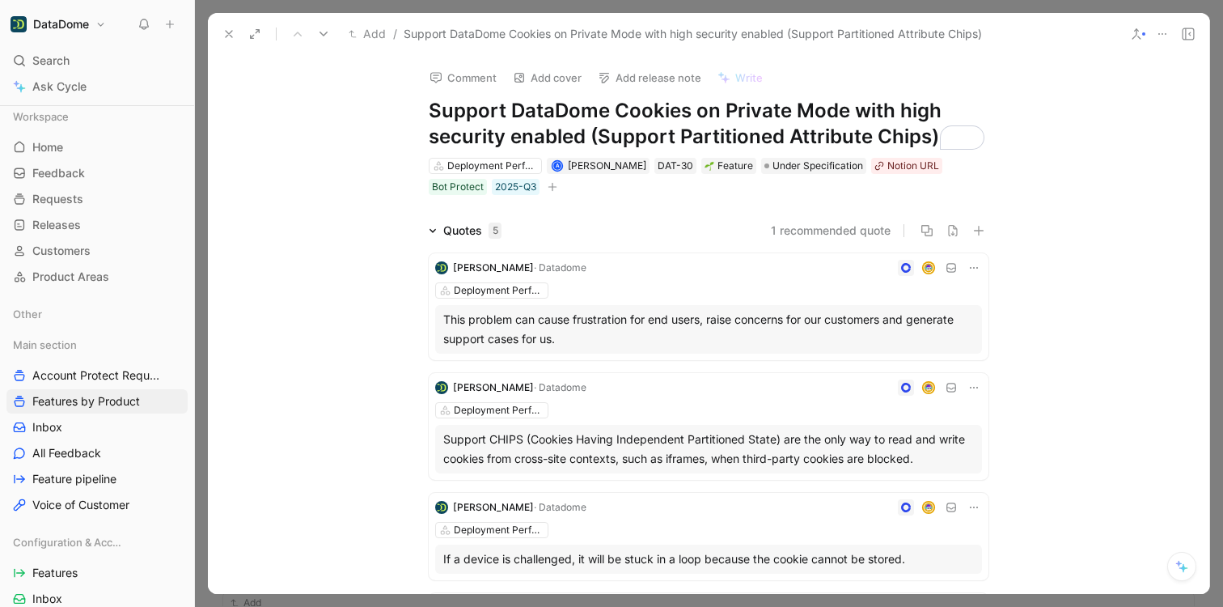
click at [277, 122] on div "Comment Add cover Add release note Write Support DataDome Cookies on Private Mo…" at bounding box center [708, 324] width 1001 height 539
click at [231, 35] on use at bounding box center [229, 34] width 6 height 6
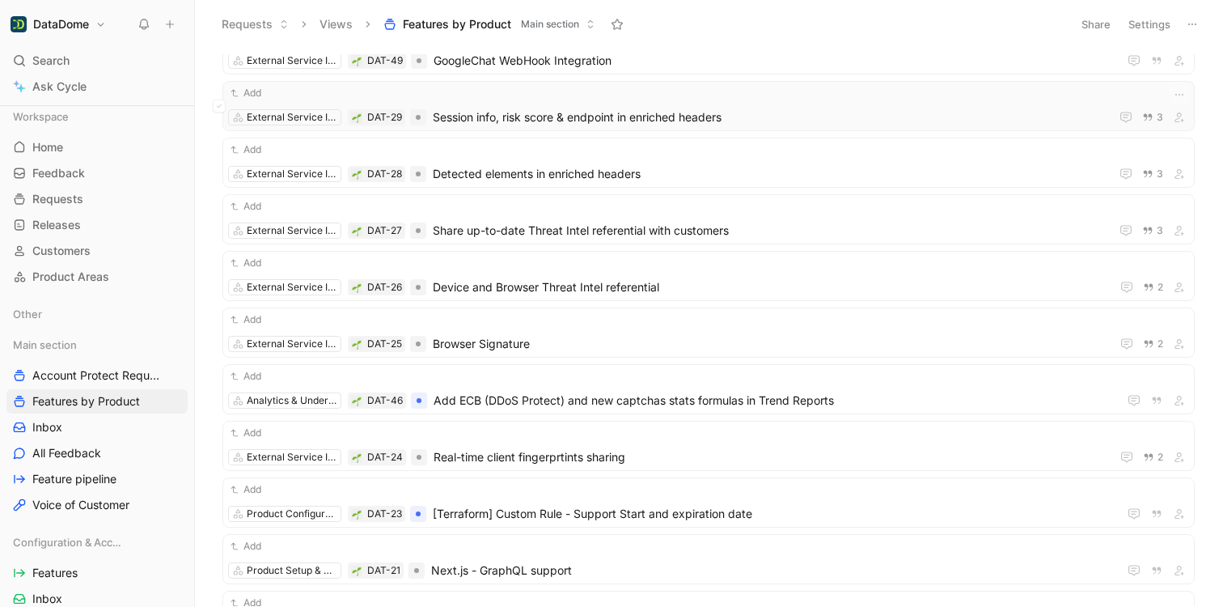
click at [662, 120] on span "Session info, risk score & endpoint in enriched headers" at bounding box center [768, 117] width 671 height 19
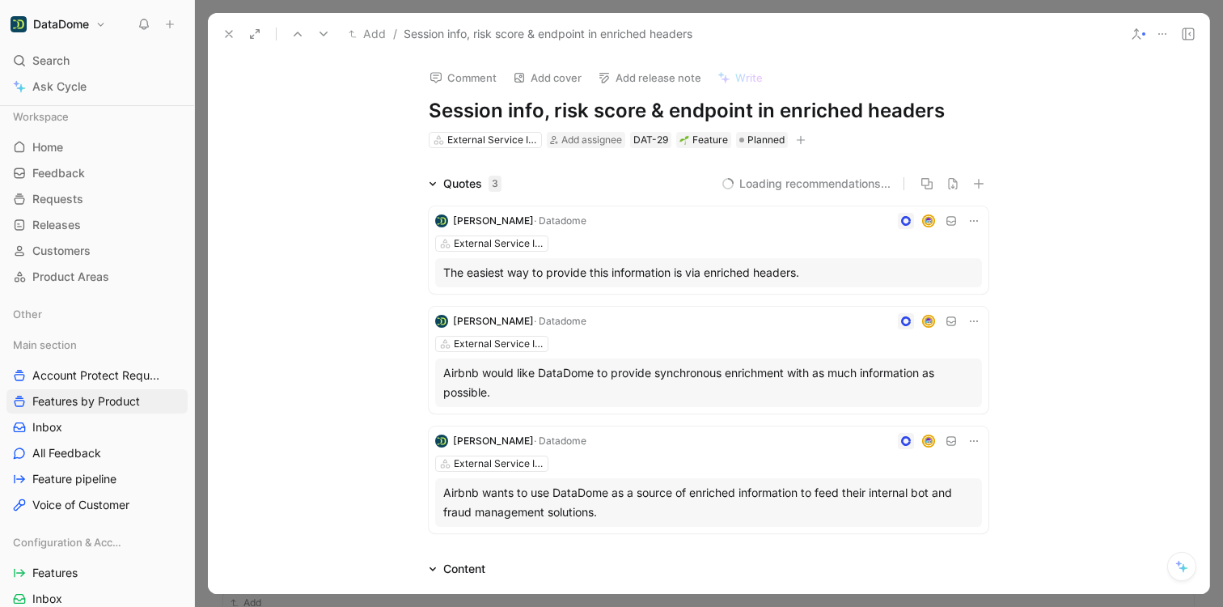
drag, startPoint x: 833, startPoint y: 113, endPoint x: 430, endPoint y: 111, distance: 403.6
click at [430, 111] on h1 "Session info, risk score & endpoint in enriched headers" at bounding box center [709, 111] width 560 height 26
click at [797, 142] on icon "button" at bounding box center [801, 140] width 10 height 10
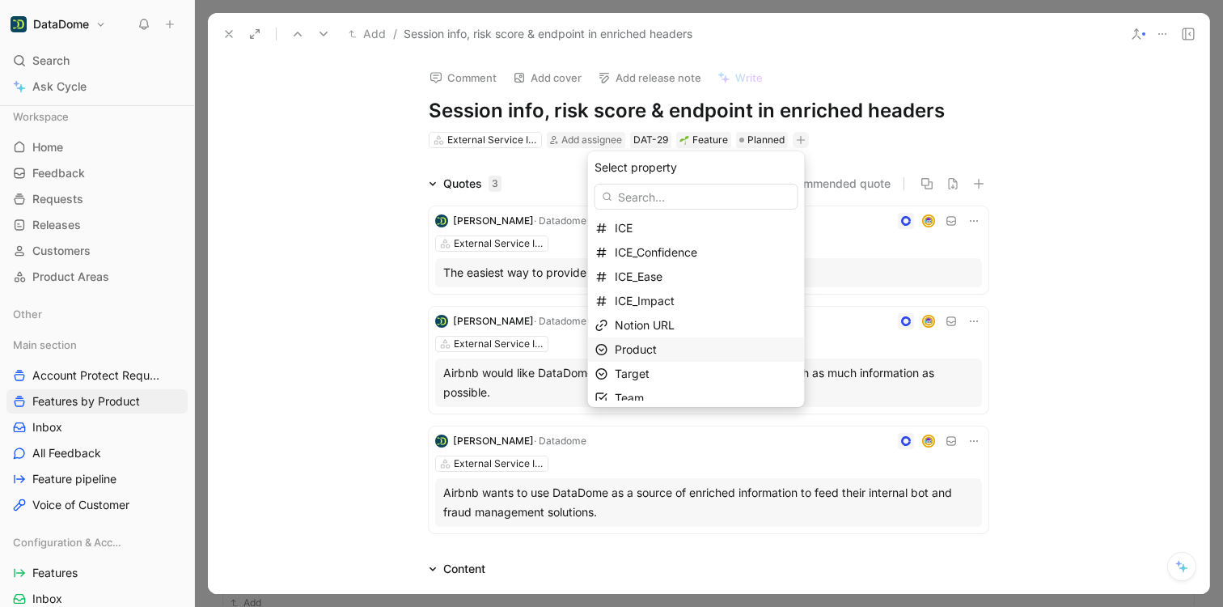
click at [657, 349] on span "Product" at bounding box center [636, 349] width 42 height 14
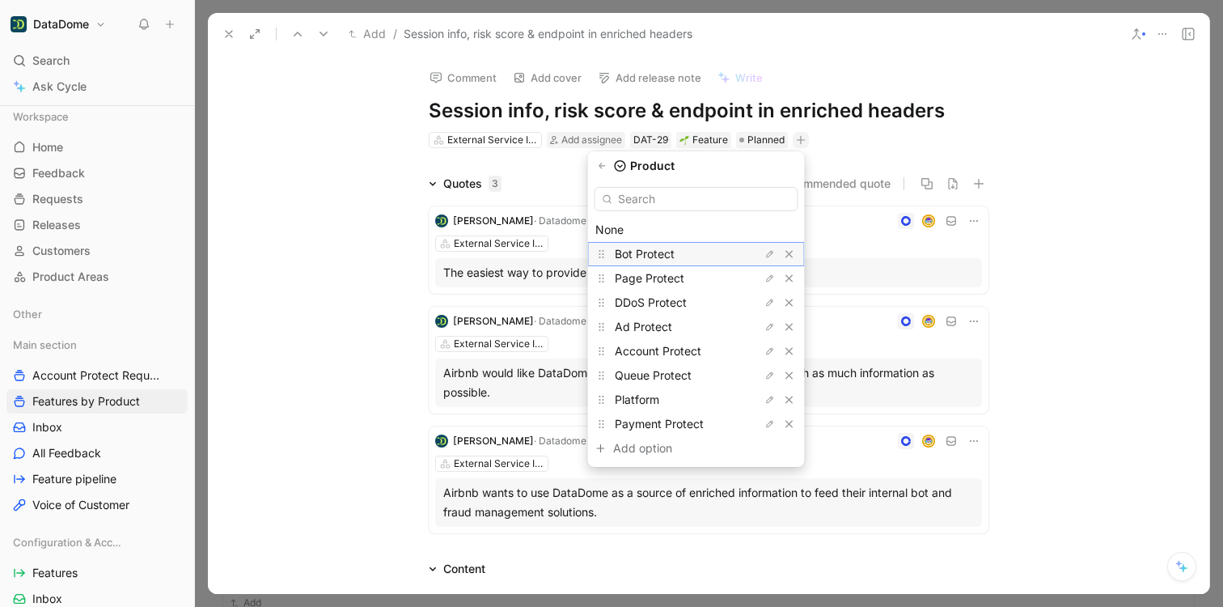
click at [667, 256] on span "Bot Protect" at bounding box center [645, 254] width 60 height 14
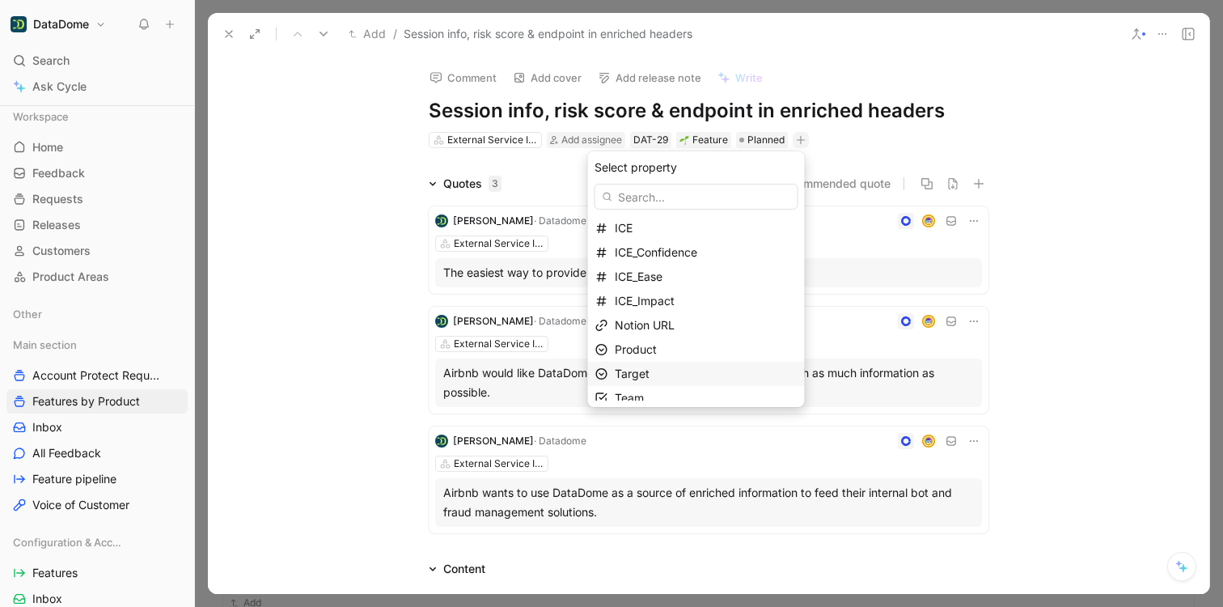
click at [650, 371] on span "Target" at bounding box center [632, 373] width 35 height 14
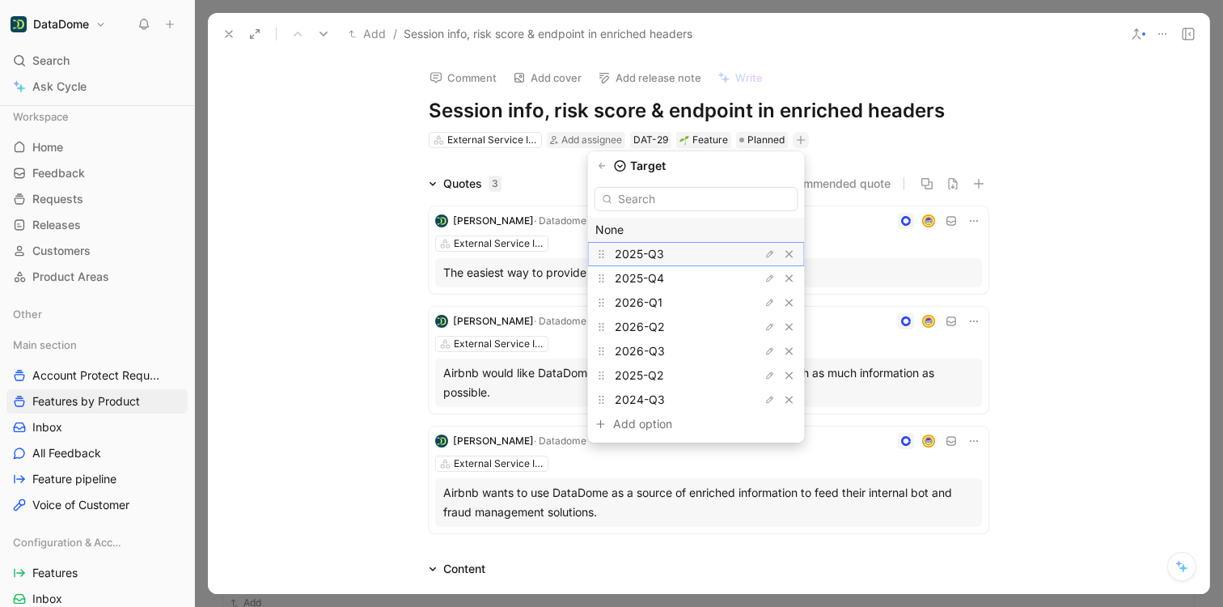
click at [653, 252] on span "2025-Q3" at bounding box center [639, 254] width 49 height 14
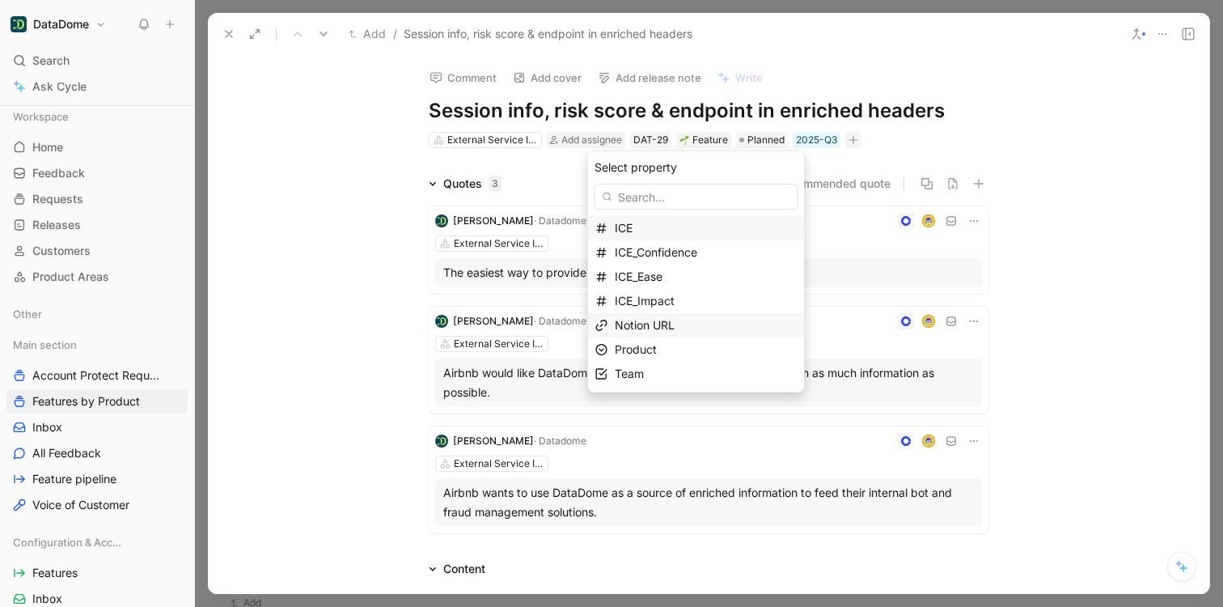
click at [659, 326] on span "Notion URL" at bounding box center [645, 325] width 60 height 14
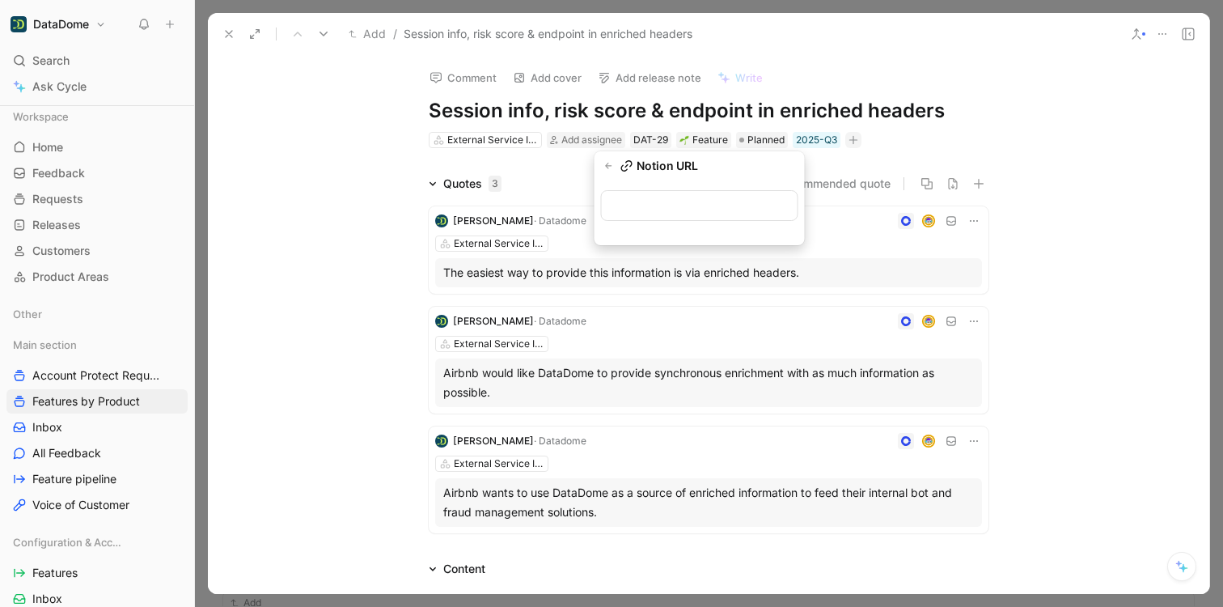
type input "[URL][DOMAIN_NAME]"
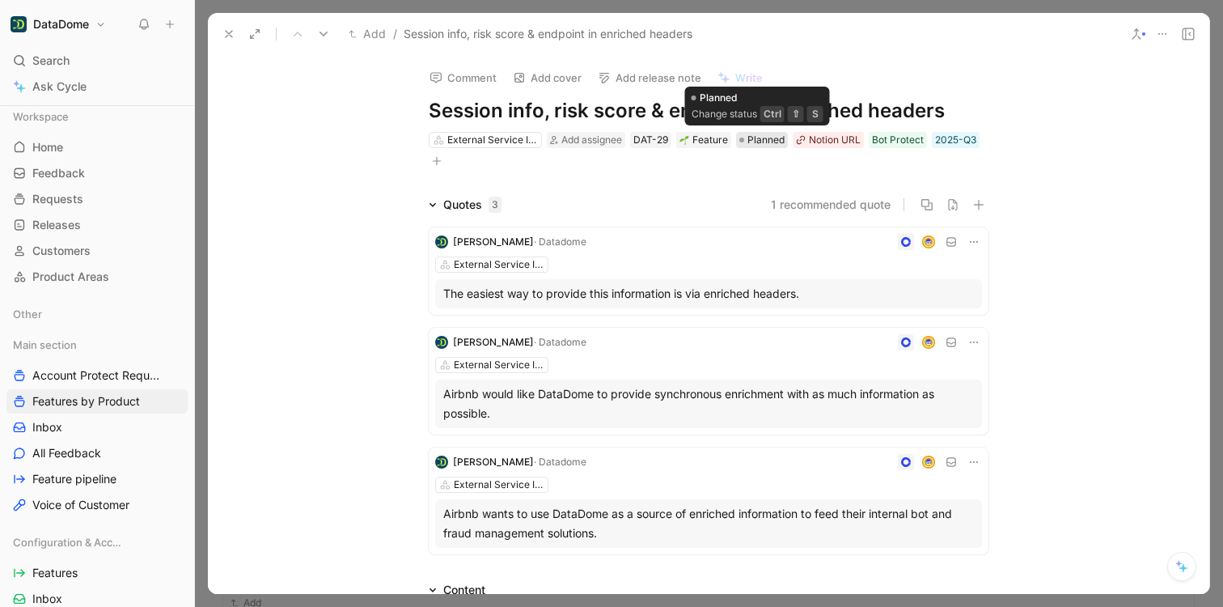
click at [763, 140] on span "Planned" at bounding box center [765, 140] width 37 height 16
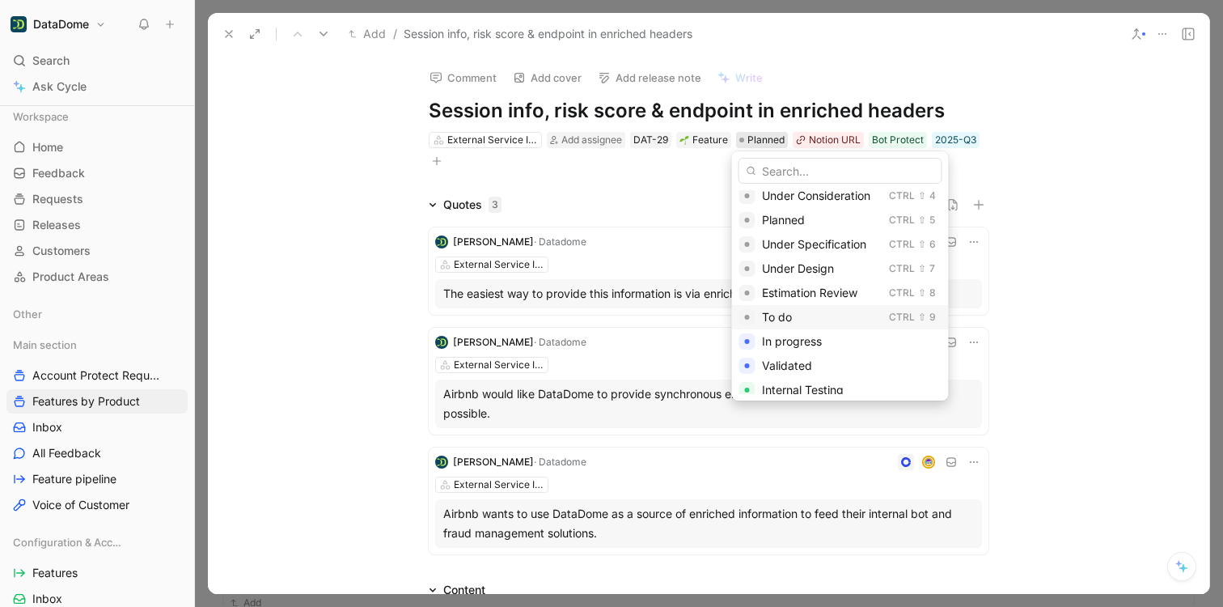
scroll to position [85, 0]
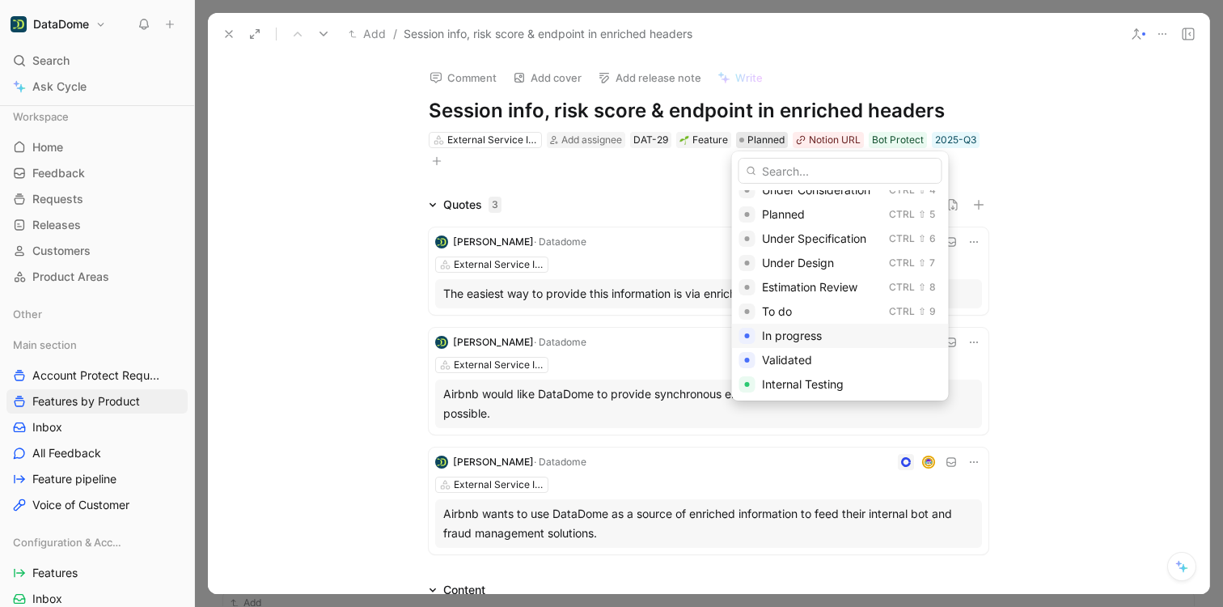
click at [818, 333] on span "In progress" at bounding box center [792, 335] width 60 height 14
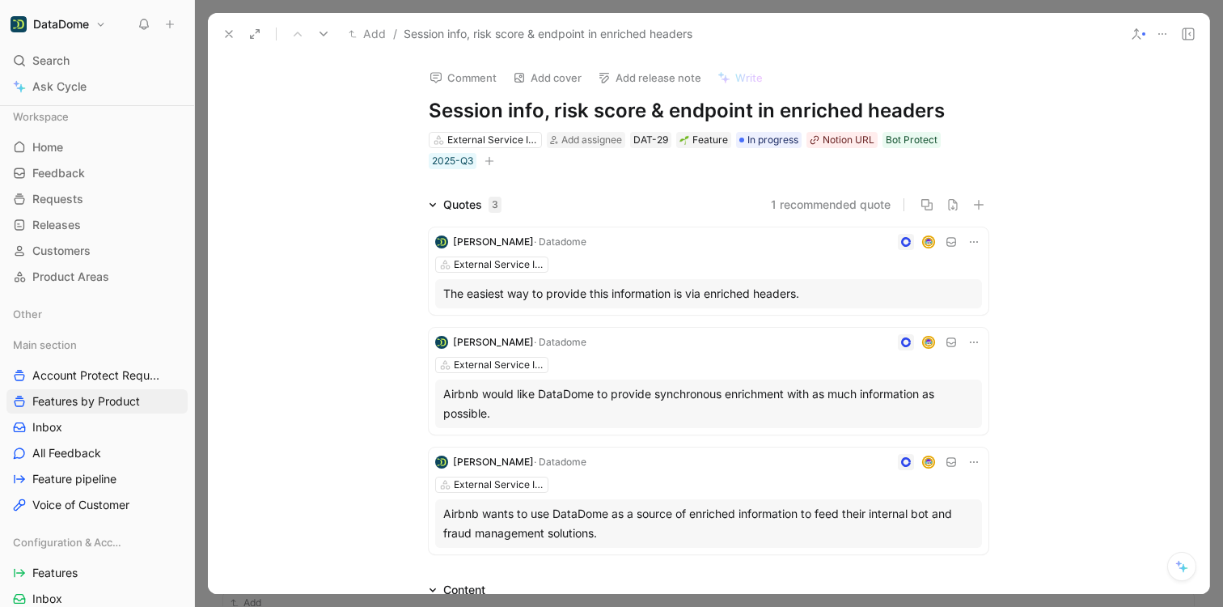
click at [209, 163] on div "Comment Add cover Add release note Write Session info, risk score & endpoint in…" at bounding box center [708, 324] width 1001 height 539
click at [264, 159] on div "Comment Add cover Add release note Write Session info, risk score & endpoint in…" at bounding box center [708, 324] width 1001 height 539
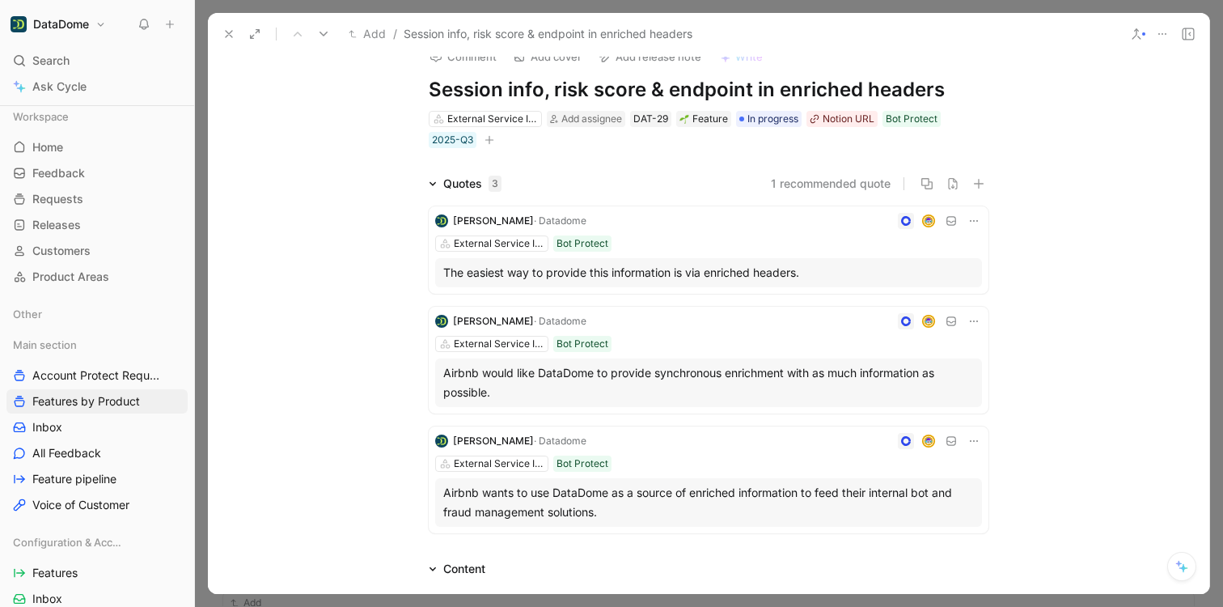
scroll to position [0, 0]
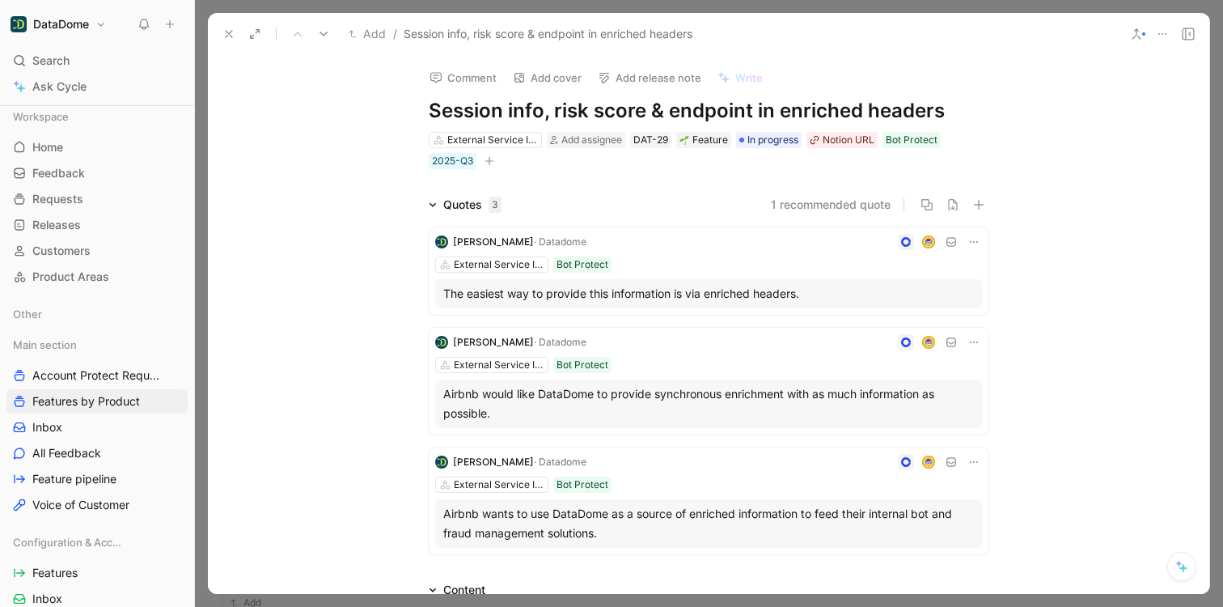
click at [349, 187] on div "Comment Add cover Add release note Write Session info, risk score & endpoint in…" at bounding box center [708, 324] width 1001 height 539
click at [220, 29] on button at bounding box center [229, 34] width 23 height 23
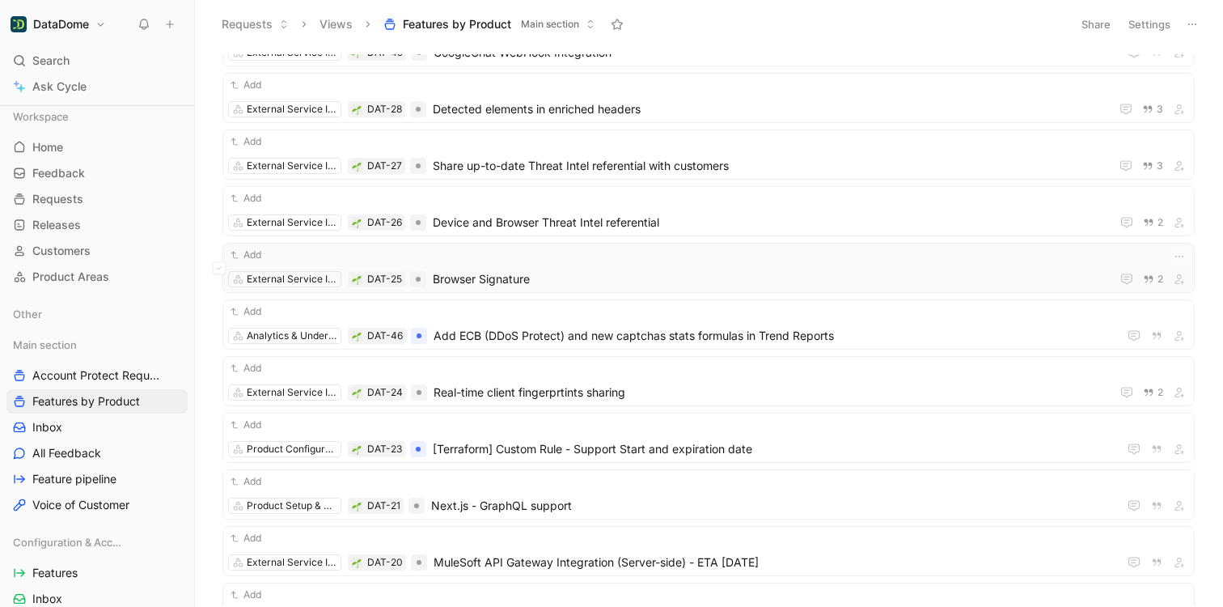
scroll to position [679, 0]
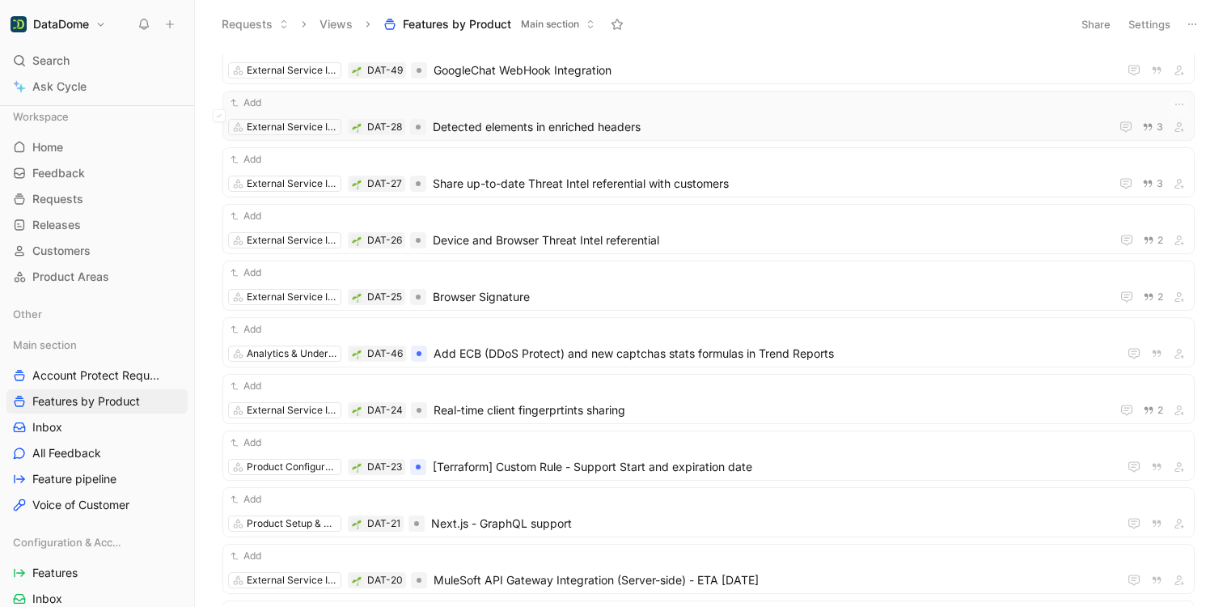
click at [514, 132] on span "Detected elements in enriched headers" at bounding box center [768, 126] width 671 height 19
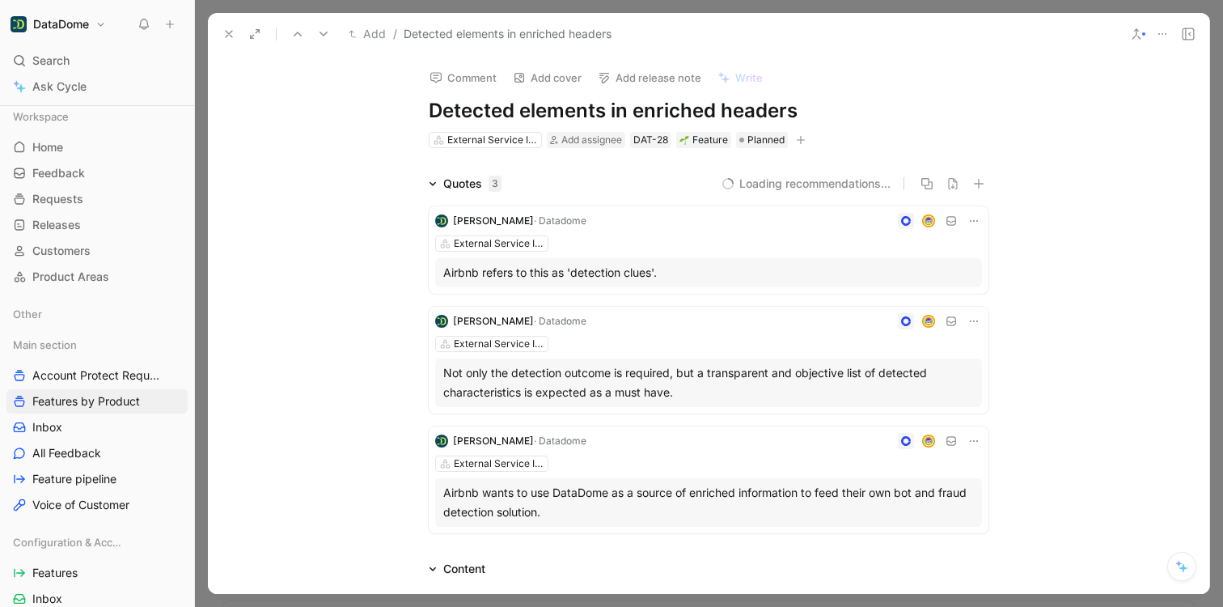
drag, startPoint x: 838, startPoint y: 105, endPoint x: 431, endPoint y: 107, distance: 406.9
click at [431, 107] on h1 "Detected elements in enriched headers" at bounding box center [709, 111] width 560 height 26
click at [797, 140] on icon "button" at bounding box center [801, 139] width 9 height 1
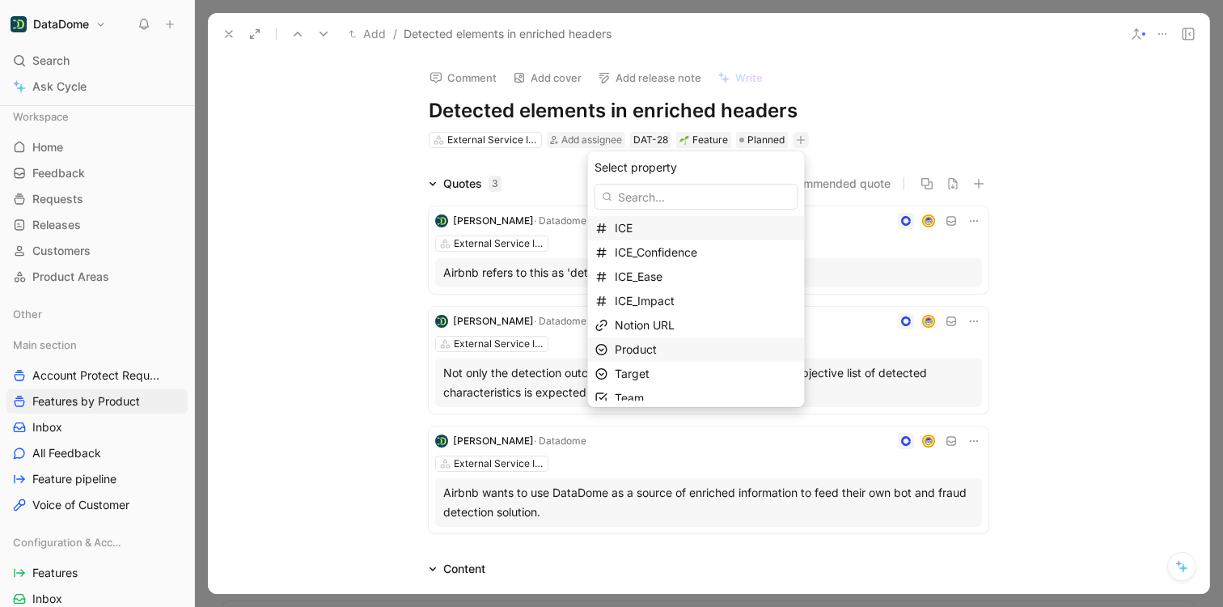
click at [675, 349] on div "Product" at bounding box center [706, 349] width 183 height 19
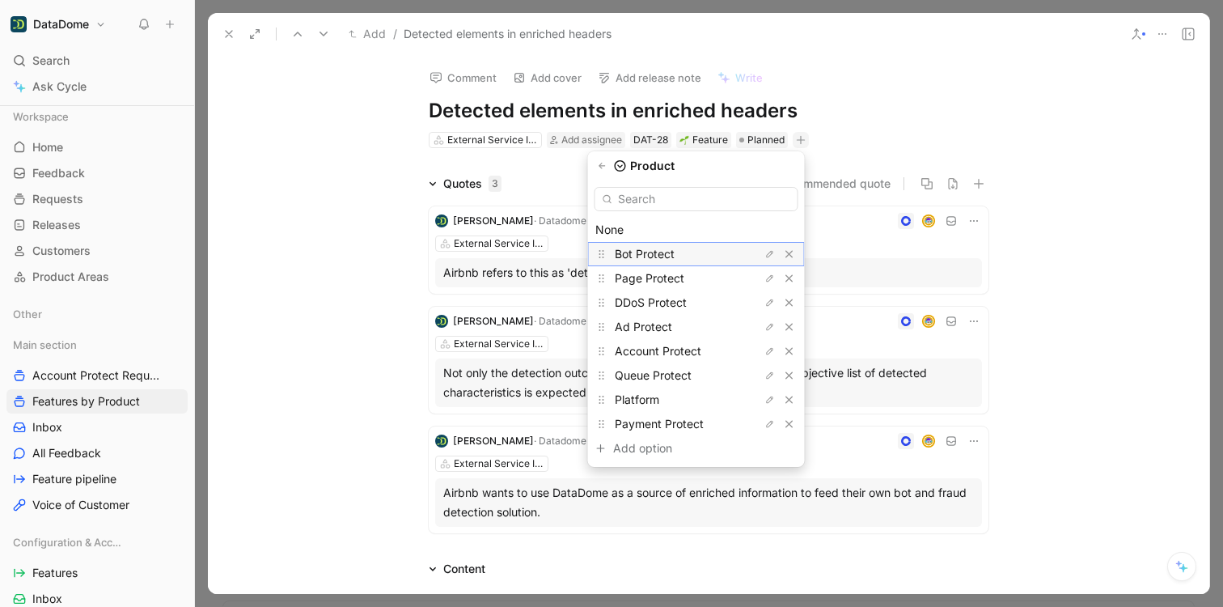
click at [660, 255] on span "Bot Protect" at bounding box center [645, 254] width 60 height 14
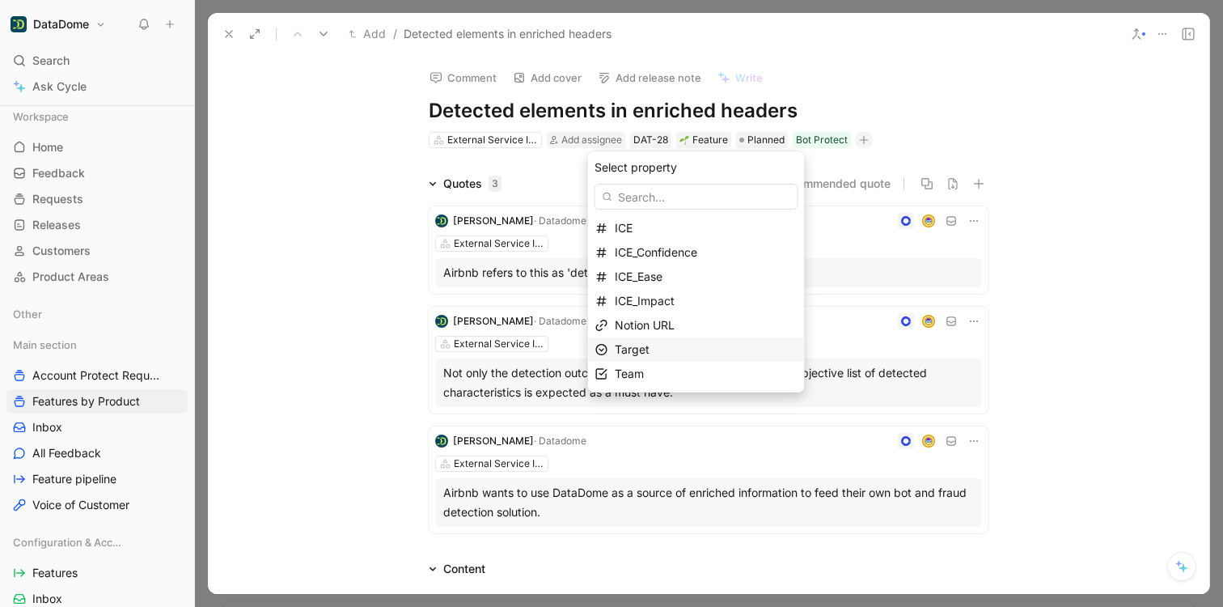
click at [650, 348] on span "Target" at bounding box center [632, 349] width 35 height 14
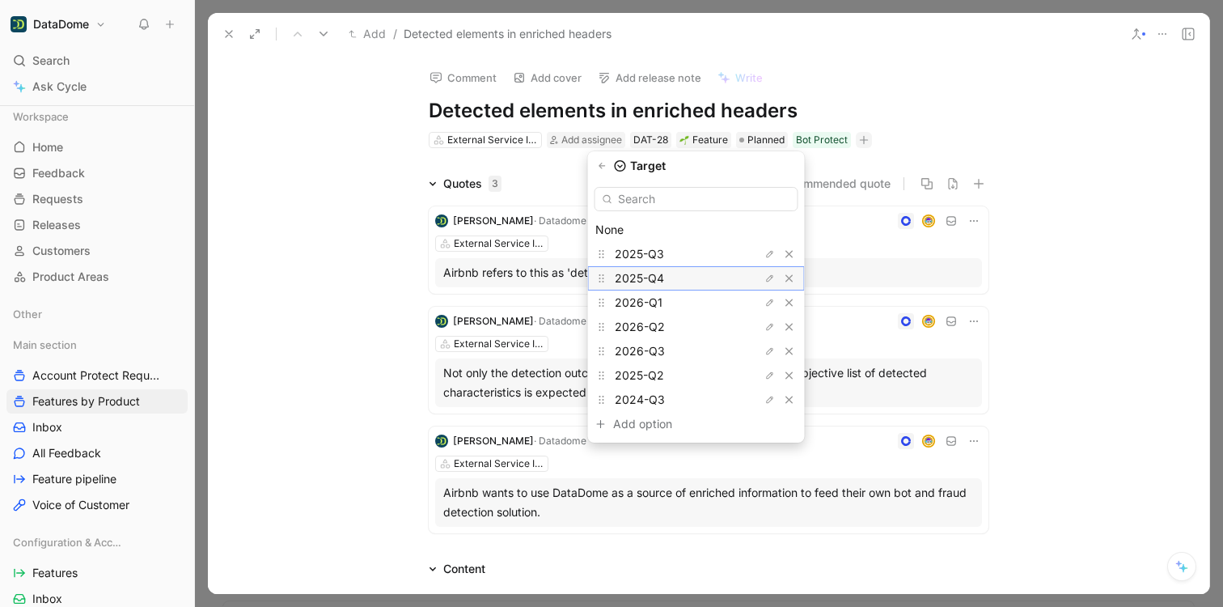
click at [658, 277] on span "2025-Q4" at bounding box center [639, 278] width 49 height 14
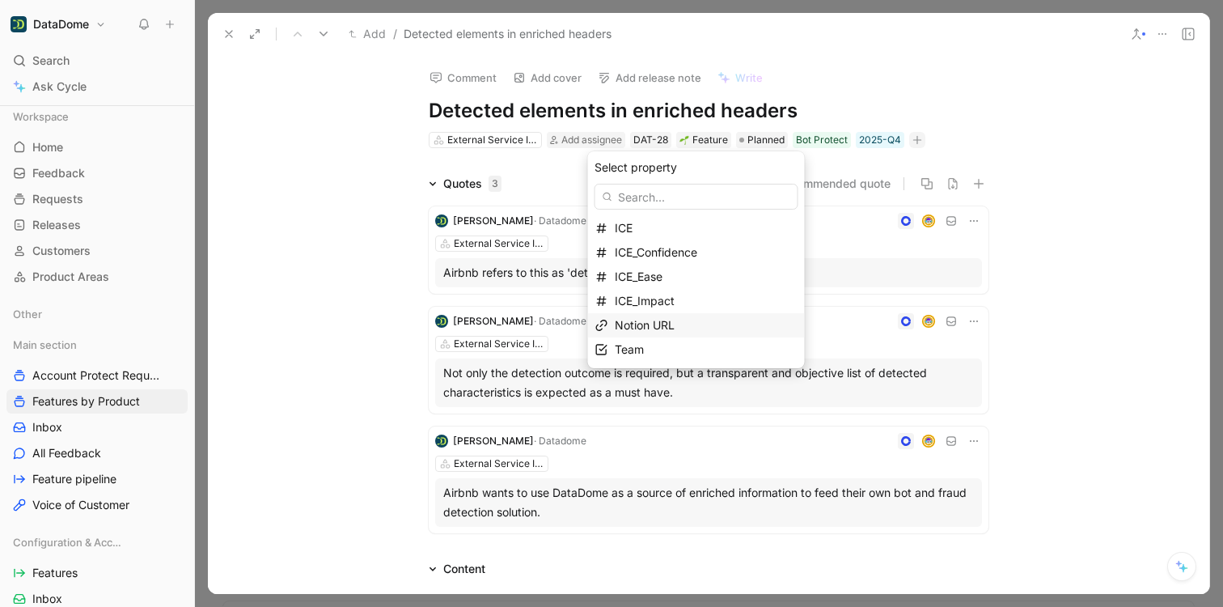
click at [658, 321] on span "Notion URL" at bounding box center [645, 325] width 60 height 14
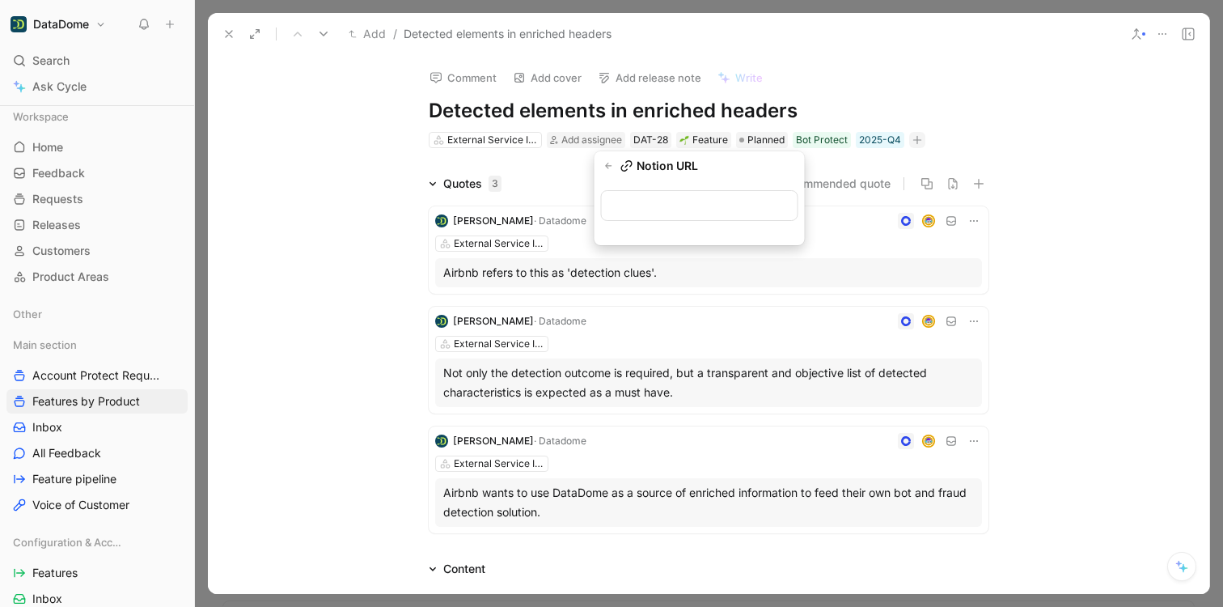
type input "[URL][DOMAIN_NAME]"
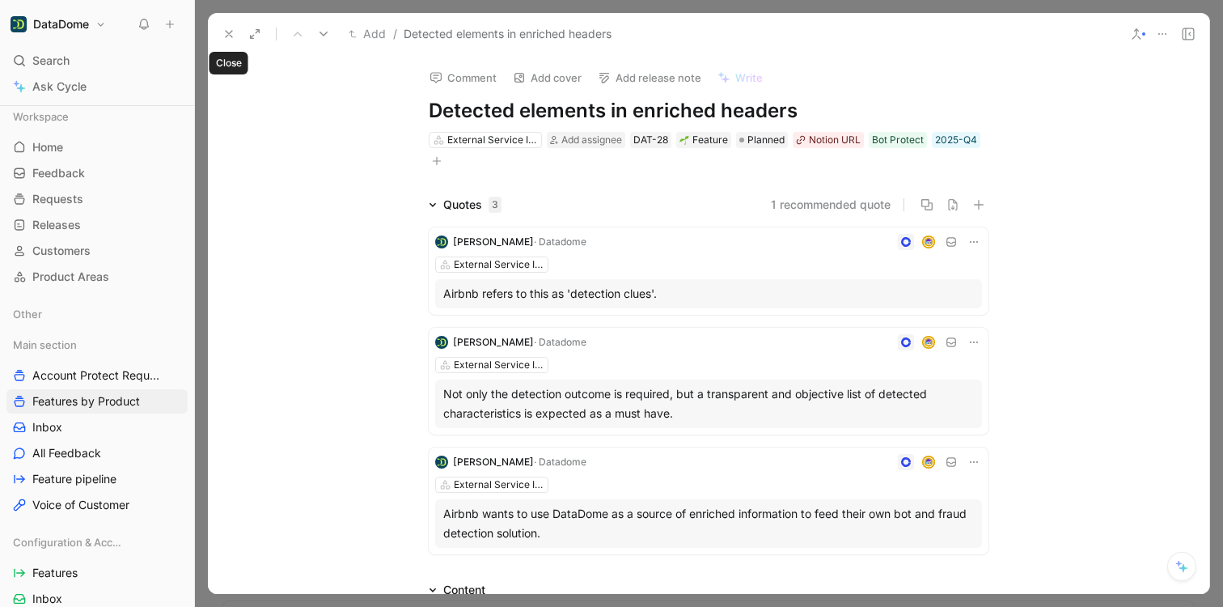
click at [228, 30] on icon at bounding box center [228, 34] width 13 height 13
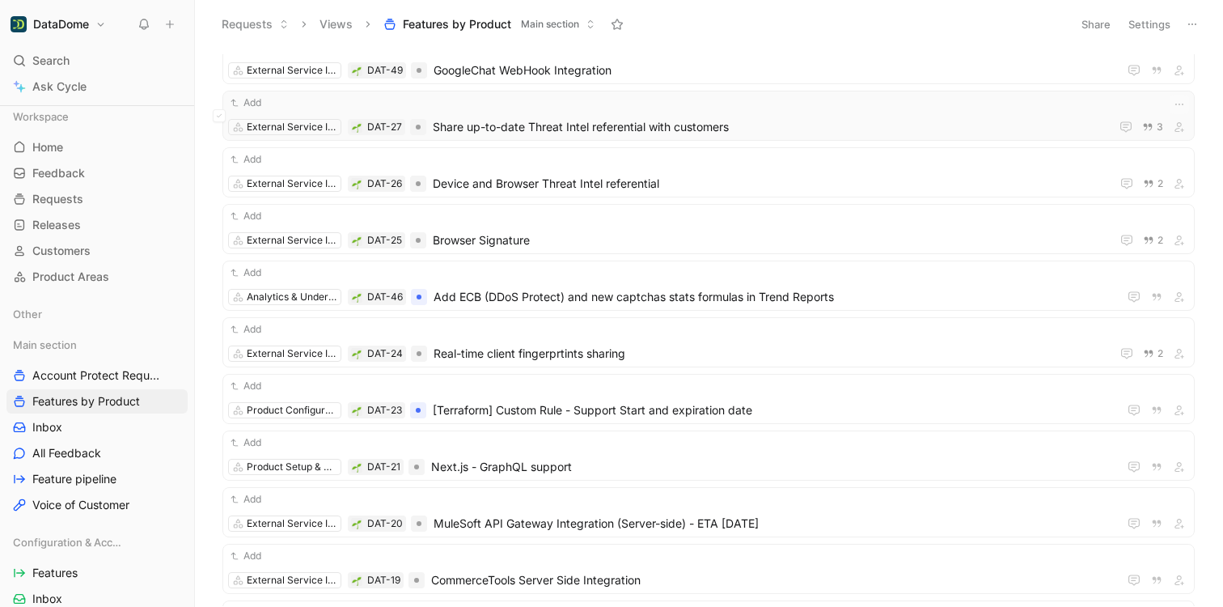
click at [550, 112] on div "Add External Service Integration DAT-27 Share up-to-date Threat Intel referenti…" at bounding box center [708, 116] width 961 height 42
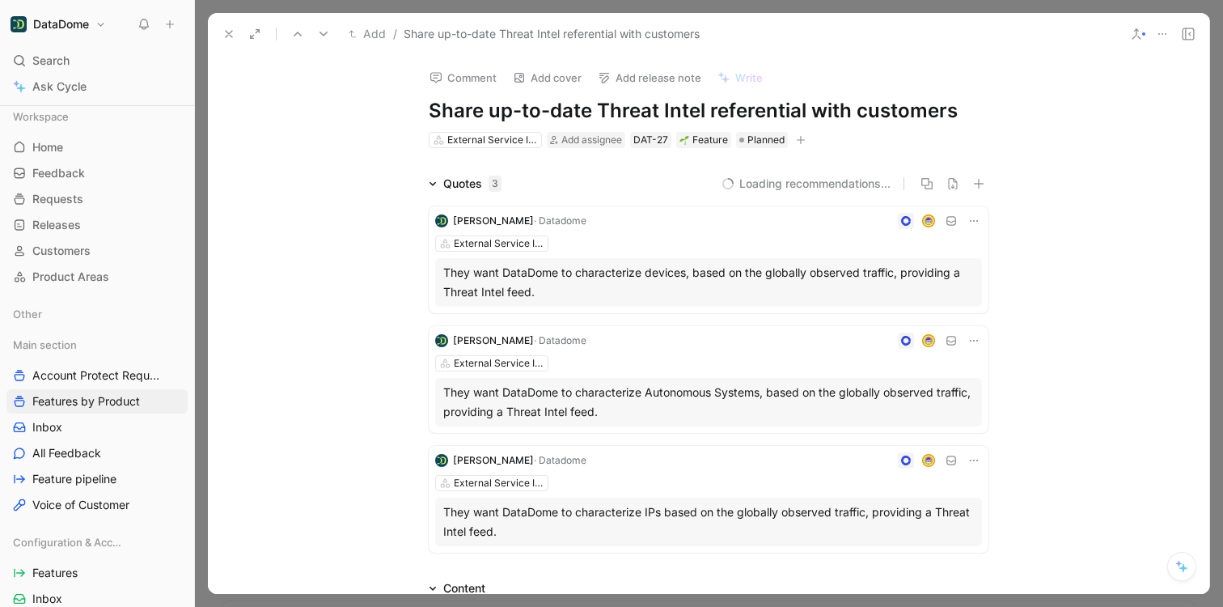
drag, startPoint x: 967, startPoint y: 116, endPoint x: 427, endPoint y: 111, distance: 539.5
click at [429, 111] on h1 "Share up-to-date Threat Intel referential with customers" at bounding box center [709, 111] width 560 height 26
click at [800, 139] on icon "button" at bounding box center [800, 140] width 1 height 9
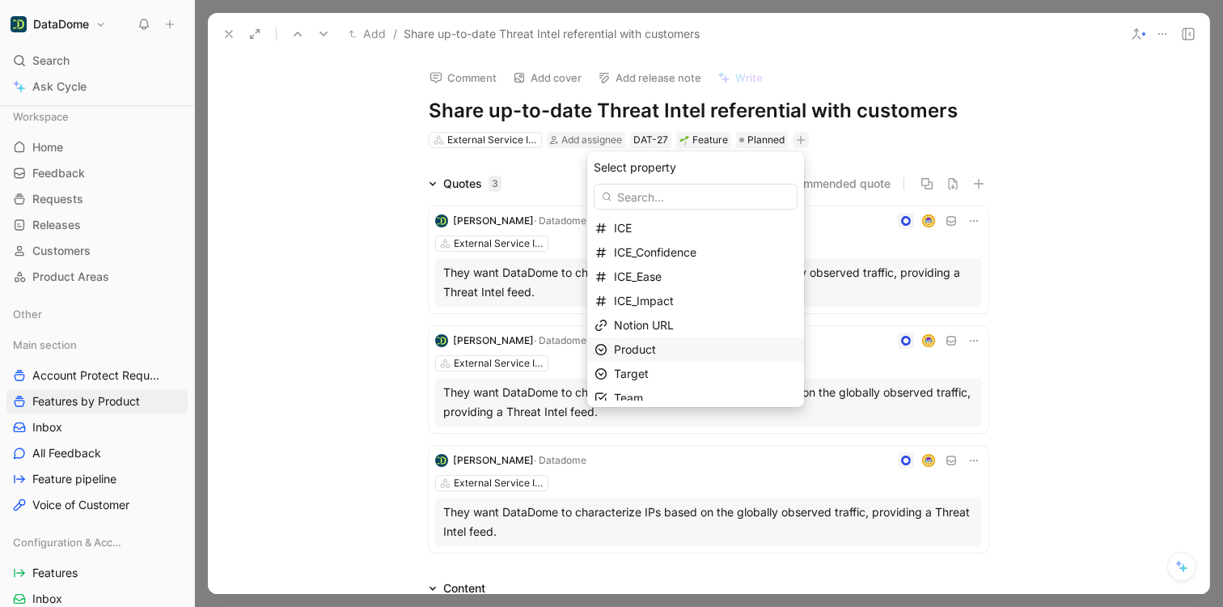
click at [665, 346] on div "Product" at bounding box center [705, 349] width 183 height 19
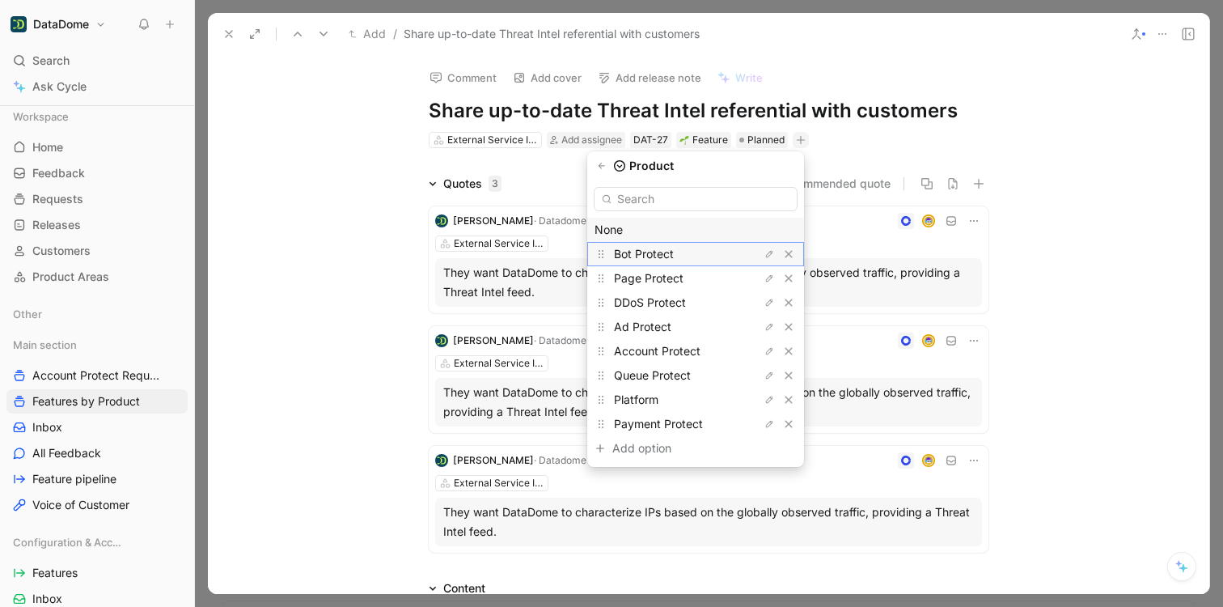
click at [657, 253] on span "Bot Protect" at bounding box center [644, 254] width 60 height 14
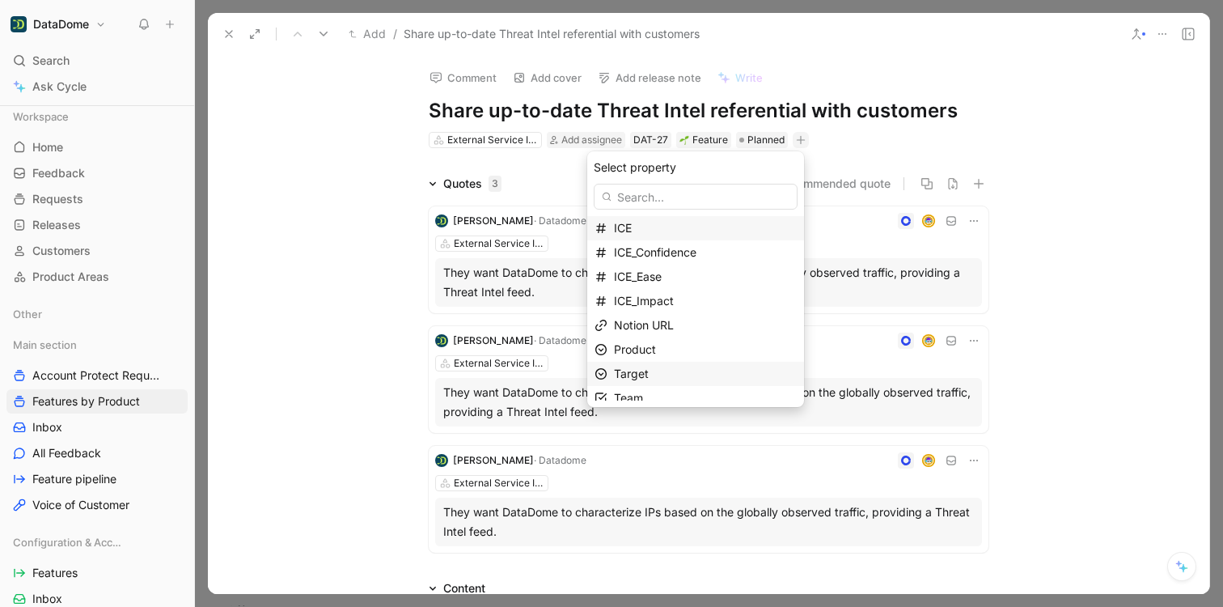
click at [674, 376] on div "Target" at bounding box center [705, 373] width 183 height 19
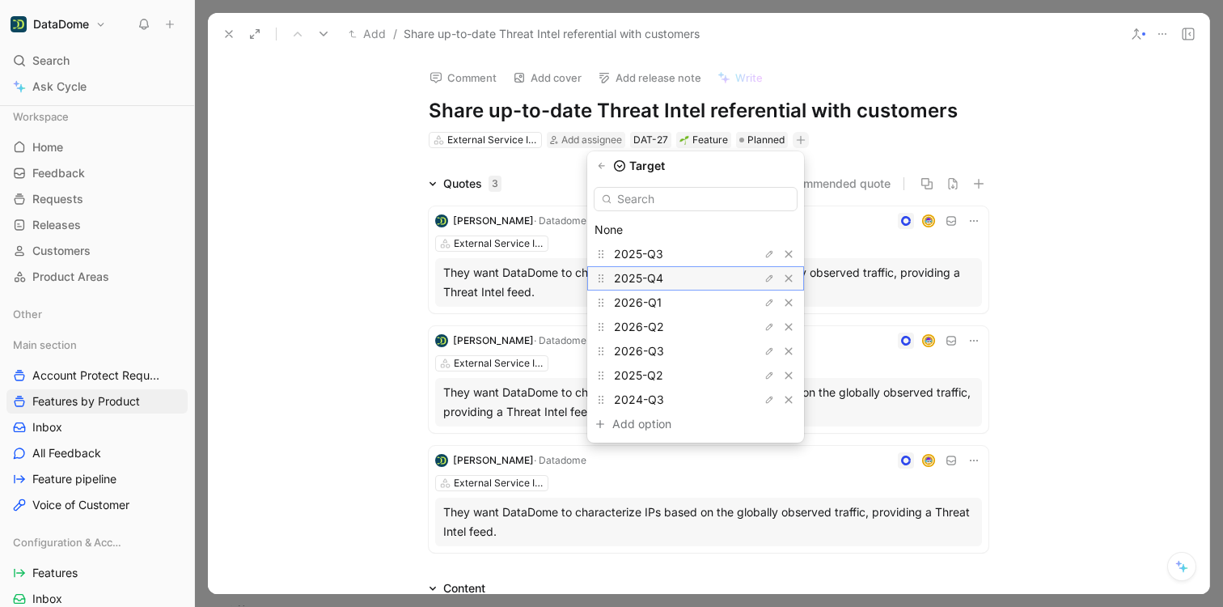
click at [663, 275] on span "2025-Q4" at bounding box center [638, 278] width 49 height 14
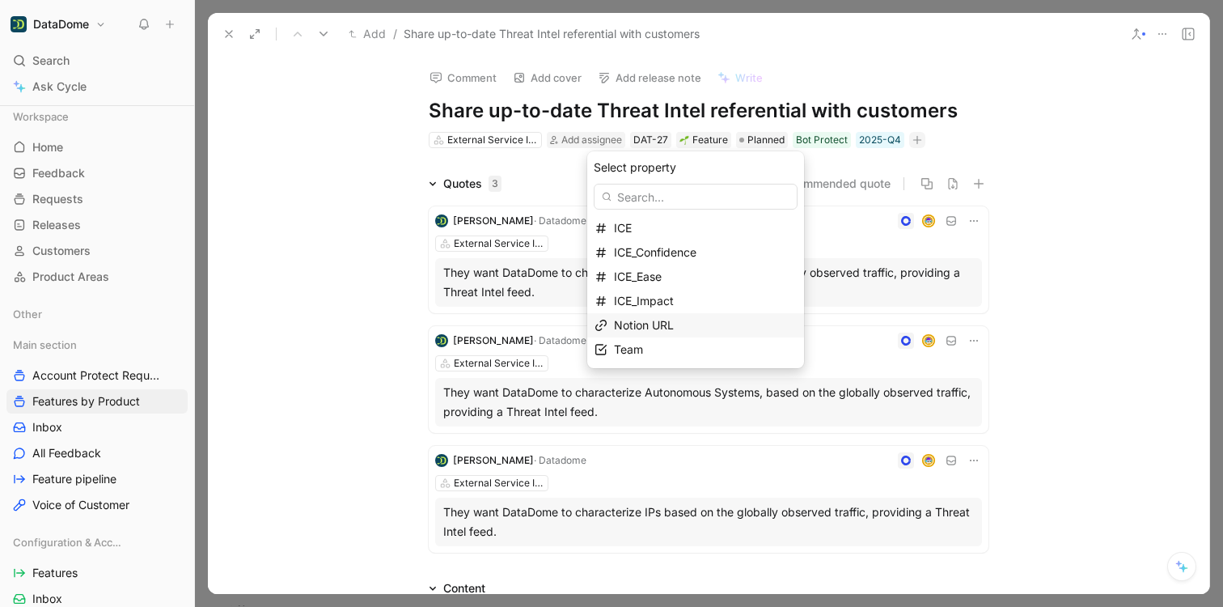
click at [663, 329] on span "Notion URL" at bounding box center [644, 325] width 60 height 14
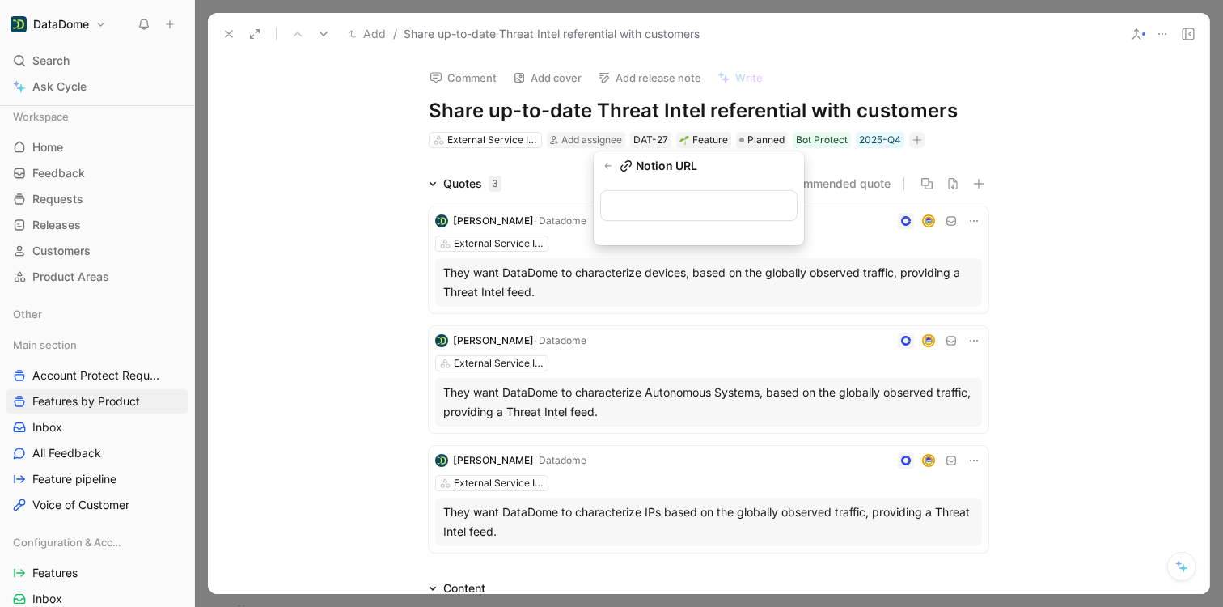
type input "[URL][DOMAIN_NAME]"
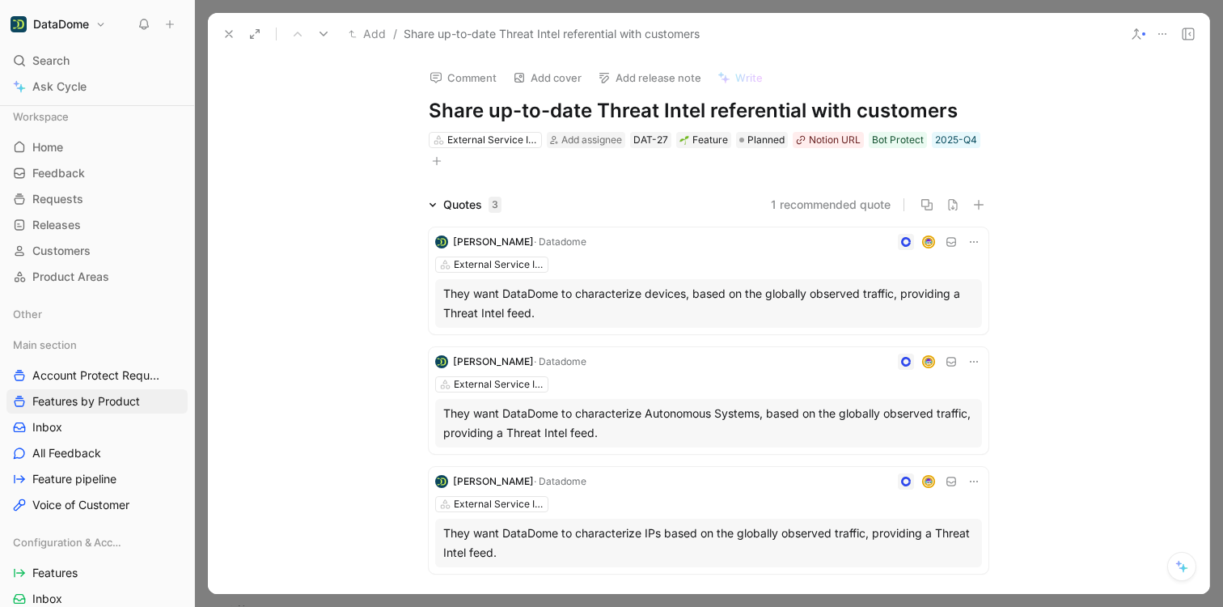
click at [233, 29] on icon at bounding box center [228, 34] width 13 height 13
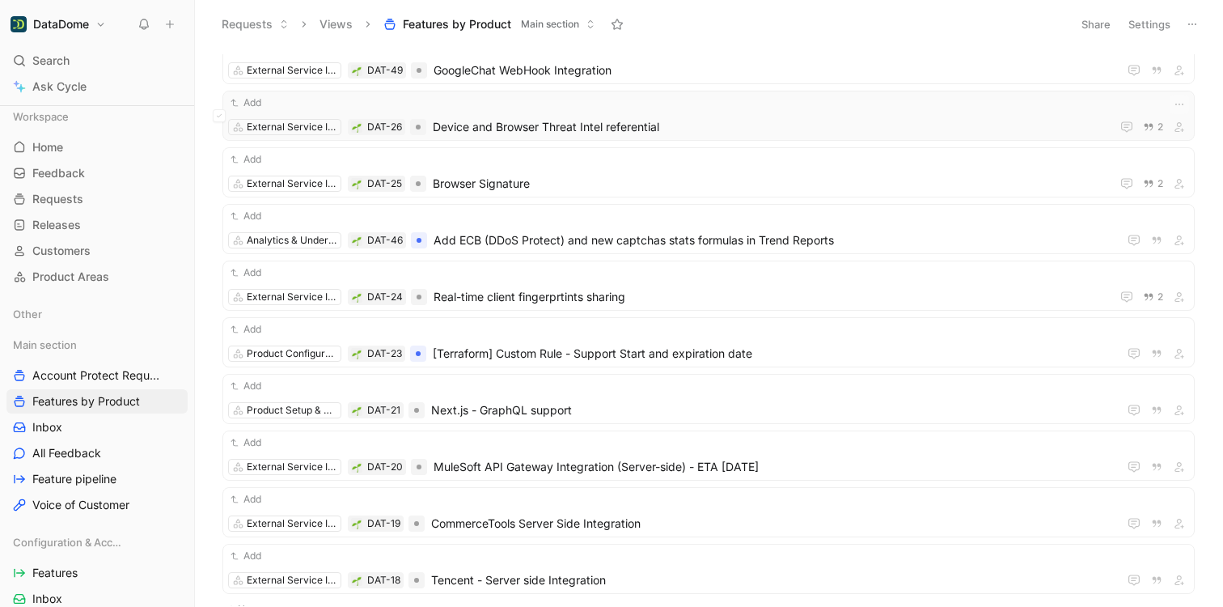
click at [463, 116] on div "Add External Service Integration DAT-26 Device and Browser Threat Intel referen…" at bounding box center [708, 116] width 961 height 42
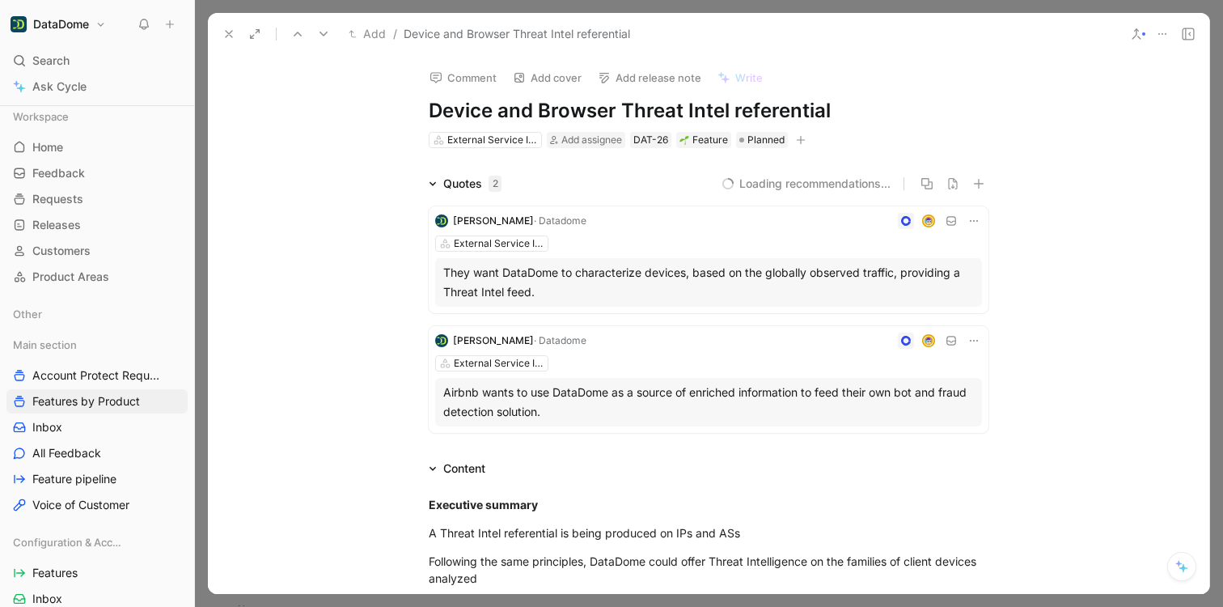
drag, startPoint x: 866, startPoint y: 115, endPoint x: 425, endPoint y: 109, distance: 441.7
click at [429, 109] on h1 "Device and Browser Threat Intel referential" at bounding box center [709, 111] width 560 height 26
click at [796, 138] on icon "button" at bounding box center [801, 140] width 10 height 10
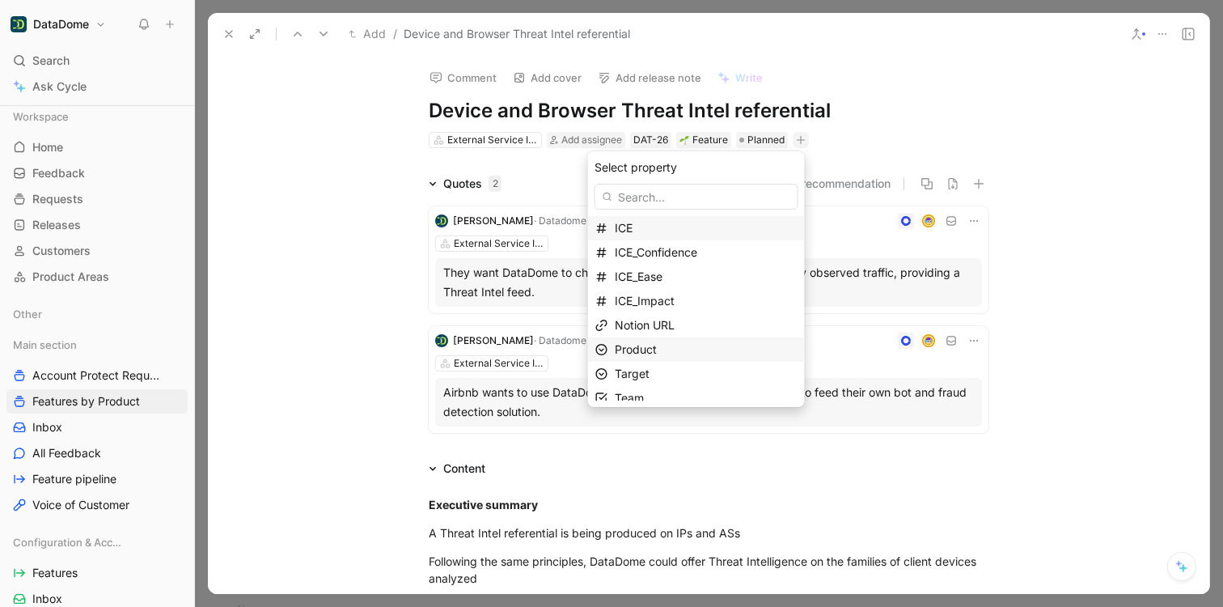
click at [657, 345] on span "Product" at bounding box center [636, 349] width 42 height 14
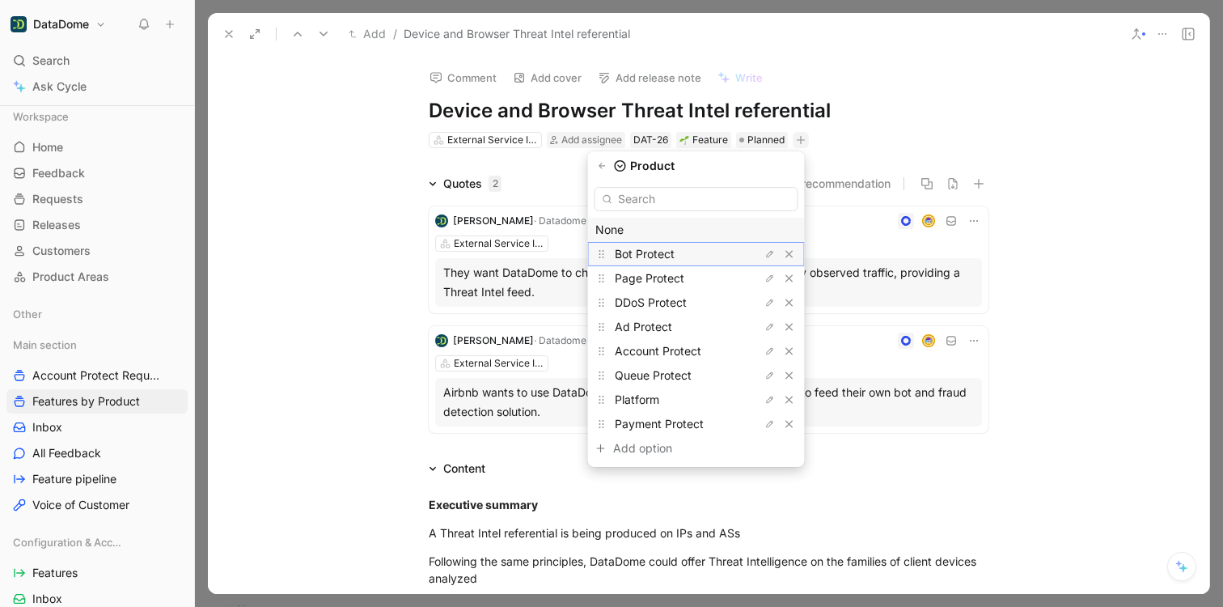
click at [661, 256] on span "Bot Protect" at bounding box center [645, 254] width 60 height 14
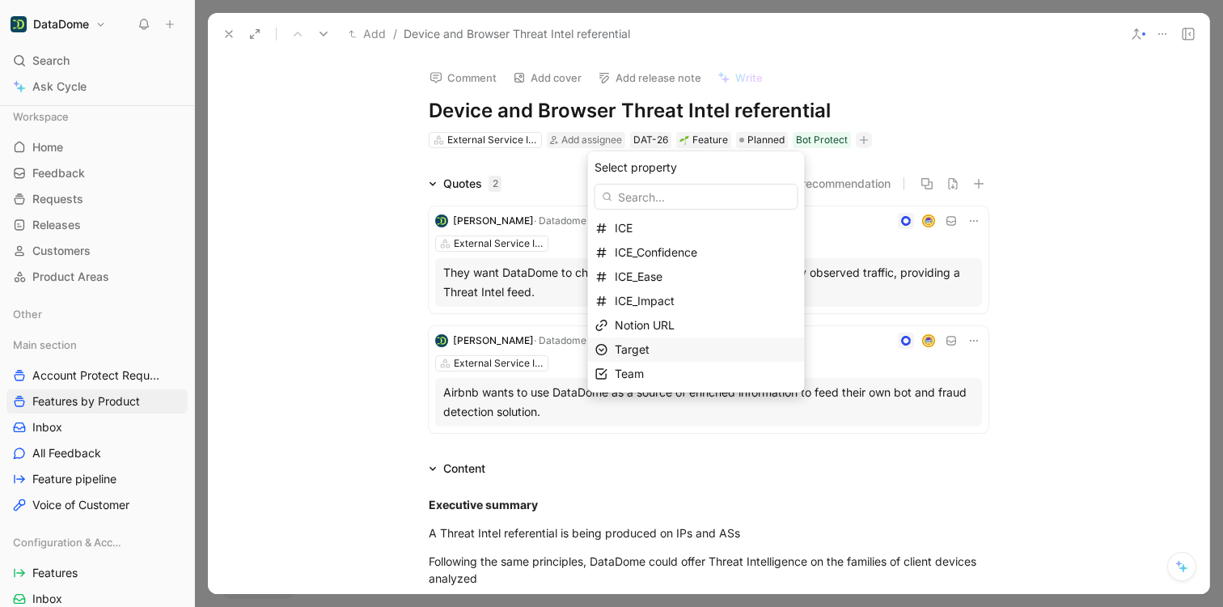
click at [665, 344] on div "Target" at bounding box center [706, 349] width 183 height 19
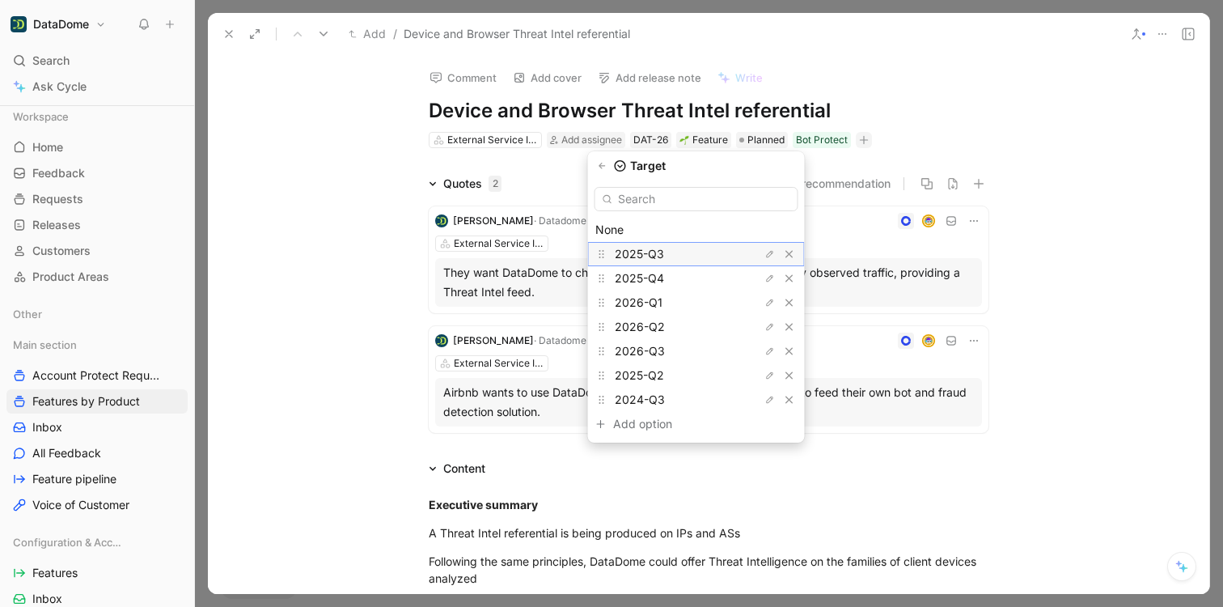
click at [671, 253] on div "2025-Q3" at bounding box center [675, 253] width 121 height 19
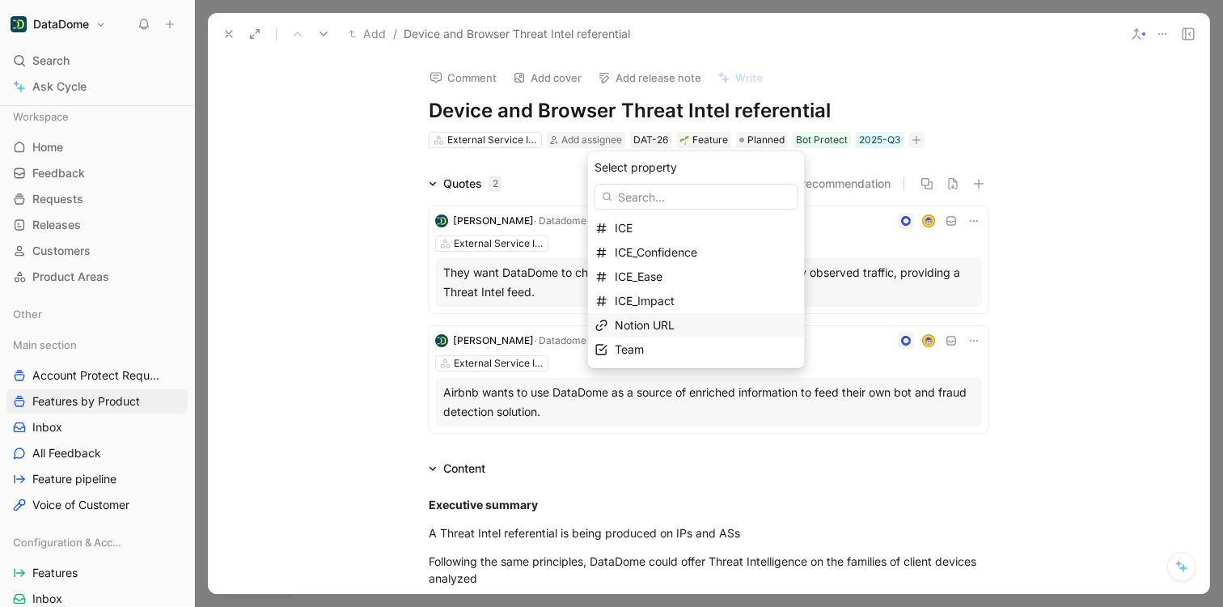
click at [654, 324] on span "Notion URL" at bounding box center [645, 325] width 60 height 14
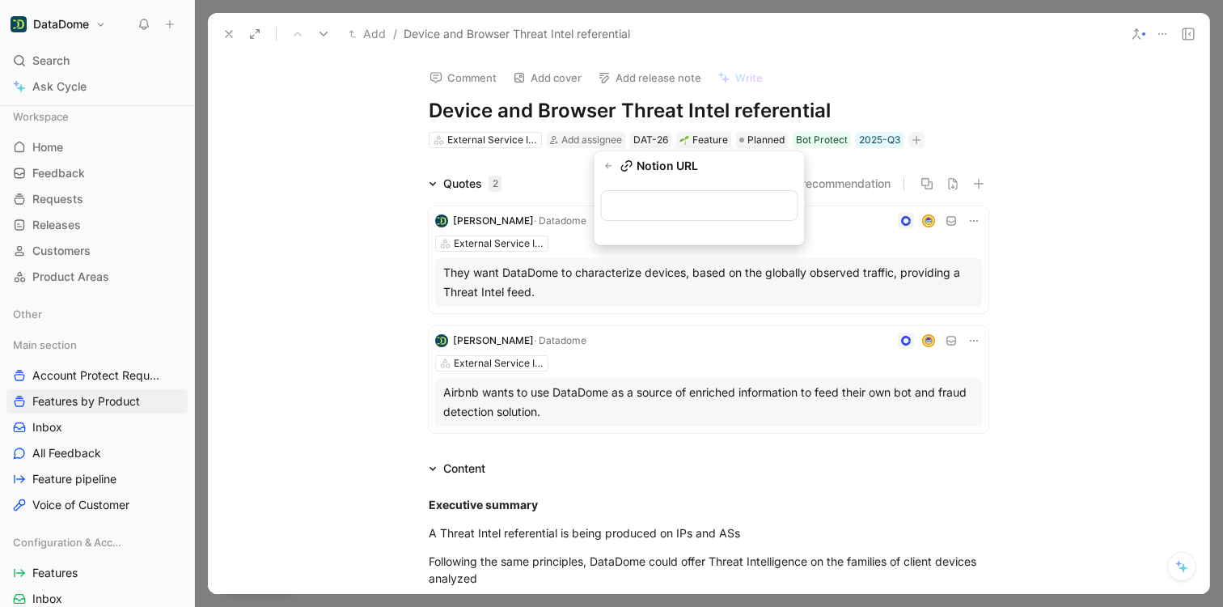
type input "[URL][DOMAIN_NAME]"
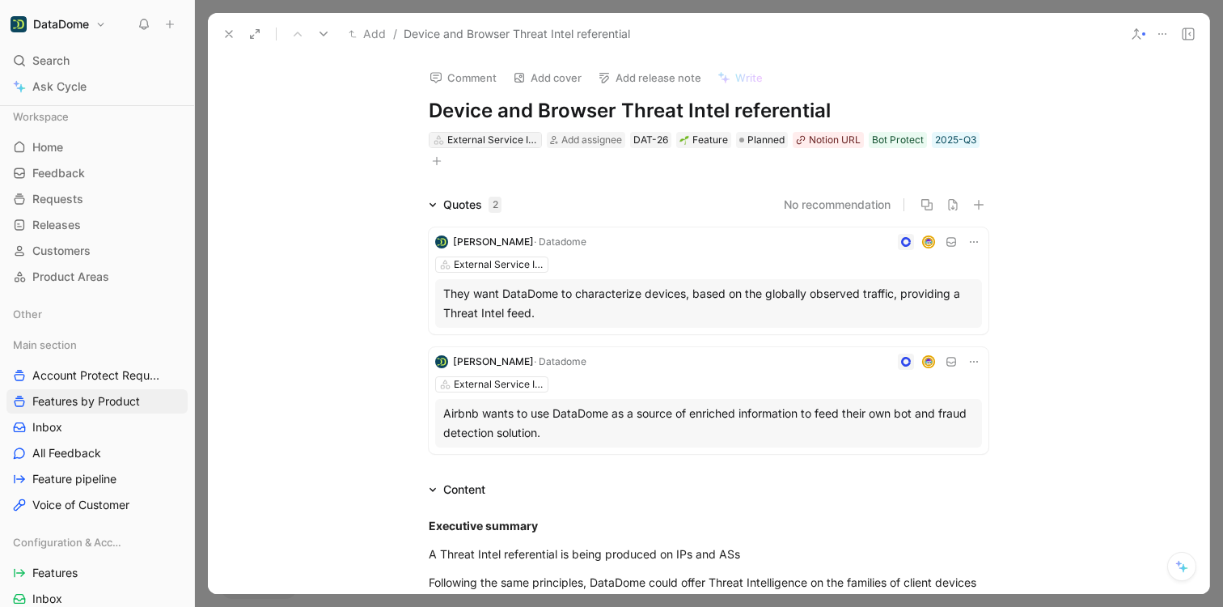
click at [474, 133] on div "External Service Integration" at bounding box center [492, 140] width 91 height 16
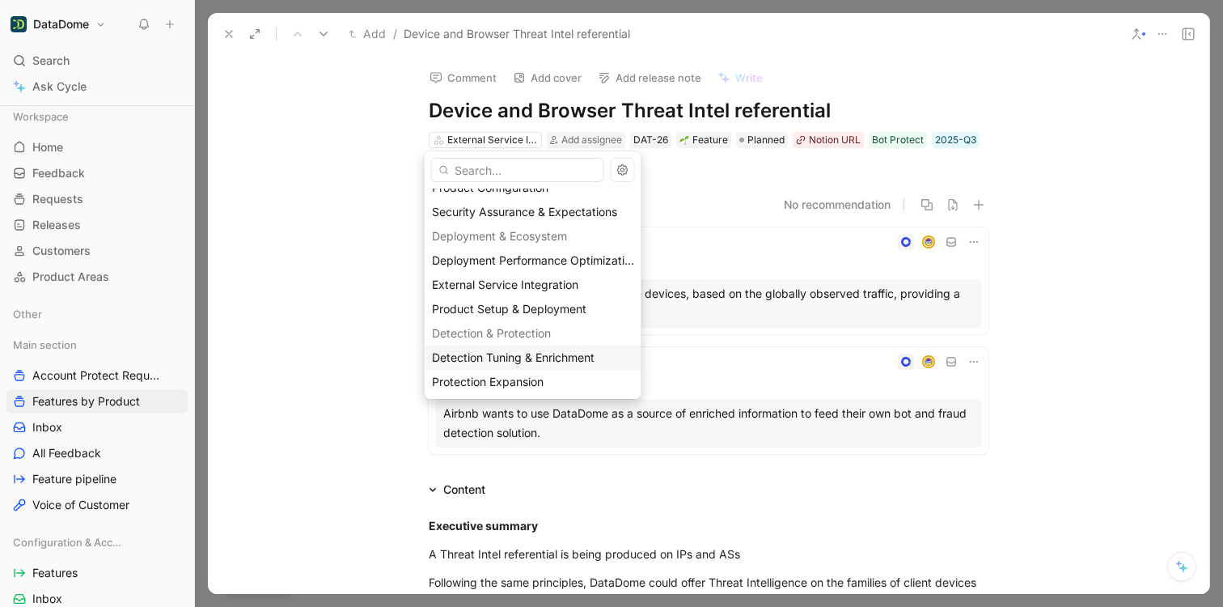
scroll to position [154, 0]
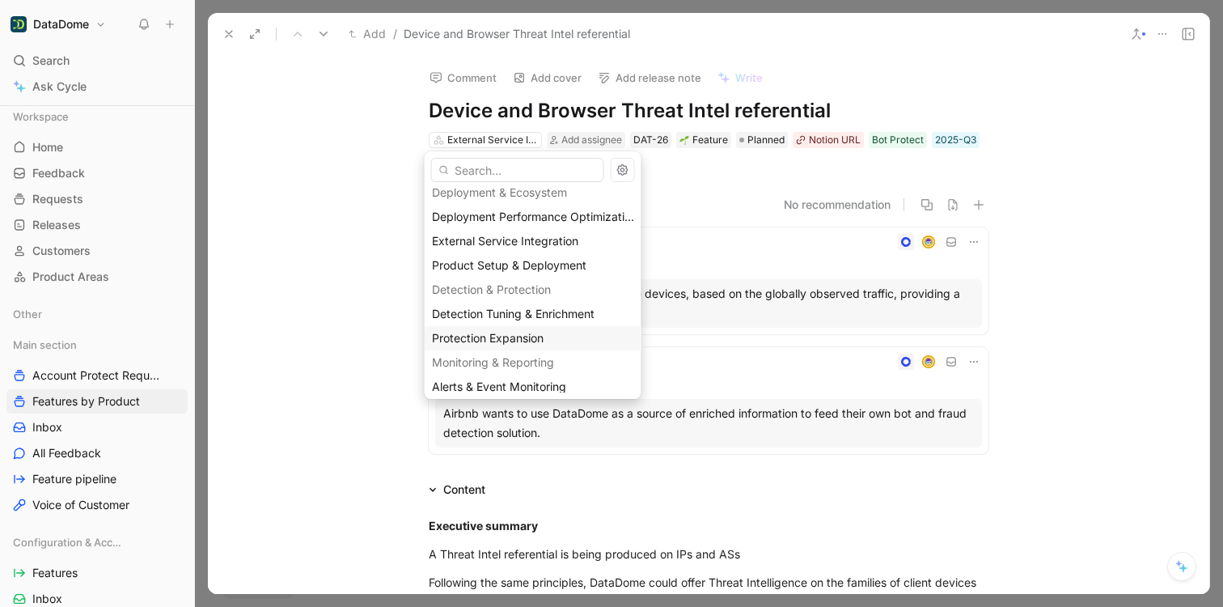
click at [540, 332] on span "Protection Expansion" at bounding box center [488, 338] width 112 height 14
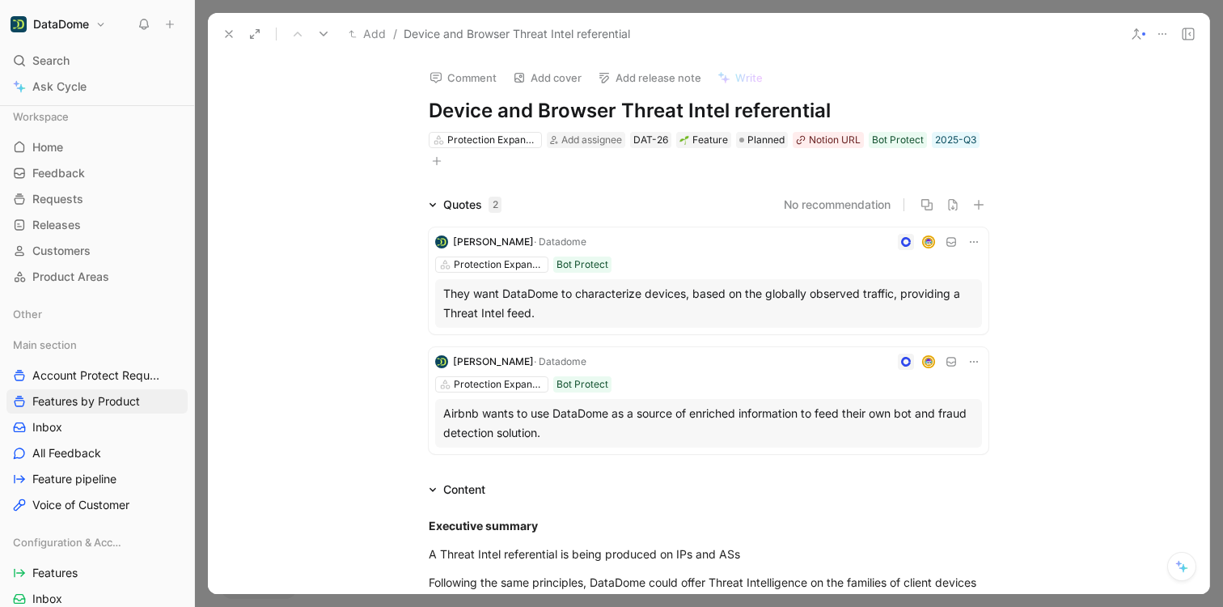
click at [341, 338] on div "Quotes 2 No recommendation [PERSON_NAME] · Datadome Protection Expansion Bot Pr…" at bounding box center [708, 327] width 1001 height 265
click at [224, 37] on icon at bounding box center [228, 34] width 13 height 13
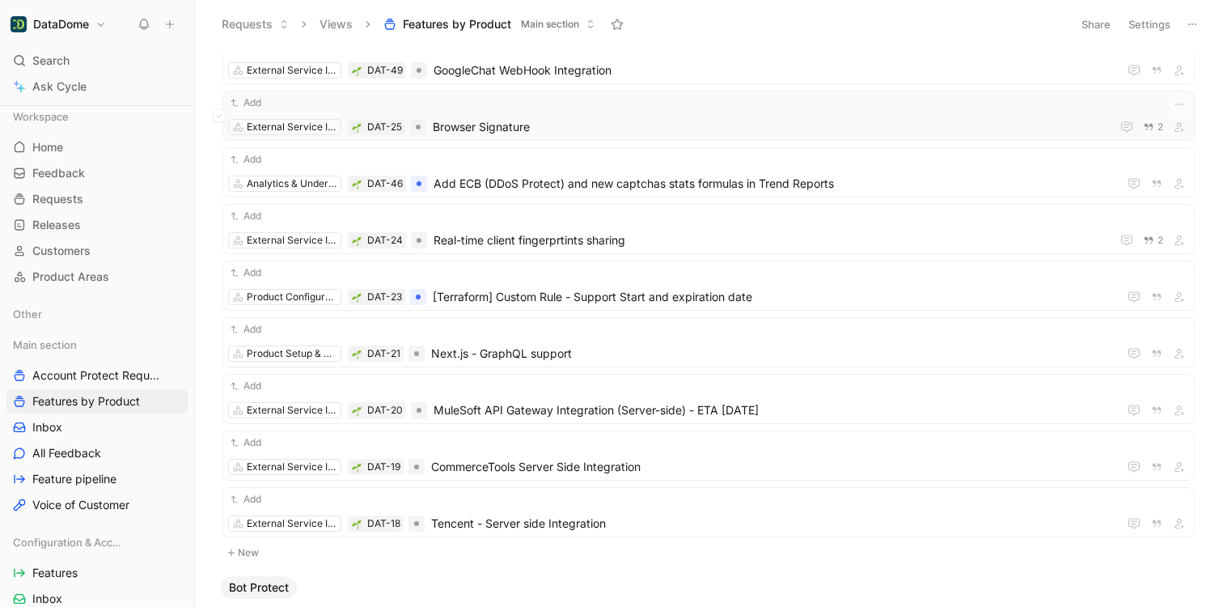
click at [527, 110] on div "Add" at bounding box center [708, 103] width 961 height 16
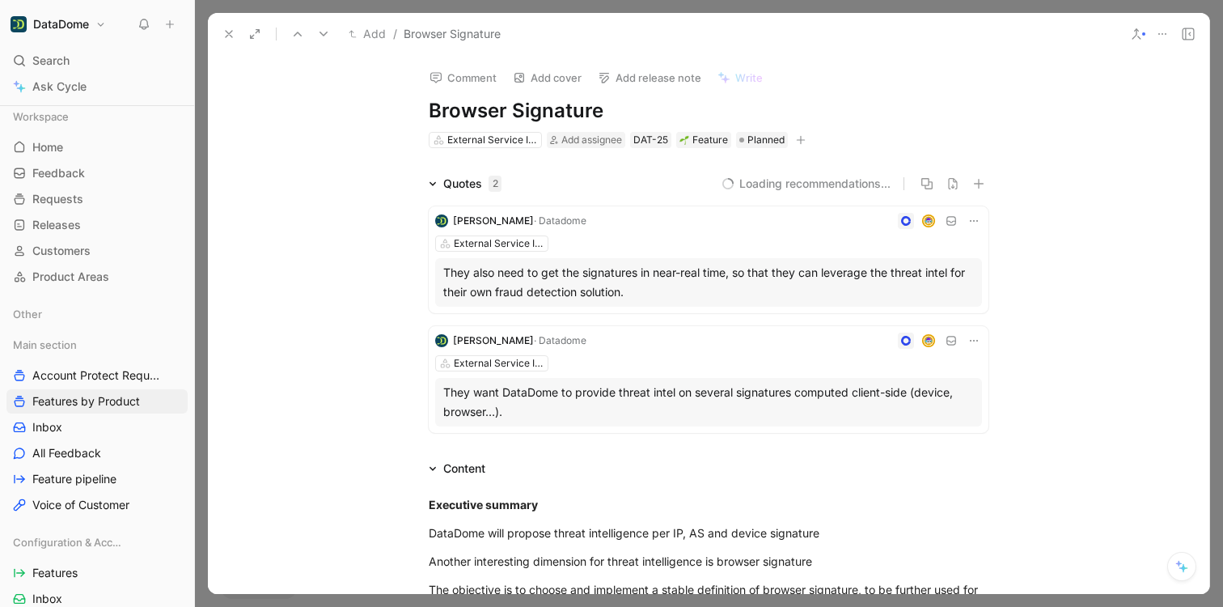
drag, startPoint x: 590, startPoint y: 107, endPoint x: 425, endPoint y: 112, distance: 164.3
click at [429, 112] on h1 "Browser Signature" at bounding box center [709, 111] width 560 height 26
drag, startPoint x: 606, startPoint y: 105, endPoint x: 430, endPoint y: 108, distance: 175.6
click at [430, 108] on h1 "Browser Signature" at bounding box center [709, 111] width 560 height 26
click at [796, 138] on icon "button" at bounding box center [801, 140] width 10 height 10
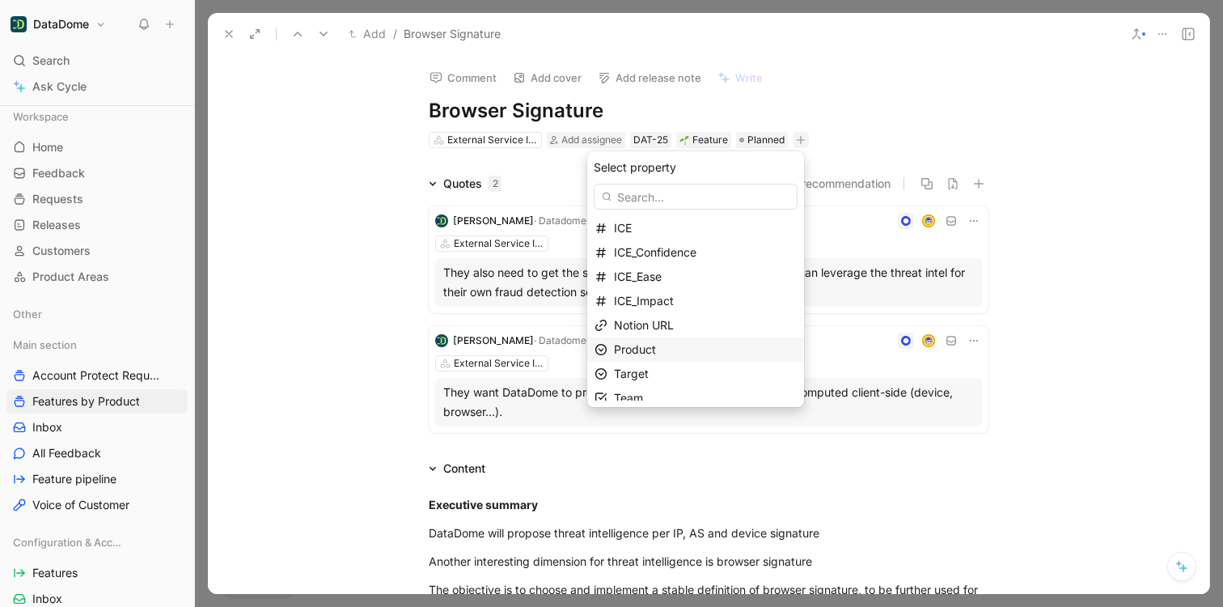
click at [656, 348] on span "Product" at bounding box center [635, 349] width 42 height 14
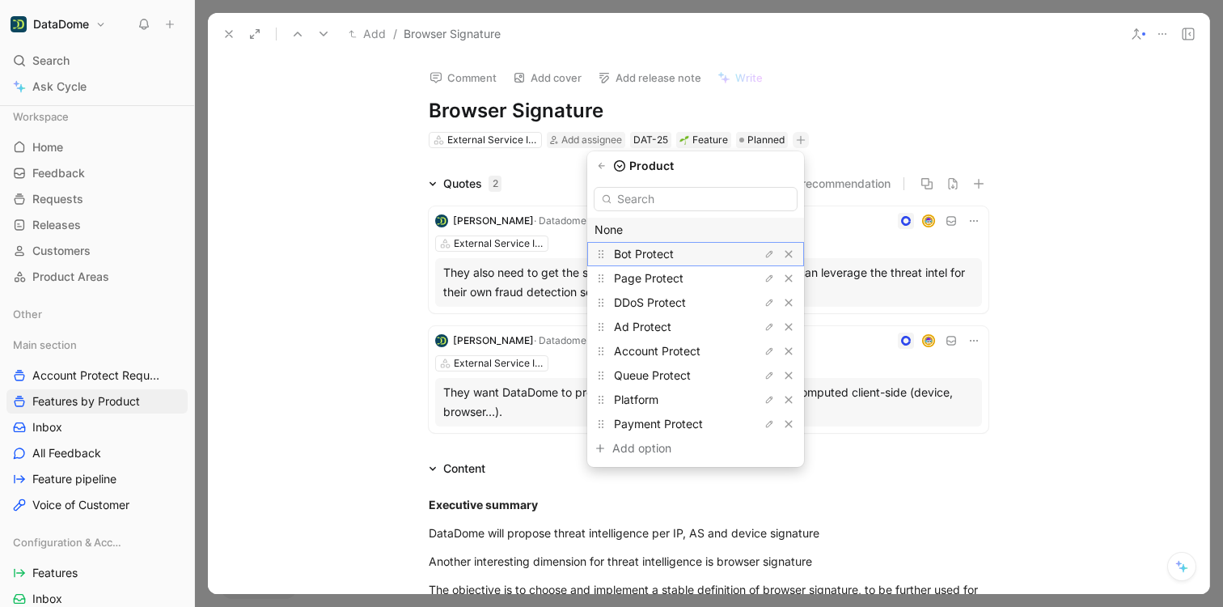
click at [661, 251] on span "Bot Protect" at bounding box center [644, 254] width 60 height 14
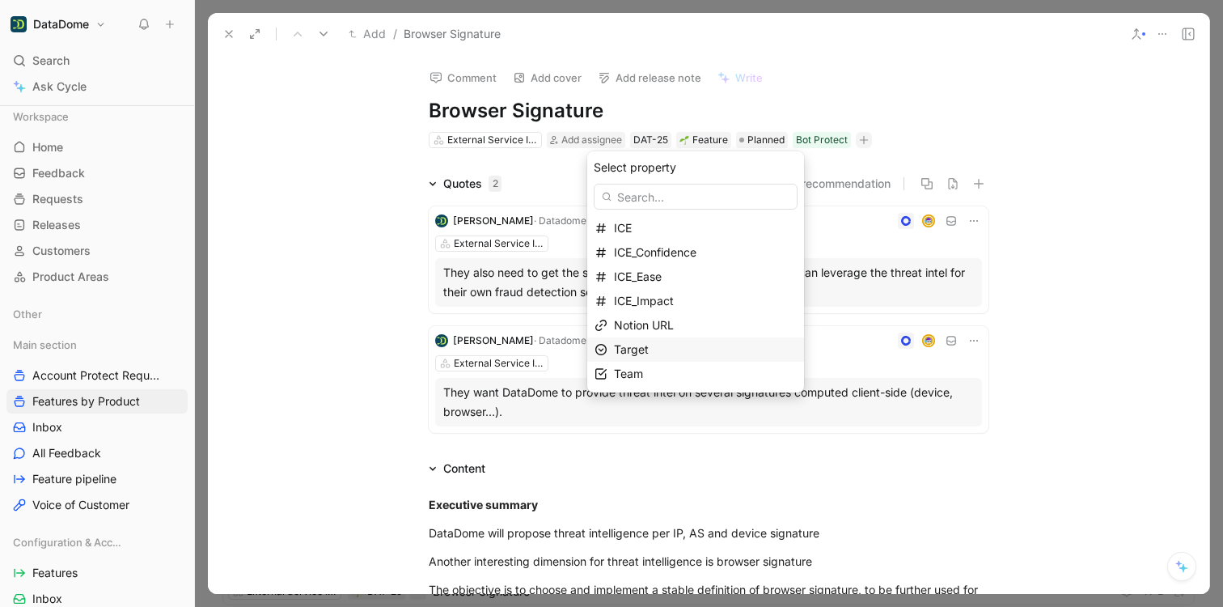
click at [662, 352] on div "Target" at bounding box center [705, 349] width 183 height 19
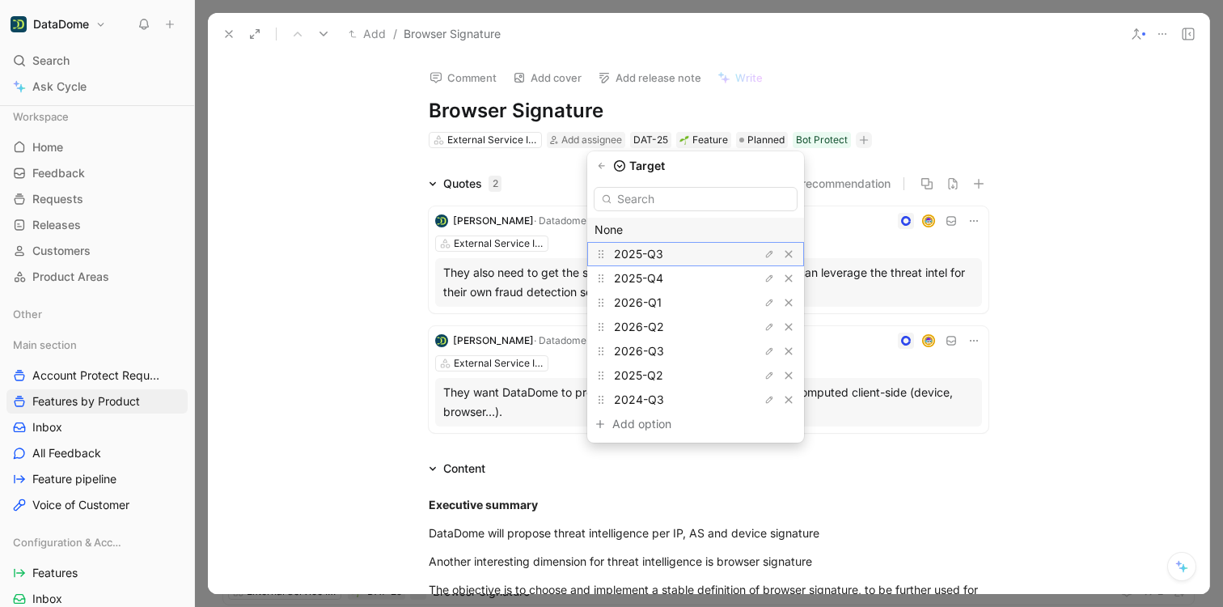
click at [652, 252] on span "2025-Q3" at bounding box center [638, 254] width 49 height 14
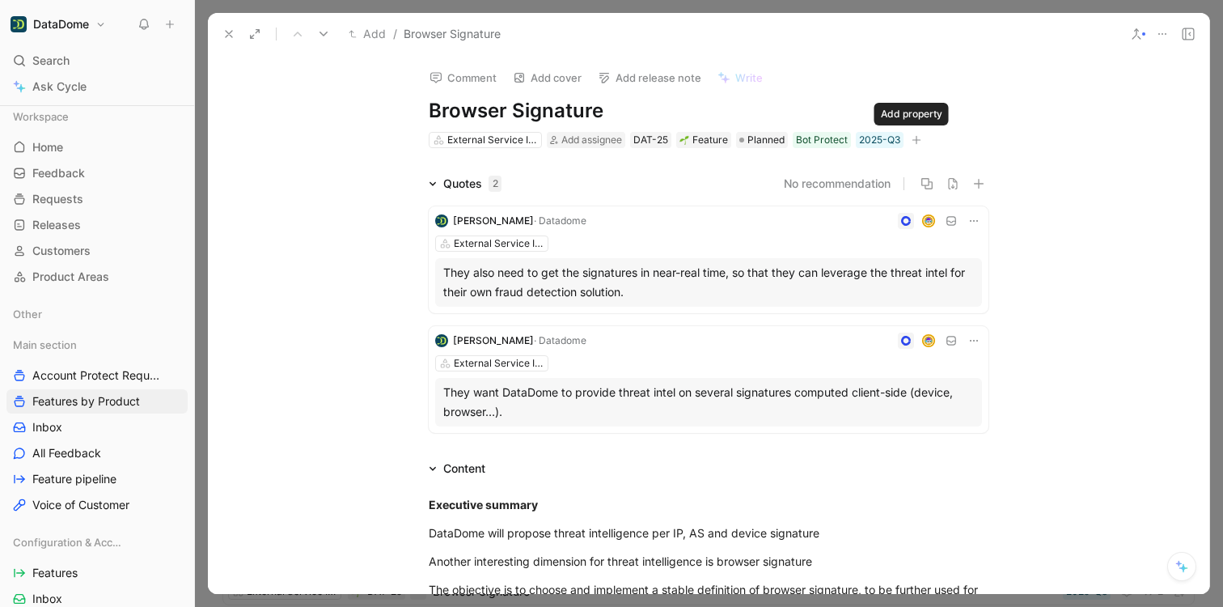
click at [914, 140] on icon "button" at bounding box center [917, 140] width 10 height 10
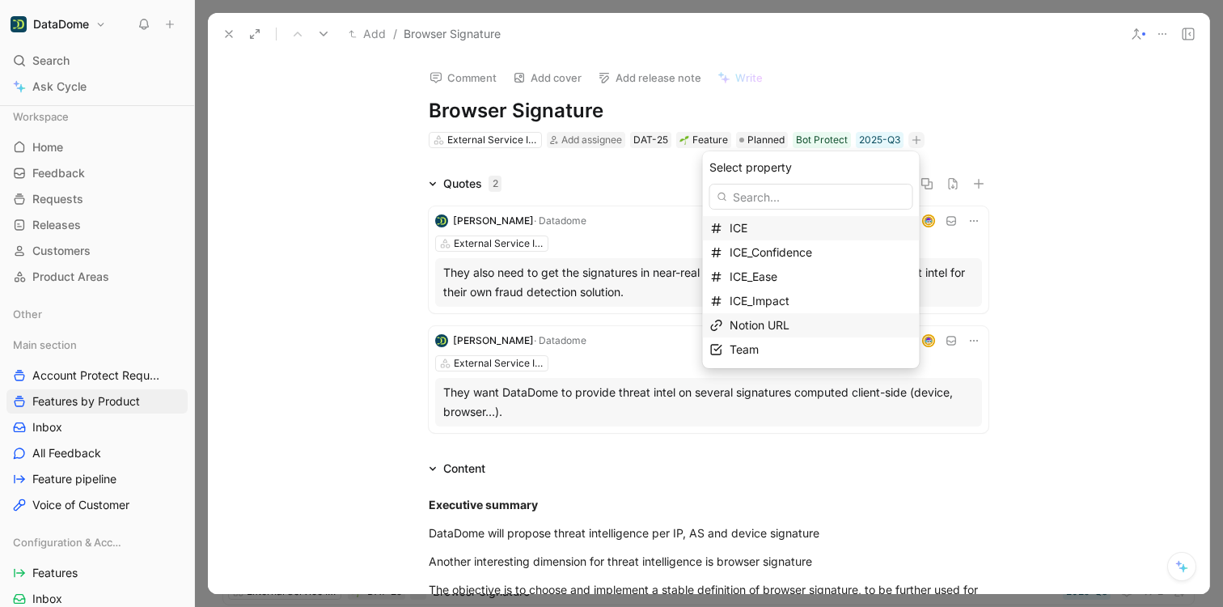
click at [789, 322] on span "Notion URL" at bounding box center [760, 325] width 60 height 14
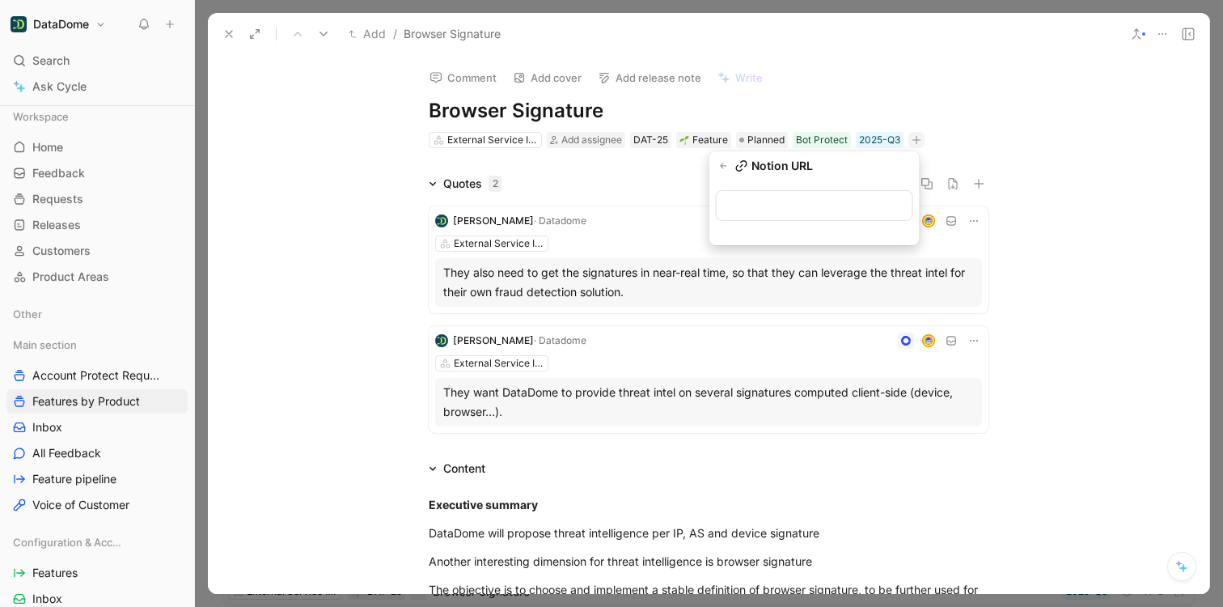
type input "[URL][DOMAIN_NAME]"
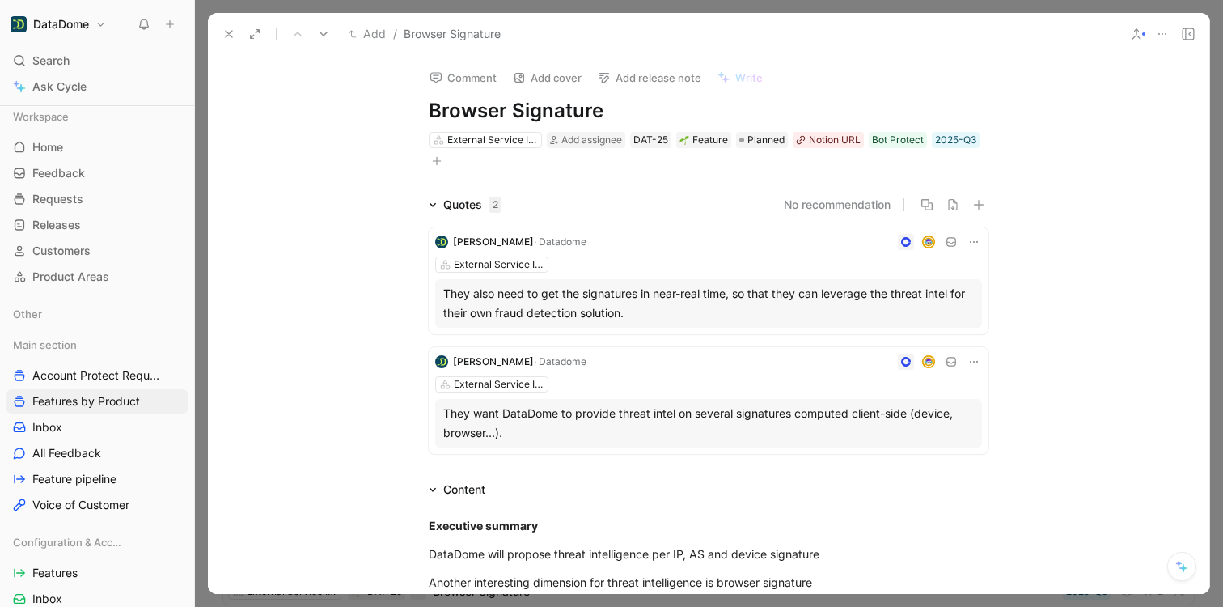
click at [226, 32] on icon at bounding box center [228, 34] width 13 height 13
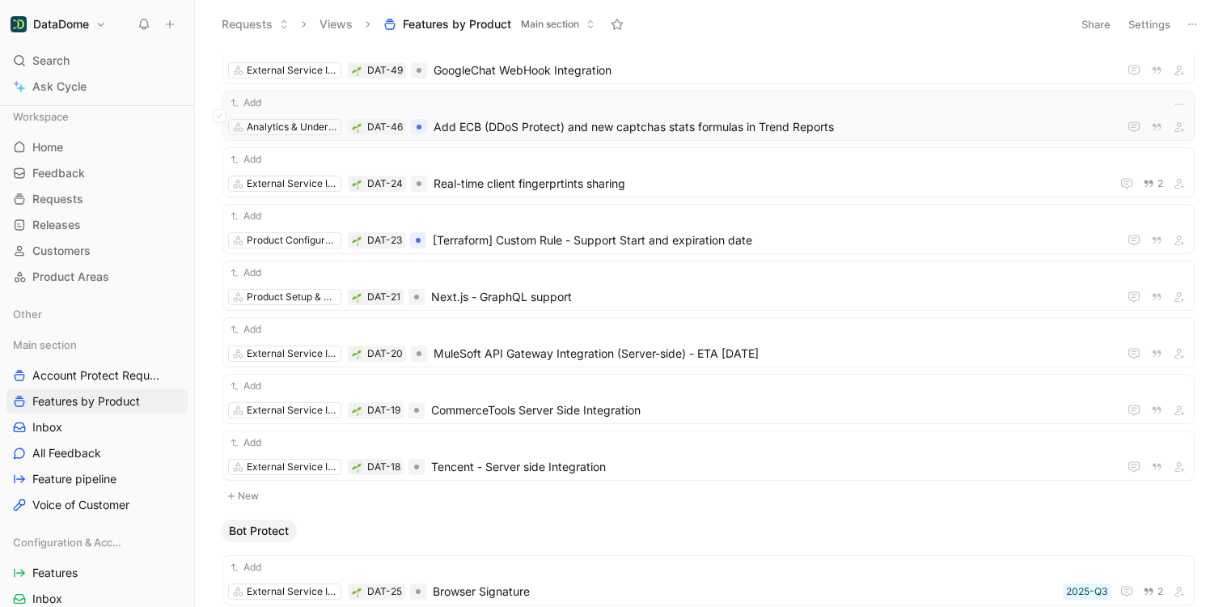
click at [542, 114] on div "Add Analytics & Understanding DAT-46 Add ECB (DDoS Protect) and new captchas st…" at bounding box center [708, 116] width 961 height 42
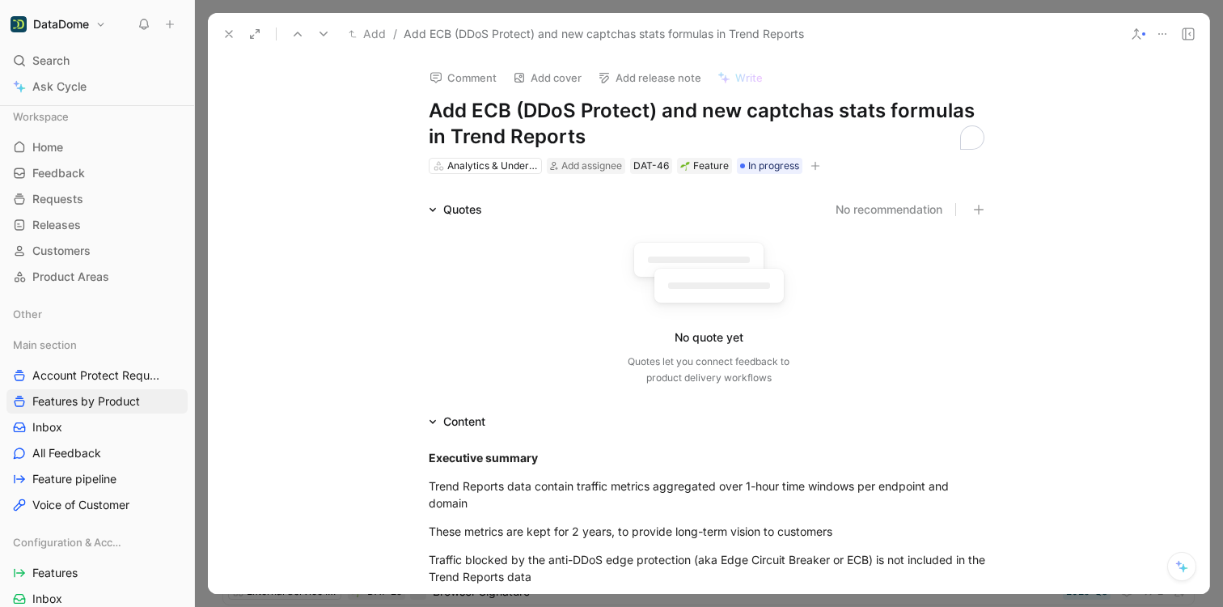
drag, startPoint x: 413, startPoint y: 129, endPoint x: 391, endPoint y: 109, distance: 29.8
click at [391, 109] on div "Comment Add cover Add release note Write Add ECB (DDoS Protect) and new captcha…" at bounding box center [708, 324] width 1001 height 539
click at [810, 167] on icon "button" at bounding box center [815, 166] width 10 height 10
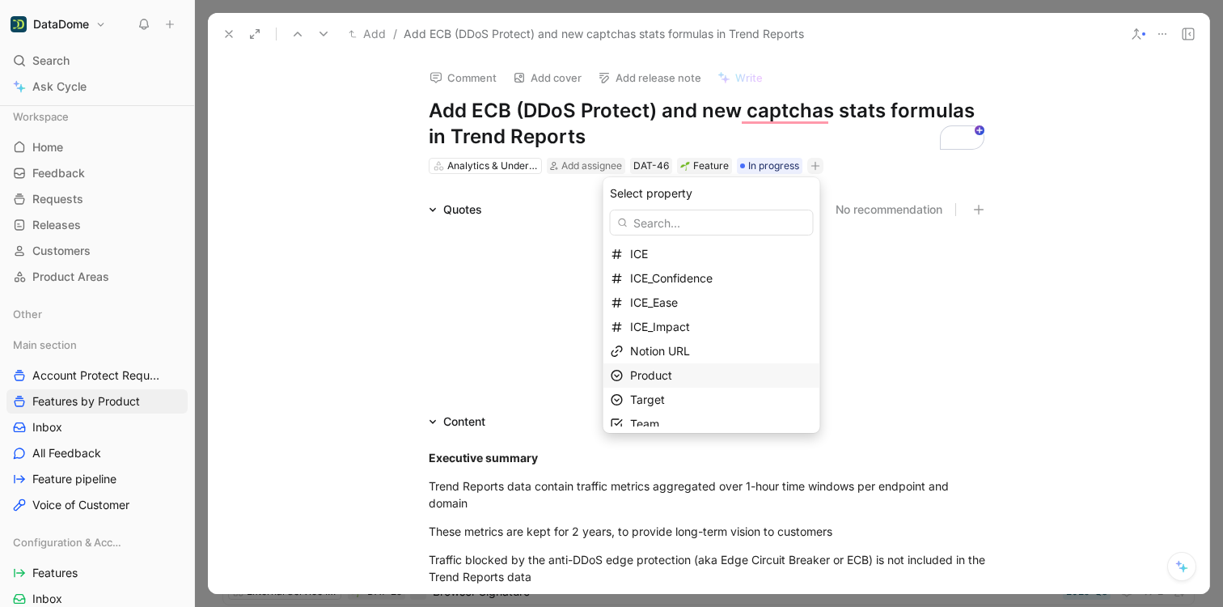
click at [701, 377] on div "Product" at bounding box center [721, 375] width 183 height 19
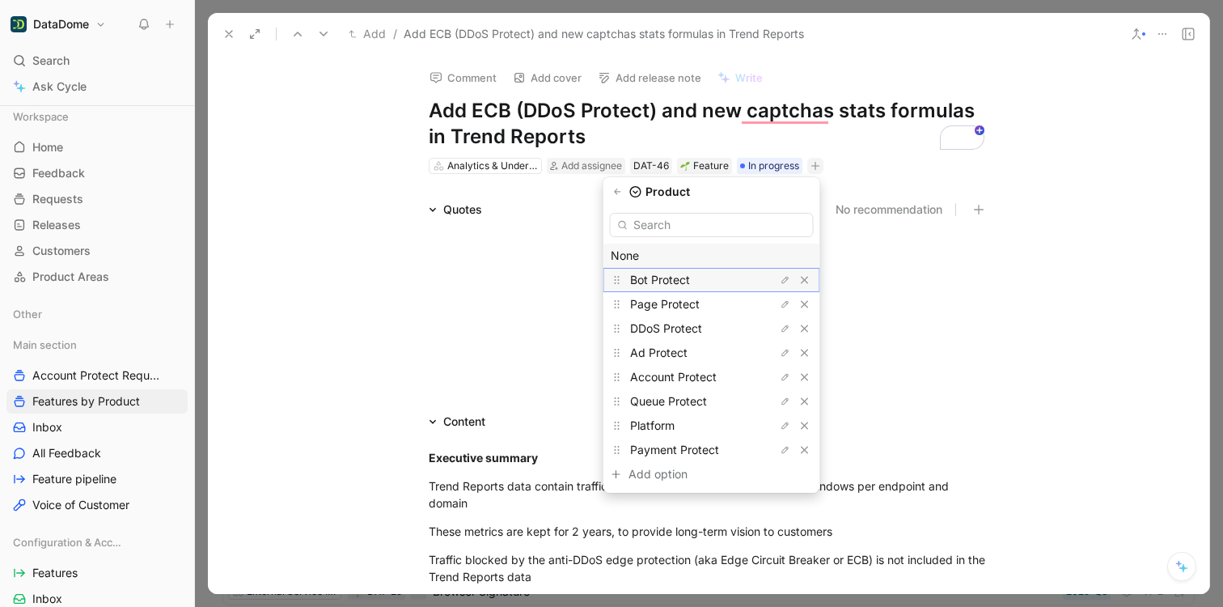
click at [679, 277] on span "Bot Protect" at bounding box center [660, 280] width 60 height 14
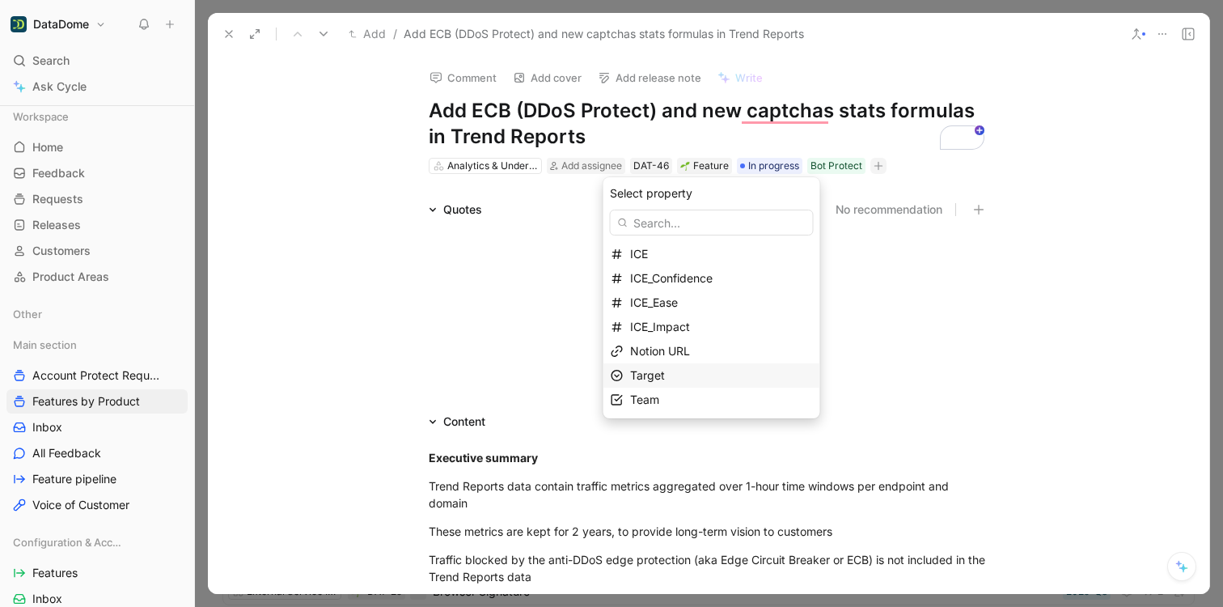
click at [673, 379] on div "Target" at bounding box center [721, 375] width 183 height 19
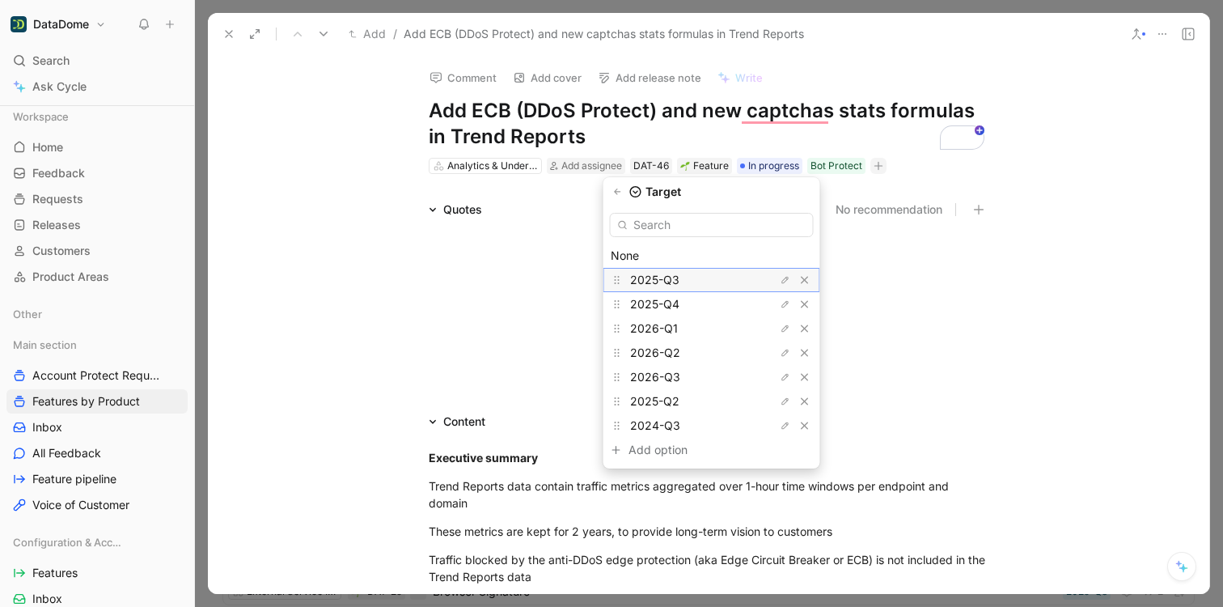
click at [671, 277] on span "2025-Q3" at bounding box center [654, 280] width 49 height 14
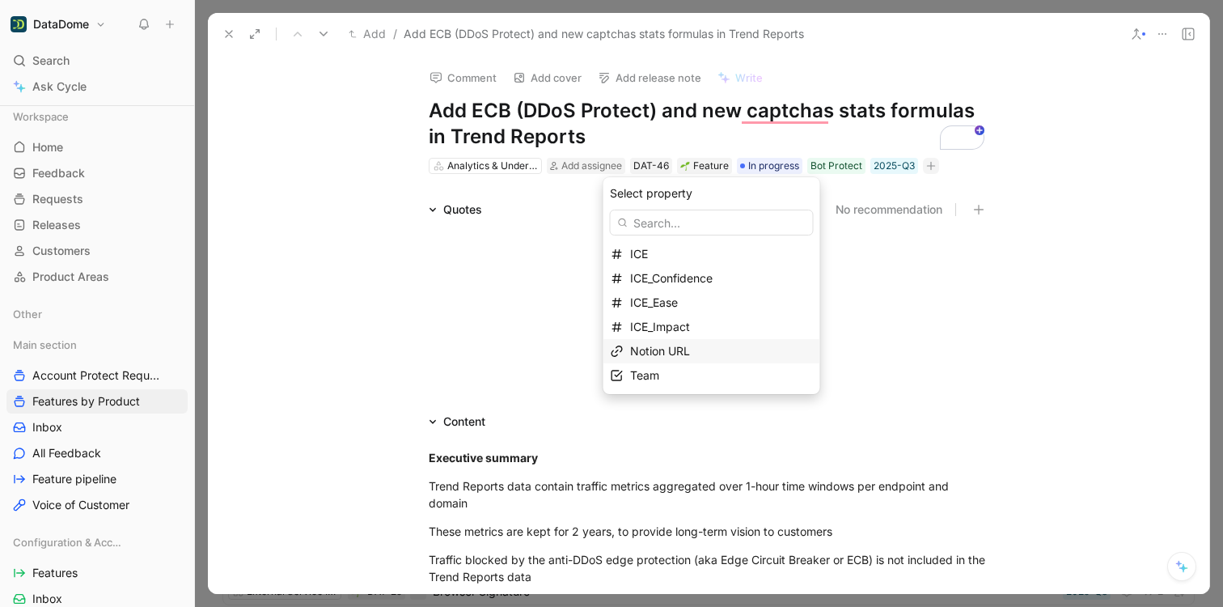
click at [687, 353] on span "Notion URL" at bounding box center [660, 351] width 60 height 14
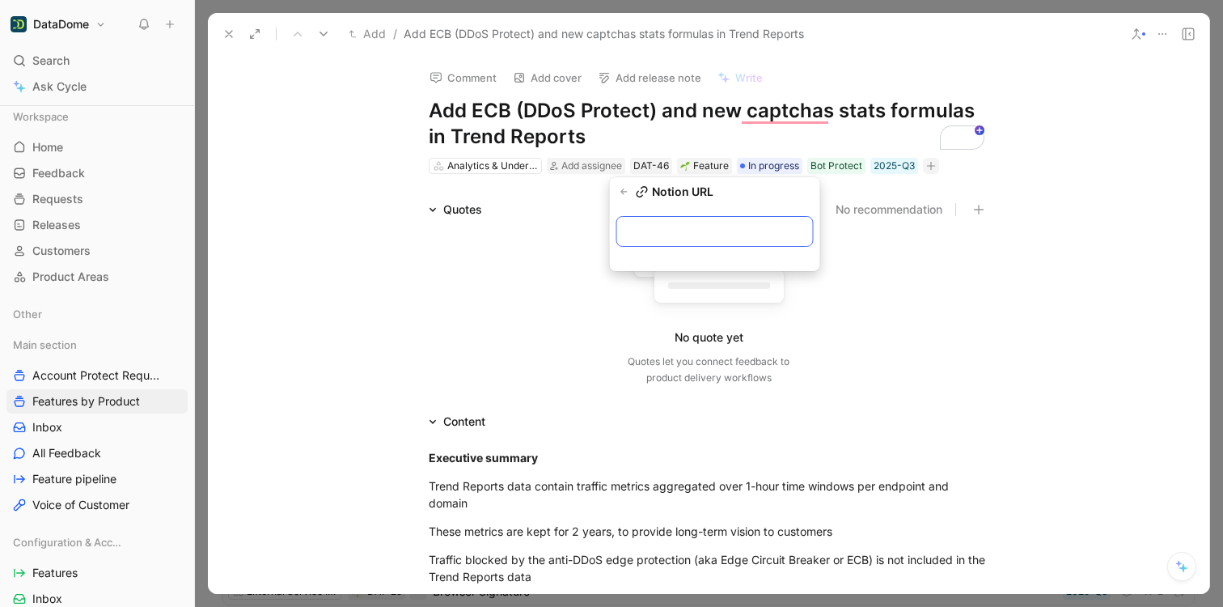
paste input "[URL][DOMAIN_NAME]"
type input "[URL][DOMAIN_NAME]"
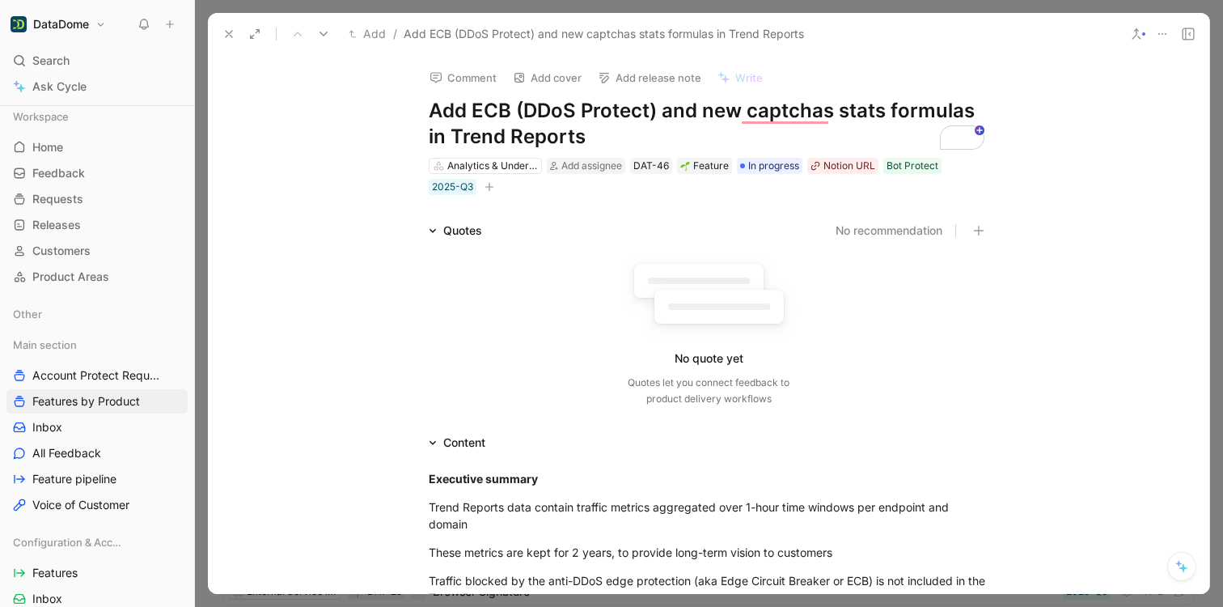
click at [235, 38] on button at bounding box center [229, 34] width 23 height 23
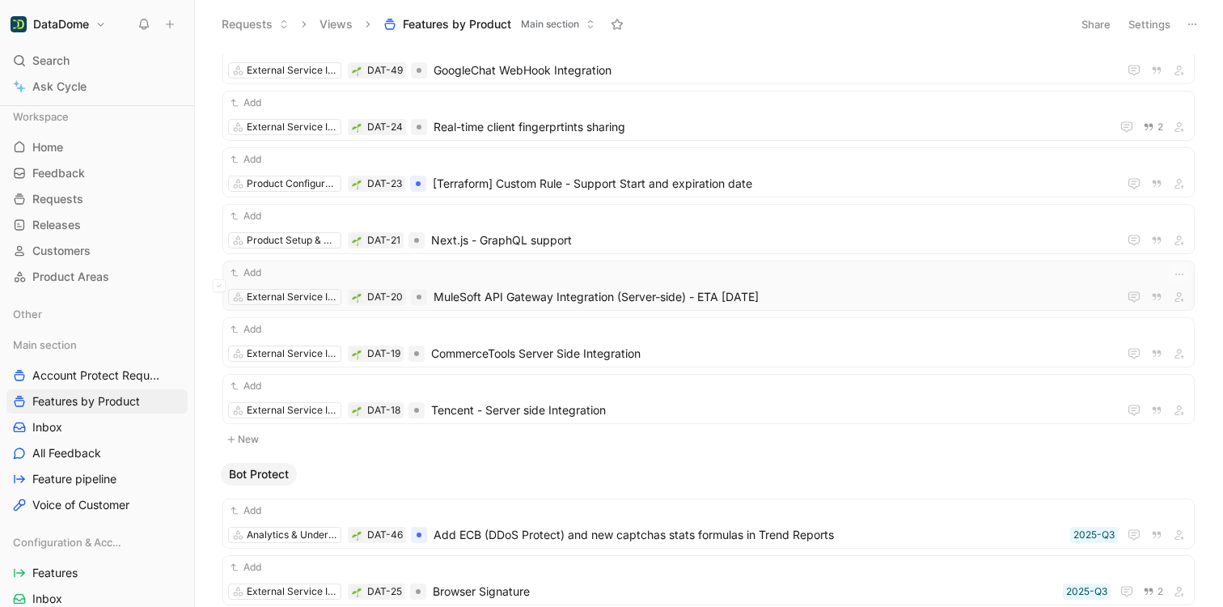
scroll to position [676, 0]
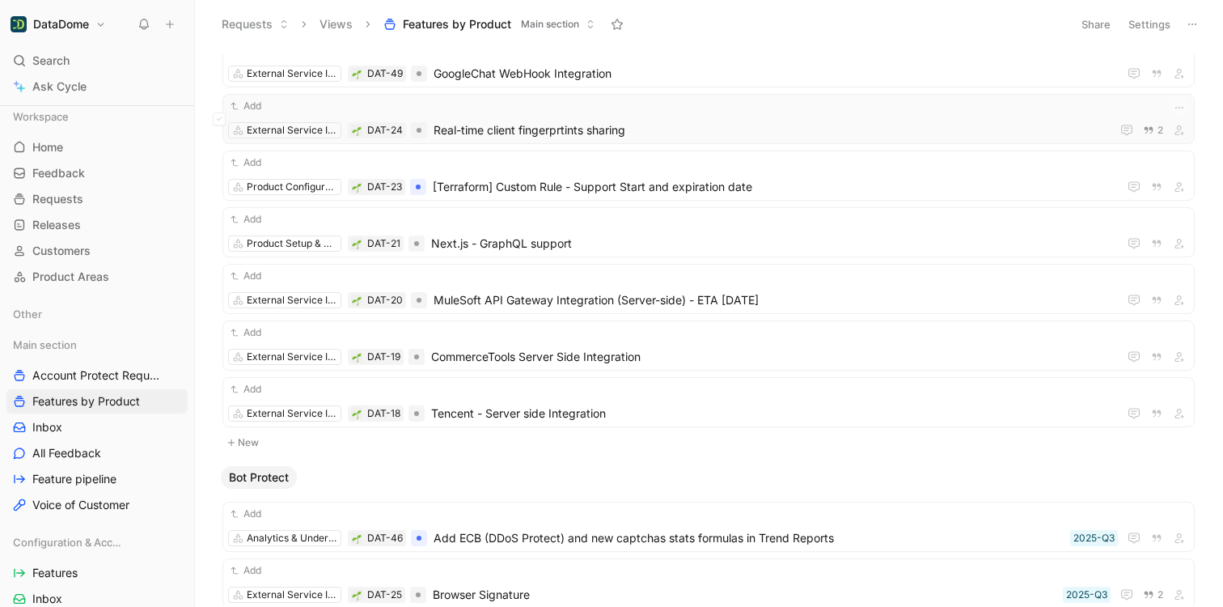
click at [641, 133] on span "Real-time client fingerprtints sharing" at bounding box center [769, 130] width 671 height 19
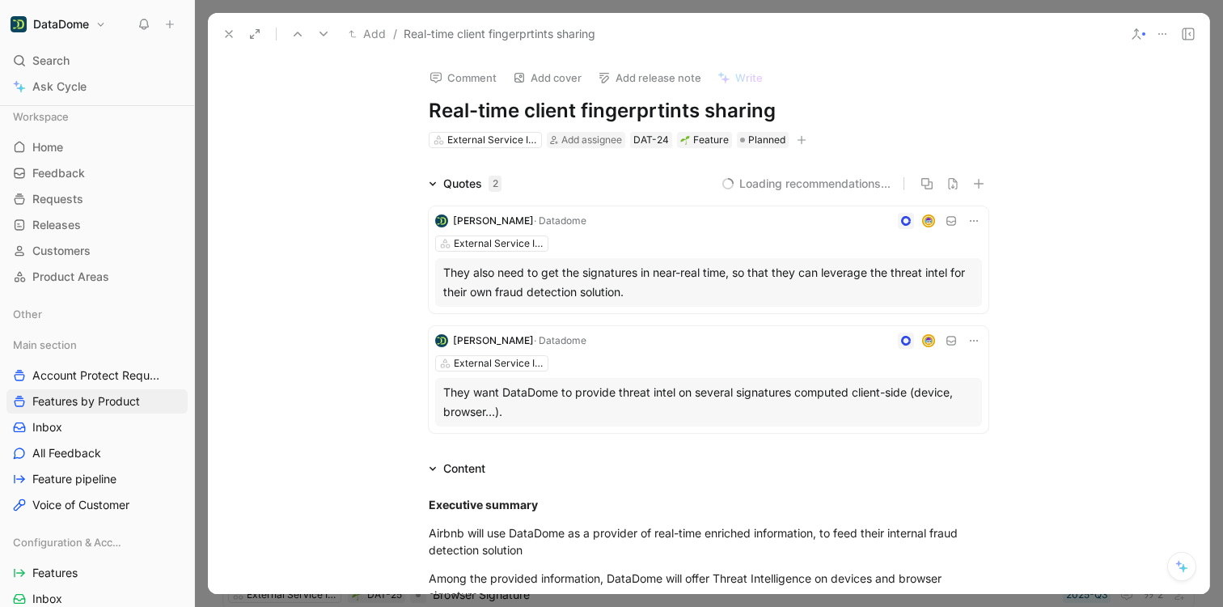
drag, startPoint x: 777, startPoint y: 116, endPoint x: 420, endPoint y: 109, distance: 357.6
click at [420, 109] on div "Comment Add cover Add release note Write Real-time client fingerprtints sharing…" at bounding box center [708, 102] width 621 height 95
click at [799, 138] on icon "button" at bounding box center [802, 140] width 10 height 10
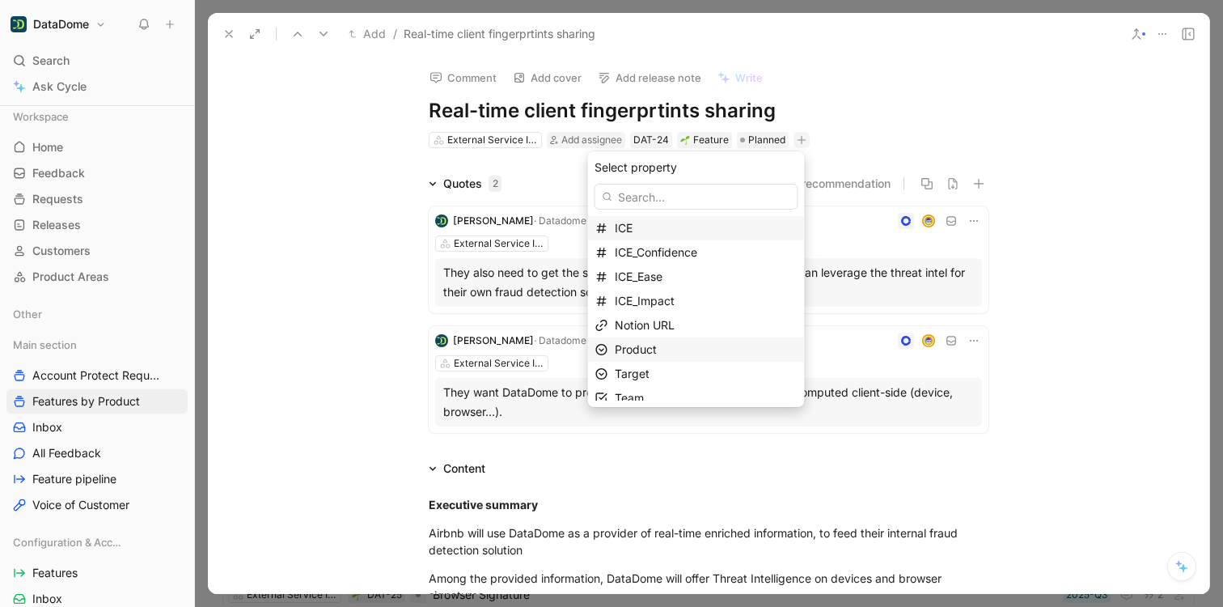
click at [694, 345] on div "Product" at bounding box center [706, 349] width 183 height 19
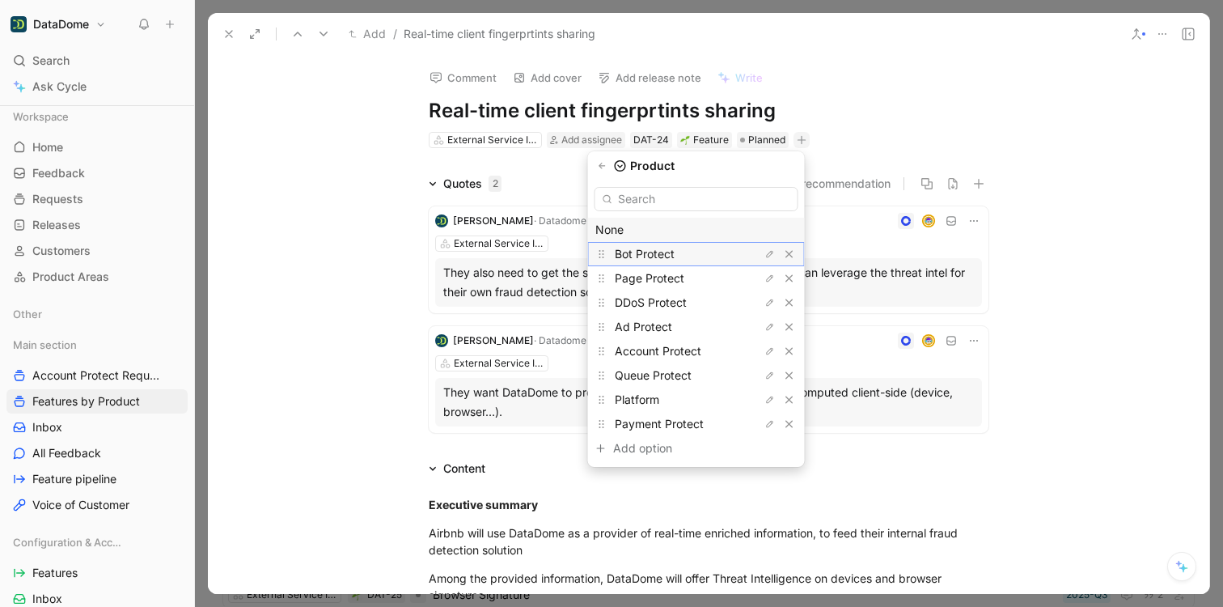
click at [663, 249] on span "Bot Protect" at bounding box center [645, 254] width 60 height 14
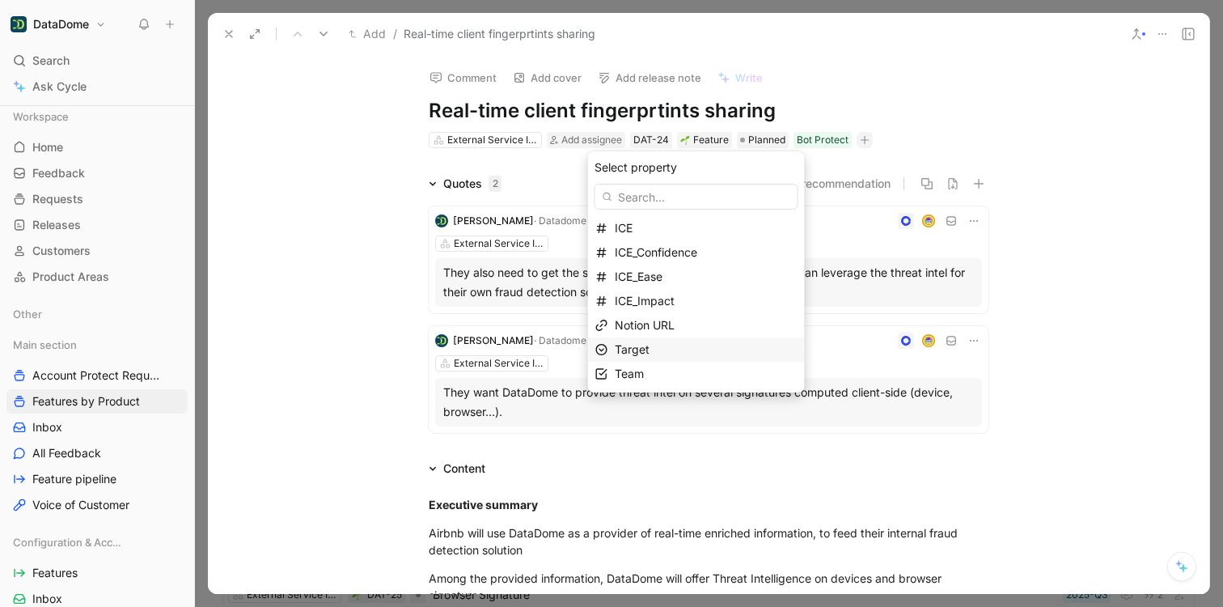
click at [660, 348] on div "Target" at bounding box center [706, 349] width 183 height 19
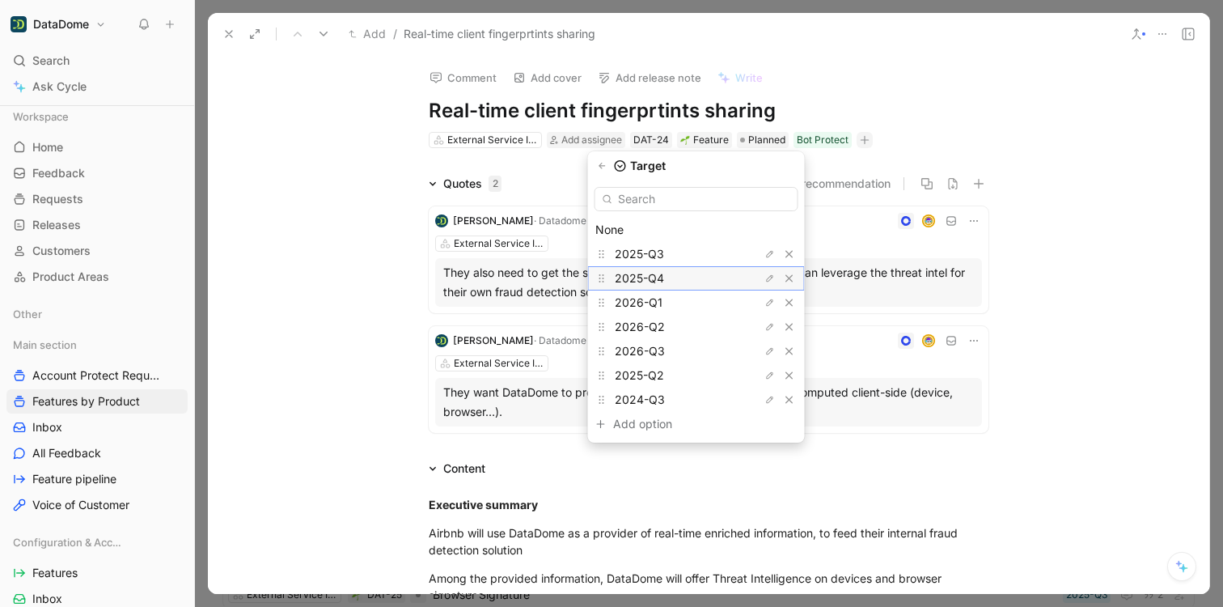
click at [657, 273] on span "2025-Q4" at bounding box center [639, 278] width 49 height 14
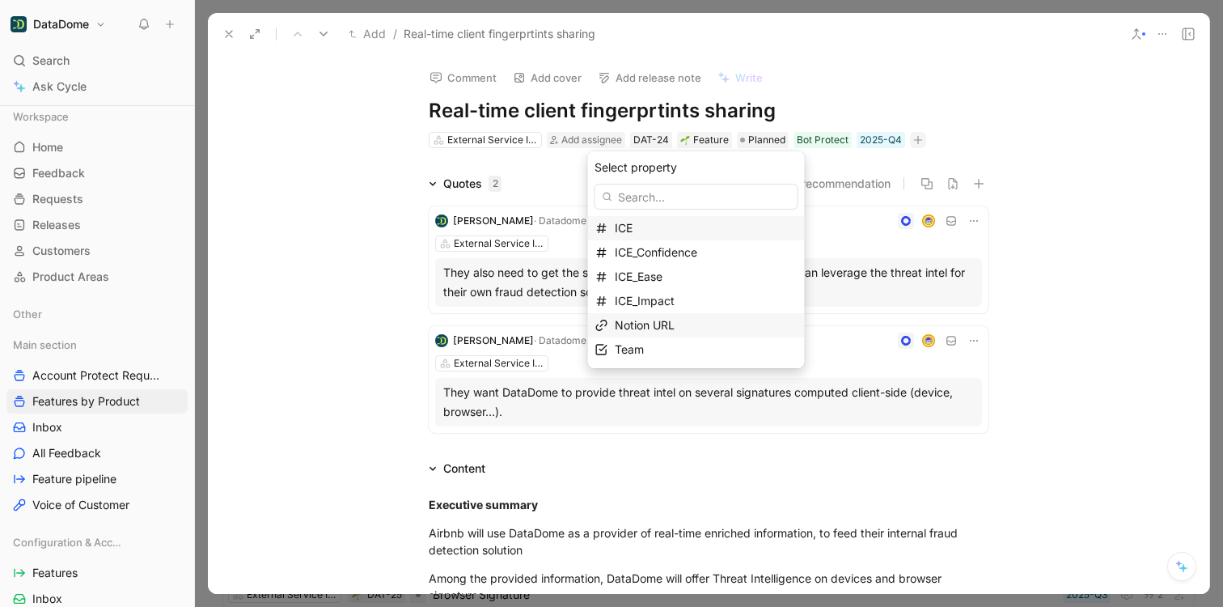
click at [675, 322] on span "Notion URL" at bounding box center [645, 325] width 60 height 14
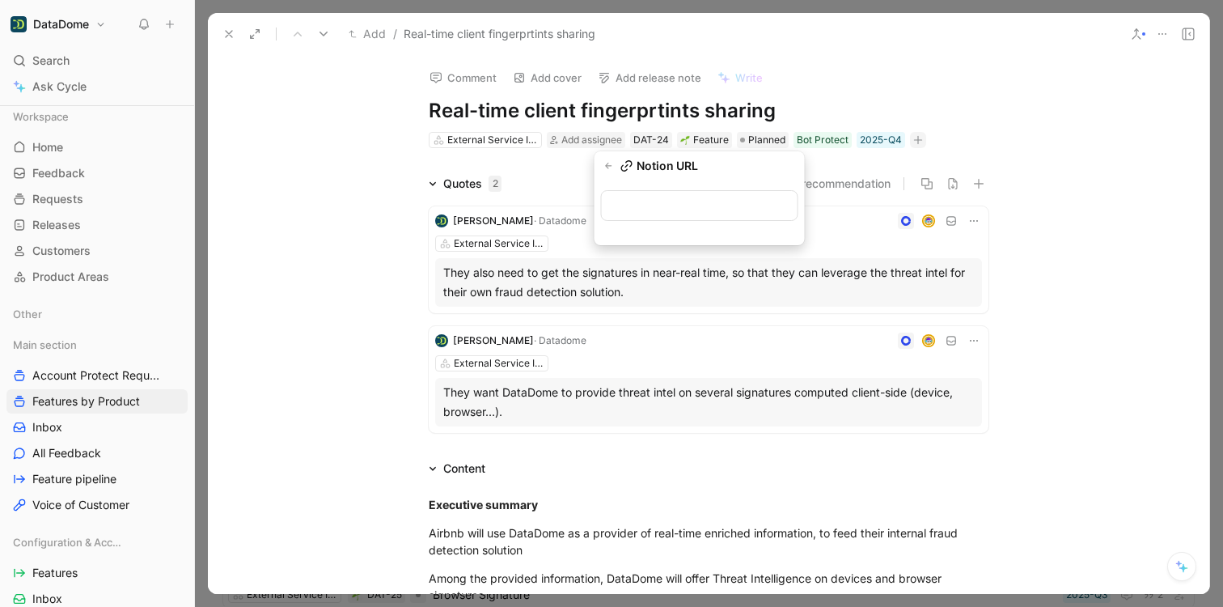
type input "[URL][DOMAIN_NAME]"
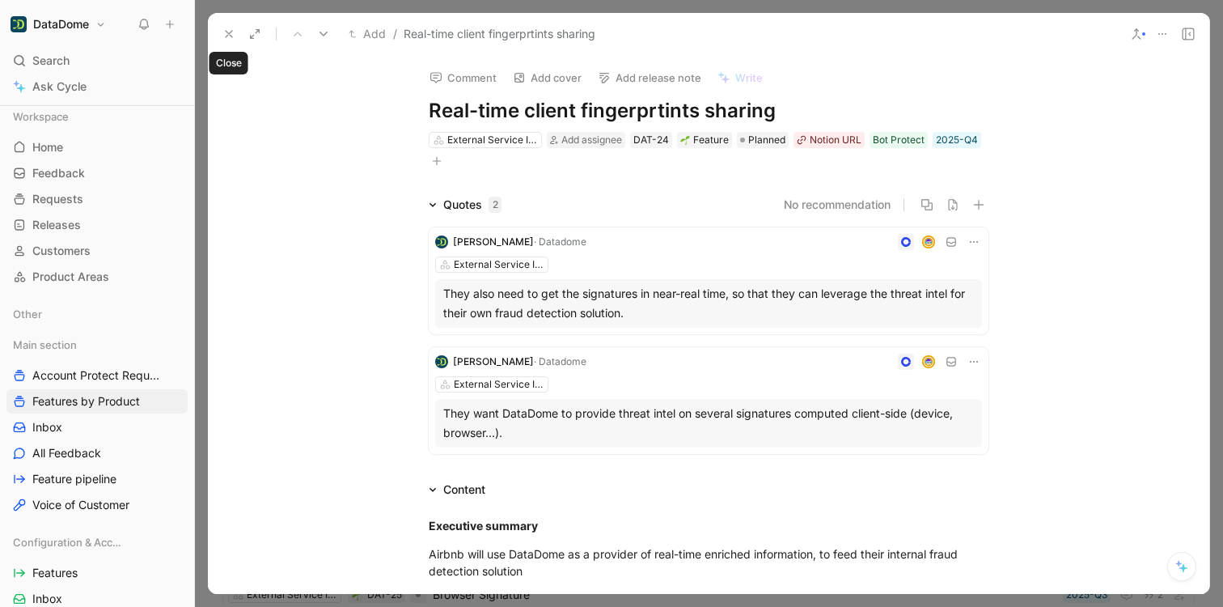
click at [229, 28] on icon at bounding box center [228, 34] width 13 height 13
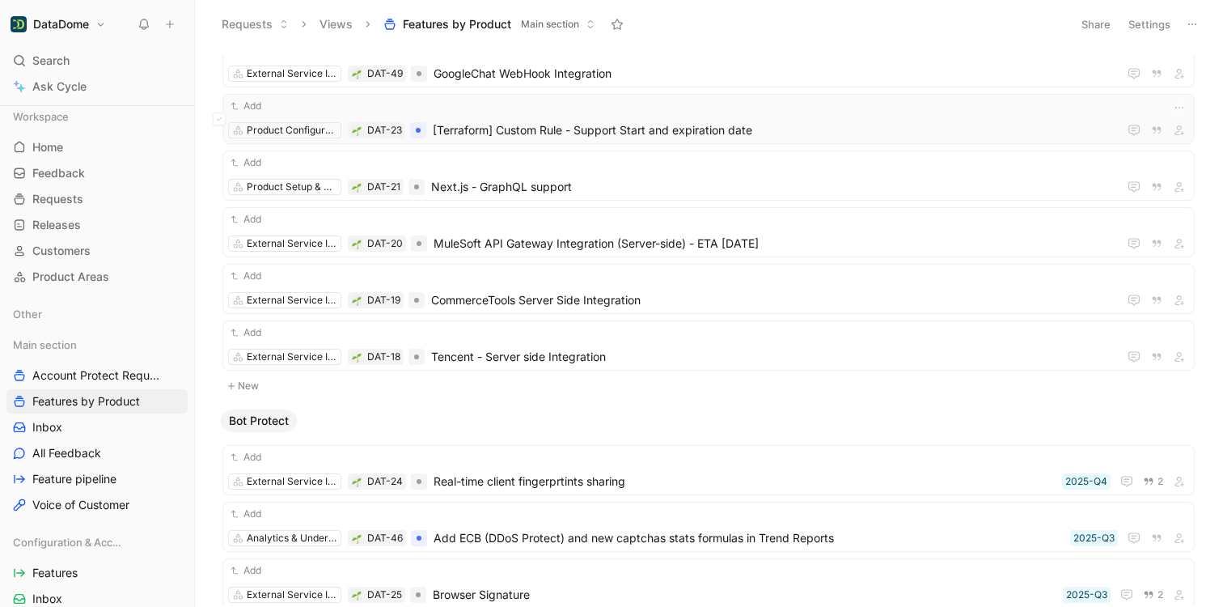
click at [638, 123] on span "[Terraform] Custom Rule - Support Start and expiration date" at bounding box center [772, 130] width 679 height 19
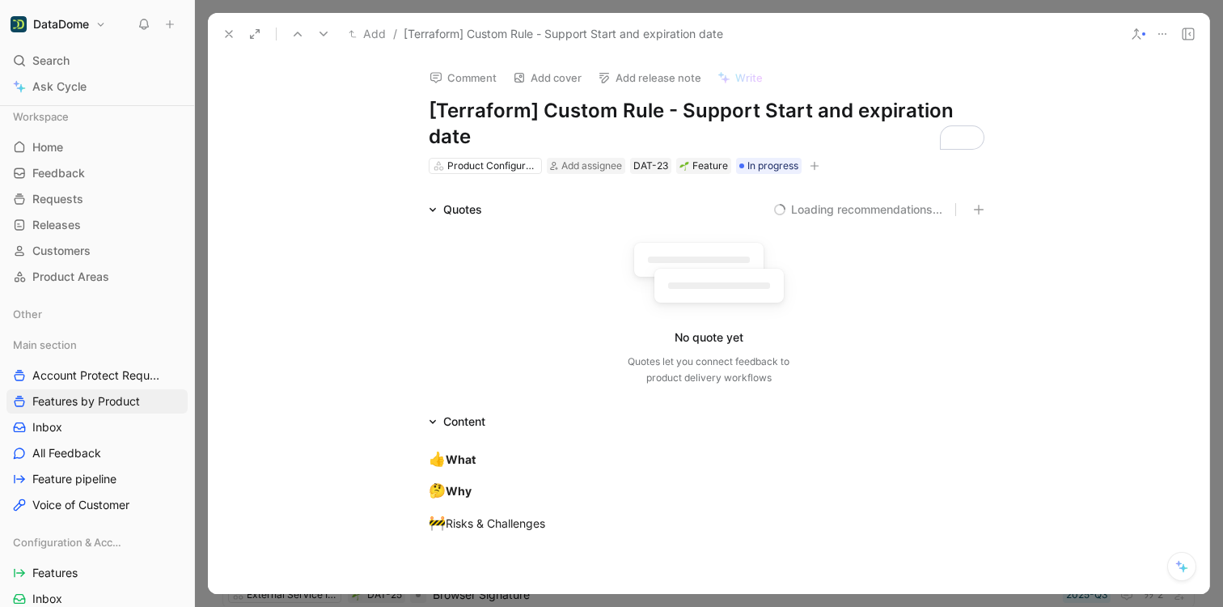
drag, startPoint x: 590, startPoint y: 129, endPoint x: 425, endPoint y: 112, distance: 165.9
click at [429, 112] on h1 "[Terraform] Custom Rule - Support Start and expiration date" at bounding box center [709, 124] width 560 height 52
click at [839, 144] on h1 "[Terraform] Custom Rule - Support Start and expiration date" at bounding box center [709, 124] width 560 height 52
click at [811, 163] on icon "button" at bounding box center [815, 166] width 10 height 10
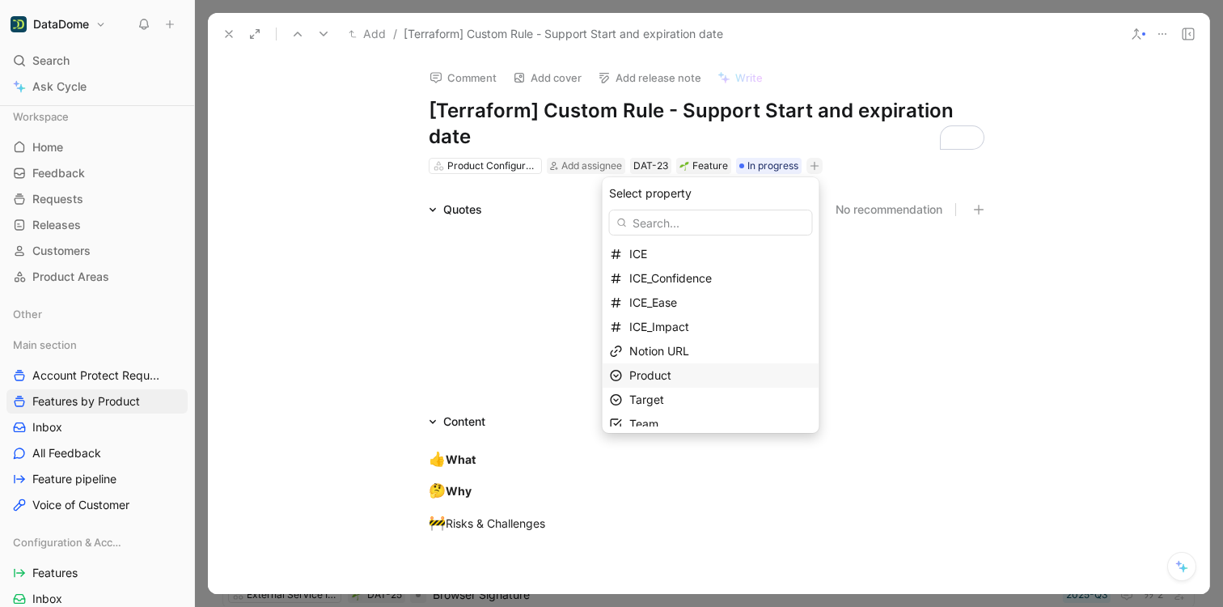
click at [682, 372] on div "Product" at bounding box center [720, 375] width 183 height 19
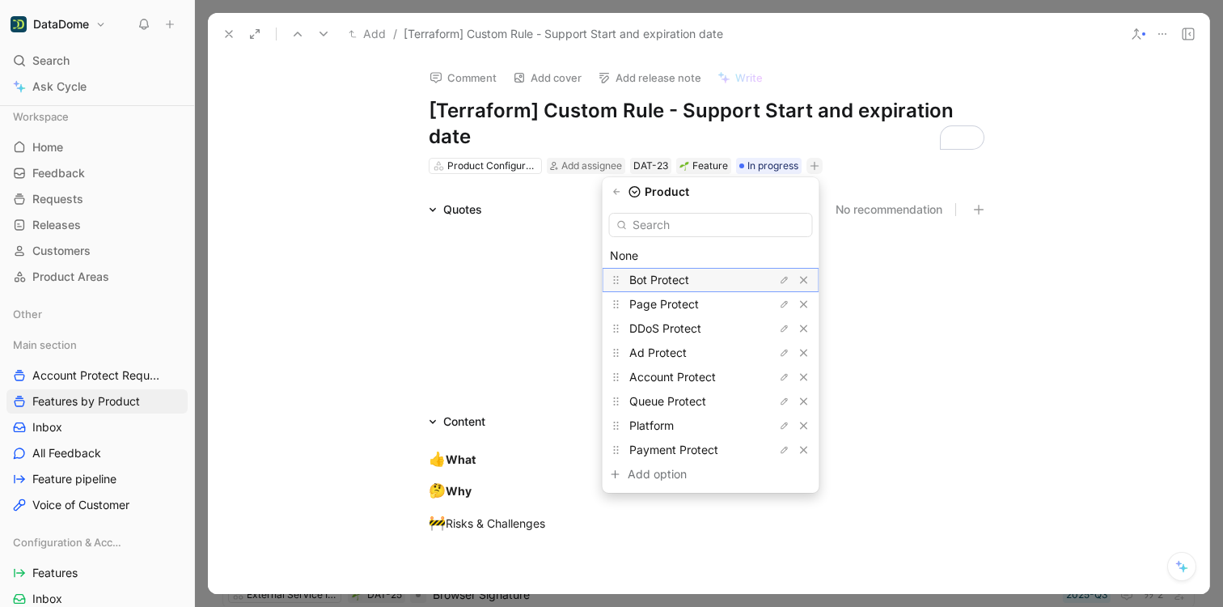
click at [671, 275] on span "Bot Protect" at bounding box center [659, 280] width 60 height 14
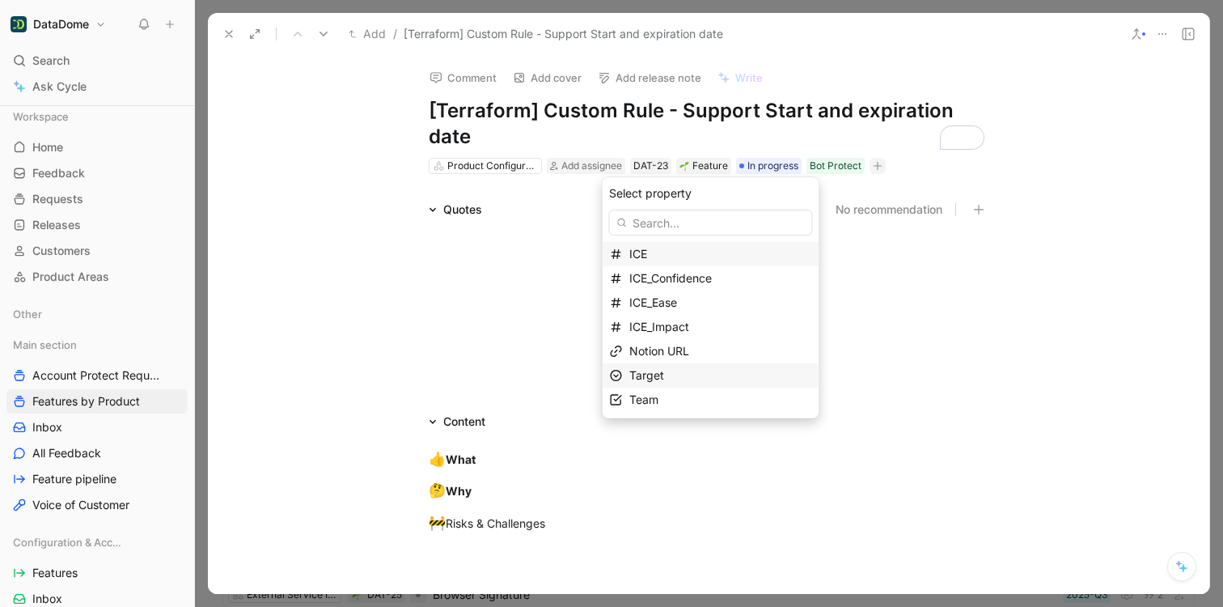
click at [676, 375] on div "Target" at bounding box center [720, 375] width 183 height 19
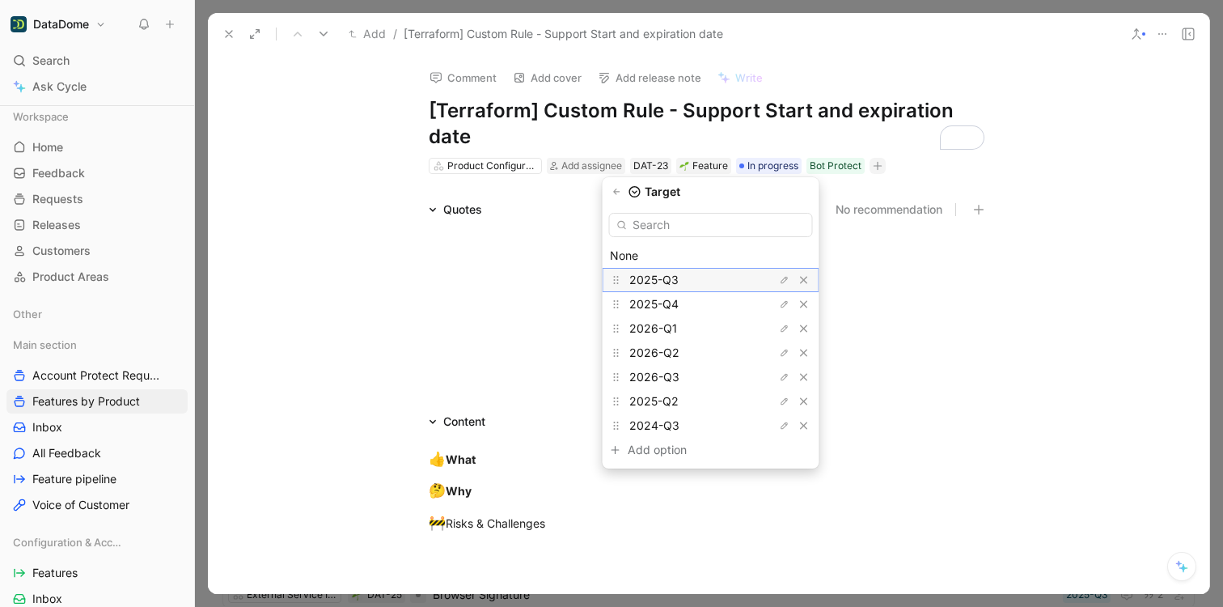
click at [679, 278] on span "2025-Q3" at bounding box center [653, 280] width 49 height 14
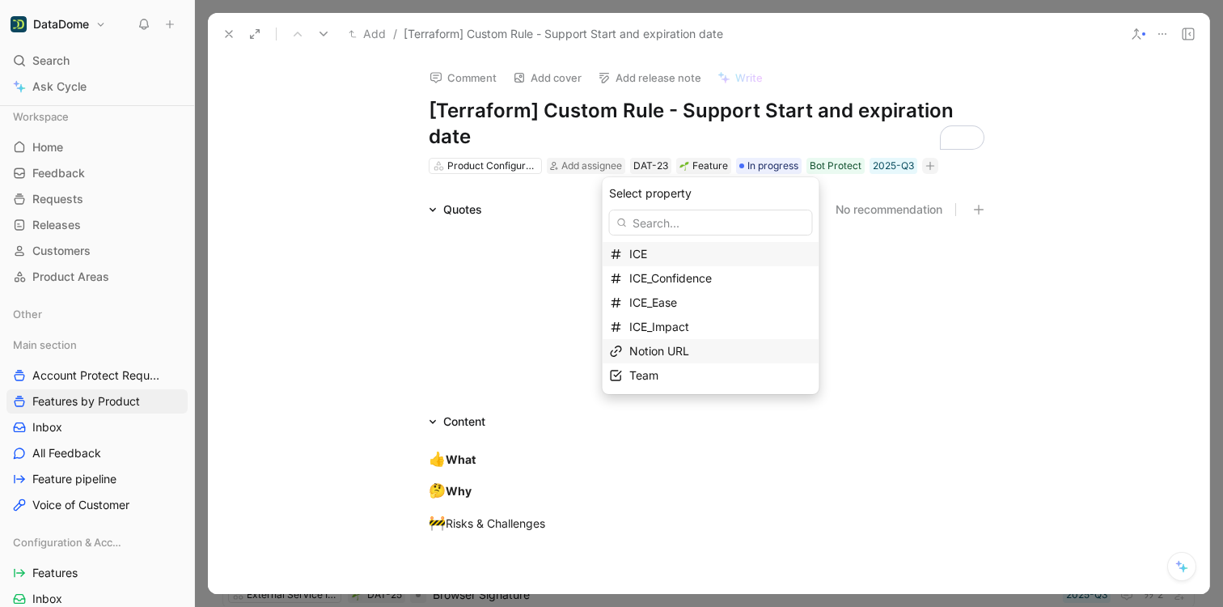
click at [674, 359] on div "Notion URL" at bounding box center [720, 350] width 183 height 19
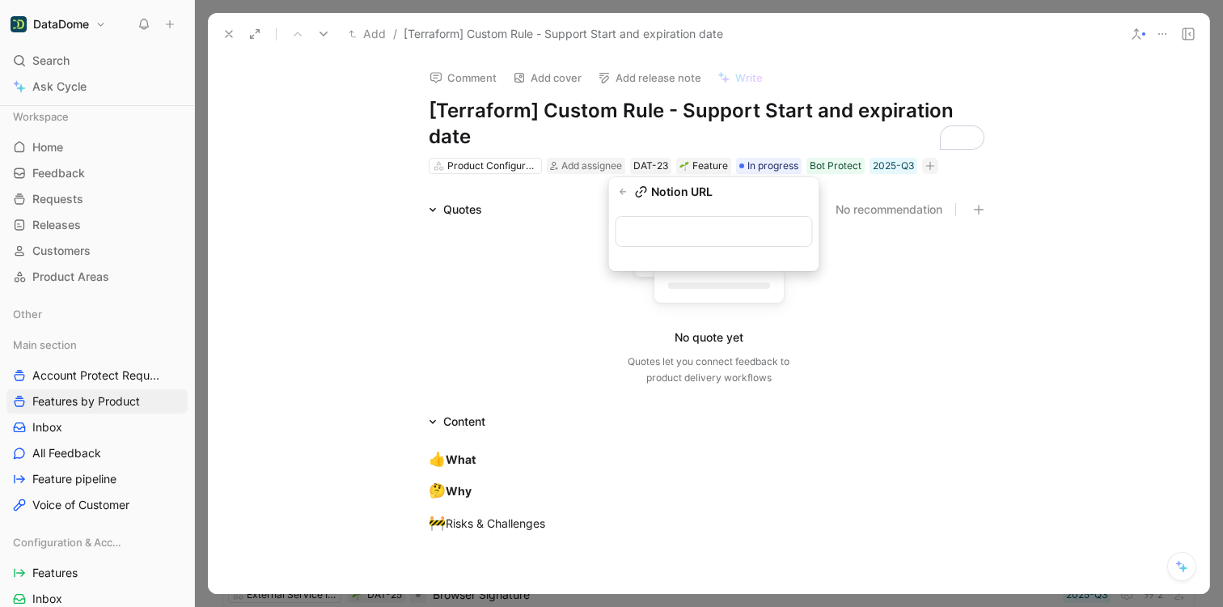
type input "[URL][DOMAIN_NAME]"
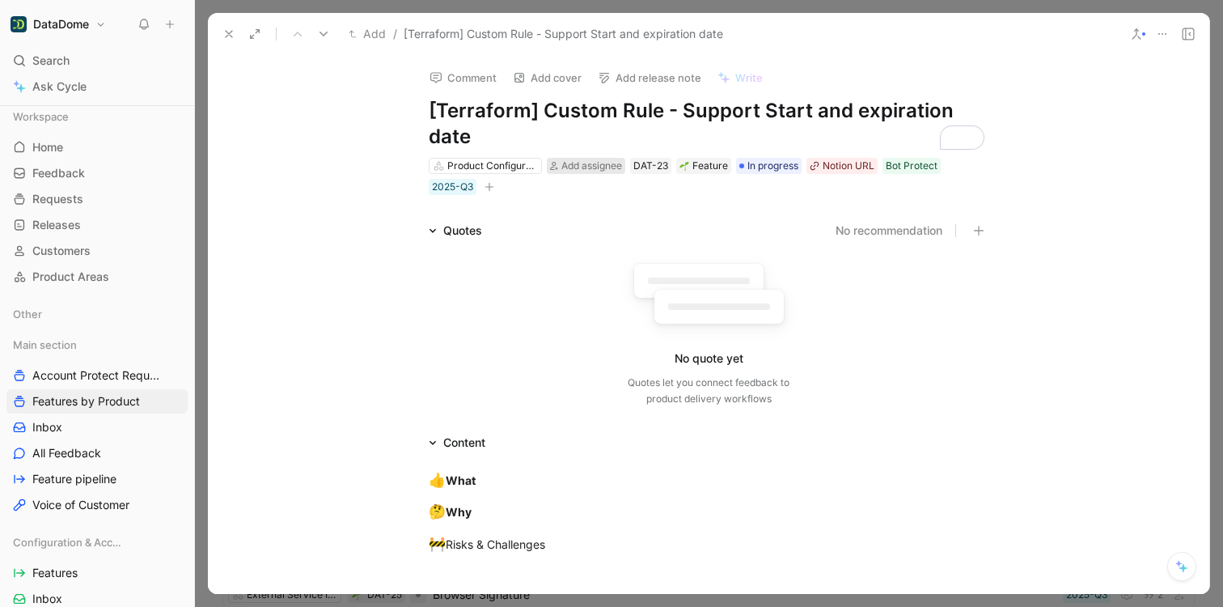
click at [589, 167] on span "Add assignee" at bounding box center [591, 165] width 61 height 12
type input "marlot"
click at [611, 232] on span "[PERSON_NAME]" at bounding box center [622, 228] width 93 height 14
click at [354, 205] on div "Comment Add cover Add release note Write [Terraform] Custom Rule - Support Star…" at bounding box center [708, 324] width 1001 height 539
click at [468, 163] on div "Product Configuration" at bounding box center [492, 166] width 91 height 16
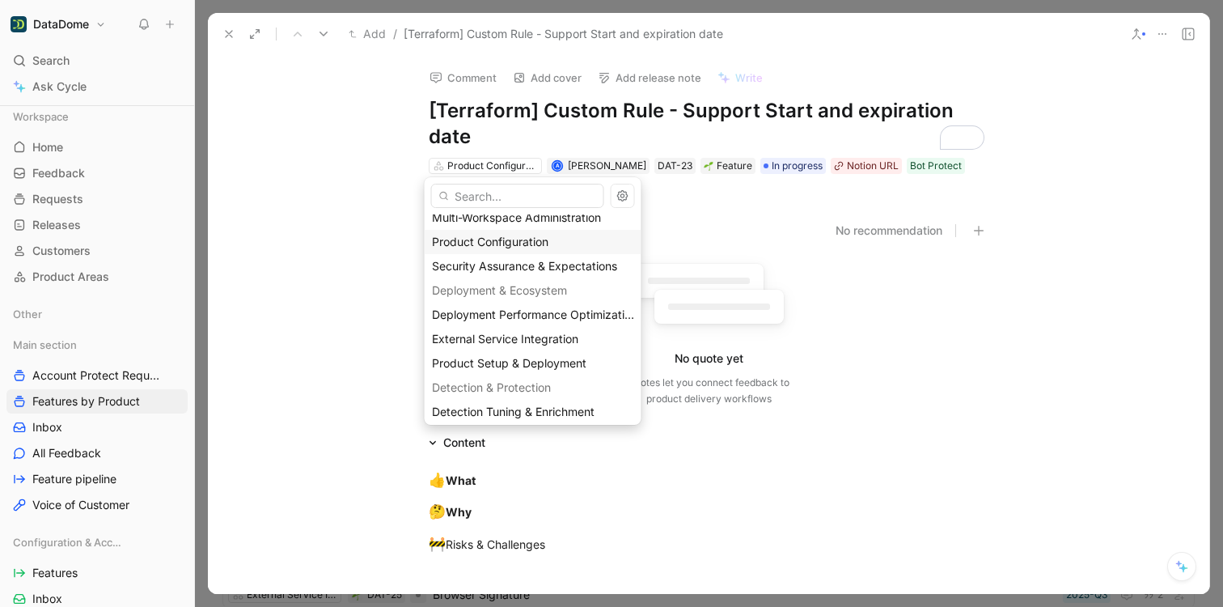
scroll to position [85, 0]
click at [518, 334] on span "External Service Integration" at bounding box center [505, 335] width 146 height 14
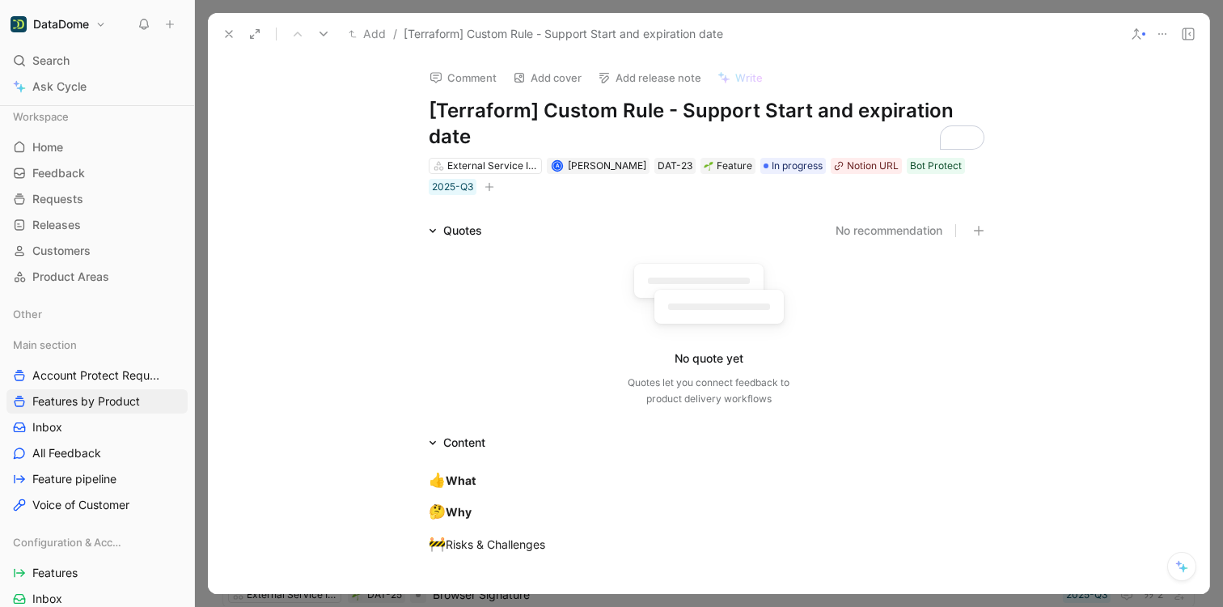
click at [233, 40] on icon at bounding box center [228, 34] width 13 height 13
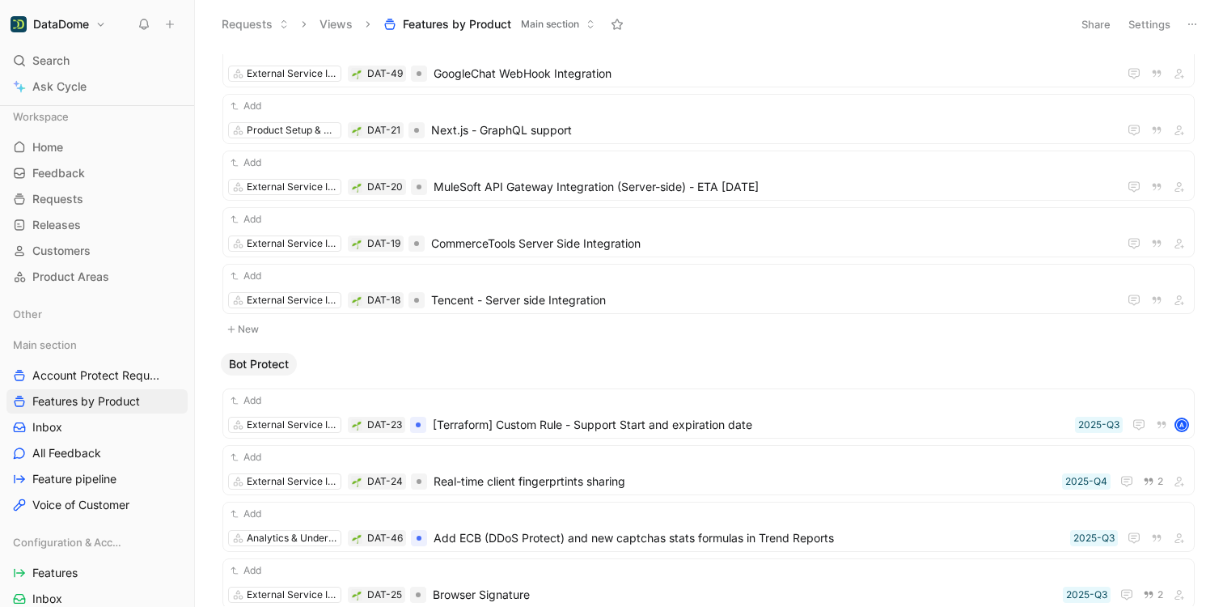
click at [489, 133] on span "Next.js - GraphQL support" at bounding box center [771, 130] width 680 height 19
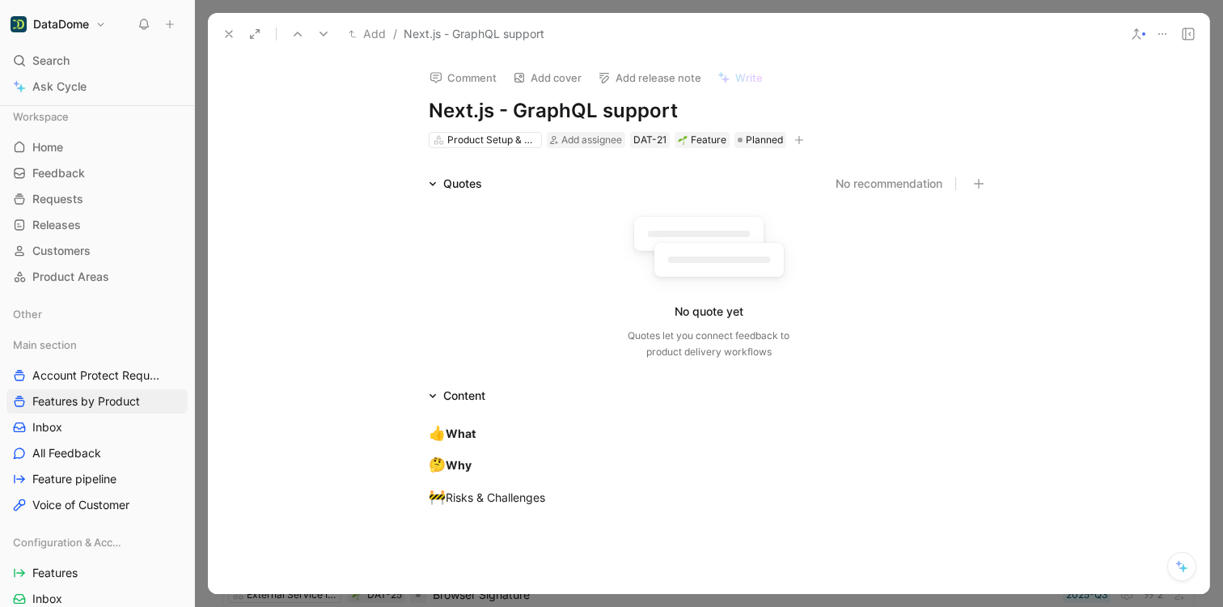
drag, startPoint x: 683, startPoint y: 118, endPoint x: 428, endPoint y: 104, distance: 256.0
click at [429, 104] on h1 "Next.js - GraphQL support" at bounding box center [709, 111] width 560 height 26
click at [802, 140] on div "Product Setup & Deployment Add assignee DAT-21 Feature Planned" at bounding box center [708, 139] width 563 height 19
click at [798, 137] on icon "button" at bounding box center [799, 140] width 10 height 10
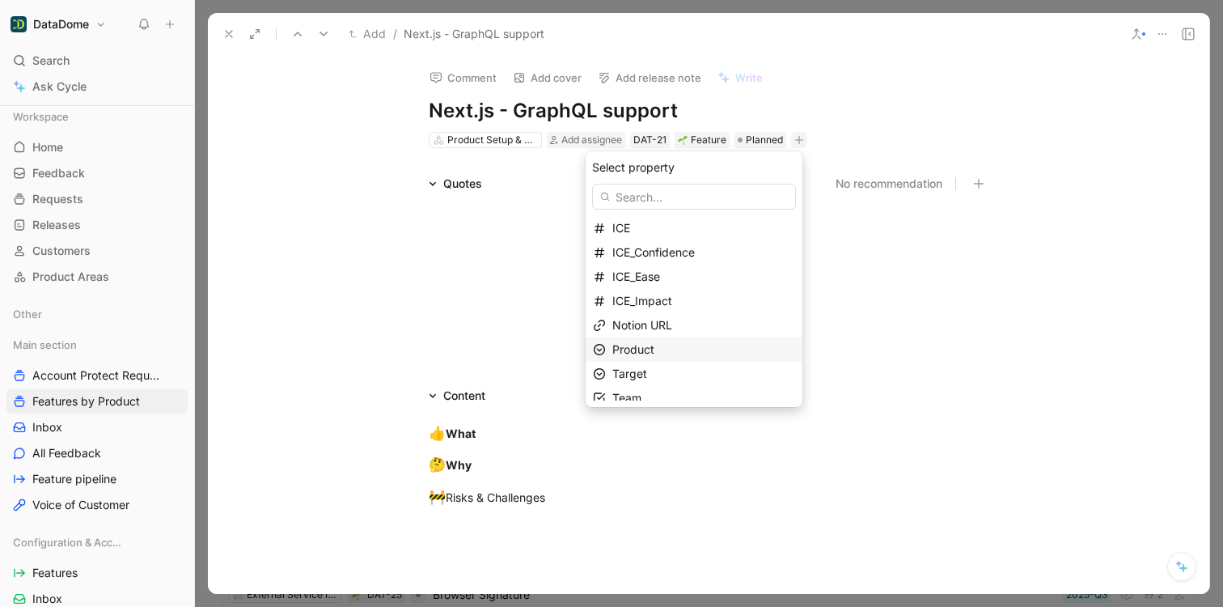
click at [649, 356] on span "Product" at bounding box center [633, 349] width 42 height 14
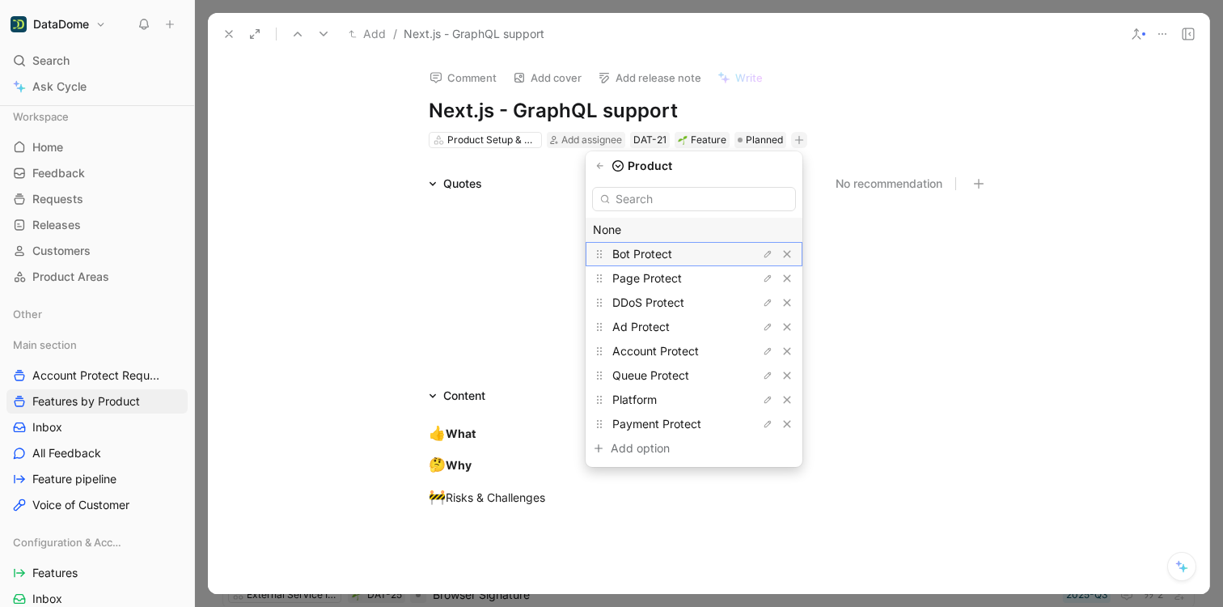
click at [662, 256] on span "Bot Protect" at bounding box center [642, 254] width 60 height 14
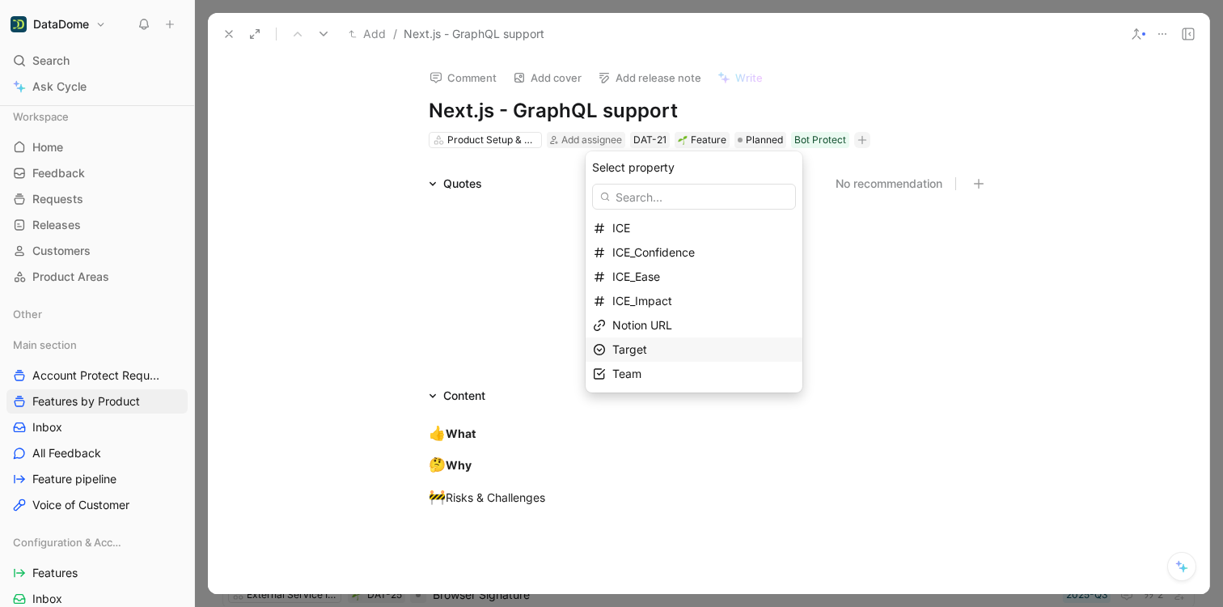
click at [662, 346] on div "Target" at bounding box center [703, 349] width 183 height 19
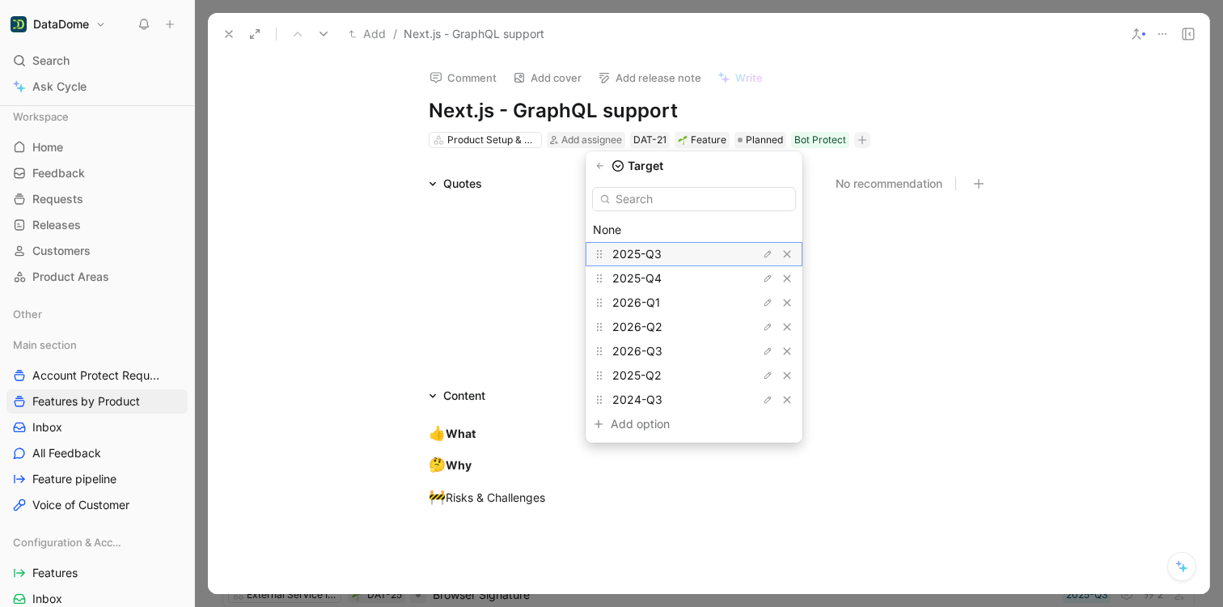
click at [662, 255] on span "2025-Q3" at bounding box center [636, 254] width 49 height 14
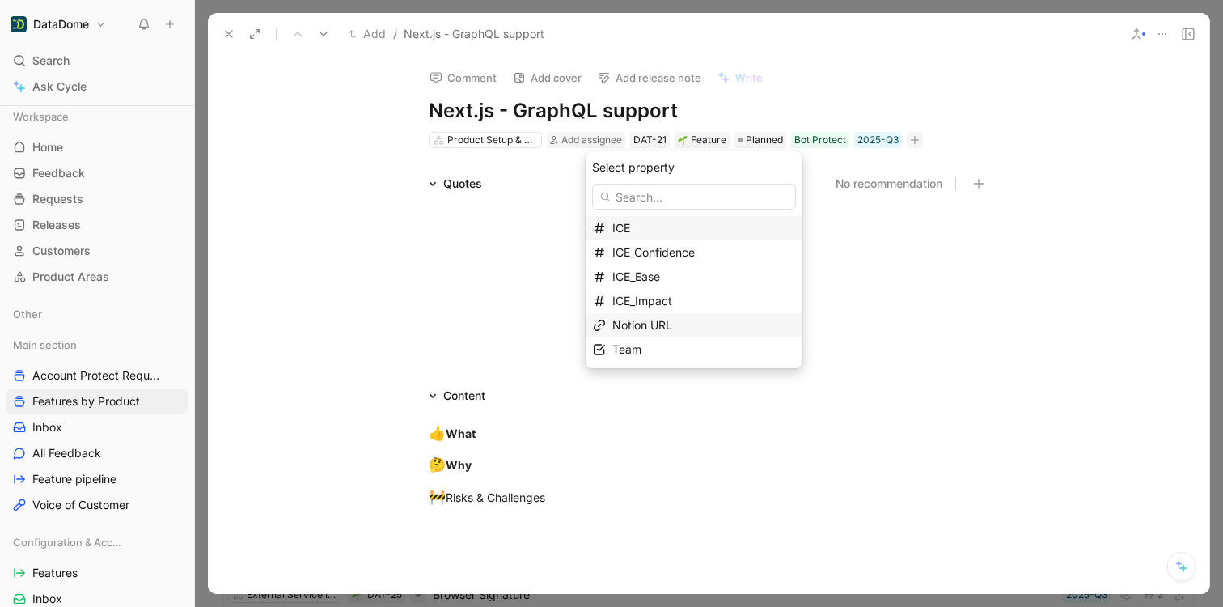
click at [655, 333] on div "Notion URL" at bounding box center [703, 324] width 183 height 19
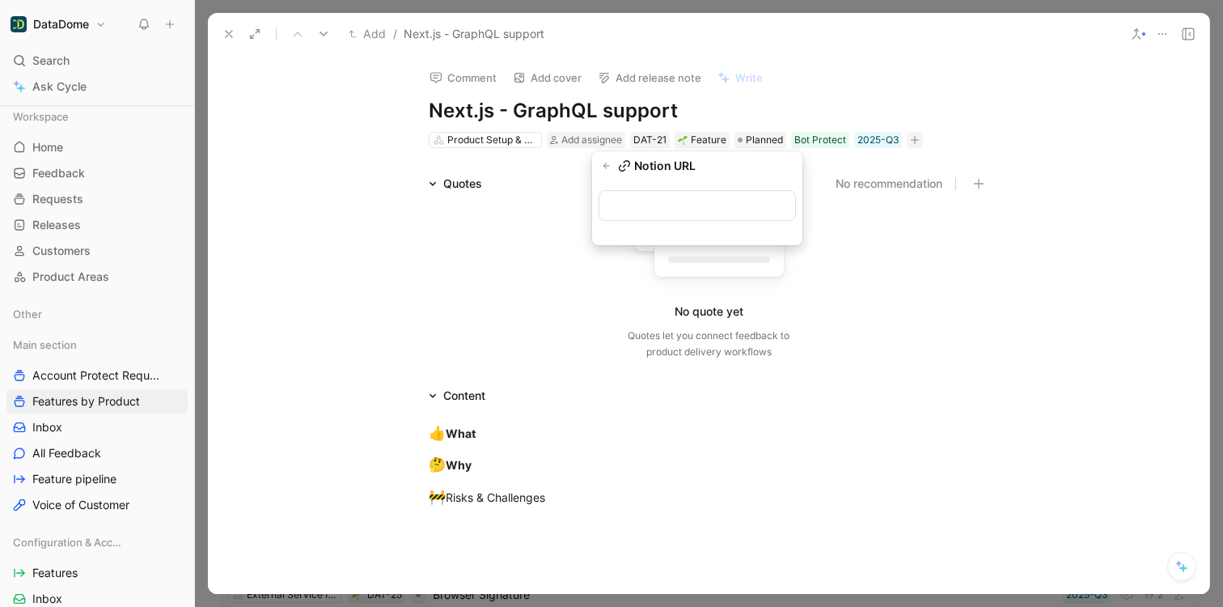
type input "[URL][DOMAIN_NAME]"
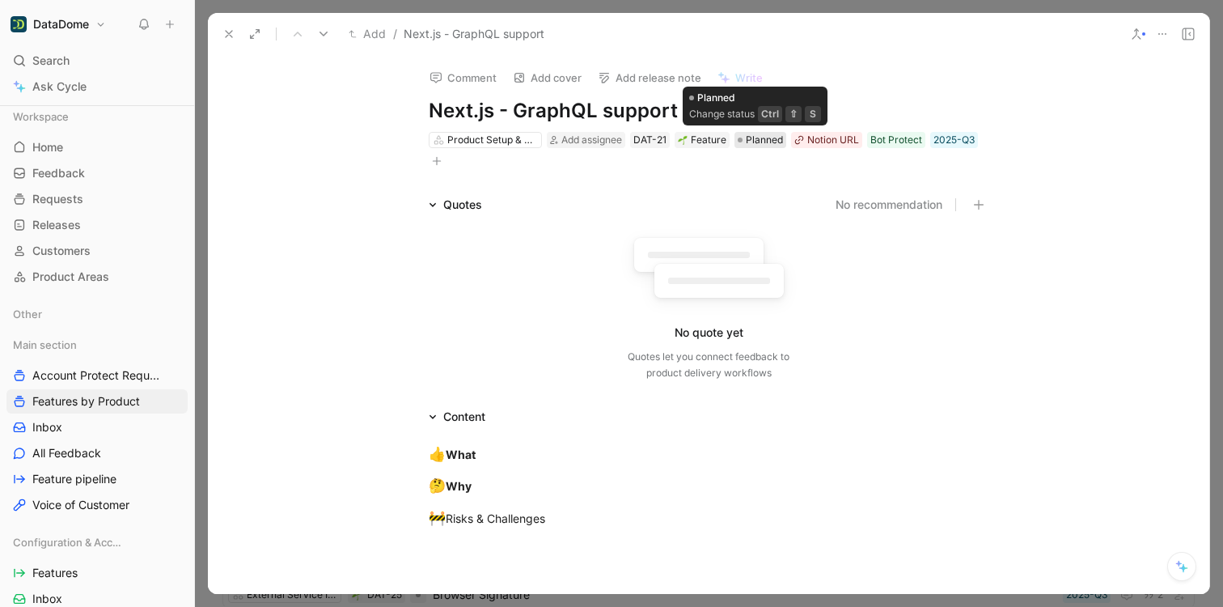
click at [760, 142] on span "Planned" at bounding box center [764, 140] width 37 height 16
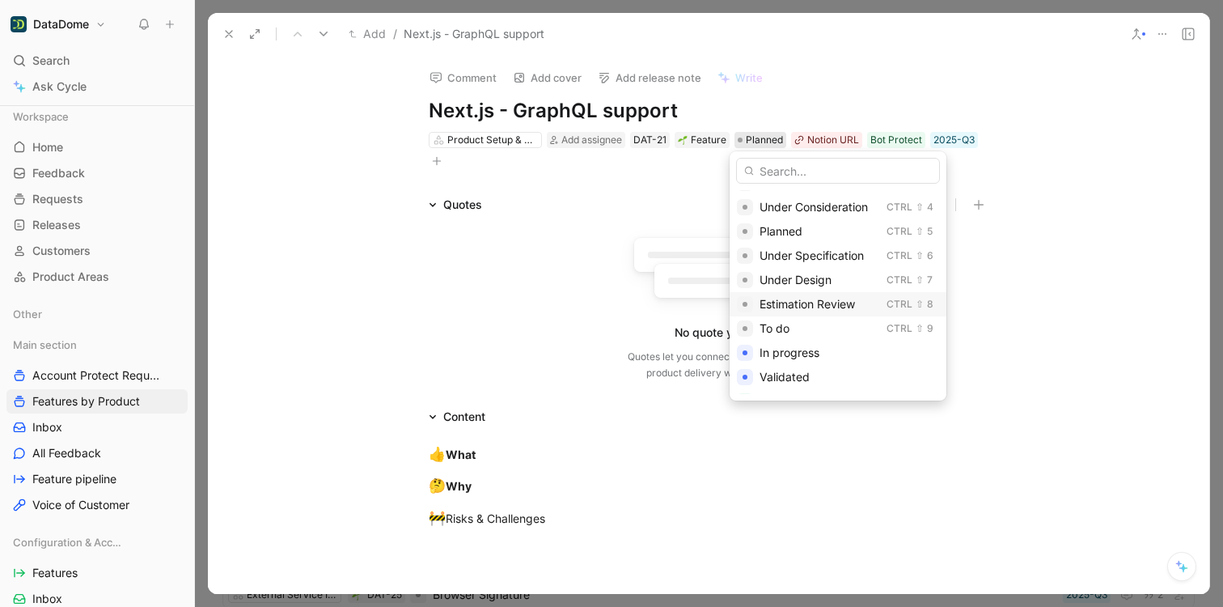
scroll to position [68, 0]
click at [788, 325] on span "To do" at bounding box center [775, 328] width 30 height 14
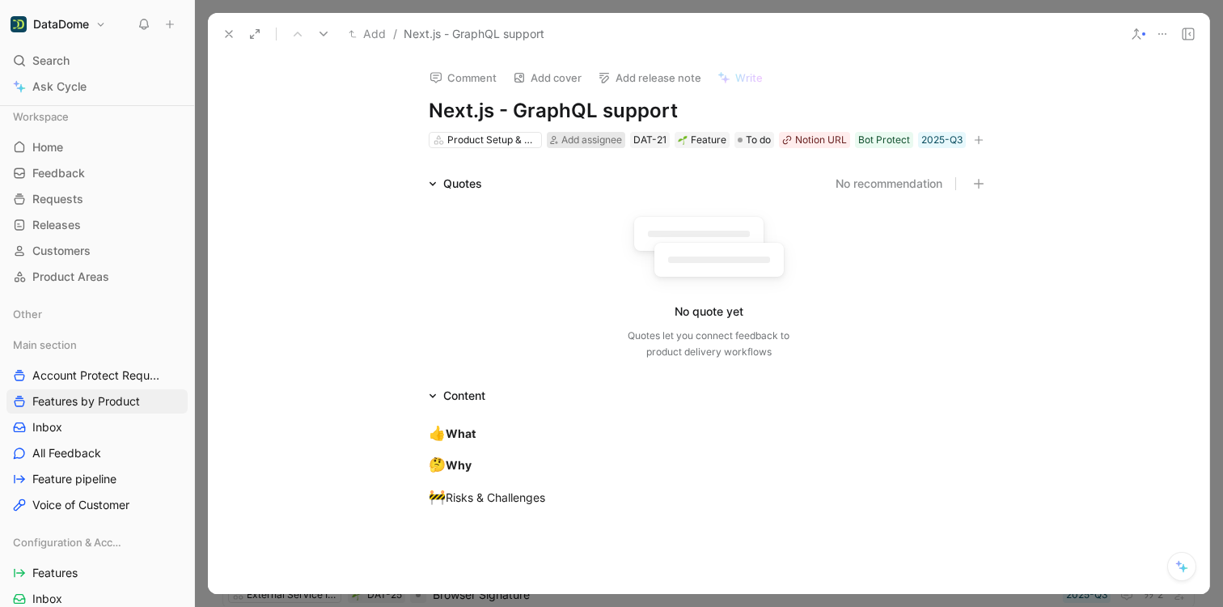
click at [575, 139] on span "Add assignee" at bounding box center [591, 139] width 61 height 12
type input "marlot"
click at [610, 197] on span "[PERSON_NAME]" at bounding box center [622, 202] width 93 height 14
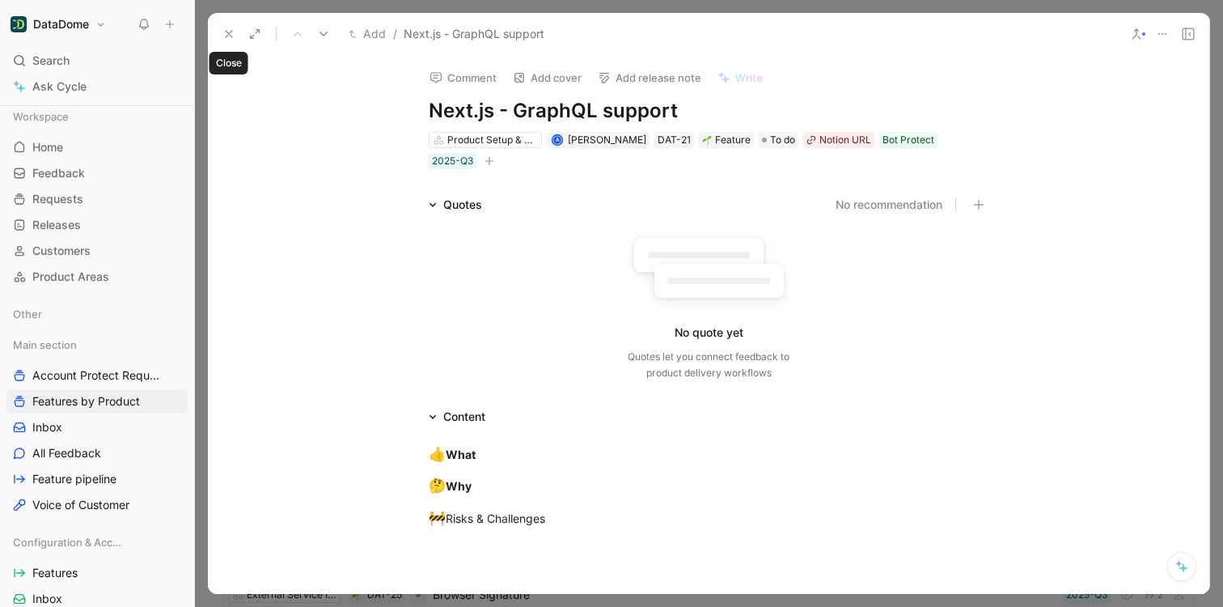
click at [232, 37] on icon at bounding box center [228, 34] width 13 height 13
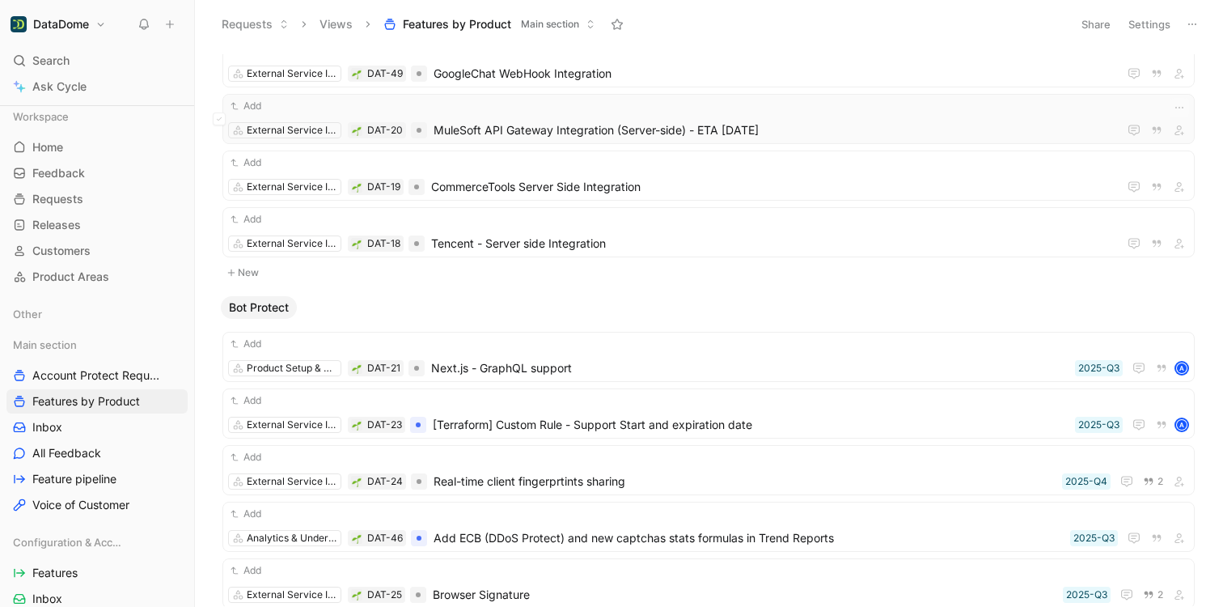
click at [623, 131] on span "MuleSoft API Gateway Integration (Server-side) - ETA [DATE]" at bounding box center [773, 130] width 678 height 19
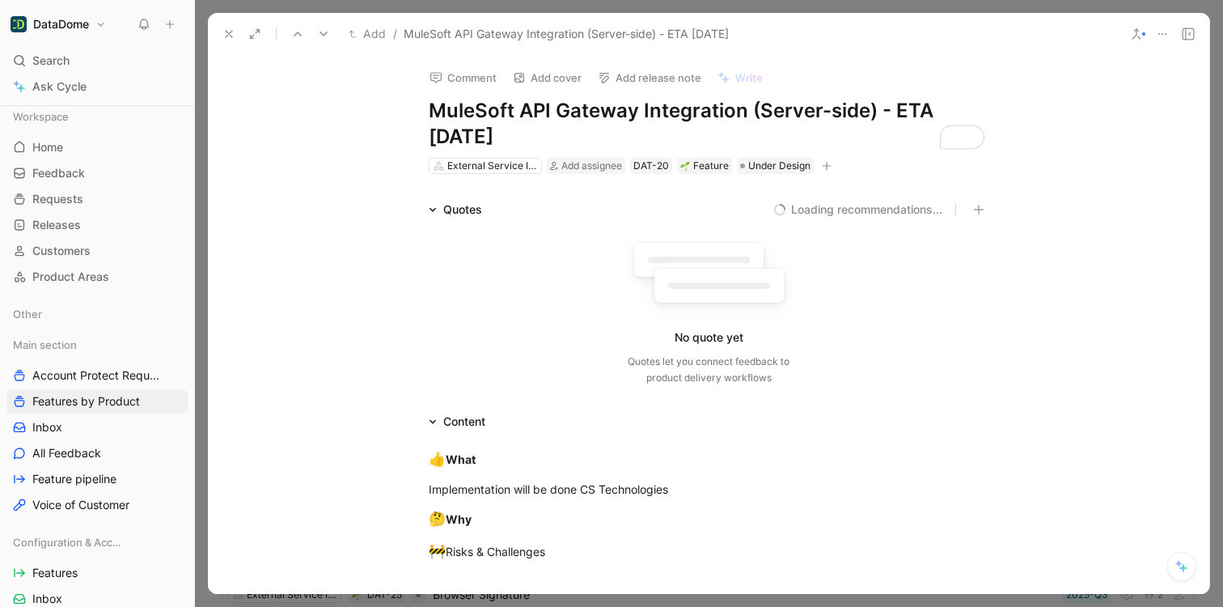
drag, startPoint x: 519, startPoint y: 136, endPoint x: 431, endPoint y: 115, distance: 90.6
click at [431, 115] on h1 "MuleSoft API Gateway Integration (Server-side) - ETA [DATE]" at bounding box center [709, 124] width 560 height 52
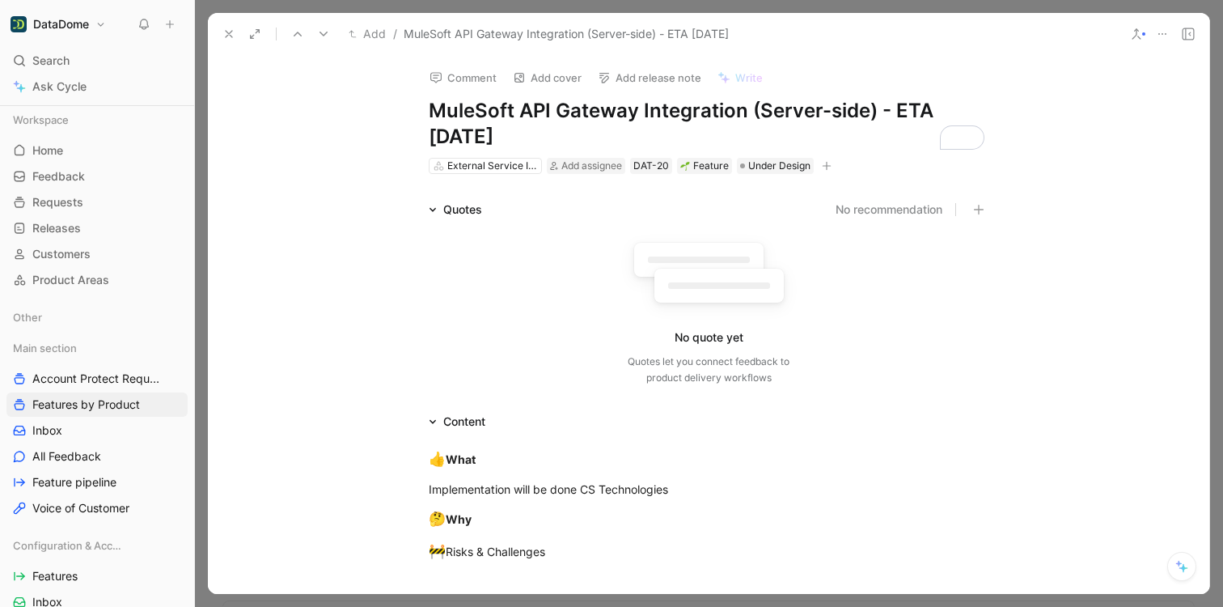
scroll to position [676, 0]
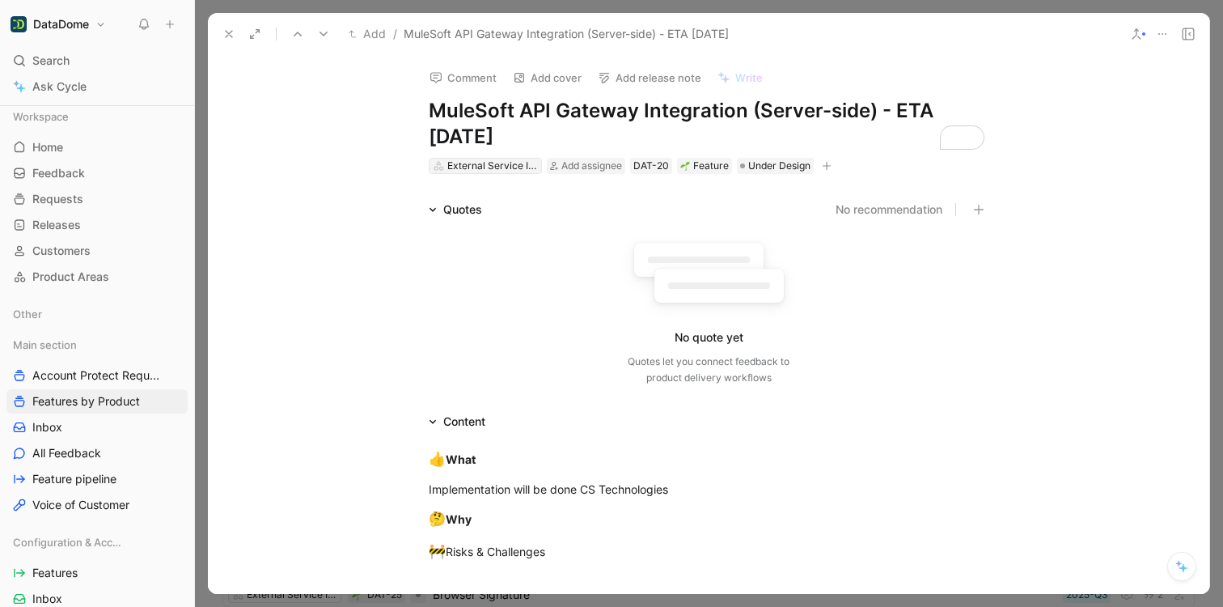
click at [477, 167] on div "External Service Integration" at bounding box center [492, 166] width 91 height 16
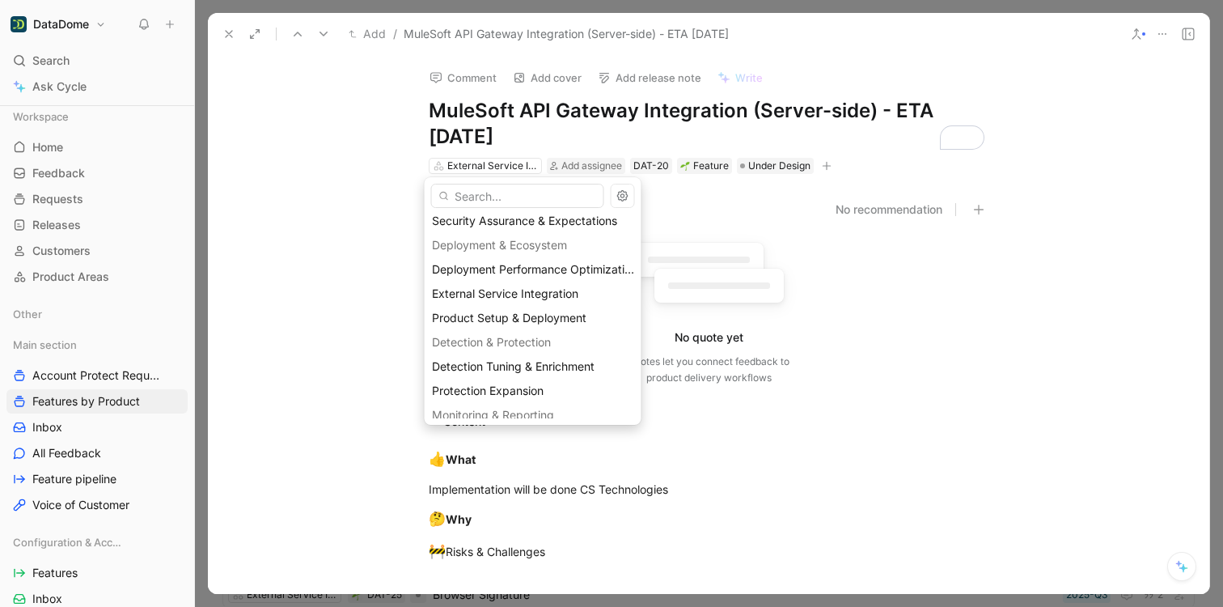
scroll to position [133, 0]
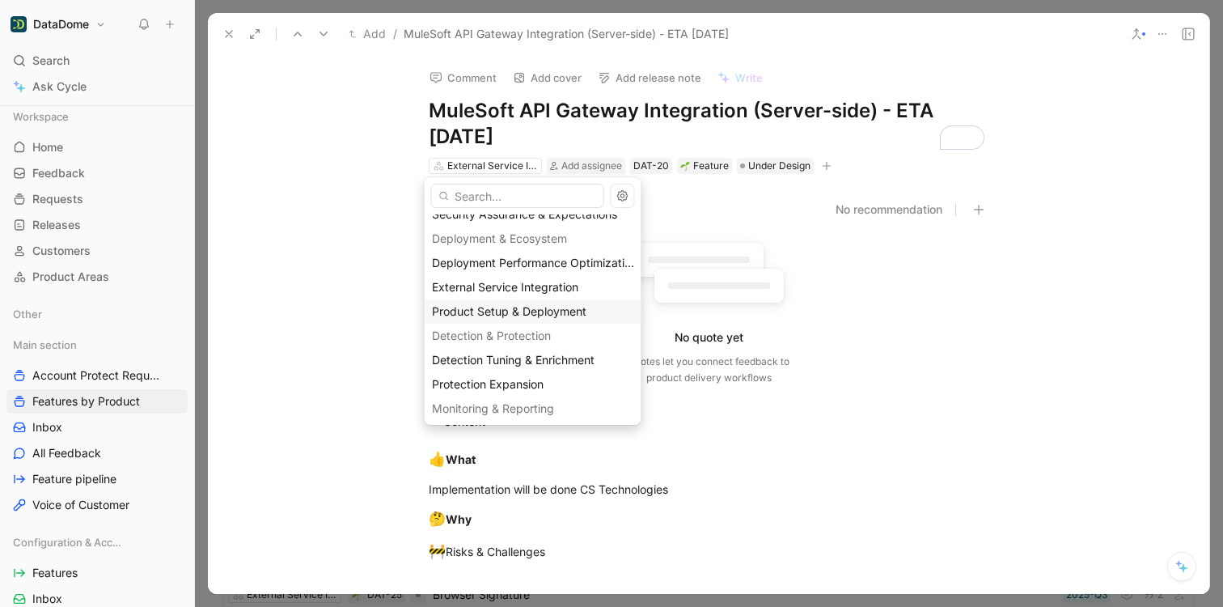
click at [493, 311] on span "Product Setup & Deployment" at bounding box center [509, 311] width 154 height 14
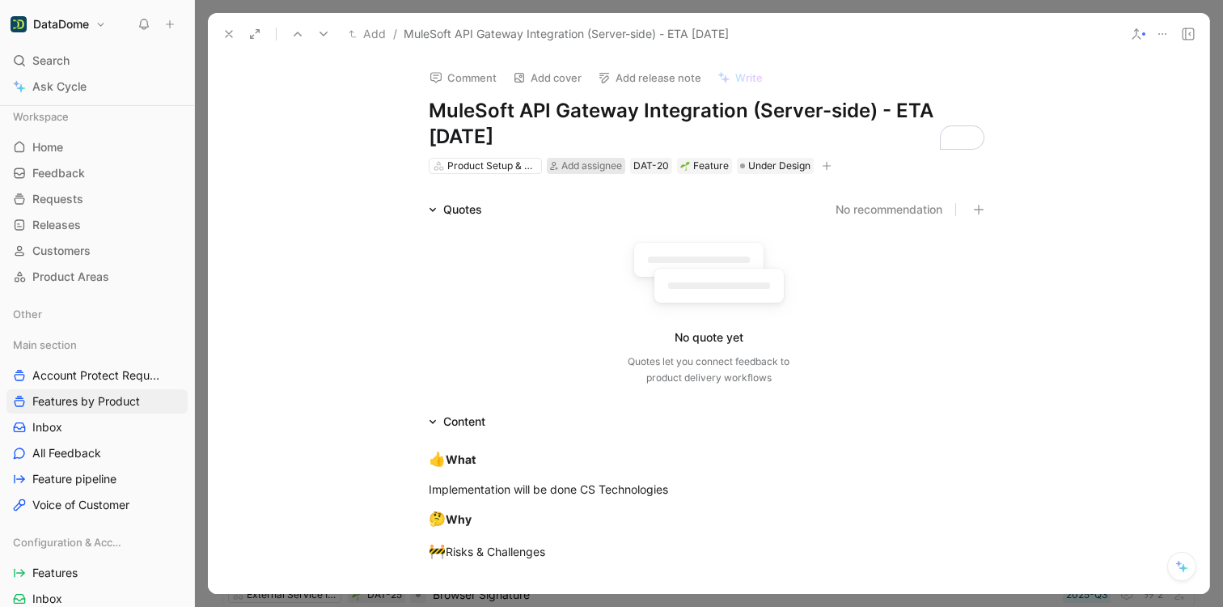
click at [584, 167] on span "Add assignee" at bounding box center [591, 165] width 61 height 12
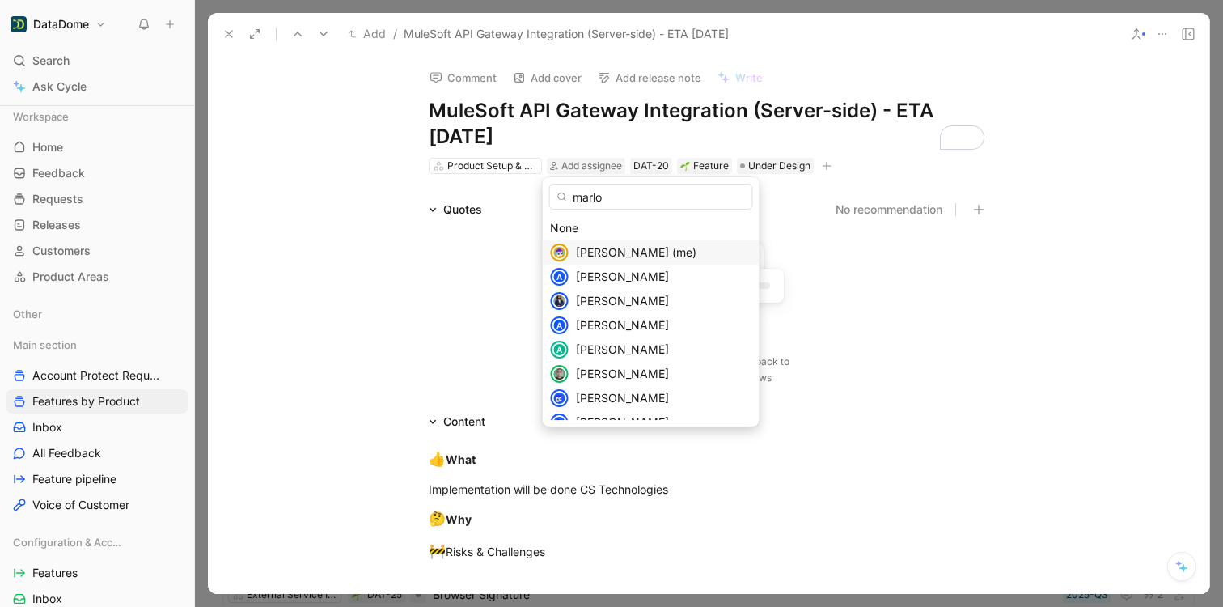
type input "marlot"
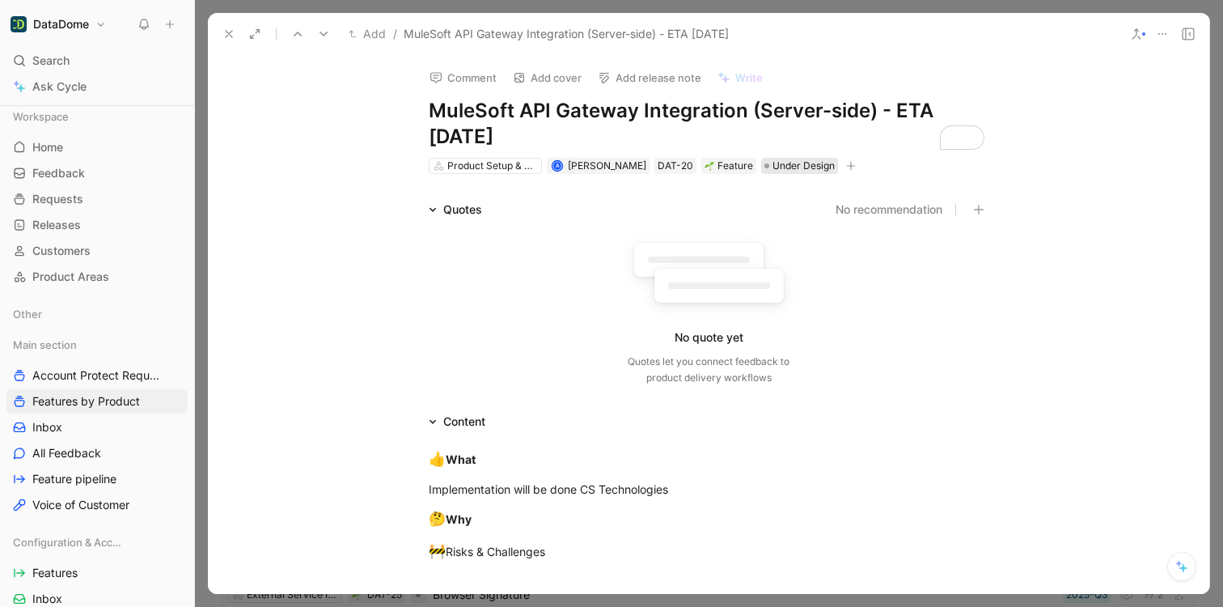
click at [786, 160] on span "Under Design" at bounding box center [803, 166] width 62 height 16
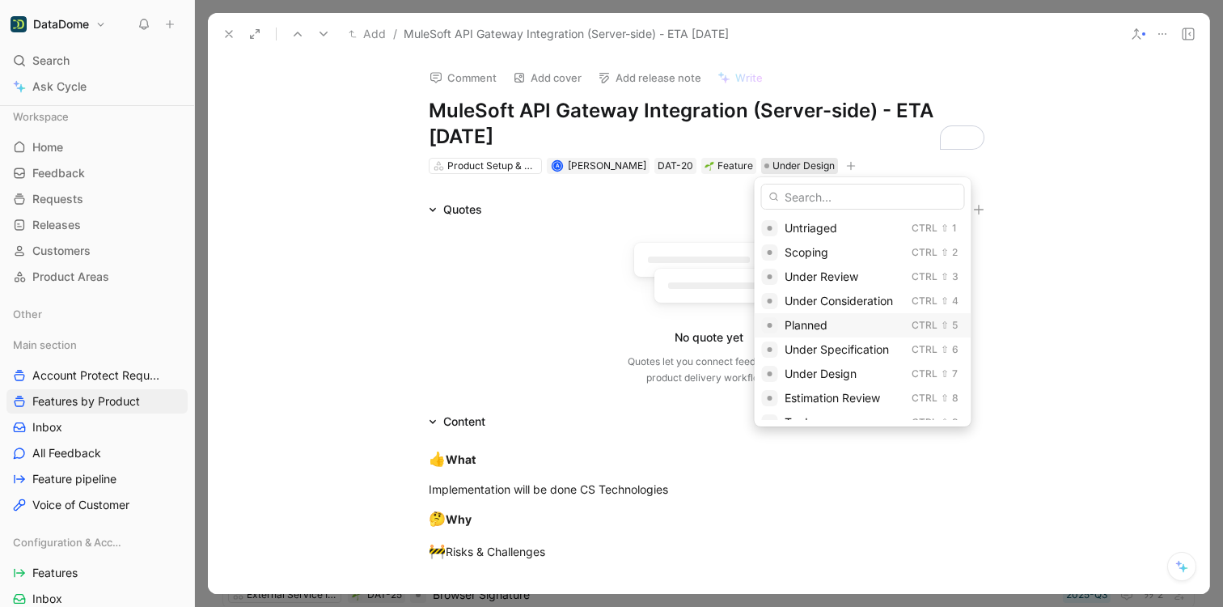
scroll to position [138, 0]
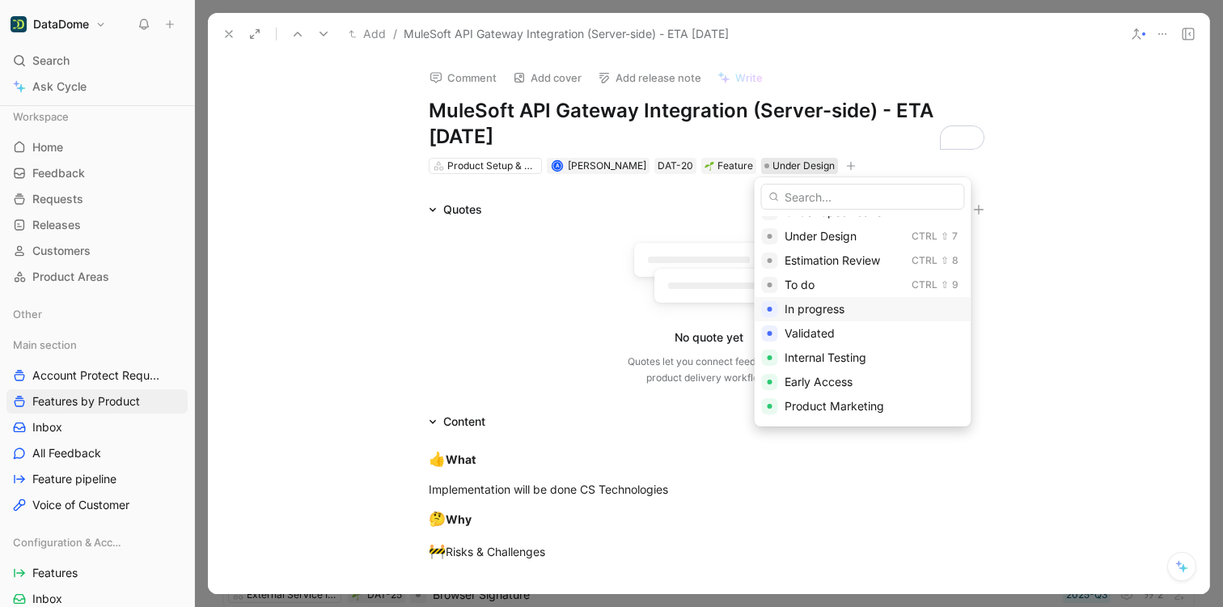
click at [832, 307] on span "In progress" at bounding box center [815, 309] width 60 height 14
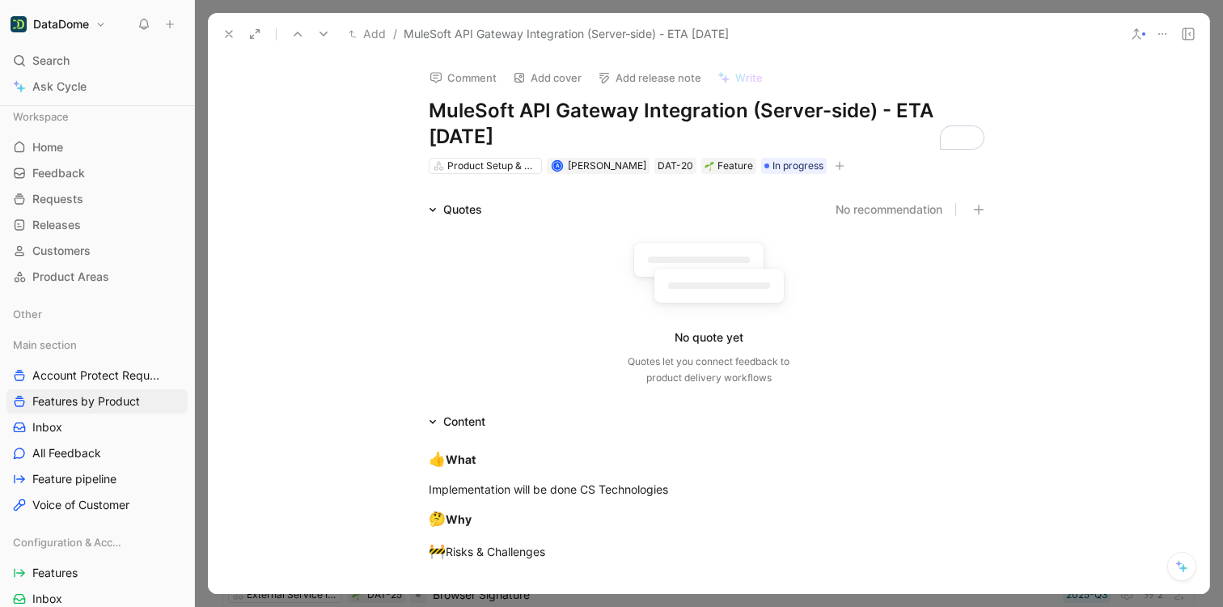
click at [835, 166] on icon "button" at bounding box center [840, 166] width 10 height 10
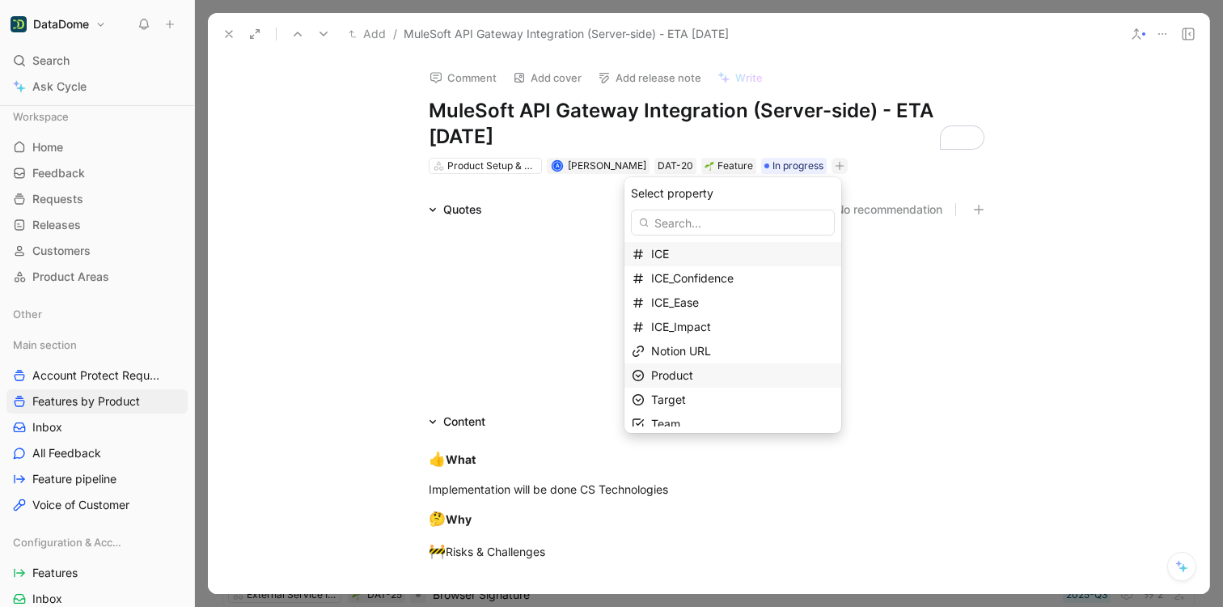
click at [682, 379] on span "Product" at bounding box center [672, 375] width 42 height 14
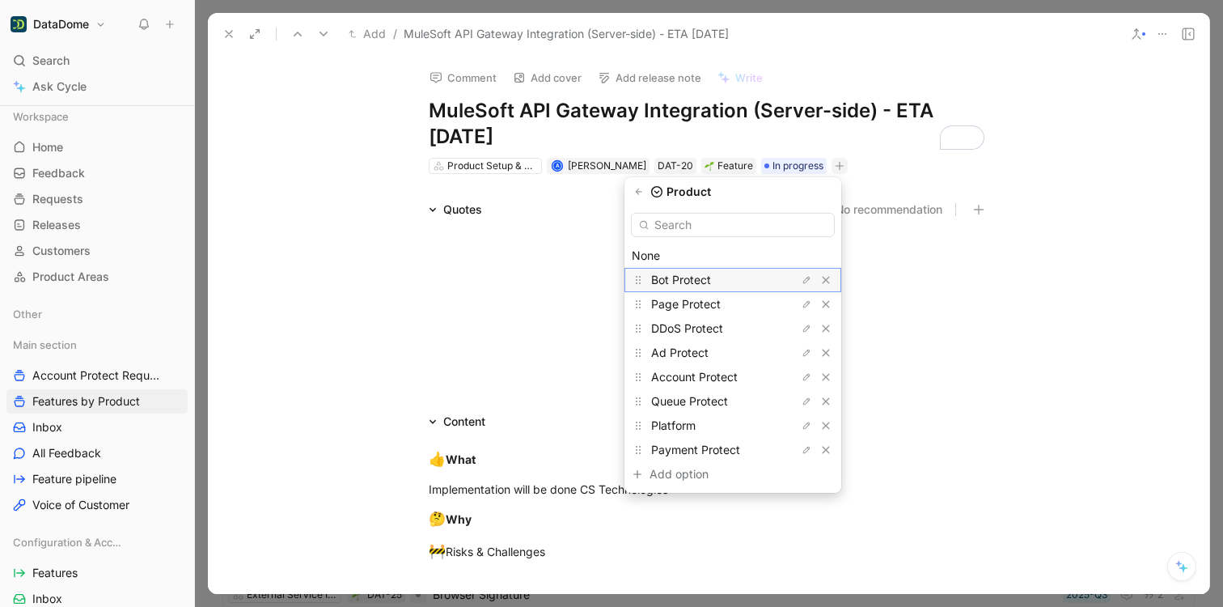
click at [692, 281] on span "Bot Protect" at bounding box center [681, 280] width 60 height 14
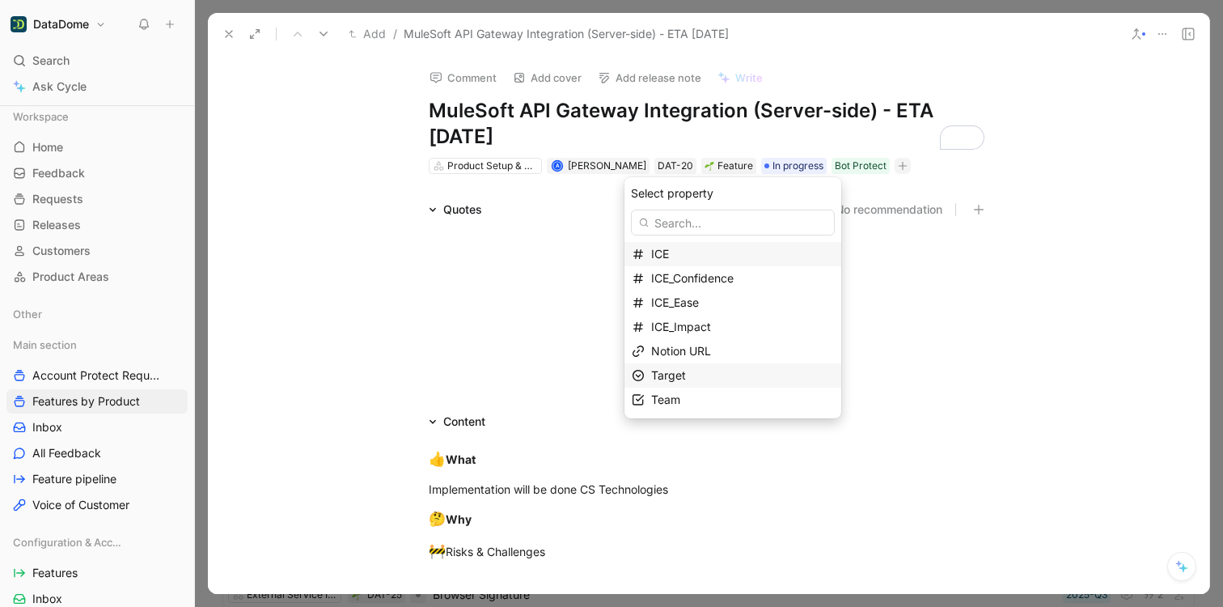
click at [699, 373] on div "Target" at bounding box center [742, 375] width 183 height 19
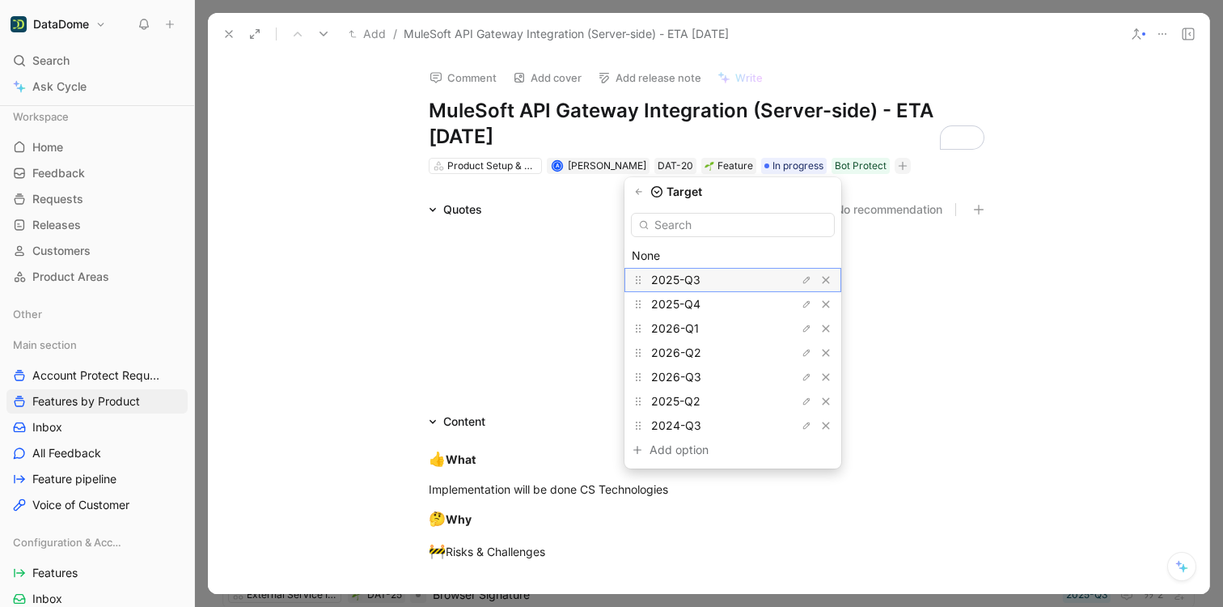
click at [700, 280] on span "2025-Q3" at bounding box center [675, 280] width 49 height 14
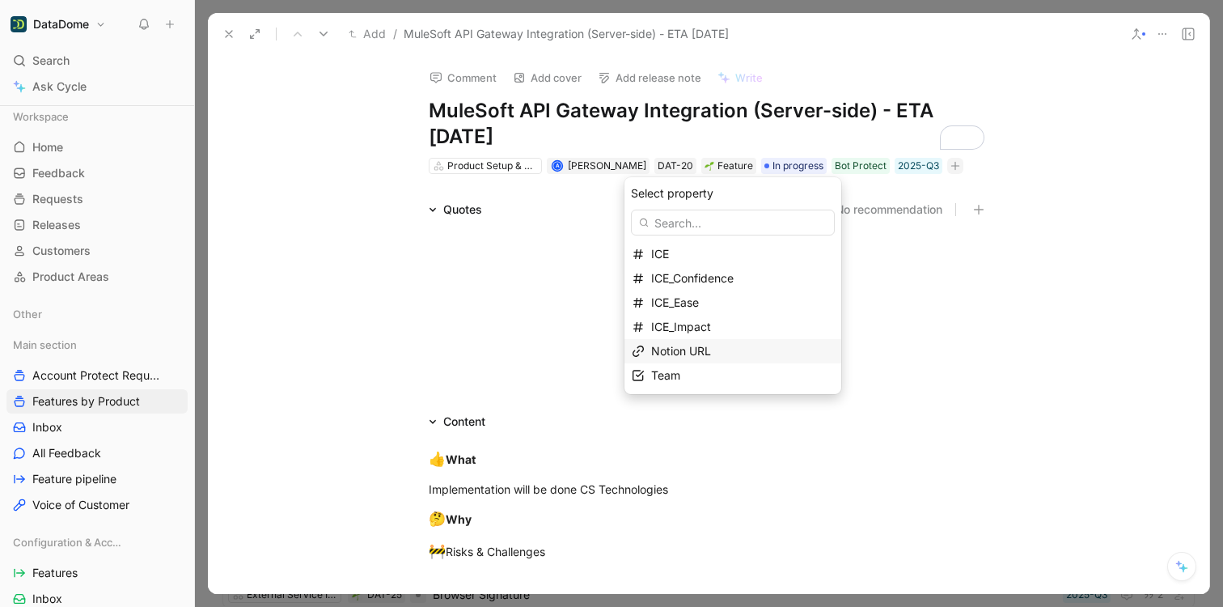
click at [720, 358] on div "Notion URL" at bounding box center [742, 350] width 183 height 19
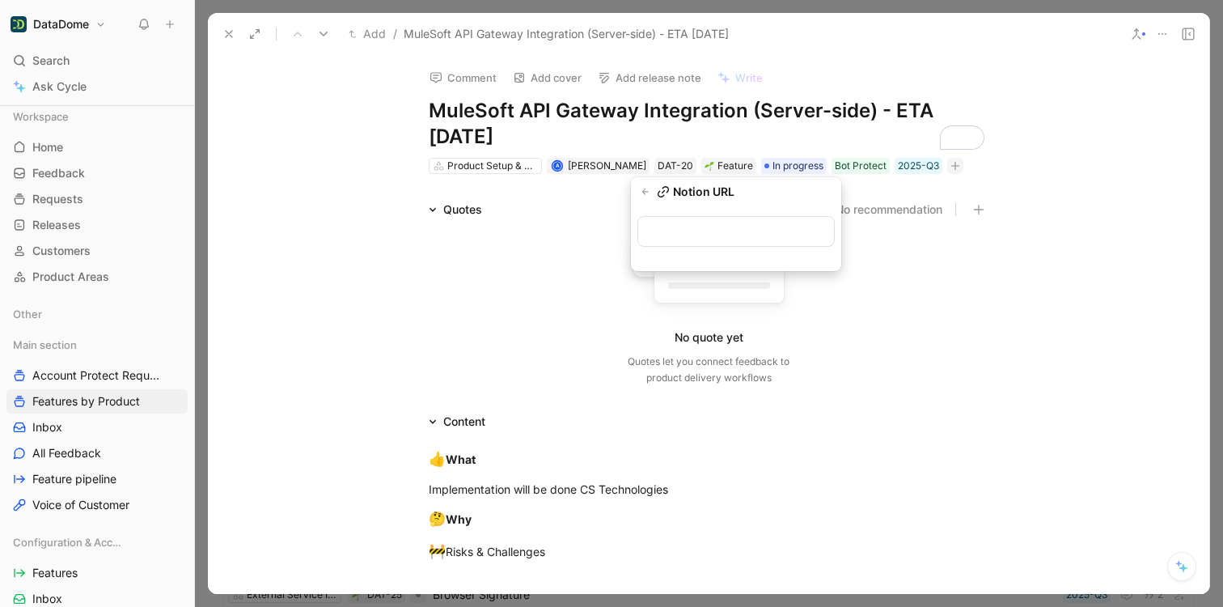
type input "https://www.notion.so/datadome/MuleSoft-API-Gateway-Integration-Server-side-ETA…"
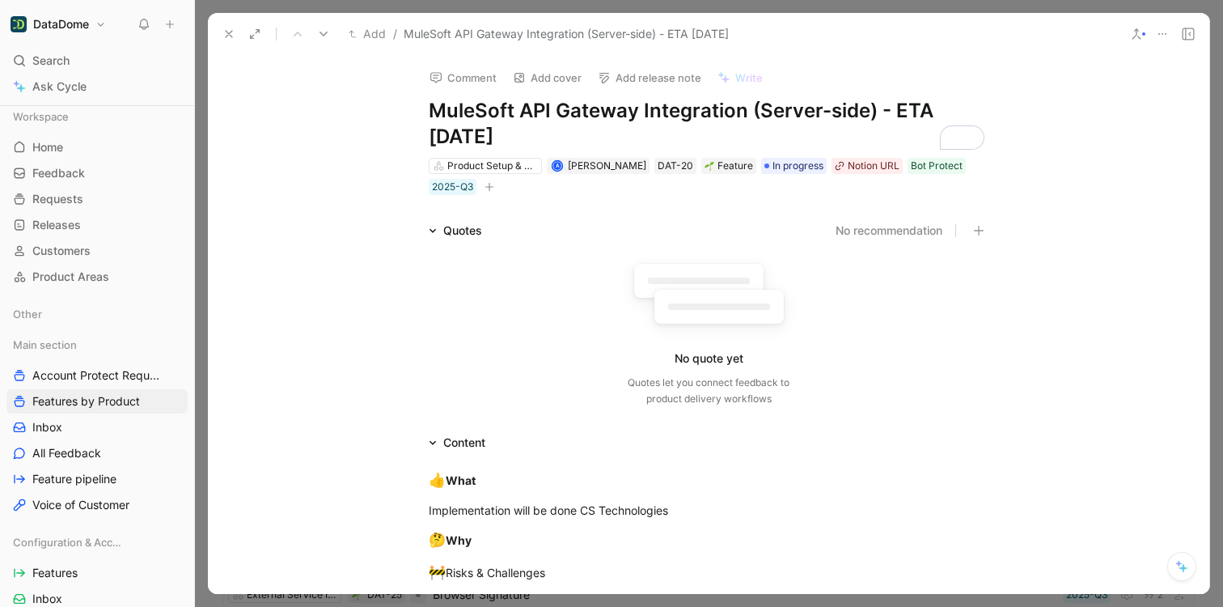
click at [226, 36] on use at bounding box center [229, 34] width 6 height 6
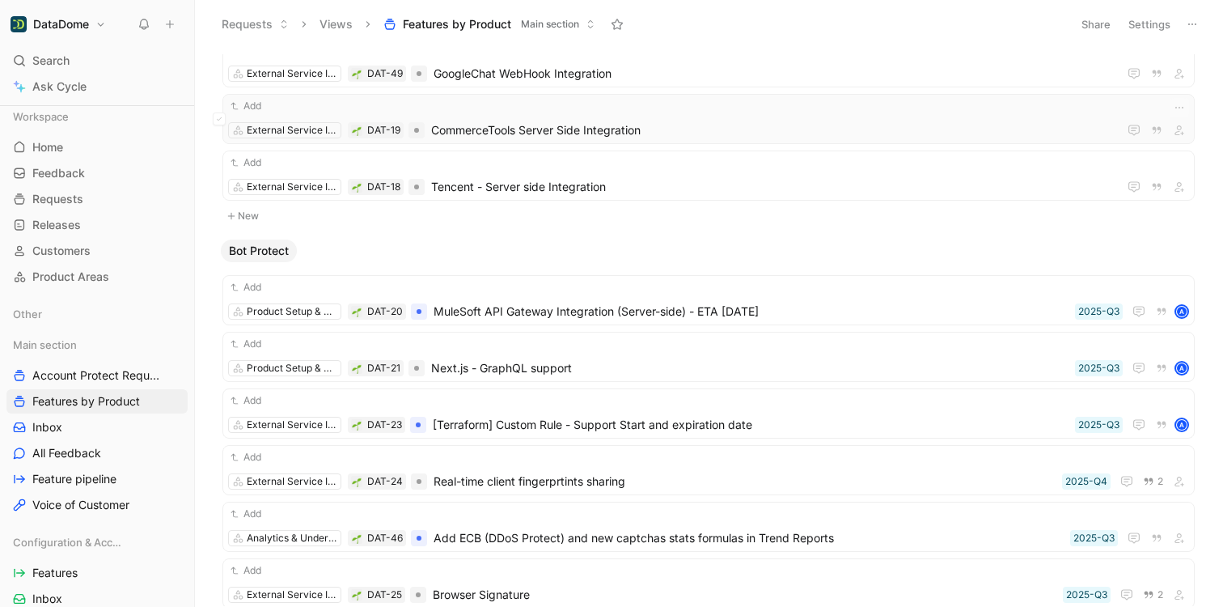
click at [593, 112] on div "Add" at bounding box center [708, 106] width 961 height 16
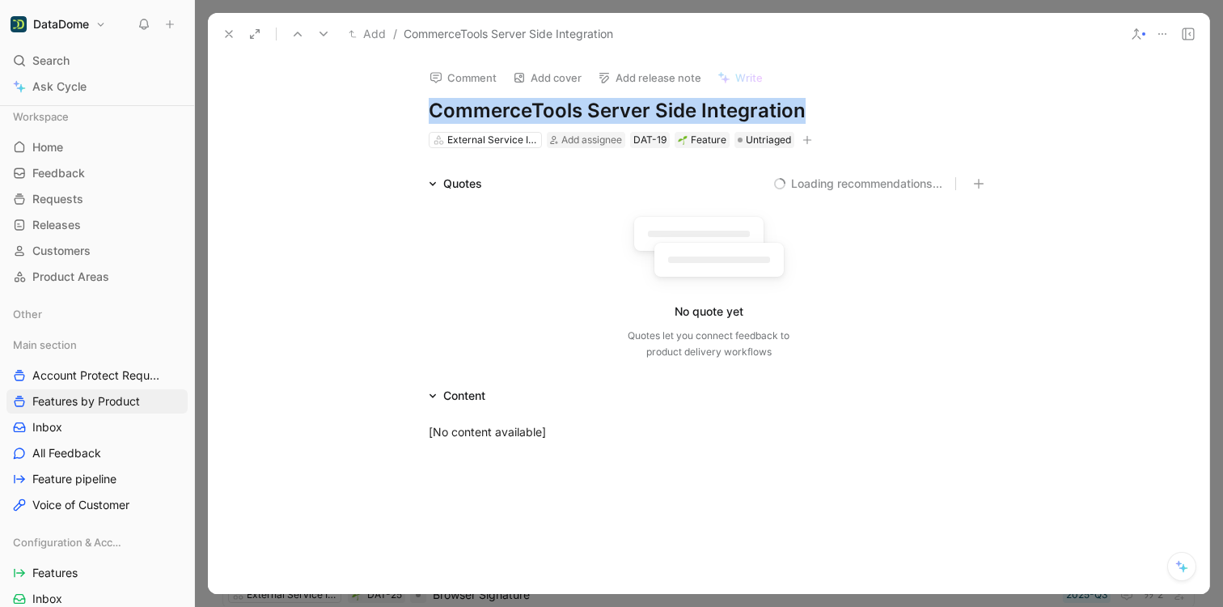
drag, startPoint x: 810, startPoint y: 108, endPoint x: 426, endPoint y: 98, distance: 383.5
click at [429, 98] on h1 "CommerceTools Server Side Integration" at bounding box center [709, 111] width 560 height 26
copy h1 "CommerceTools Server Side Integration"
click at [805, 138] on icon "button" at bounding box center [807, 140] width 10 height 10
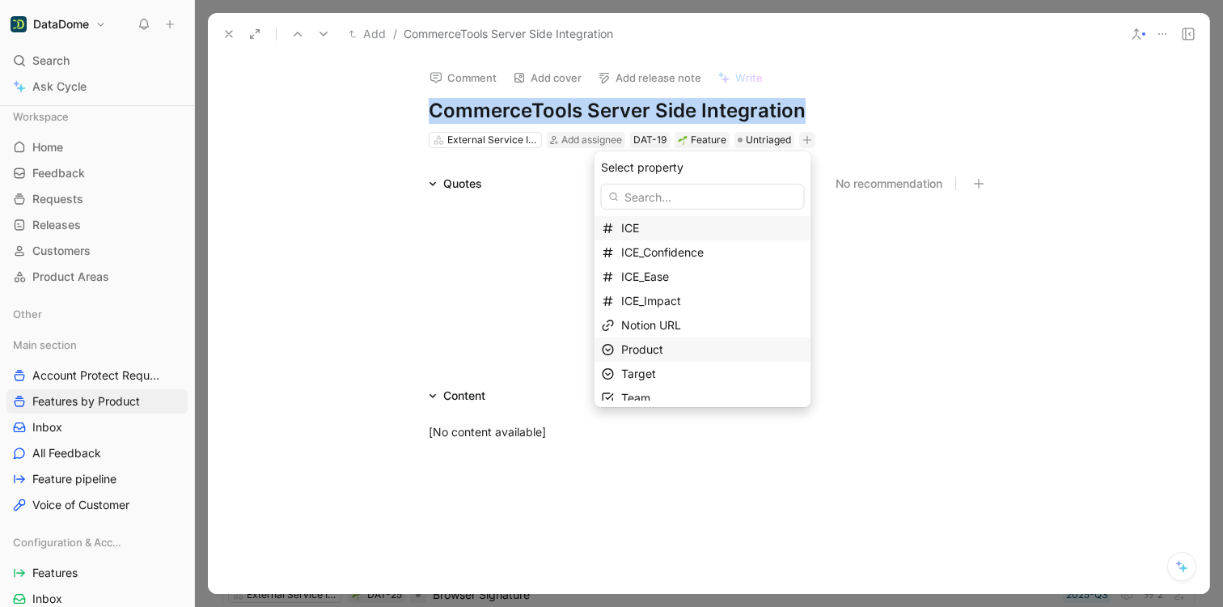
click at [681, 353] on div "Product" at bounding box center [712, 349] width 183 height 19
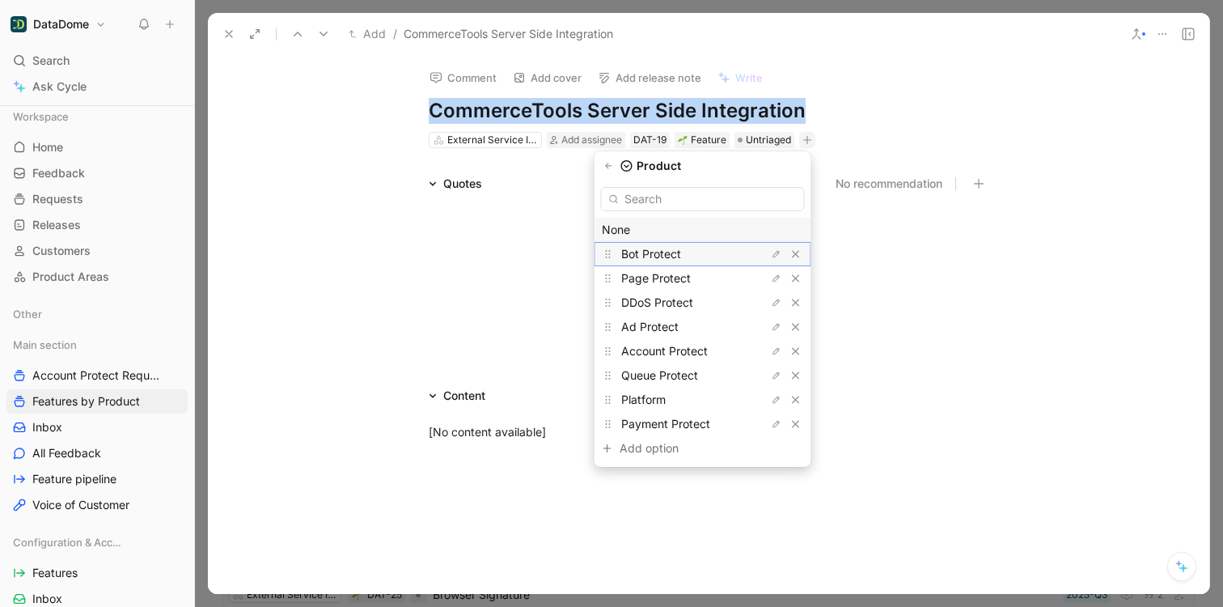
click at [664, 249] on span "Bot Protect" at bounding box center [651, 254] width 60 height 14
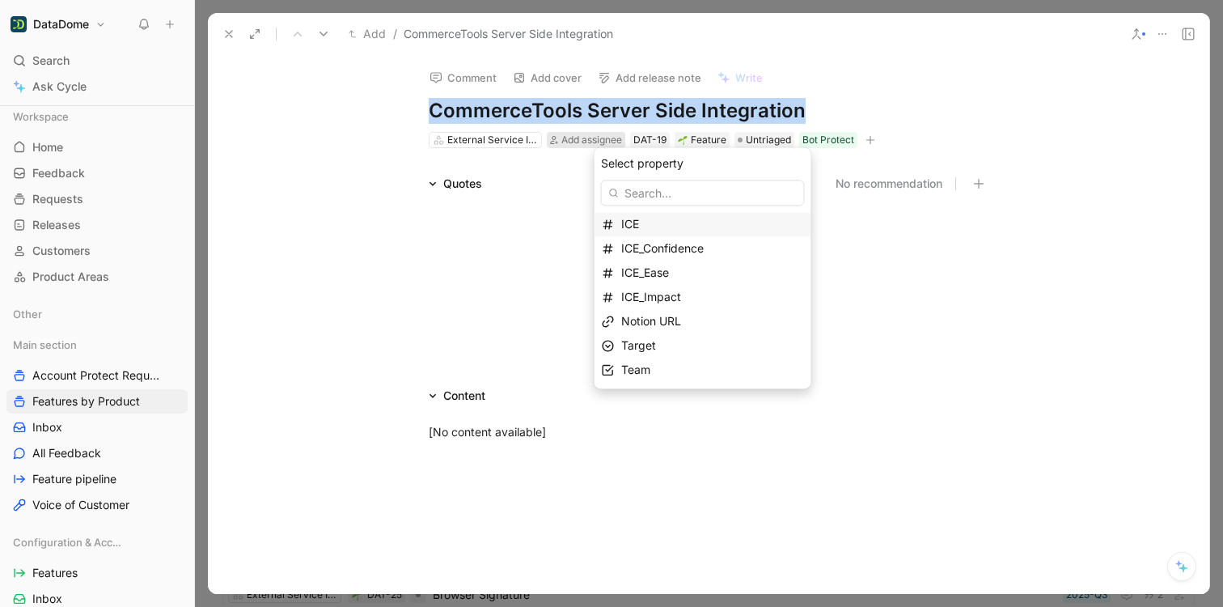
drag, startPoint x: 332, startPoint y: 133, endPoint x: 582, endPoint y: 131, distance: 250.8
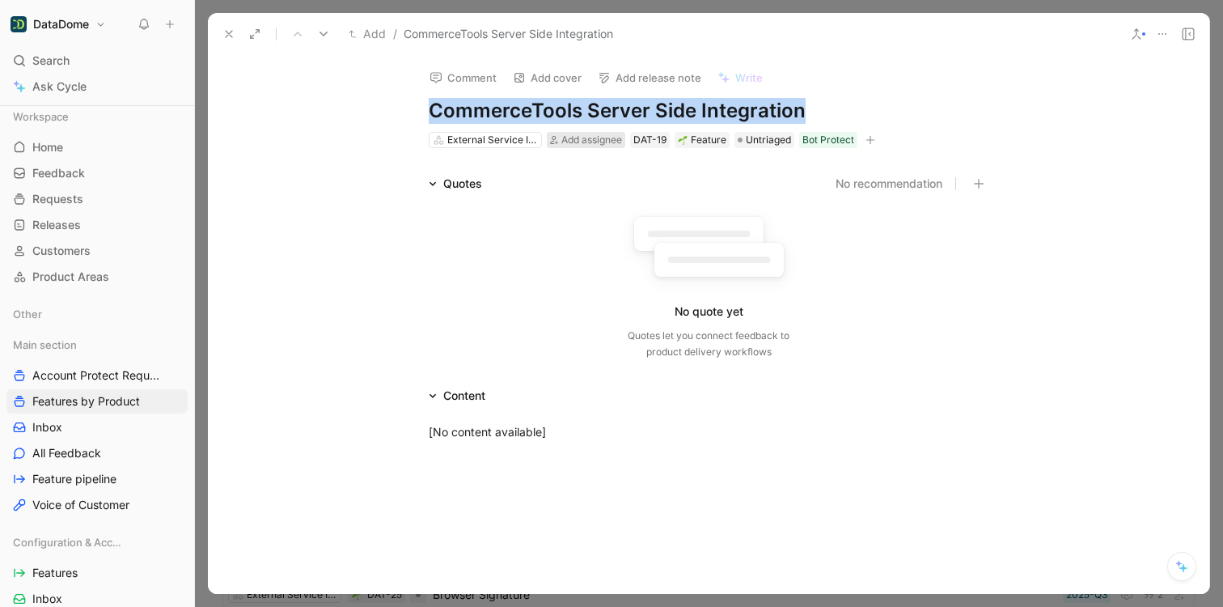
click at [601, 137] on span "Add assignee" at bounding box center [591, 139] width 61 height 12
type input "marlot"
click at [603, 209] on div "Alexandre Marlot" at bounding box center [664, 202] width 176 height 19
click at [372, 150] on div "Comment Add cover Add release note Write CommerceTools Server Side Integration …" at bounding box center [708, 324] width 1001 height 539
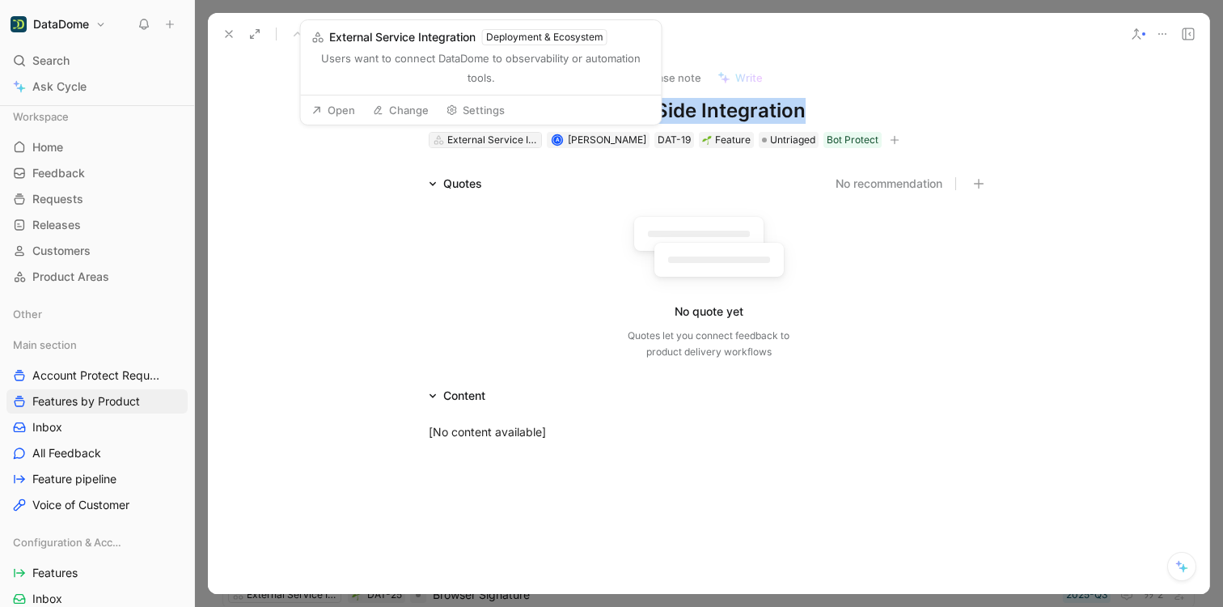
click at [474, 138] on div "External Service Integration" at bounding box center [492, 140] width 91 height 16
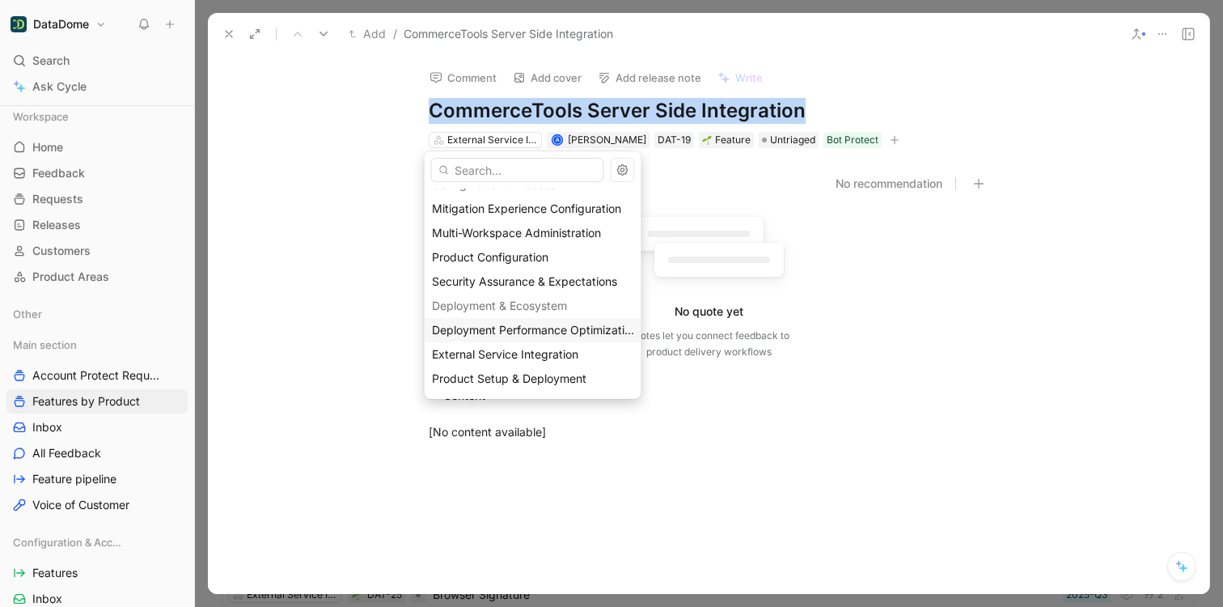
scroll to position [86, 0]
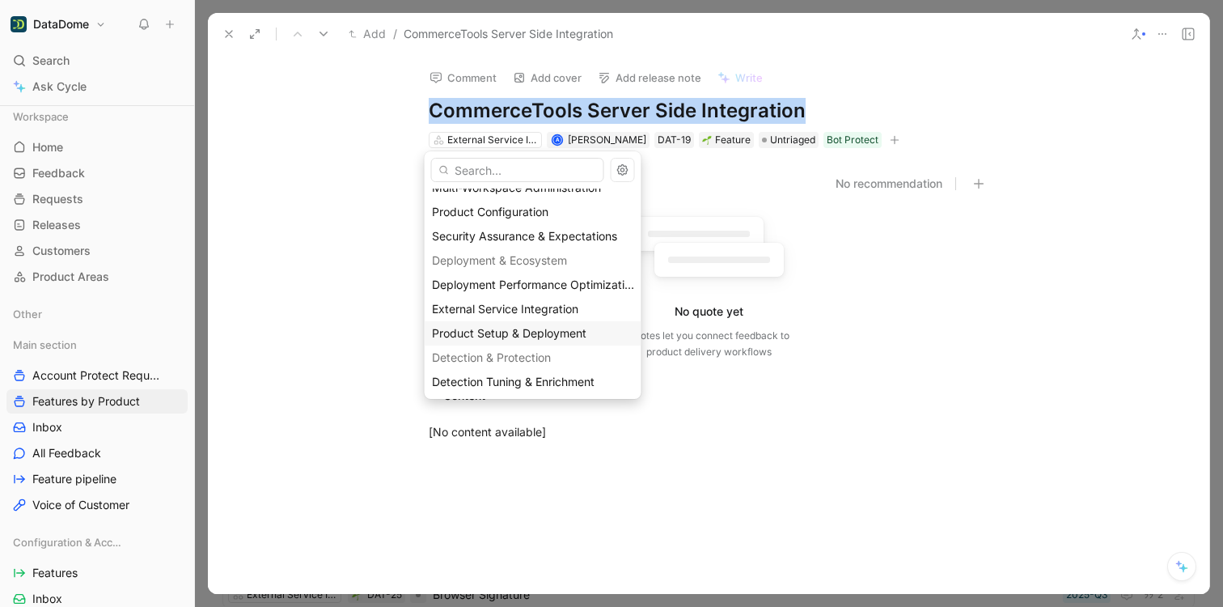
click at [531, 335] on span "Product Setup & Deployment" at bounding box center [509, 333] width 154 height 14
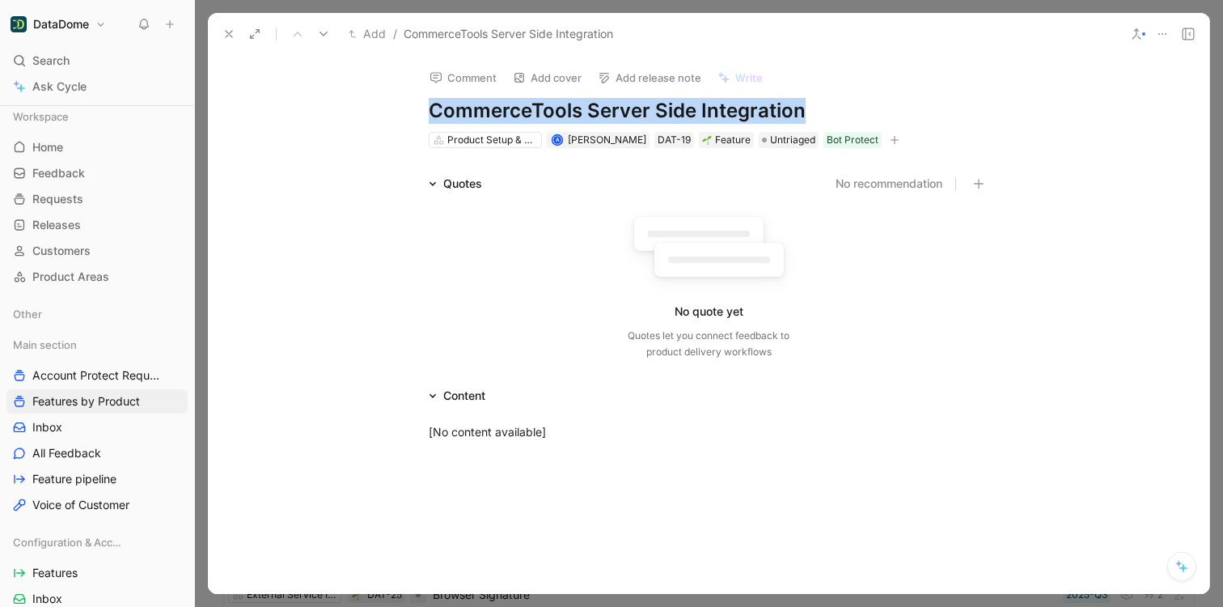
click at [354, 202] on div "Quotes No recommendation No quote yet Quotes let you connect feedback to produc…" at bounding box center [708, 270] width 1001 height 193
click at [896, 145] on div "Product Setup & Deployment A Alexandre Marlot DAT-19 Feature Untriaged Bot Prot…" at bounding box center [708, 139] width 563 height 19
click at [890, 140] on icon "button" at bounding box center [895, 140] width 10 height 10
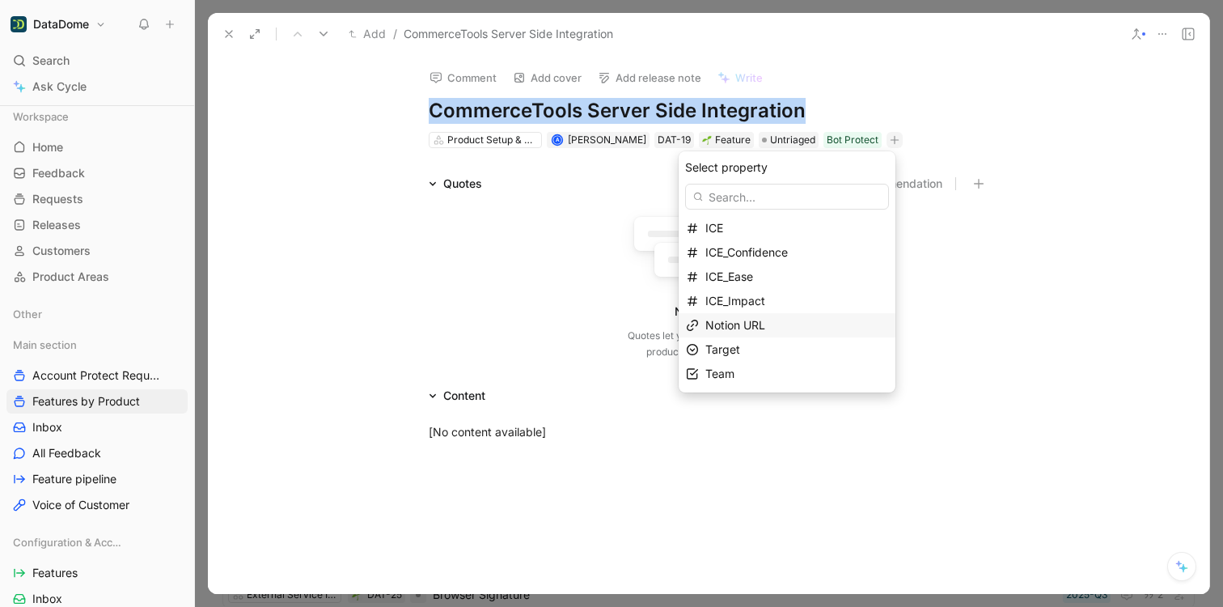
click at [762, 324] on span "Notion URL" at bounding box center [735, 325] width 60 height 14
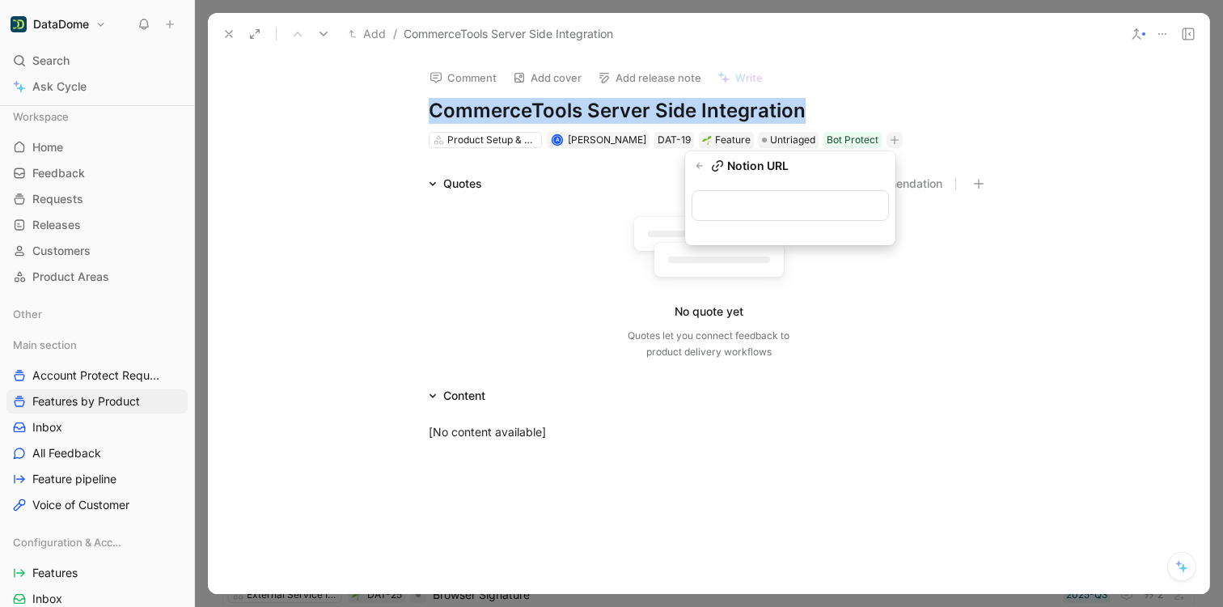
type input "https://www.notion.so/datadome/CommerceTools-Server-Side-Integration-2269567166…"
click at [234, 35] on icon at bounding box center [228, 34] width 13 height 13
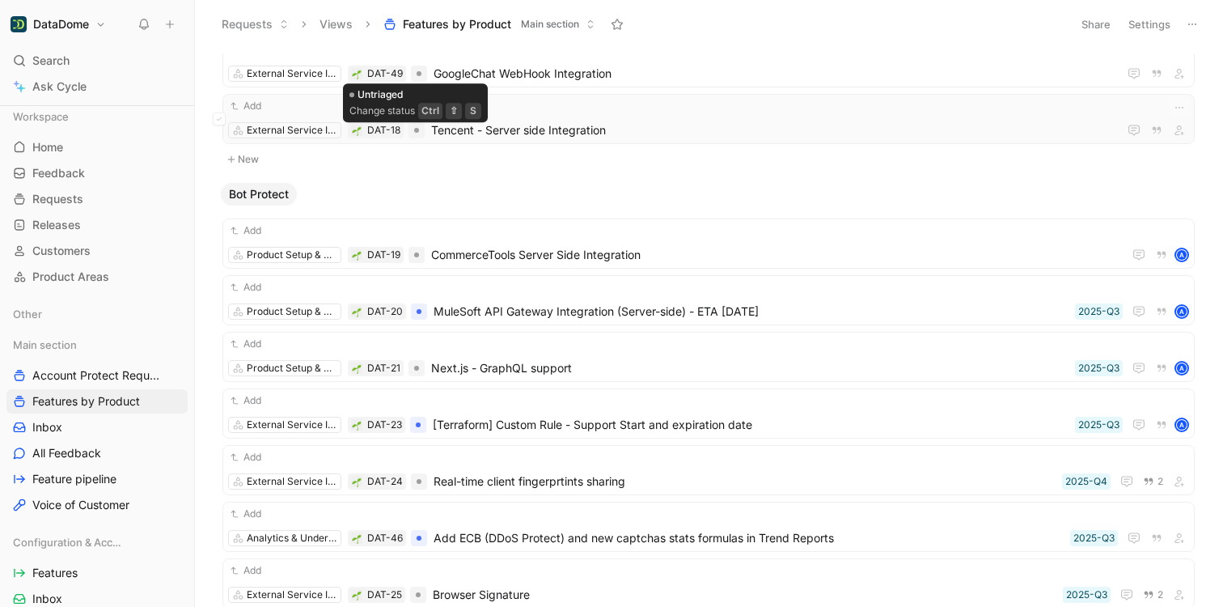
click at [618, 130] on span "Tencent - Server side Integration" at bounding box center [771, 130] width 680 height 19
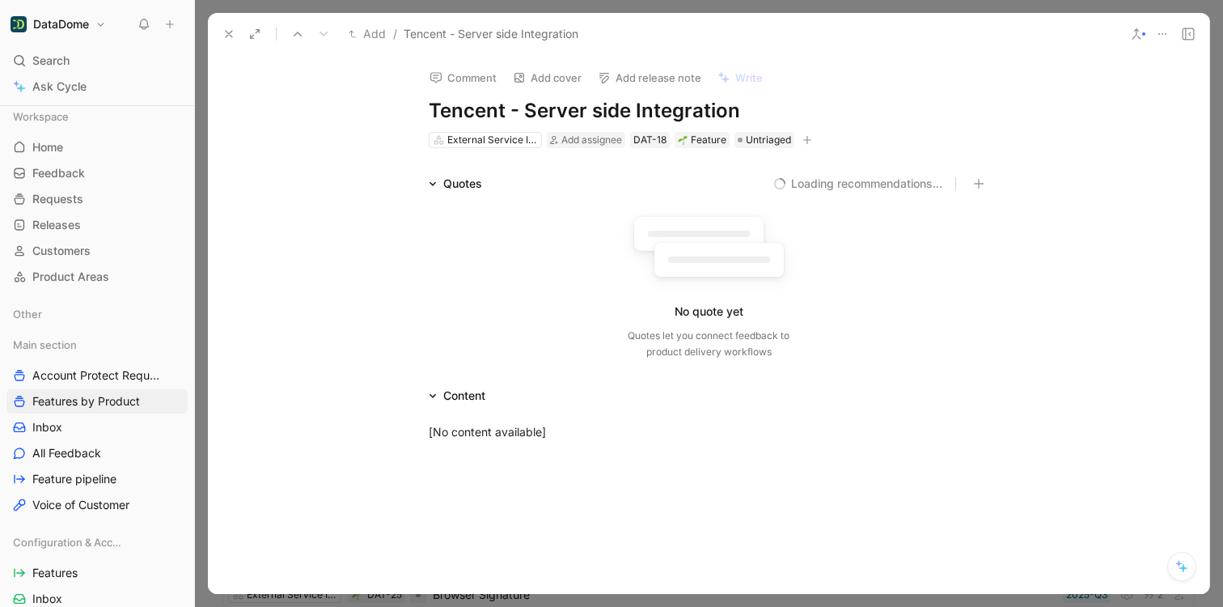
drag, startPoint x: 744, startPoint y: 114, endPoint x: 404, endPoint y: 112, distance: 340.5
click at [404, 112] on div "Comment Add cover Add release note Write Tencent - Server side Integration Exte…" at bounding box center [708, 102] width 621 height 95
copy h1 "Tencent - Server side Integration"
click at [509, 138] on div "External Service Integration" at bounding box center [492, 140] width 91 height 16
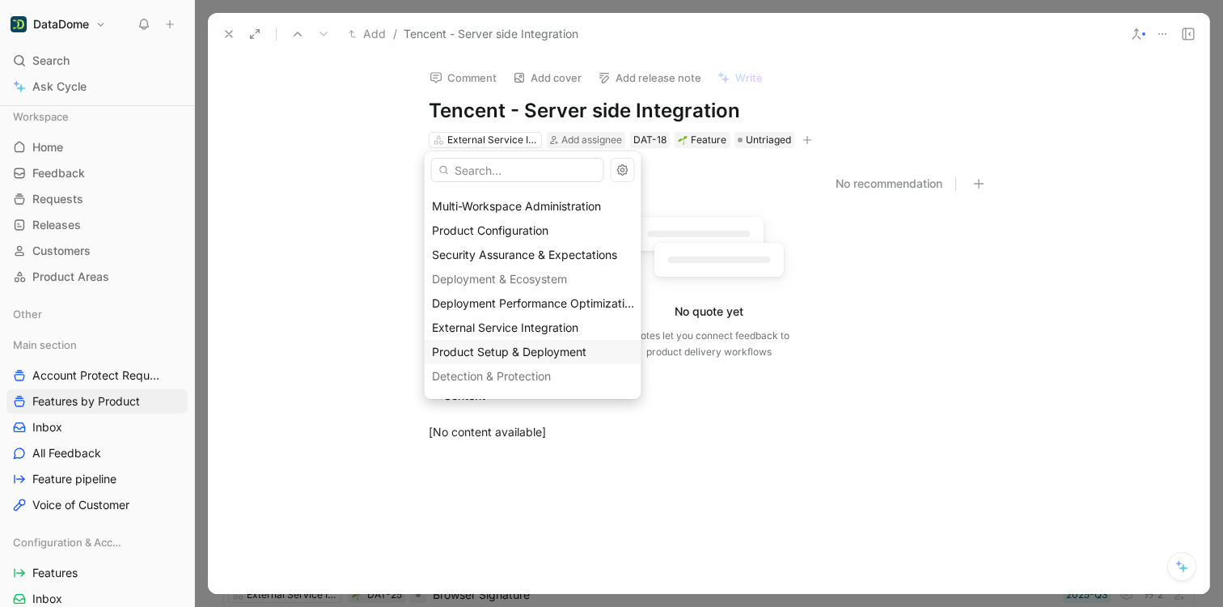
scroll to position [74, 0]
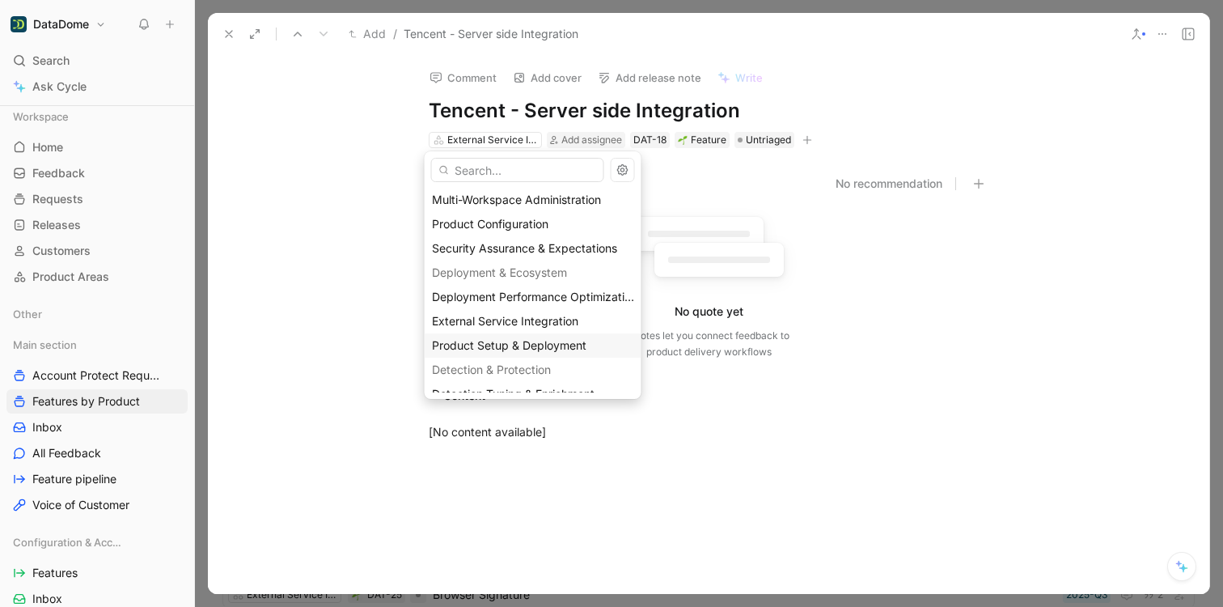
click at [542, 349] on span "Product Setup & Deployment" at bounding box center [509, 345] width 154 height 14
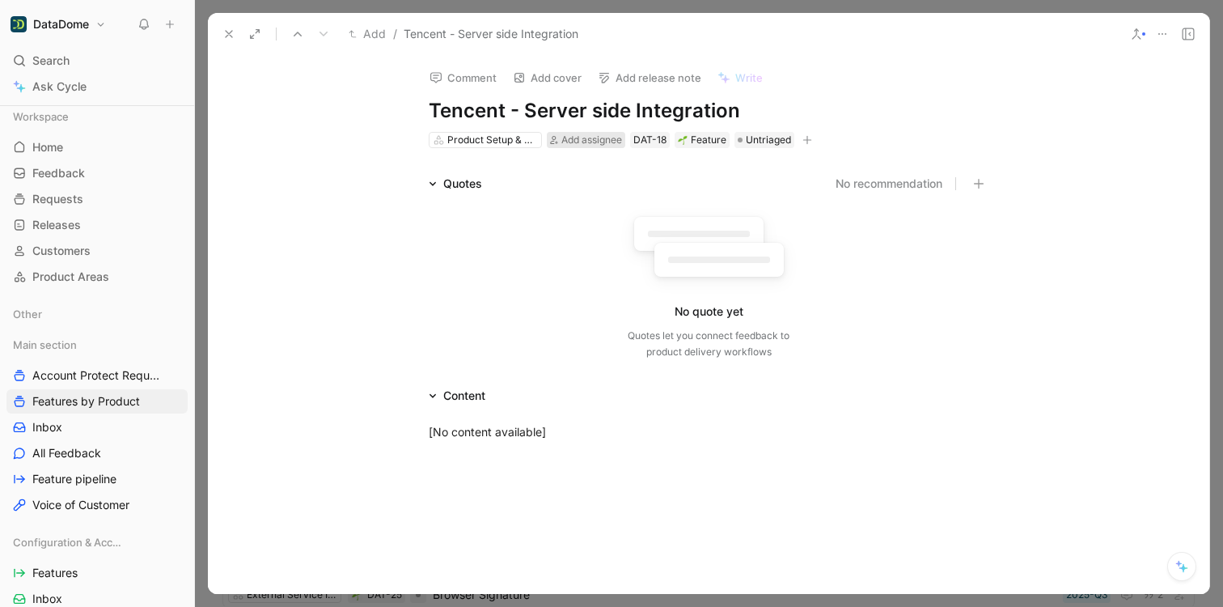
click at [592, 138] on span "Add assignee" at bounding box center [591, 139] width 61 height 12
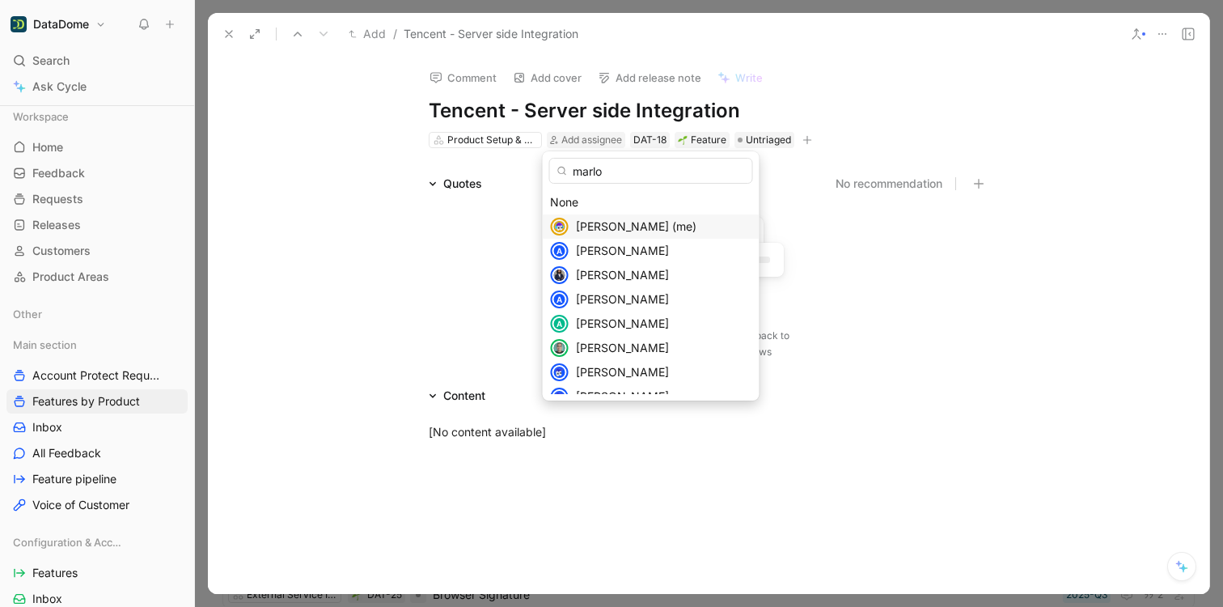
type input "marlot"
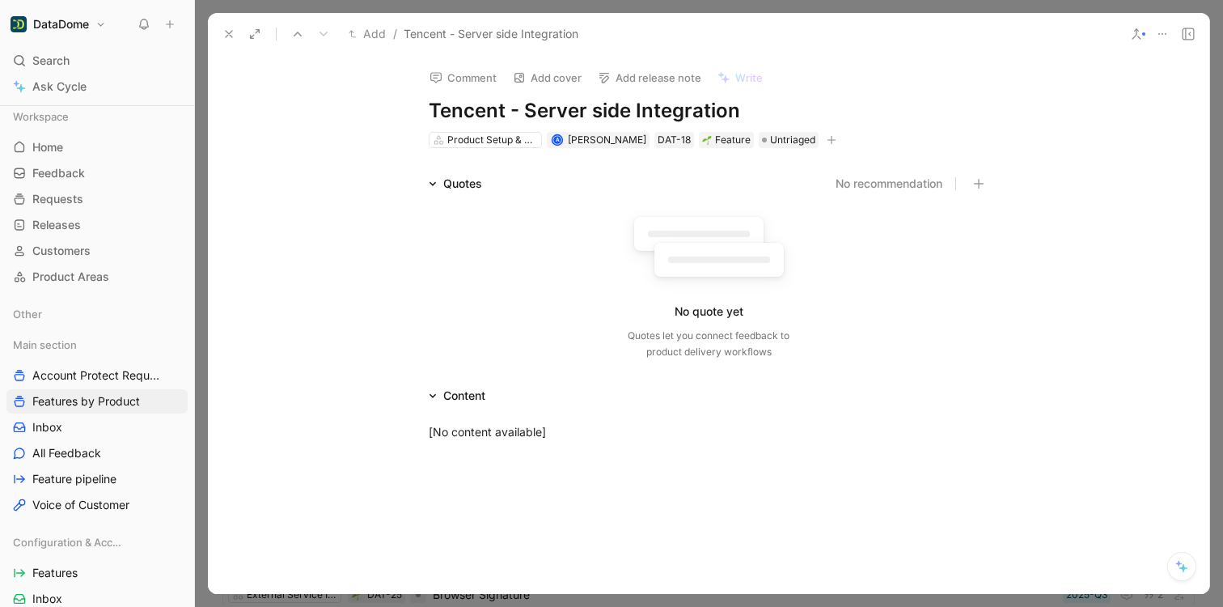
drag, startPoint x: 881, startPoint y: 132, endPoint x: 819, endPoint y: 138, distance: 62.6
click at [878, 133] on div "Product Setup & Deployment A Alexandre Marlot DAT-18 Feature Untriaged" at bounding box center [708, 139] width 563 height 19
click at [827, 142] on icon "button" at bounding box center [832, 140] width 10 height 10
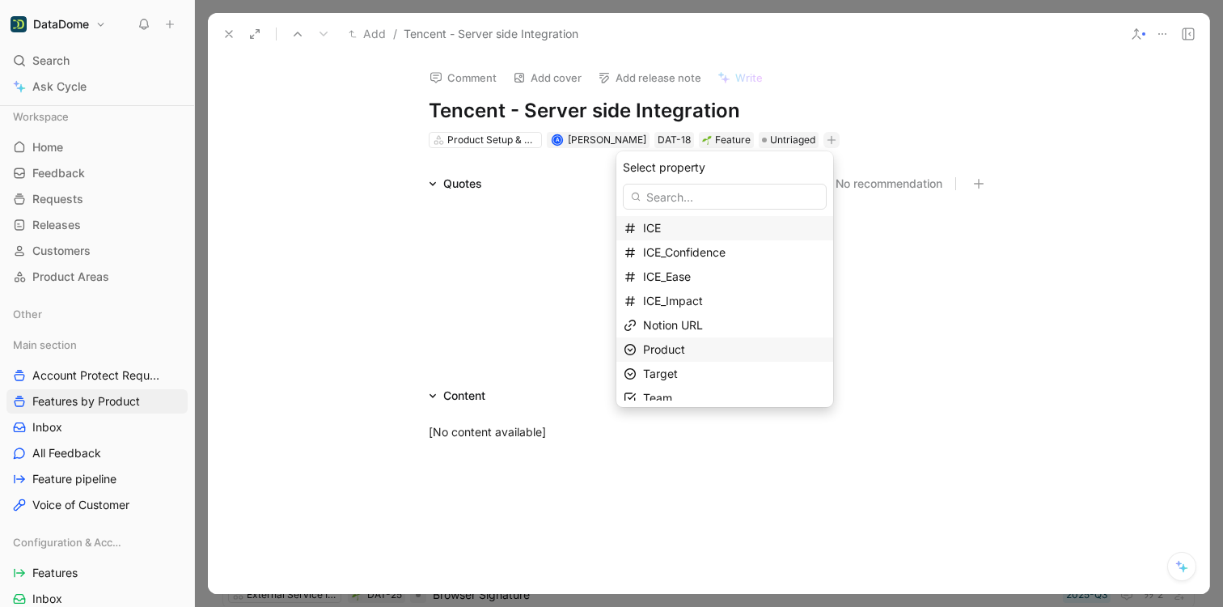
click at [662, 358] on div "Product" at bounding box center [734, 349] width 183 height 19
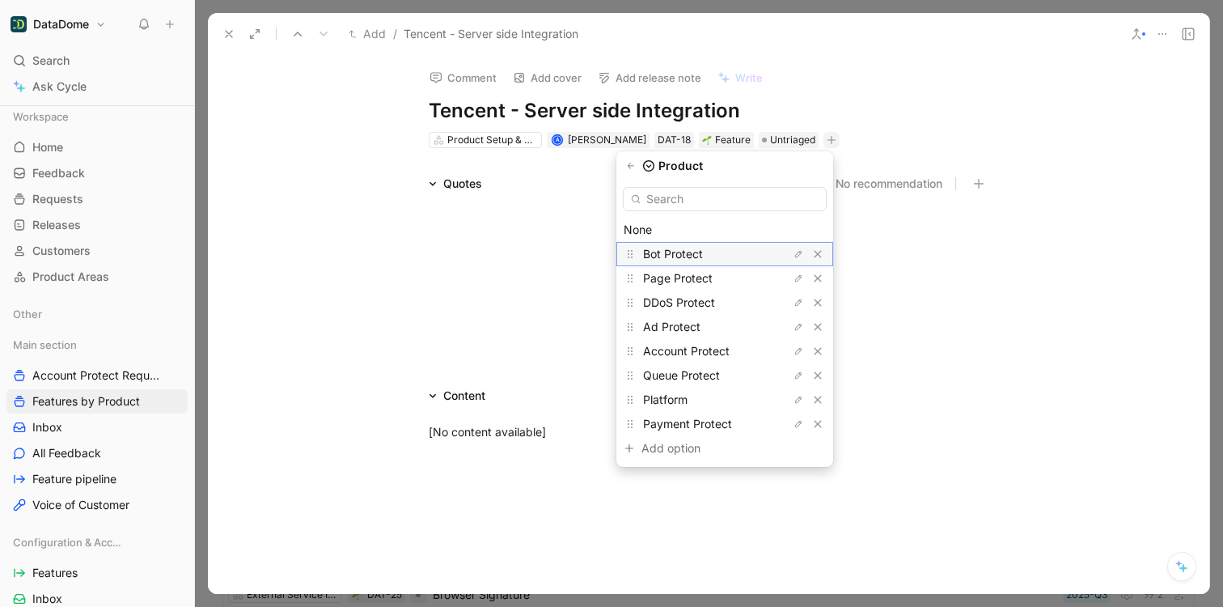
click at [675, 256] on span "Bot Protect" at bounding box center [673, 254] width 60 height 14
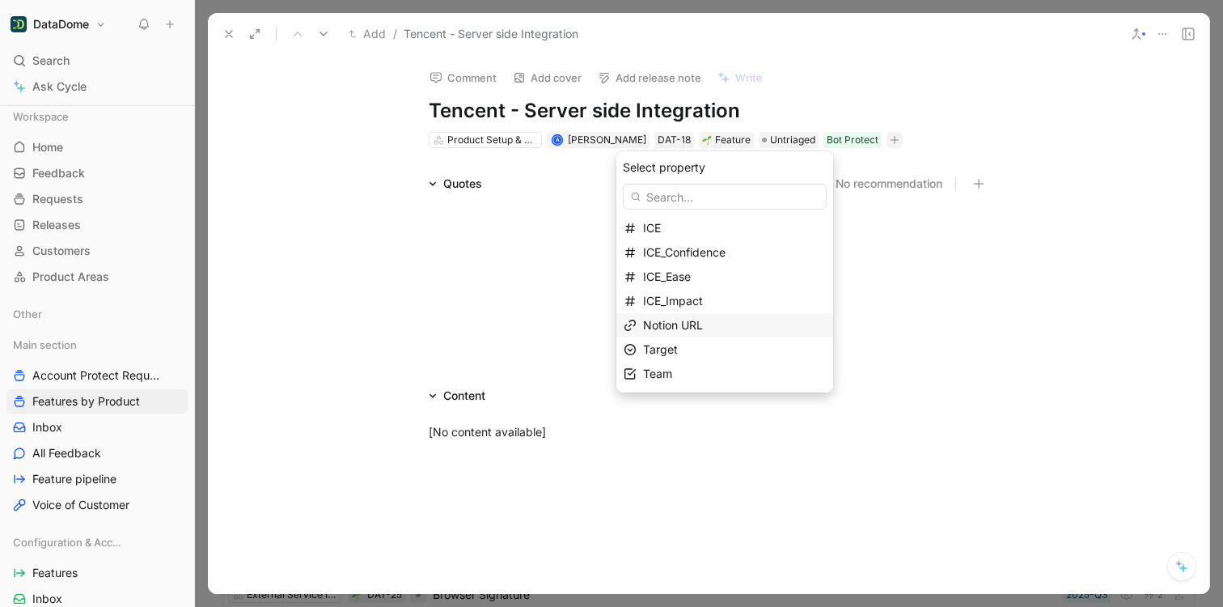
click at [692, 328] on span "Notion URL" at bounding box center [673, 325] width 60 height 14
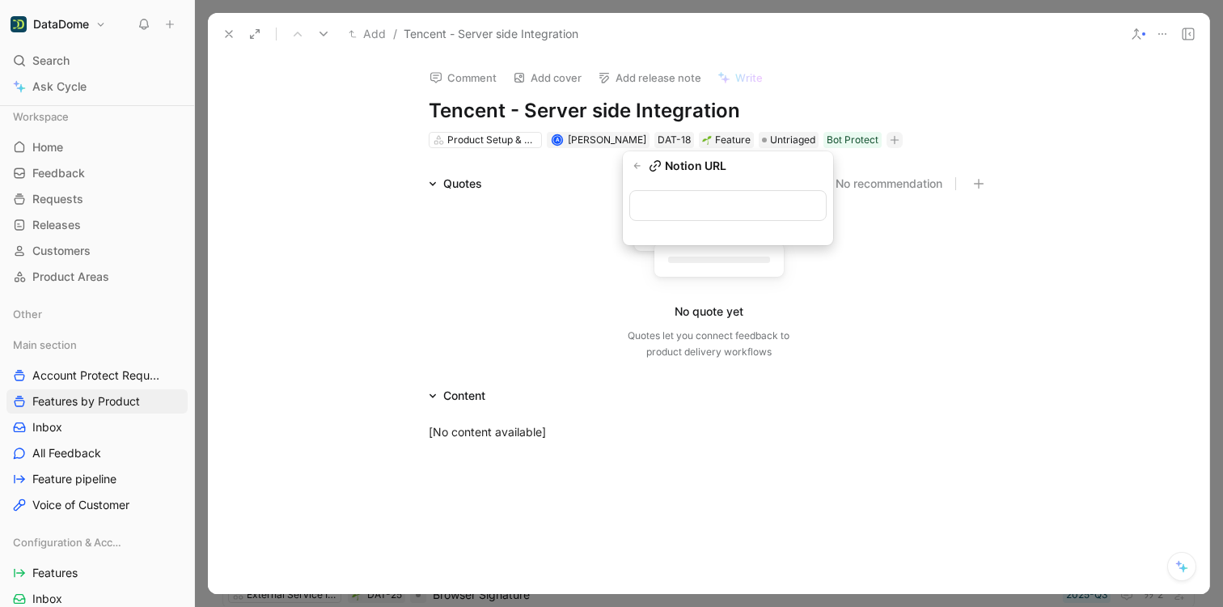
type input "https://www.notion.so/datadome/Tencent-Server-side-Integration-2299567166d28076…"
click at [223, 33] on icon at bounding box center [228, 34] width 13 height 13
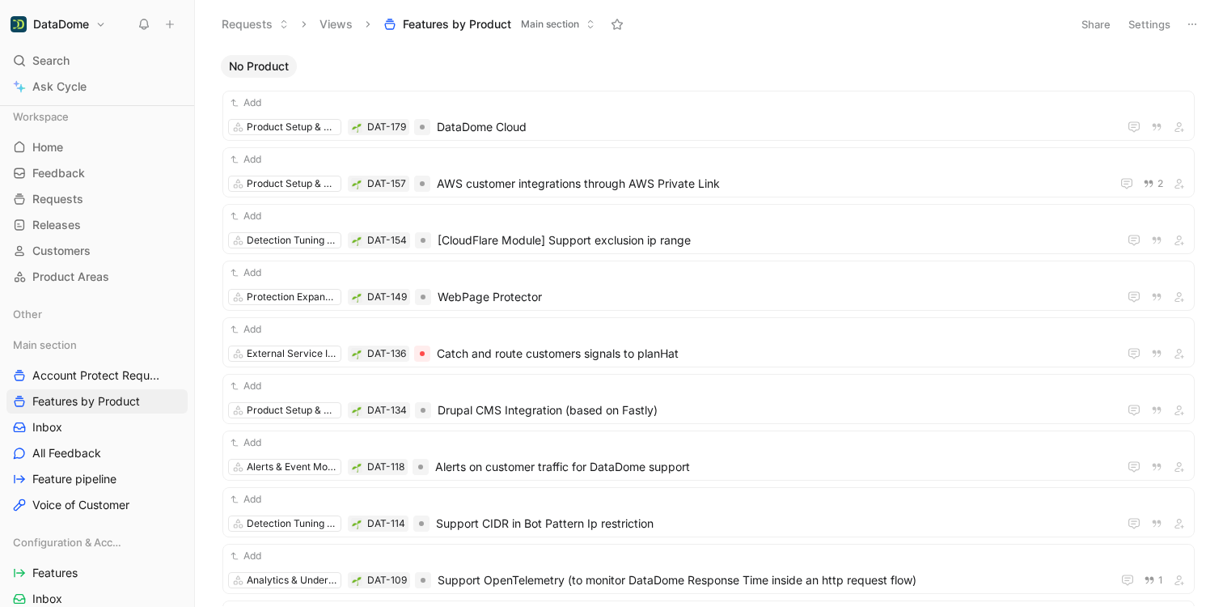
click at [286, 70] on span "No Product" at bounding box center [259, 66] width 60 height 16
